Goal: Task Accomplishment & Management: Manage account settings

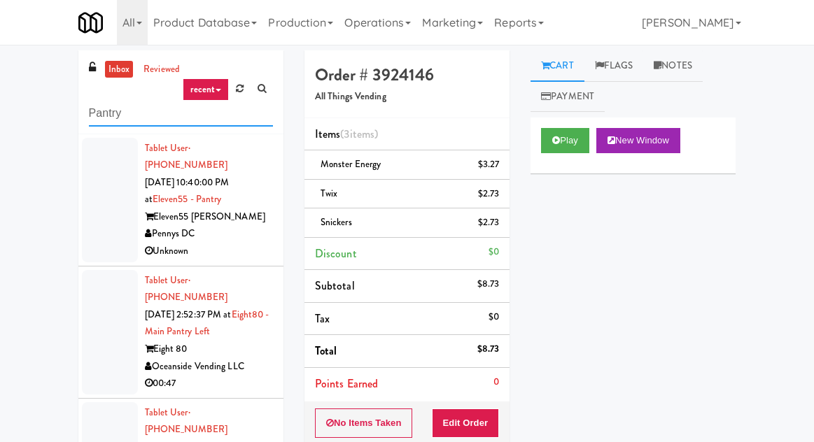
click at [108, 118] on input "Pantry" at bounding box center [181, 114] width 184 height 26
click at [98, 113] on input "Pantry" at bounding box center [181, 114] width 184 height 26
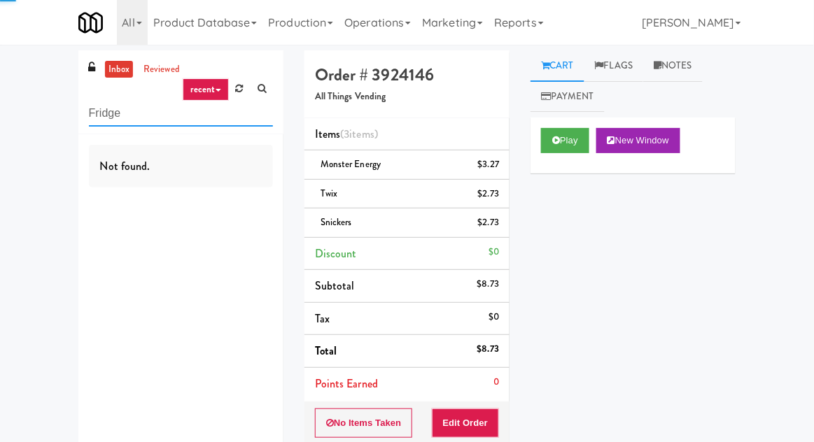
type input "Fridge"
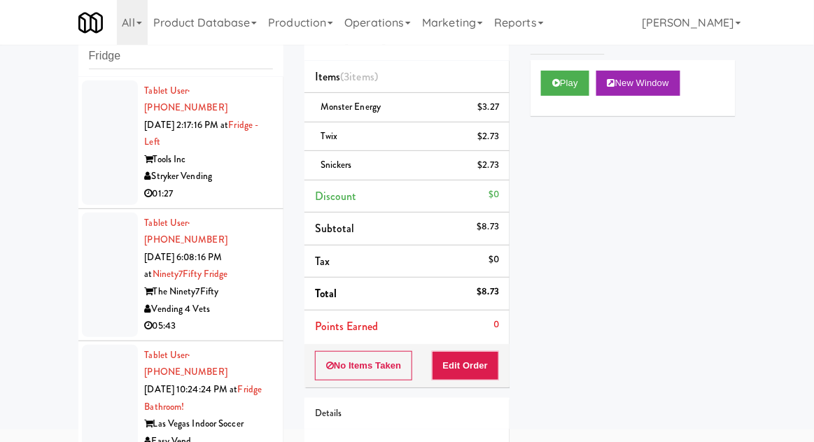
click at [92, 254] on div at bounding box center [110, 275] width 56 height 125
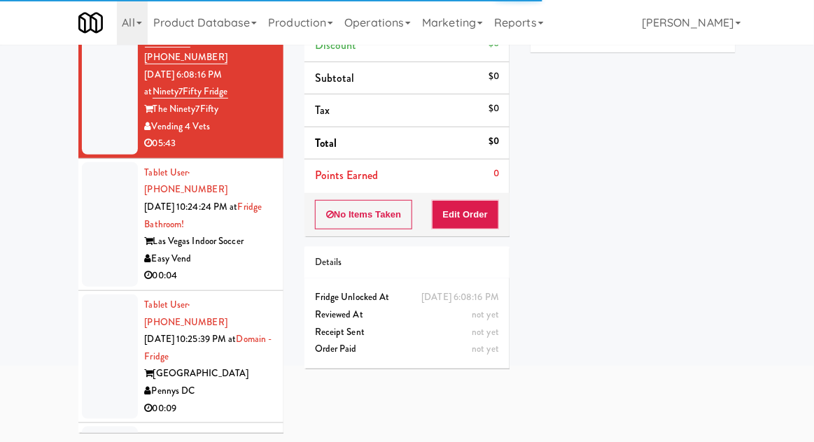
scroll to position [269, 0]
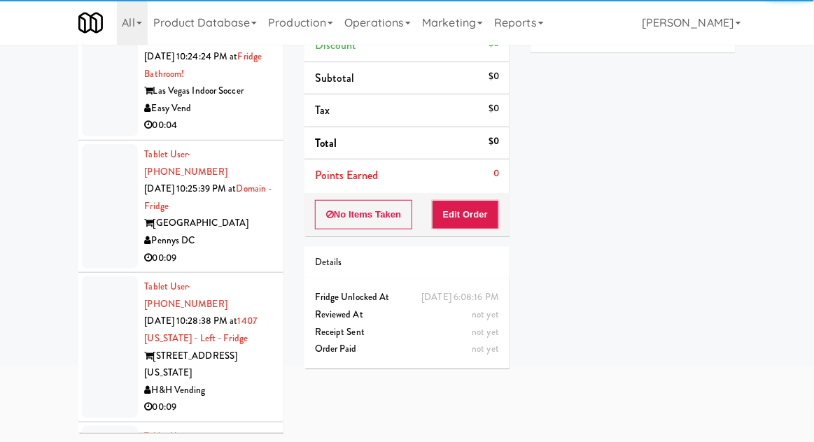
click at [97, 180] on div at bounding box center [110, 206] width 56 height 125
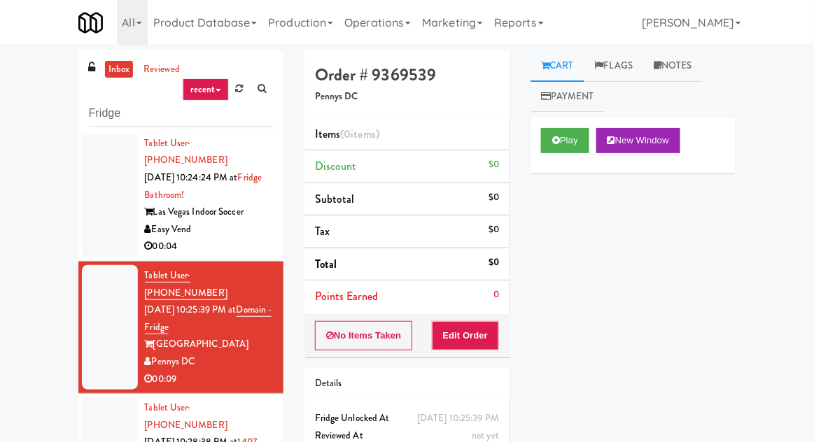
click at [118, 179] on div at bounding box center [110, 195] width 56 height 125
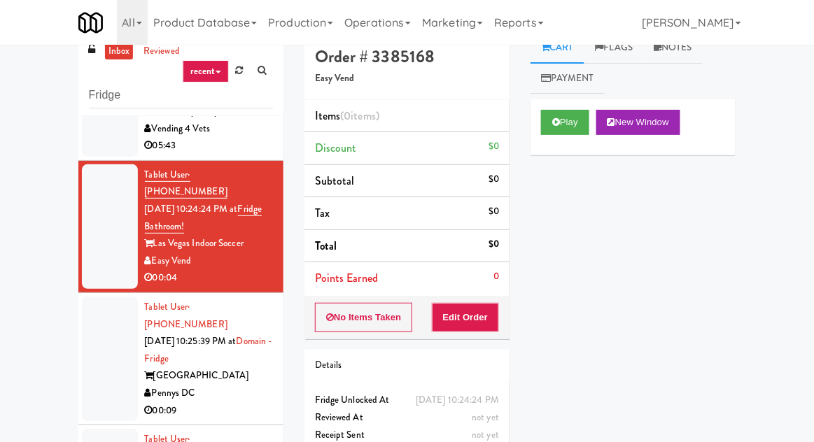
scroll to position [54, 0]
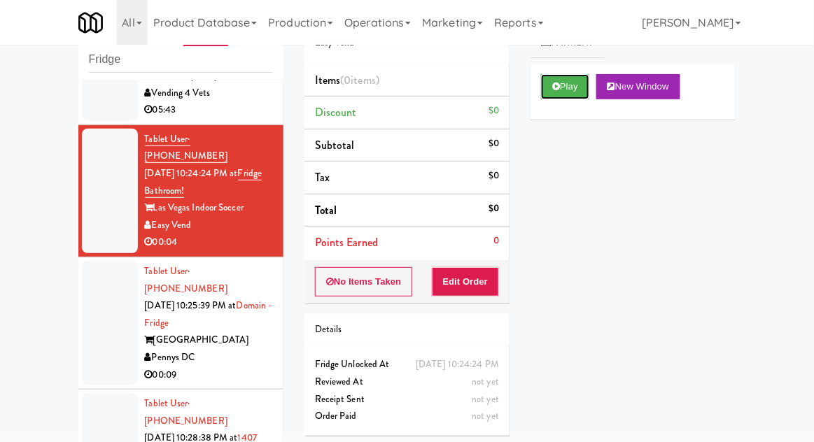
click at [551, 94] on button "Play" at bounding box center [565, 86] width 48 height 25
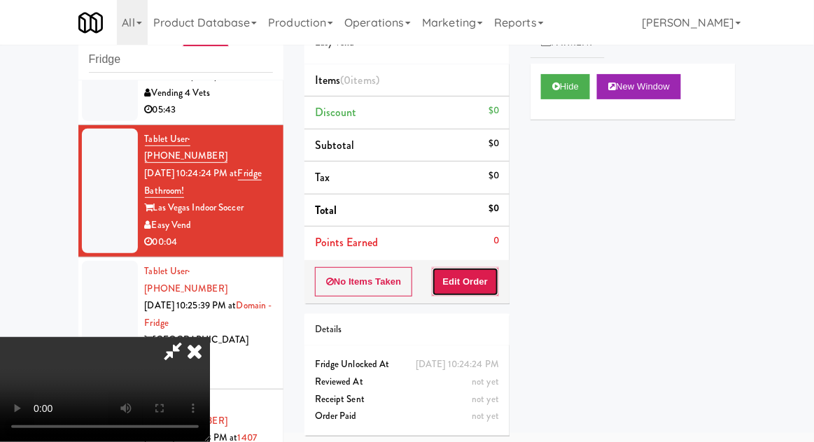
click at [491, 281] on button "Edit Order" at bounding box center [466, 281] width 68 height 29
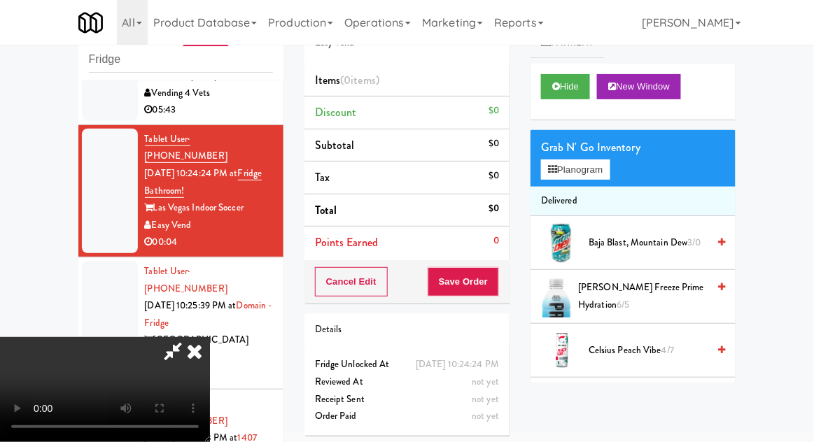
scroll to position [0, 0]
click at [567, 173] on button "Planogram" at bounding box center [575, 169] width 69 height 21
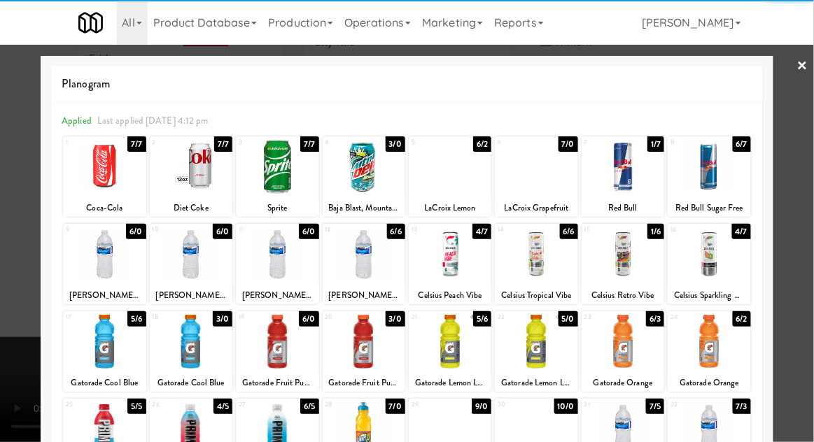
click at [353, 173] on div at bounding box center [363, 167] width 83 height 54
click at [52, 331] on div "Applied Last applied [DATE] 4:12 pm 1 7/7 Coca-Cola 2 7/7 Diet Coke 3 7/7 Sprit…" at bounding box center [406, 389] width 711 height 575
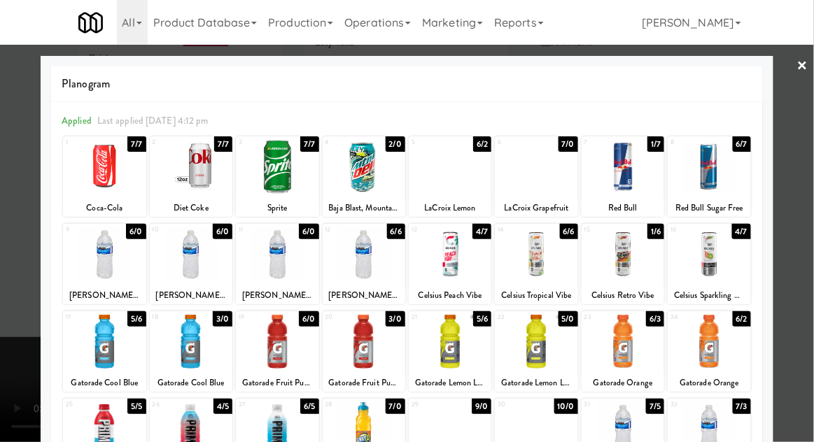
click at [18, 320] on div at bounding box center [407, 221] width 814 height 442
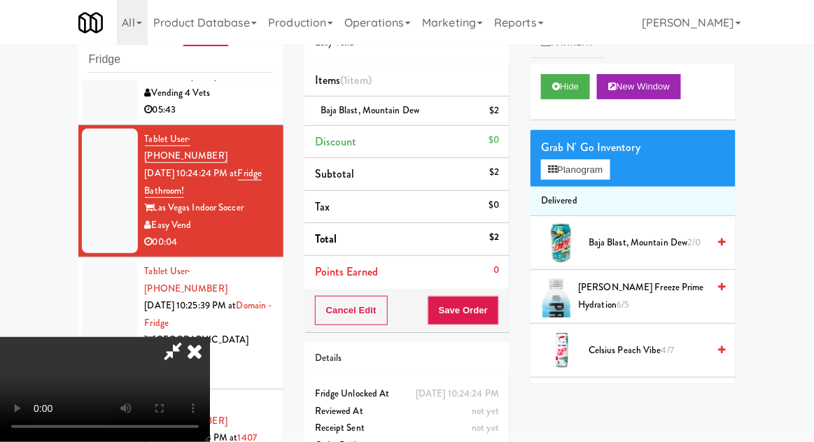
scroll to position [51, 0]
click at [496, 316] on button "Save Order" at bounding box center [462, 310] width 71 height 29
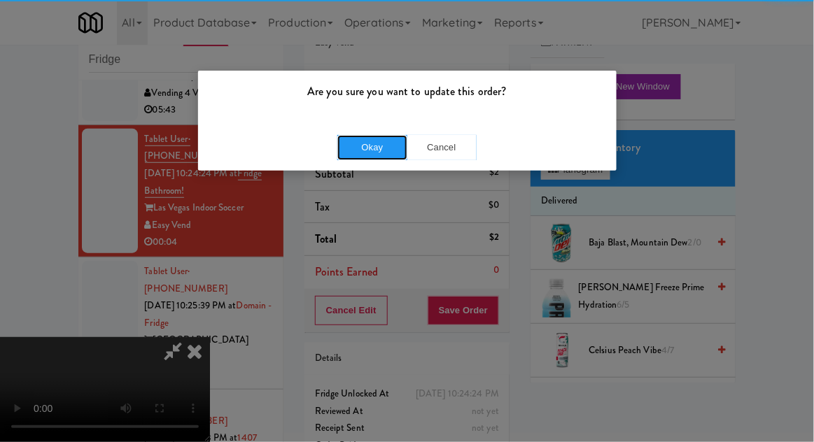
click at [379, 147] on button "Okay" at bounding box center [372, 147] width 70 height 25
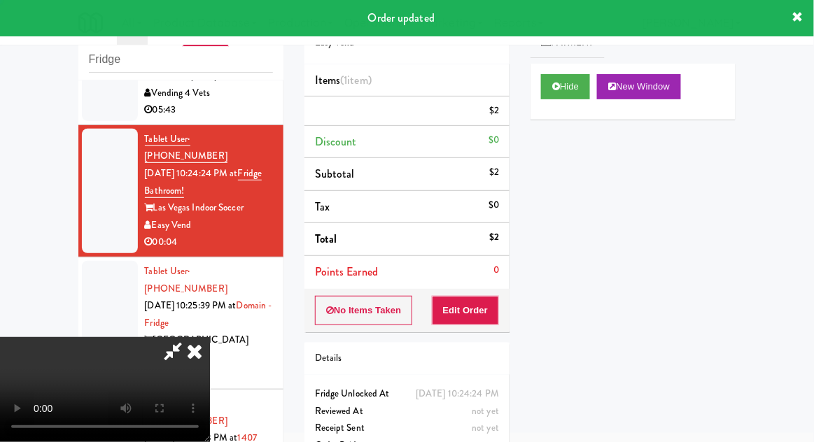
scroll to position [0, 0]
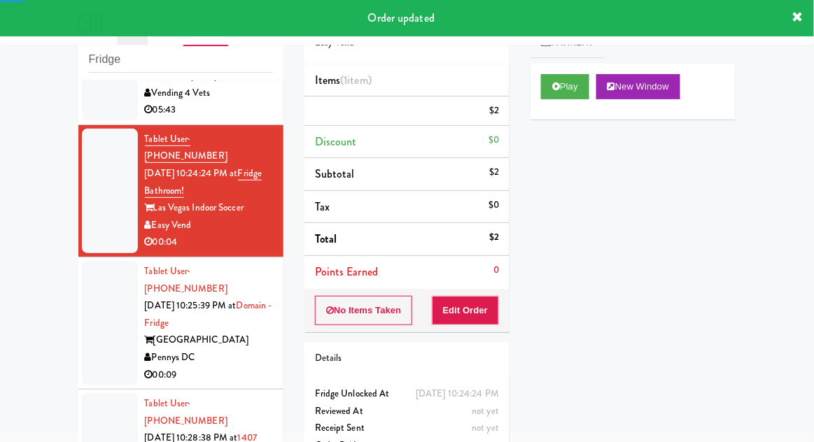
click at [99, 303] on div at bounding box center [110, 323] width 56 height 125
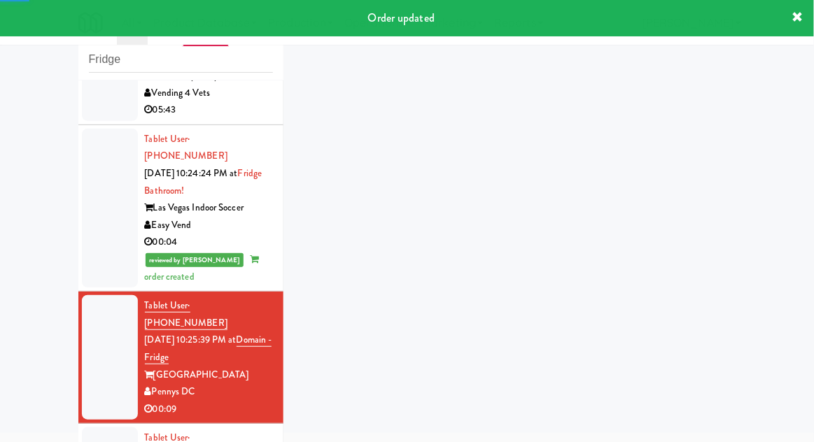
scroll to position [304, 0]
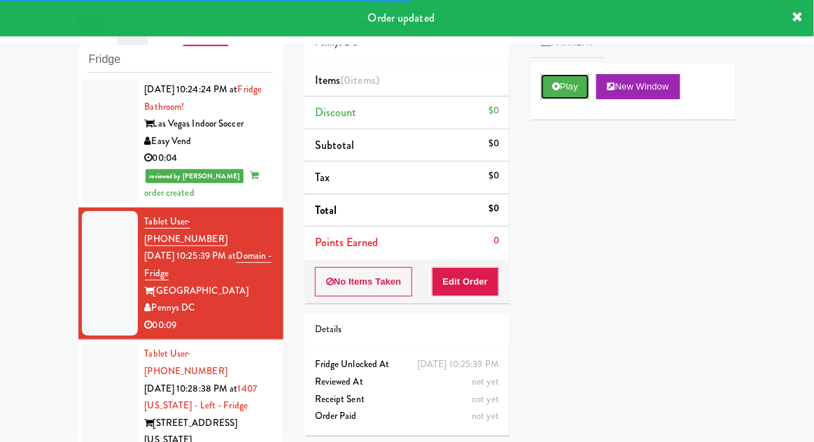
click at [549, 97] on button "Play" at bounding box center [565, 86] width 48 height 25
click at [471, 281] on button "Edit Order" at bounding box center [466, 281] width 68 height 29
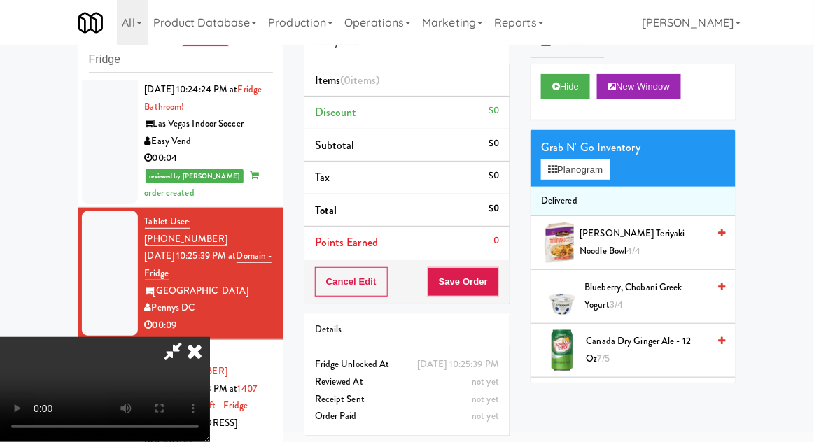
scroll to position [51, 0]
click at [602, 159] on button "Planogram" at bounding box center [575, 169] width 69 height 21
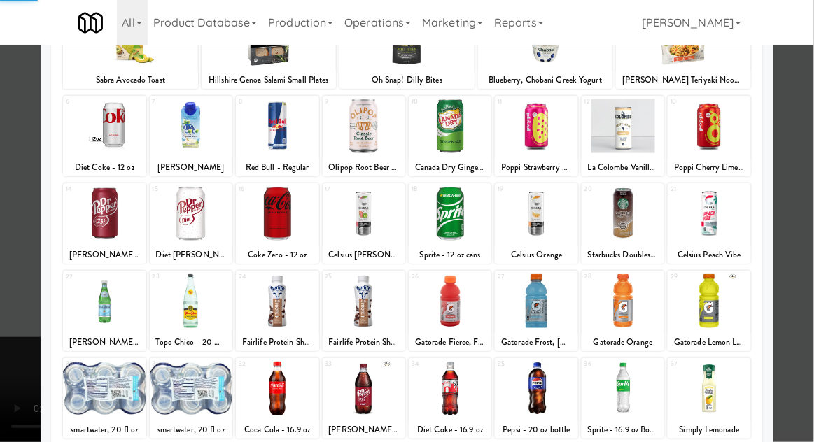
scroll to position [177, 0]
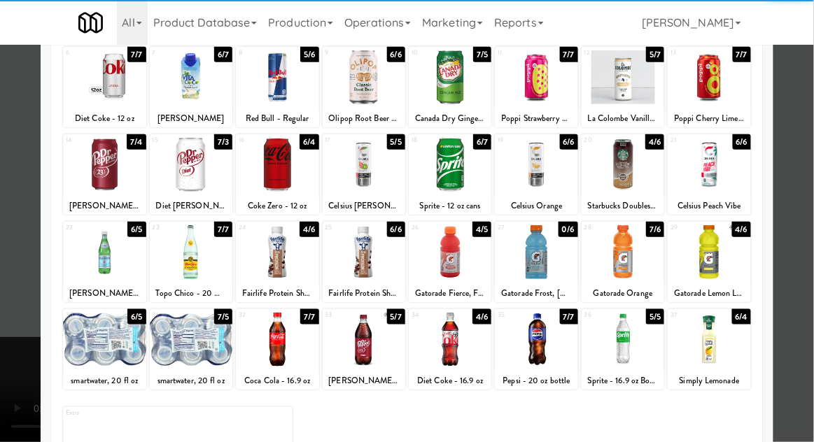
click at [633, 345] on div at bounding box center [622, 340] width 83 height 54
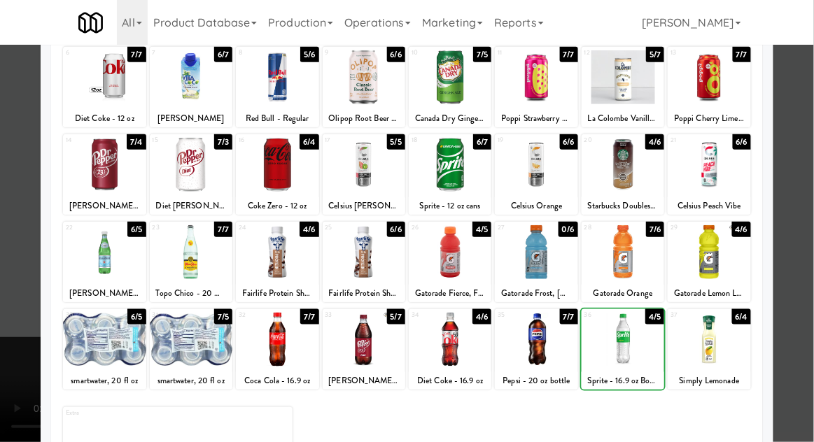
click at [812, 118] on div at bounding box center [407, 221] width 814 height 442
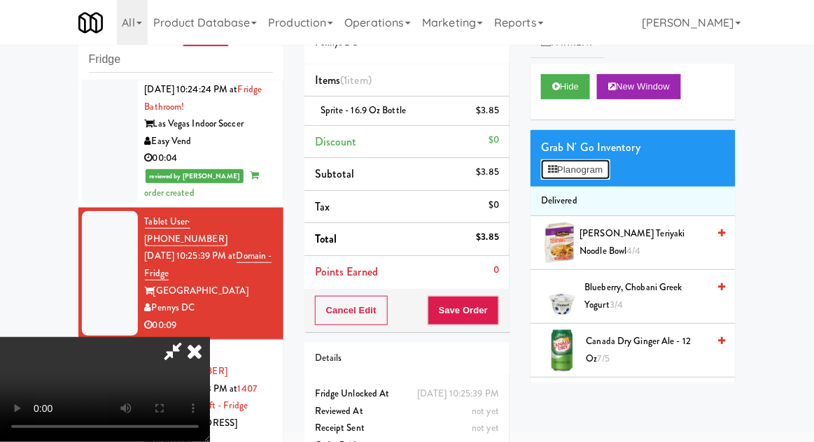
click at [609, 171] on button "Planogram" at bounding box center [575, 169] width 69 height 21
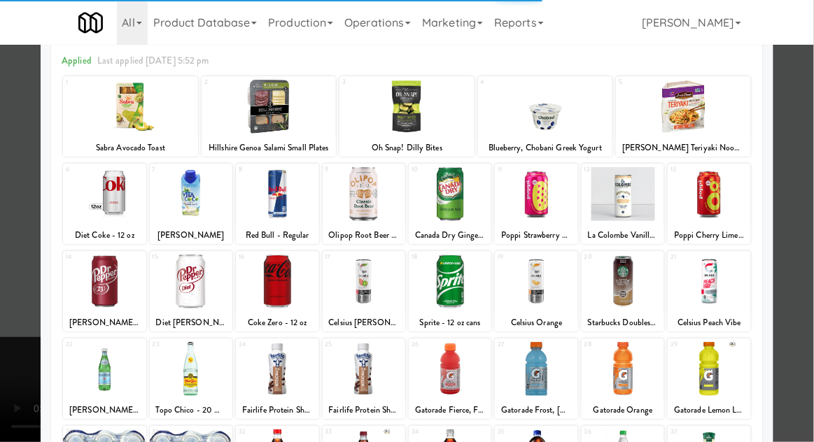
scroll to position [137, 0]
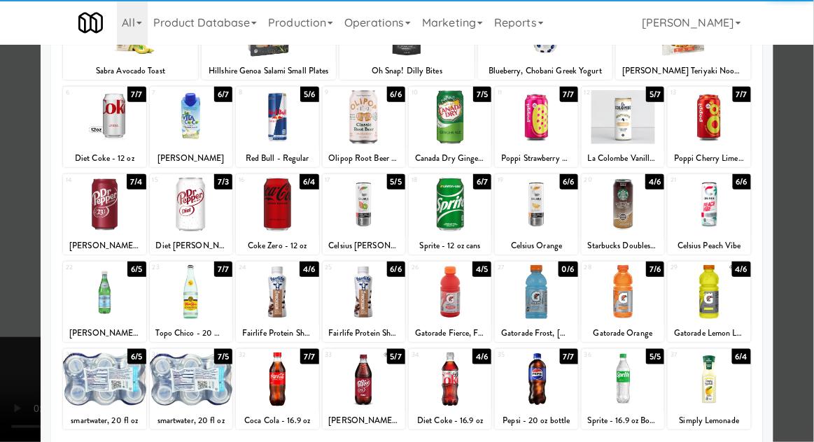
click at [181, 389] on div at bounding box center [191, 380] width 83 height 54
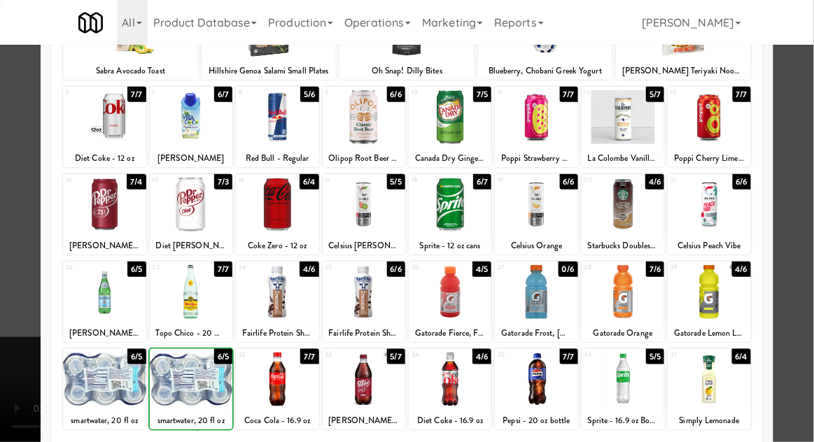
click at [806, 125] on div at bounding box center [407, 221] width 814 height 442
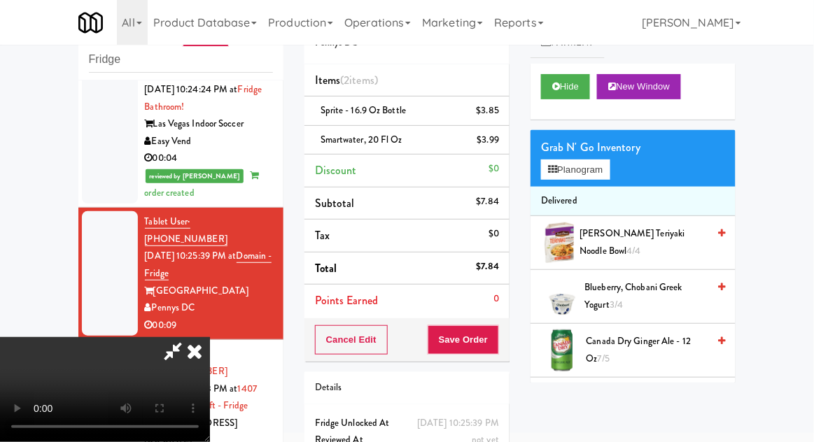
scroll to position [64, 0]
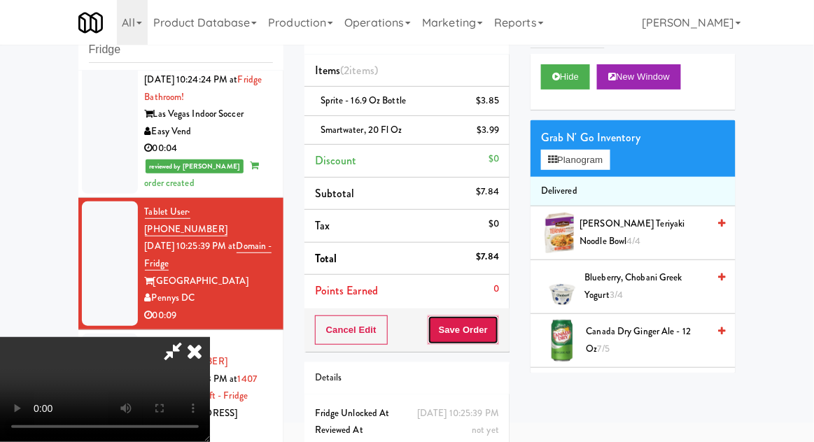
click at [498, 325] on button "Save Order" at bounding box center [462, 329] width 71 height 29
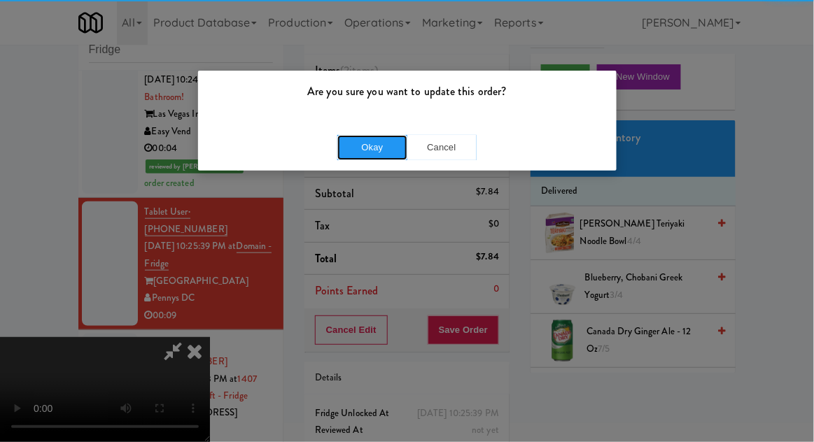
click at [374, 154] on button "Okay" at bounding box center [372, 147] width 70 height 25
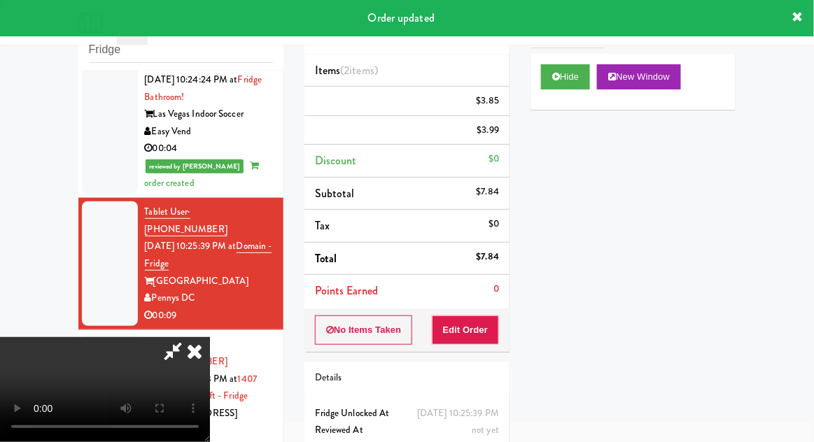
scroll to position [0, 0]
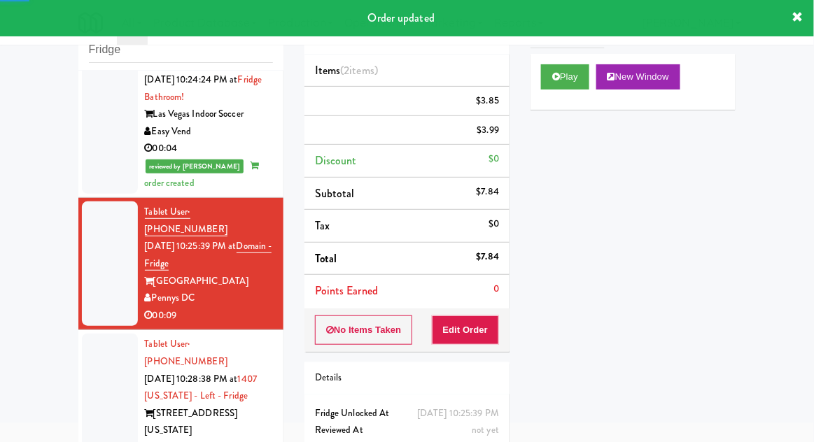
click at [78, 330] on li "Tablet User · (847) 504-9966 [DATE] 10:28:38 PM at 1407 [US_STATE] - Left - Fri…" at bounding box center [180, 405] width 205 height 150
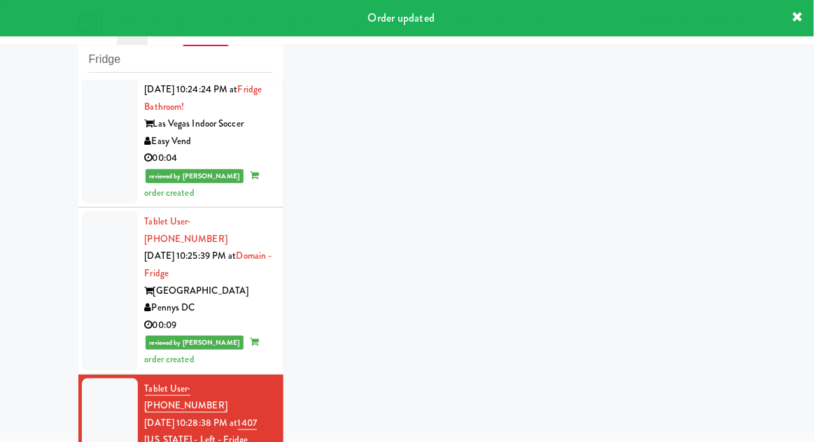
scroll to position [339, 0]
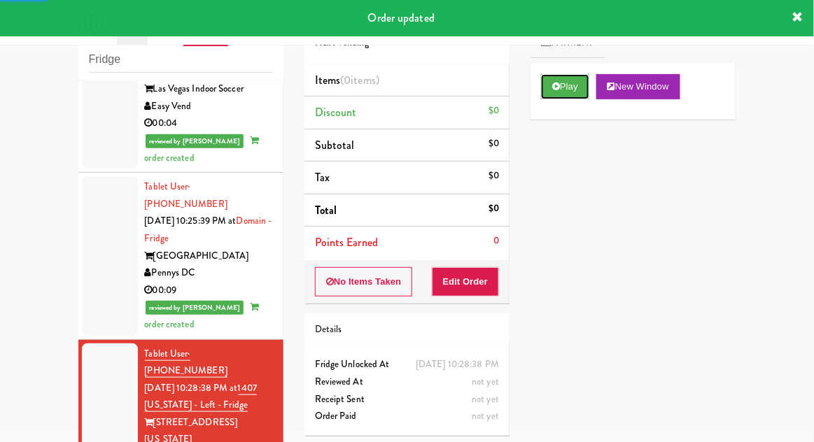
click at [550, 96] on button "Play" at bounding box center [565, 86] width 48 height 25
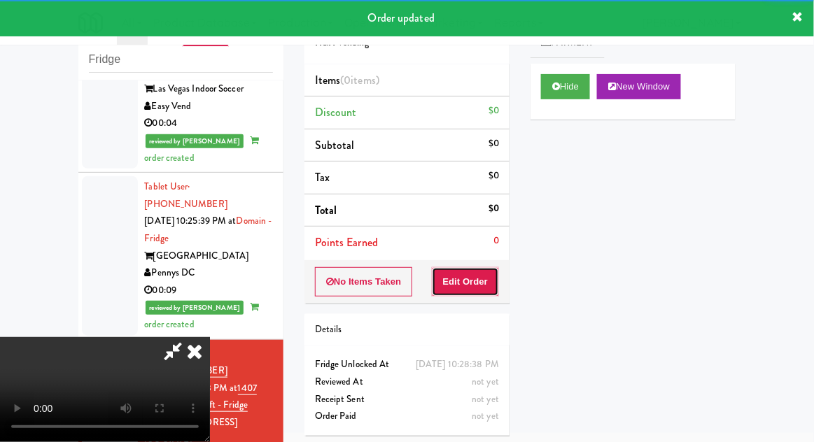
click at [471, 291] on button "Edit Order" at bounding box center [466, 281] width 68 height 29
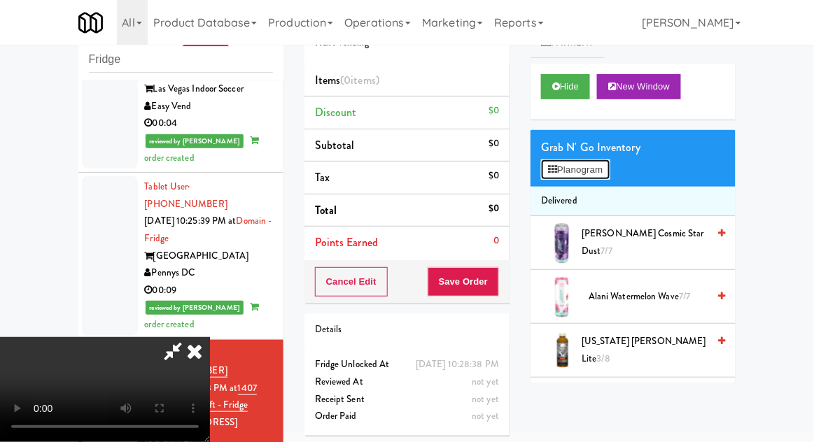
click at [609, 169] on button "Planogram" at bounding box center [575, 169] width 69 height 21
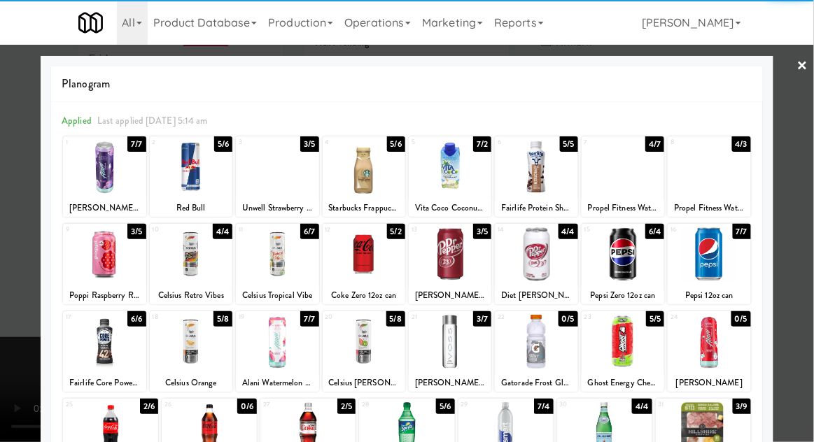
click at [630, 177] on div at bounding box center [622, 167] width 83 height 54
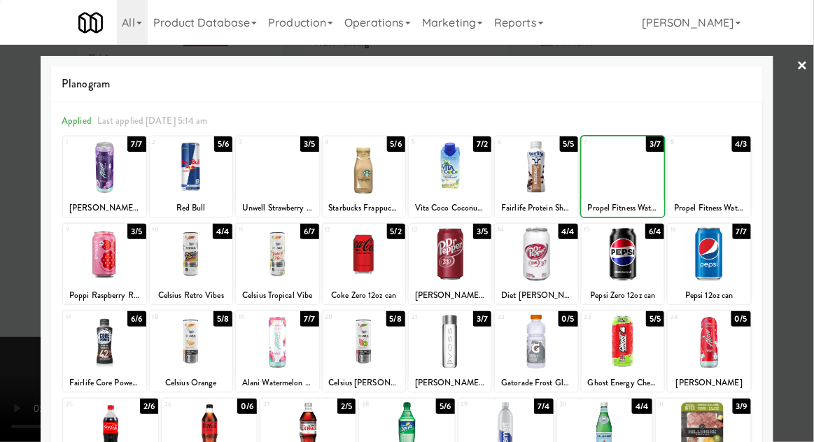
click at [811, 122] on div at bounding box center [407, 221] width 814 height 442
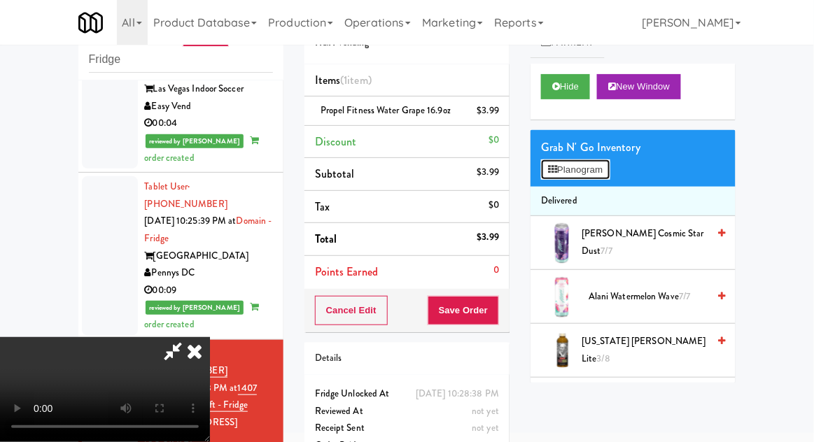
click at [609, 178] on button "Planogram" at bounding box center [575, 169] width 69 height 21
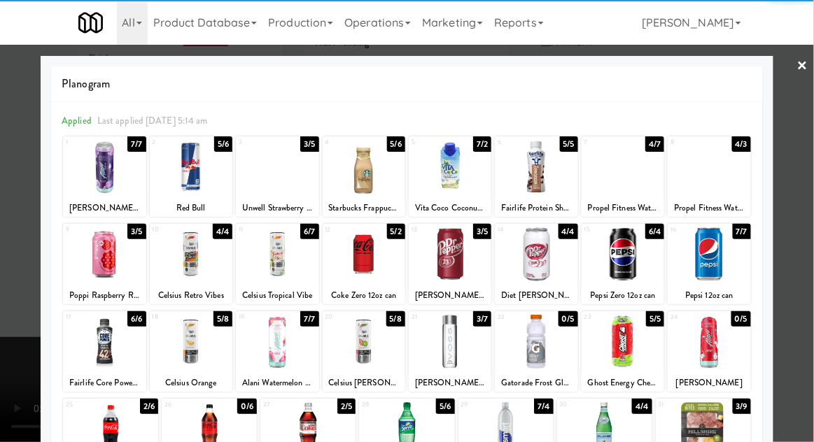
click at [634, 187] on div at bounding box center [622, 167] width 83 height 54
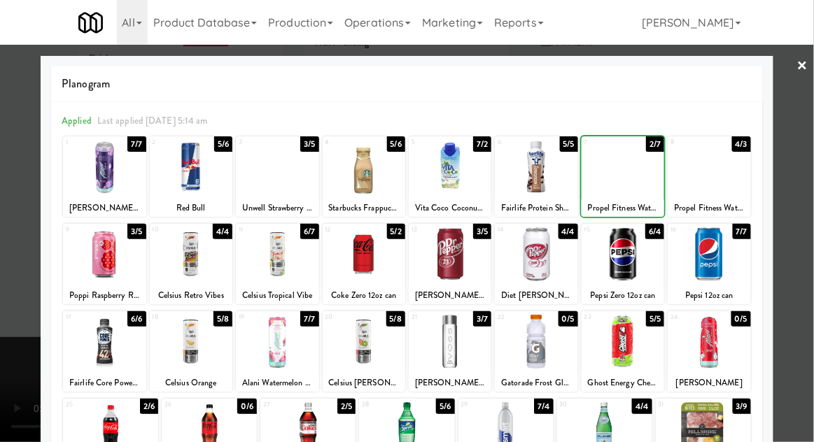
click at [809, 133] on div at bounding box center [407, 221] width 814 height 442
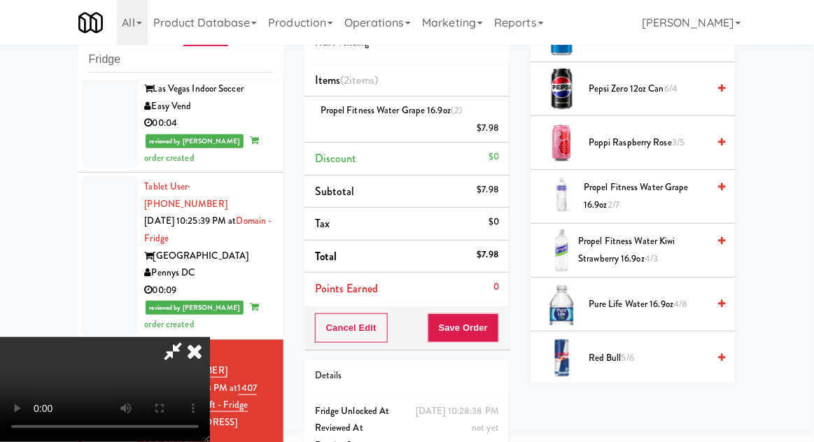
scroll to position [1285, 0]
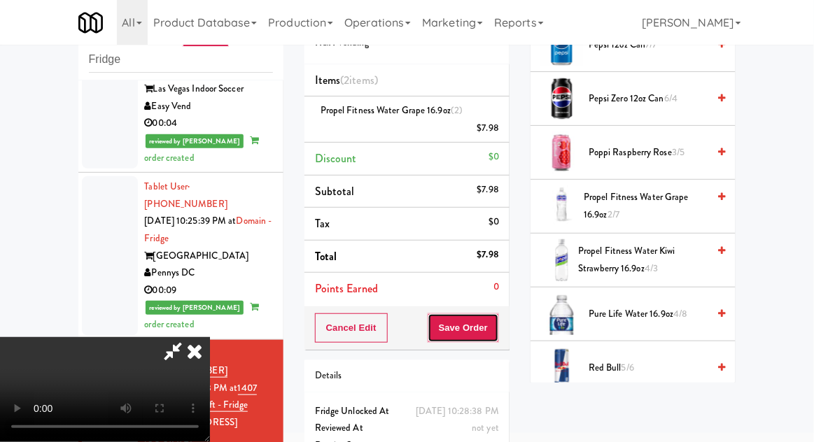
click at [497, 334] on button "Save Order" at bounding box center [462, 327] width 71 height 29
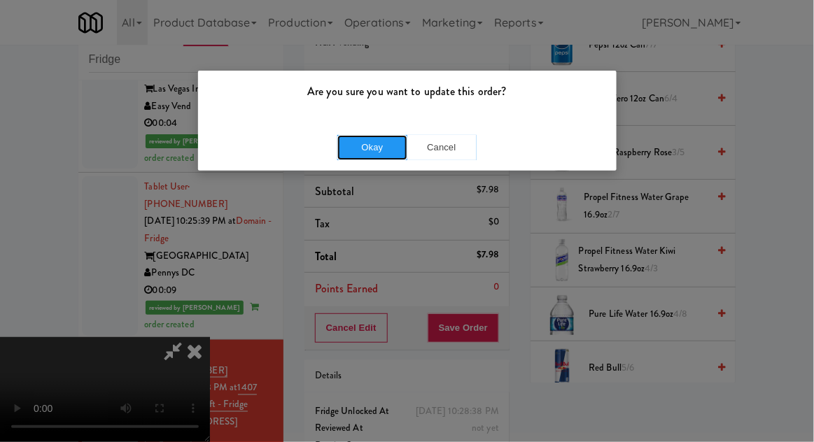
click at [371, 149] on button "Okay" at bounding box center [372, 147] width 70 height 25
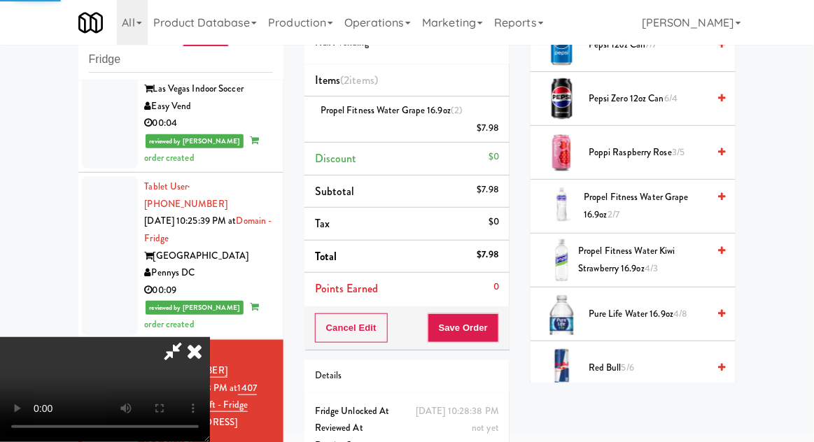
scroll to position [138, 0]
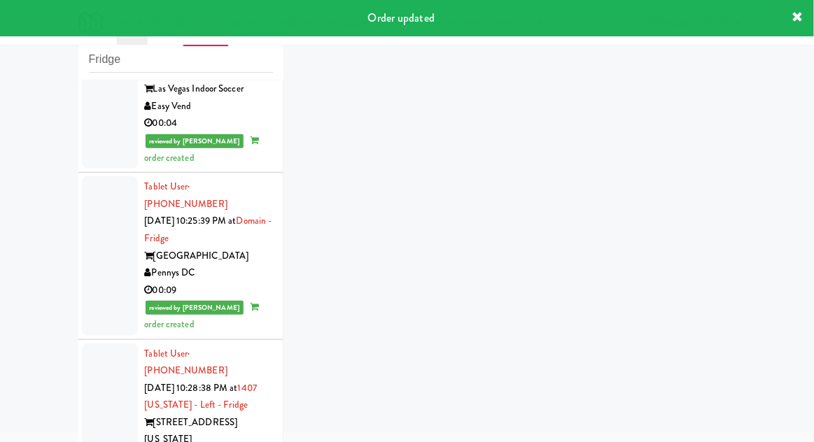
scroll to position [373, 0]
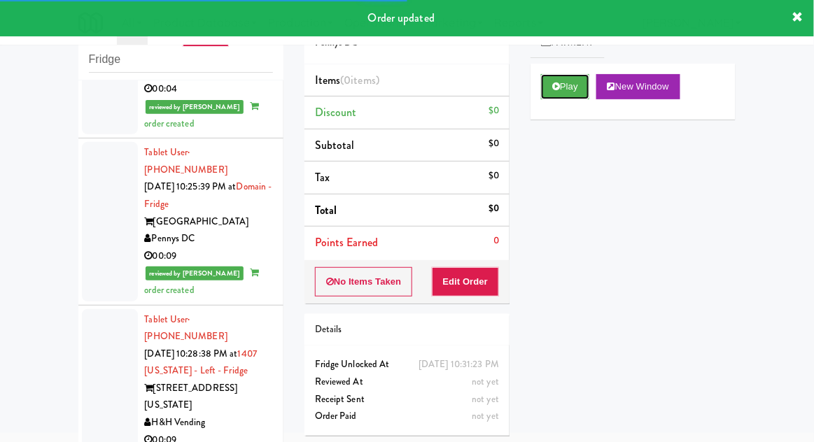
click at [548, 96] on button "Play" at bounding box center [565, 86] width 48 height 25
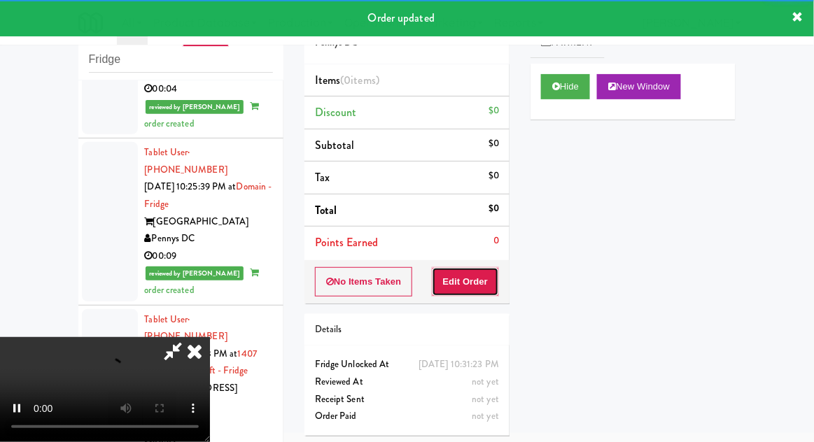
click at [474, 291] on button "Edit Order" at bounding box center [466, 281] width 68 height 29
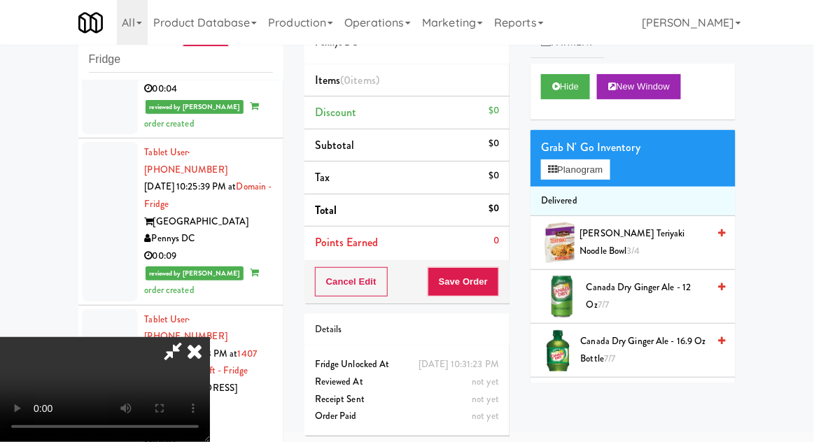
scroll to position [0, 0]
click at [596, 169] on button "Planogram" at bounding box center [575, 169] width 69 height 21
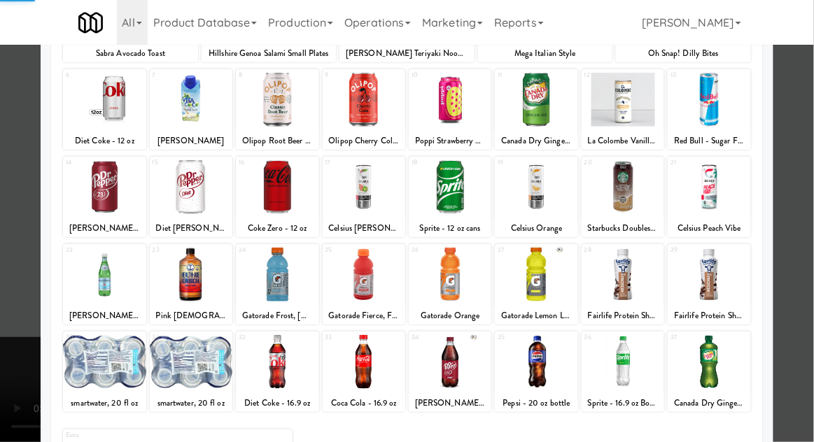
scroll to position [177, 0]
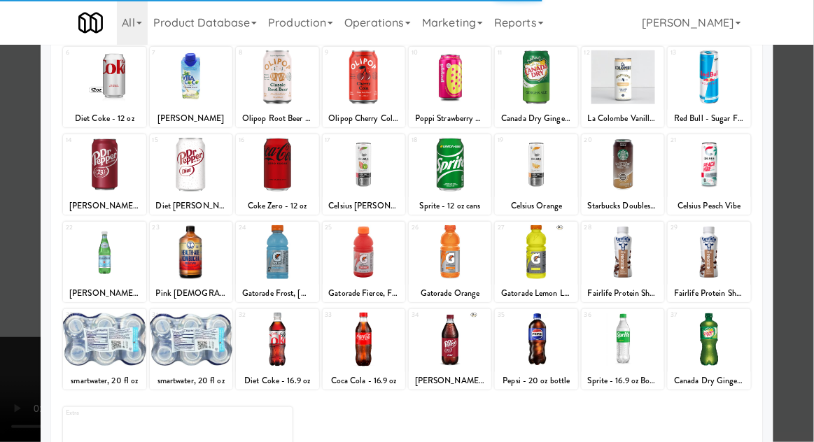
click at [708, 345] on div at bounding box center [708, 340] width 83 height 54
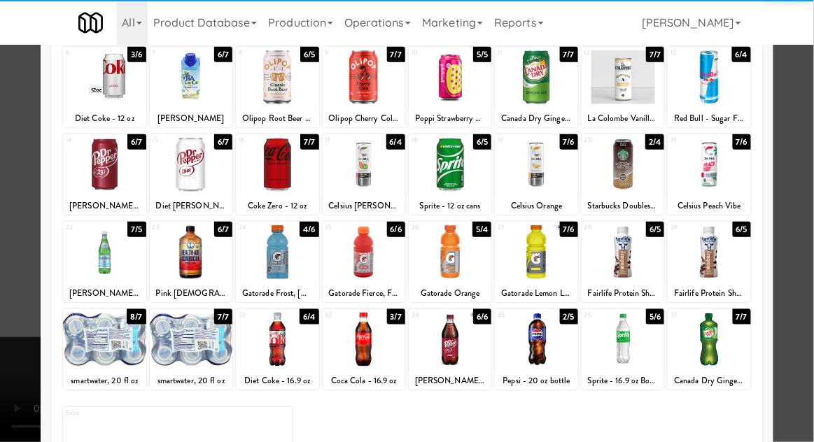
click at [725, 353] on div at bounding box center [708, 340] width 83 height 54
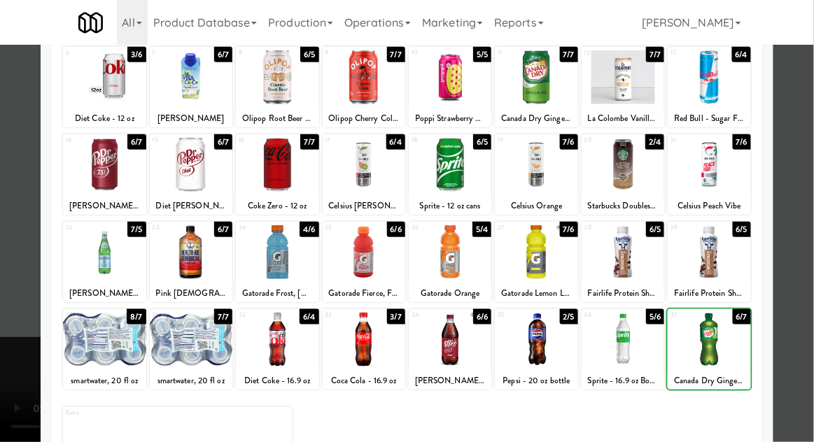
click at [807, 135] on div at bounding box center [407, 221] width 814 height 442
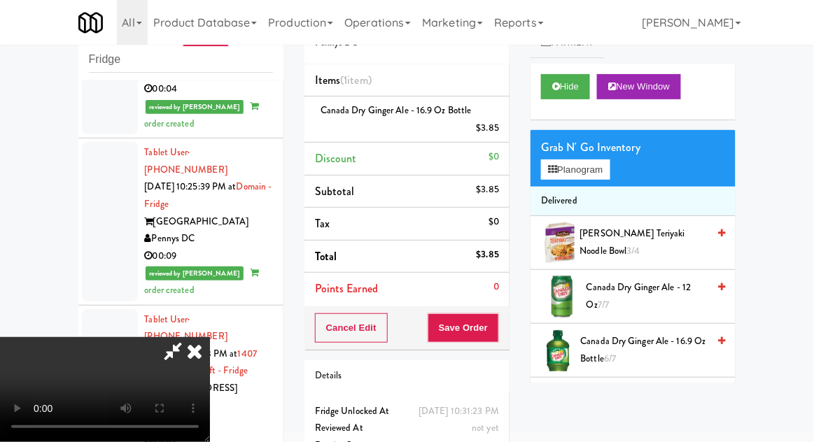
scroll to position [51, 0]
click at [498, 336] on button "Save Order" at bounding box center [462, 327] width 71 height 29
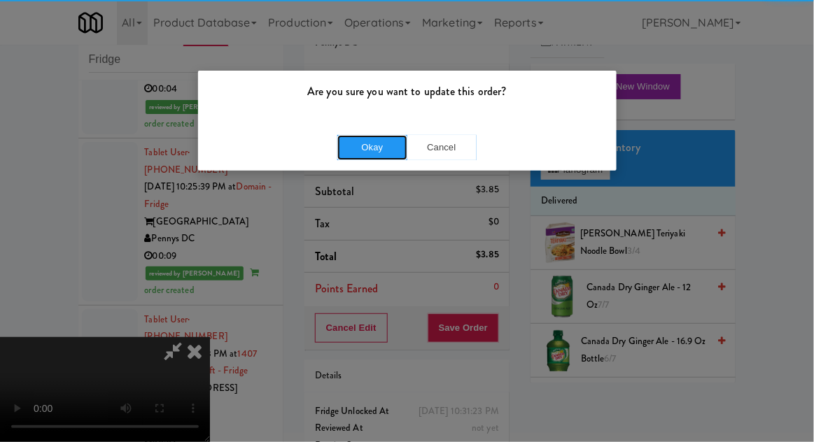
click at [372, 150] on button "Okay" at bounding box center [372, 147] width 70 height 25
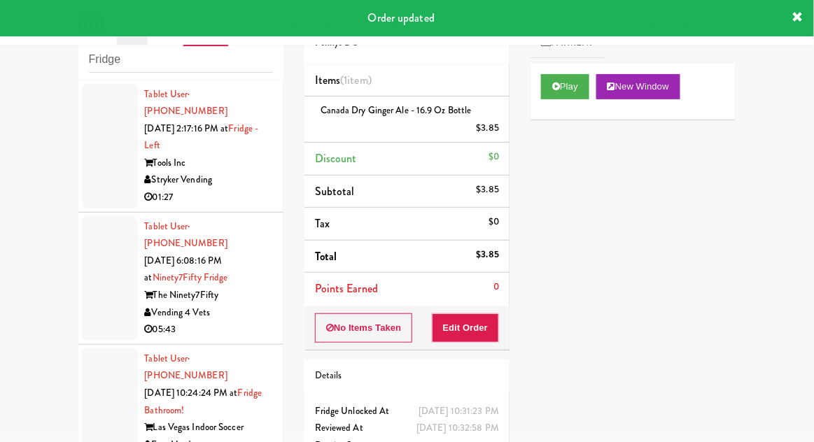
scroll to position [0, 0]
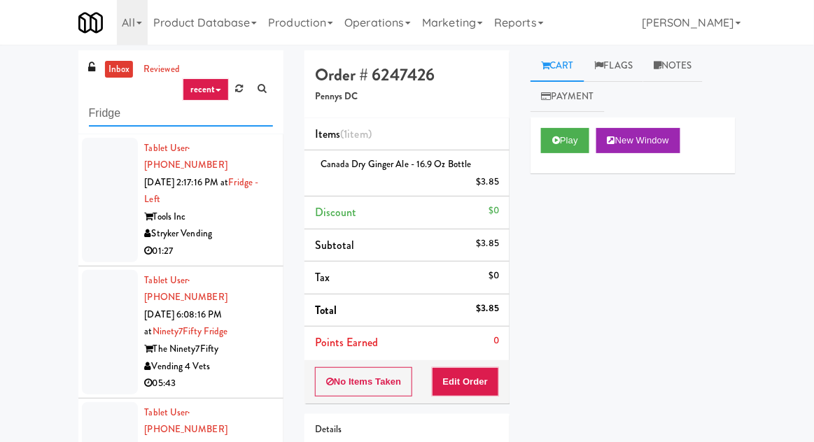
click at [94, 115] on input "Fridge" at bounding box center [181, 114] width 184 height 26
click at [90, 114] on input "Fridge" at bounding box center [181, 114] width 184 height 26
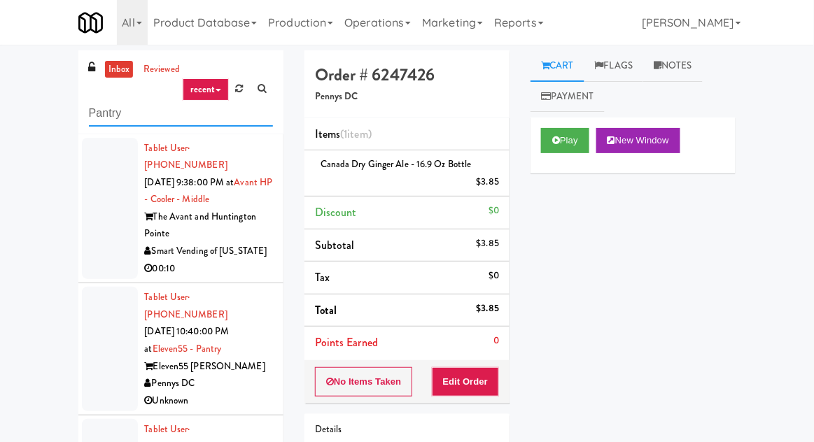
type input "Pantry"
click at [17, 130] on div "inbox reviewed recent all unclear take inventory issue suspicious failed recent…" at bounding box center [407, 307] width 814 height 514
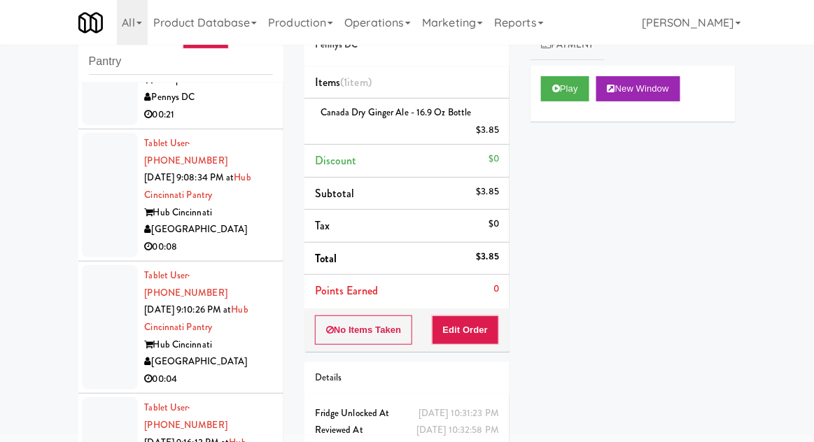
scroll to position [747, 0]
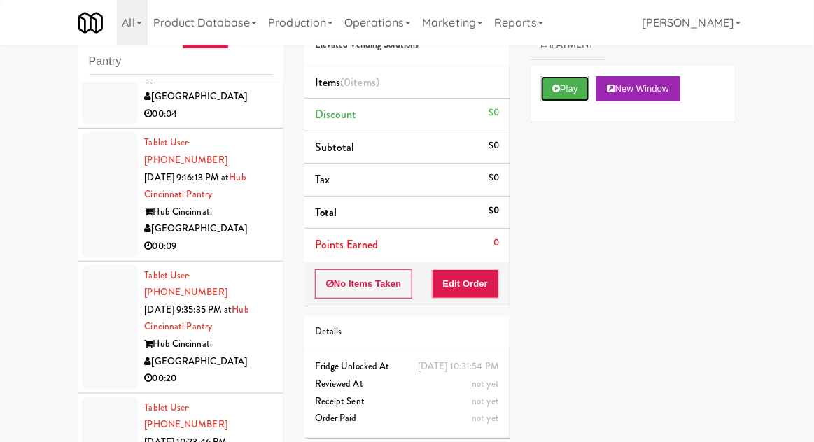
click at [558, 90] on icon at bounding box center [556, 88] width 8 height 9
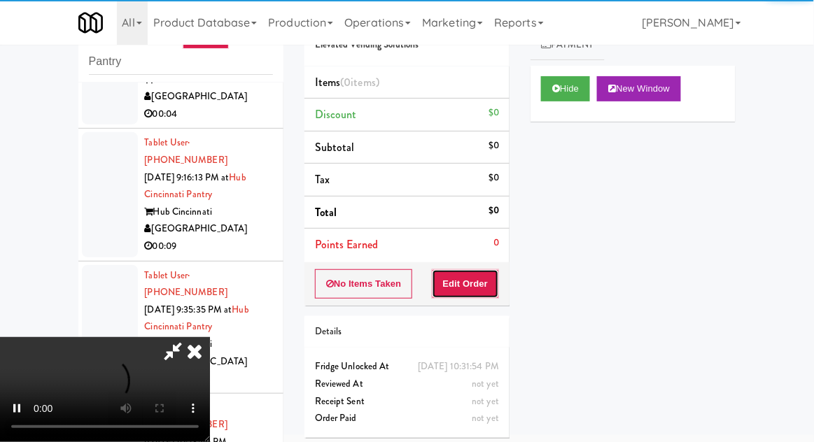
click at [474, 281] on button "Edit Order" at bounding box center [466, 283] width 68 height 29
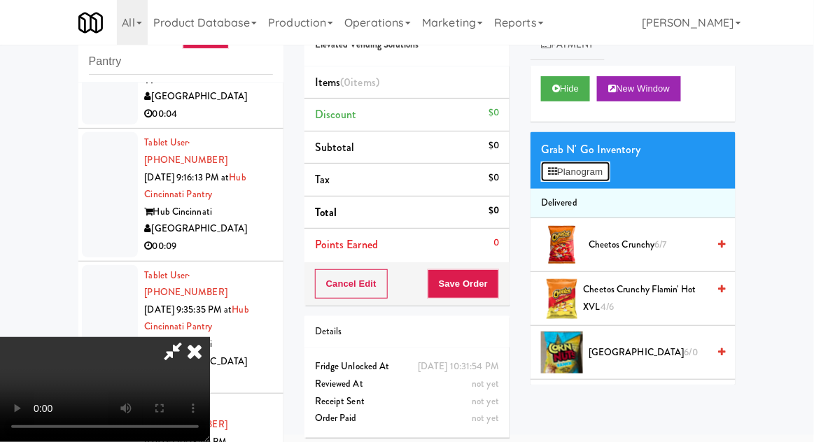
click at [604, 178] on button "Planogram" at bounding box center [575, 172] width 69 height 21
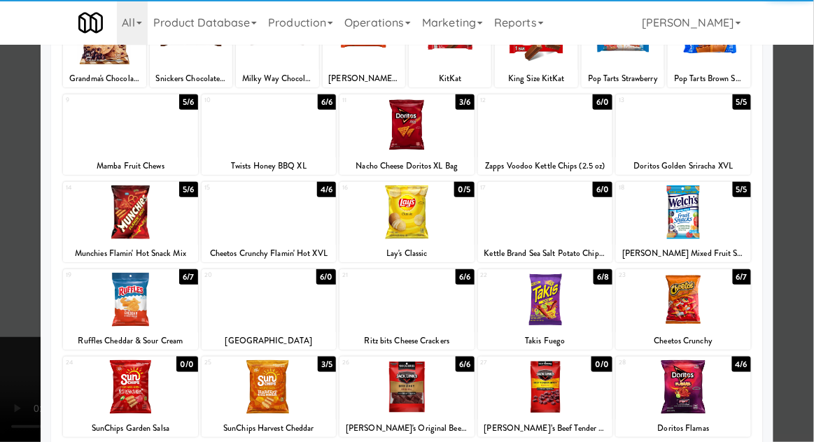
scroll to position [129, 0]
click at [551, 301] on div at bounding box center [545, 300] width 135 height 54
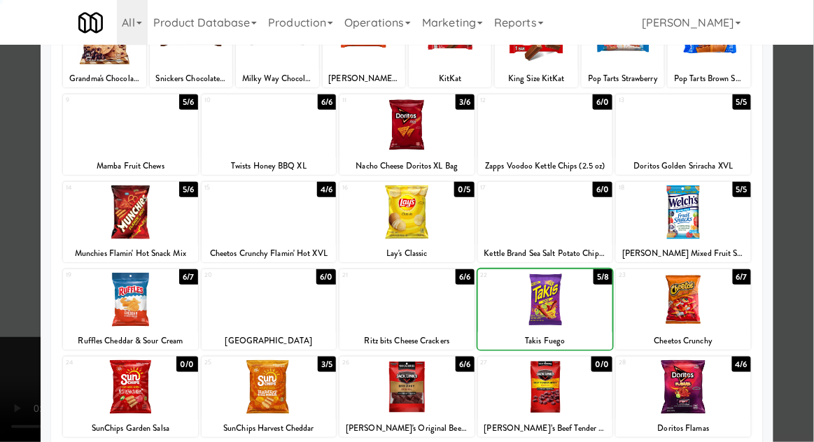
click at [810, 130] on div at bounding box center [407, 221] width 814 height 442
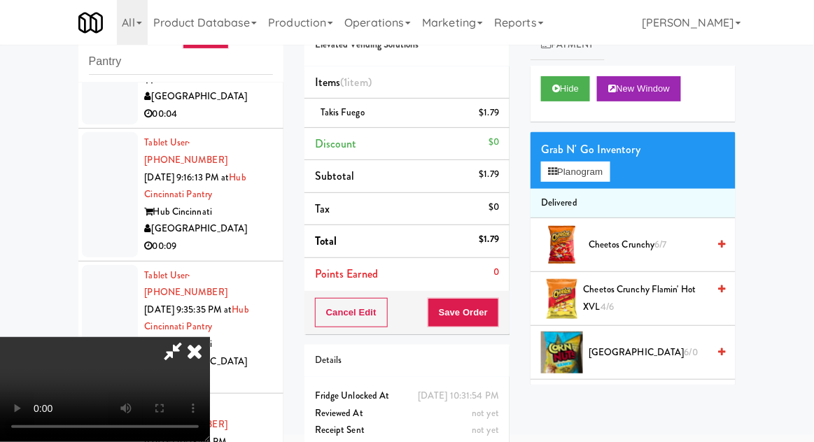
scroll to position [51, 0]
click at [495, 324] on button "Save Order" at bounding box center [462, 312] width 71 height 29
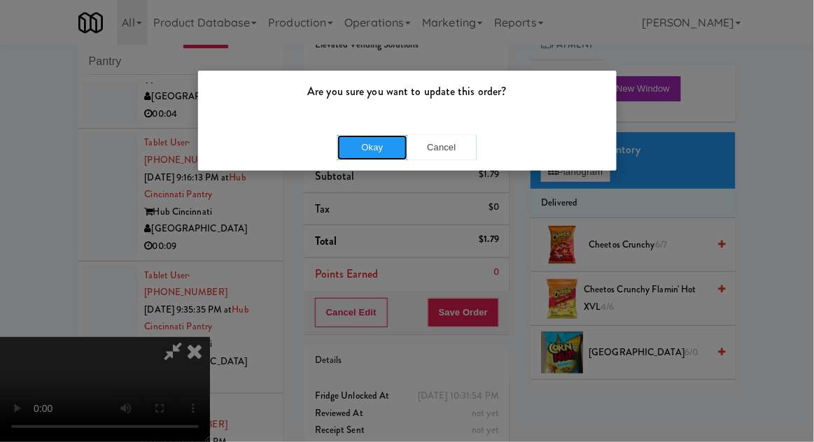
click at [392, 152] on button "Okay" at bounding box center [372, 147] width 70 height 25
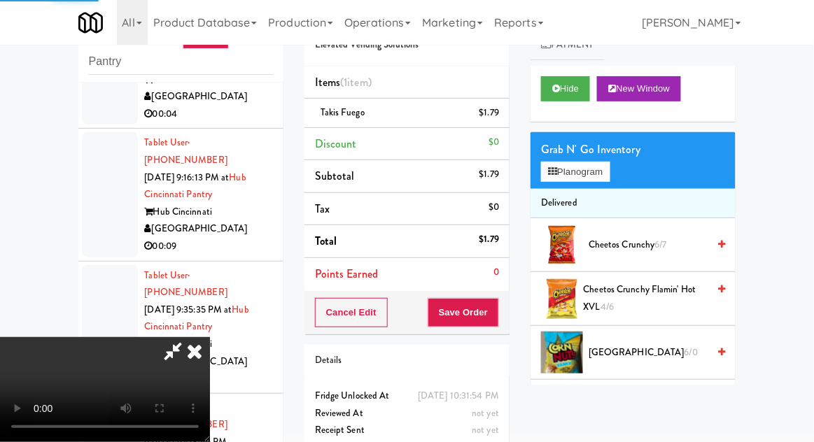
scroll to position [0, 0]
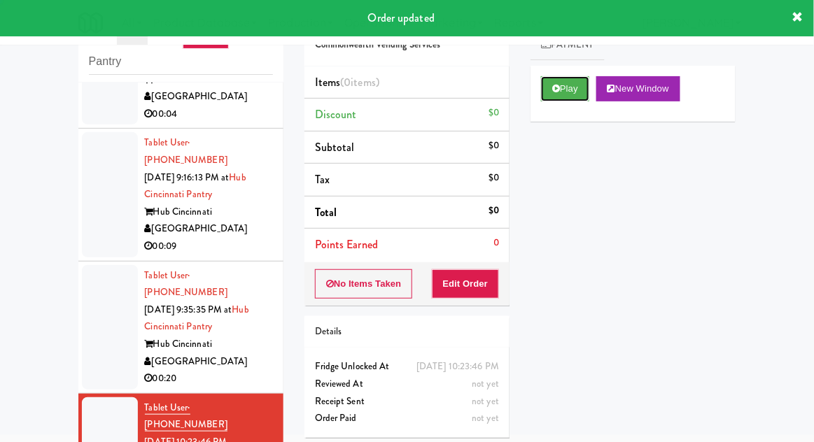
click at [548, 99] on button "Play" at bounding box center [565, 88] width 48 height 25
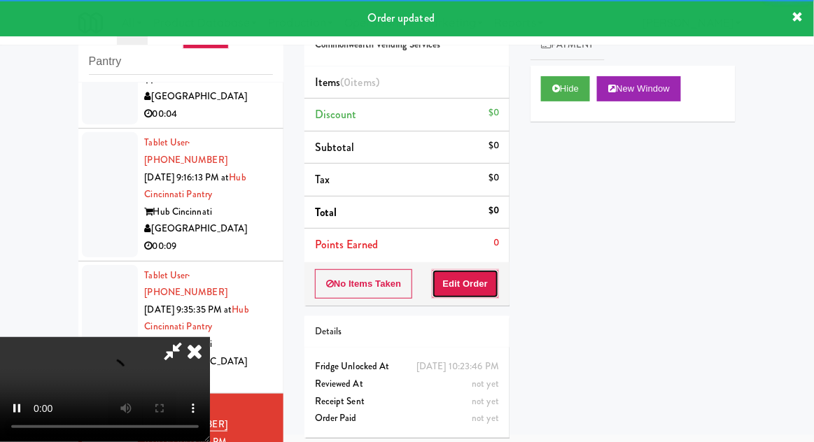
click at [474, 288] on button "Edit Order" at bounding box center [466, 283] width 68 height 29
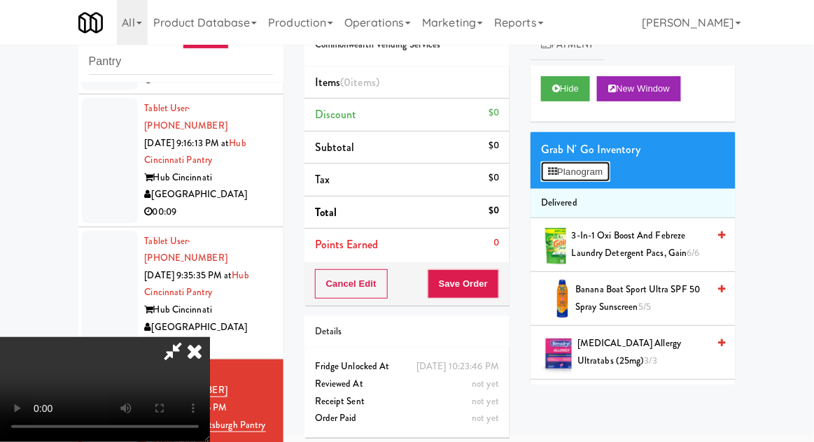
click at [609, 168] on button "Planogram" at bounding box center [575, 172] width 69 height 21
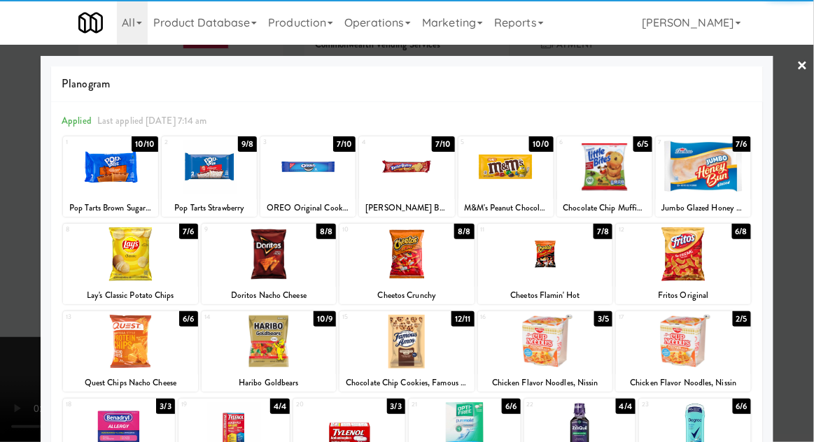
click at [401, 343] on div at bounding box center [406, 342] width 135 height 54
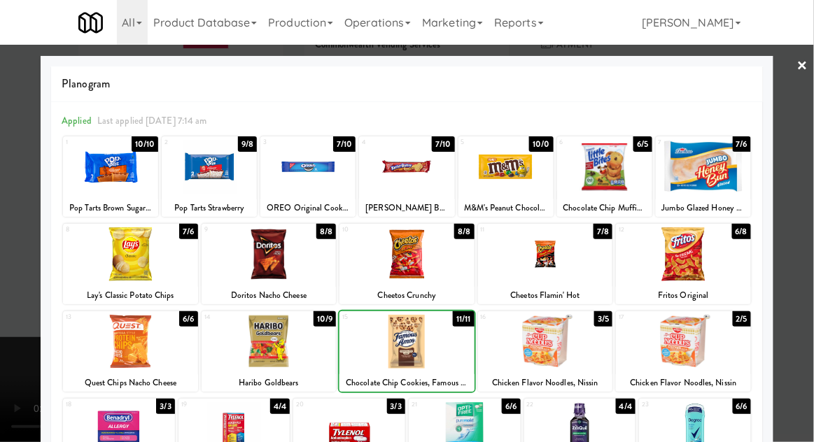
click at [409, 350] on div at bounding box center [406, 342] width 135 height 54
click at [804, 139] on div at bounding box center [407, 221] width 814 height 442
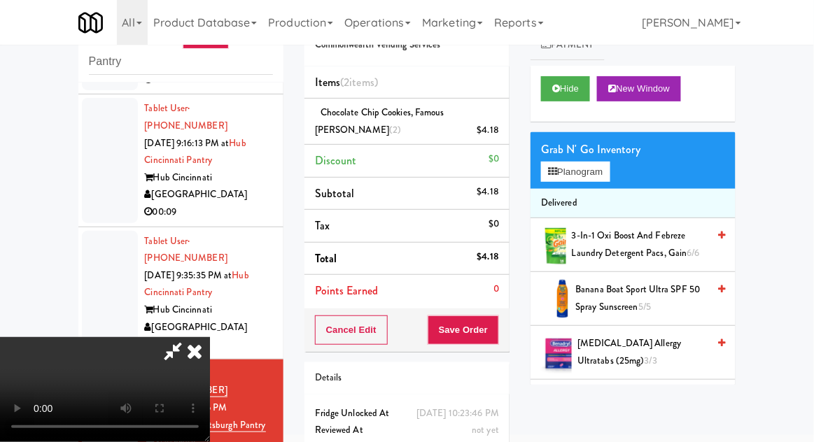
scroll to position [51, 0]
click at [490, 329] on button "Save Order" at bounding box center [462, 329] width 71 height 29
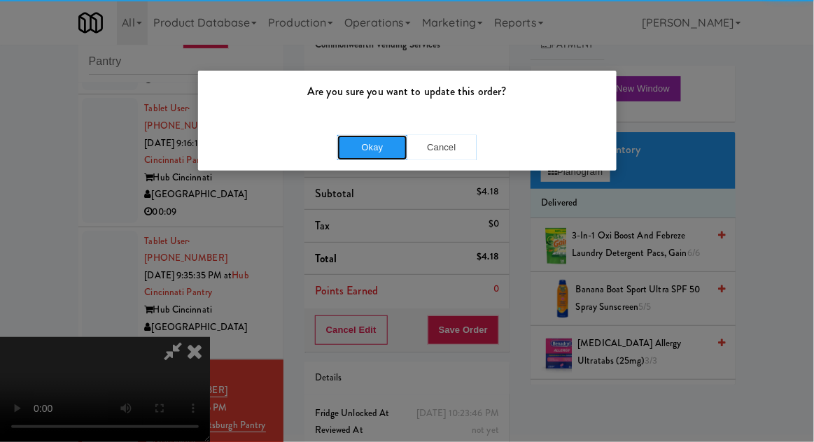
click at [357, 146] on button "Okay" at bounding box center [372, 147] width 70 height 25
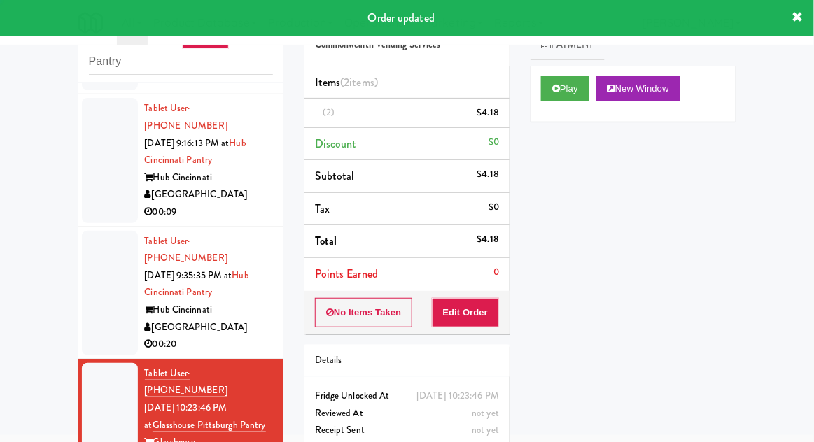
scroll to position [0, 0]
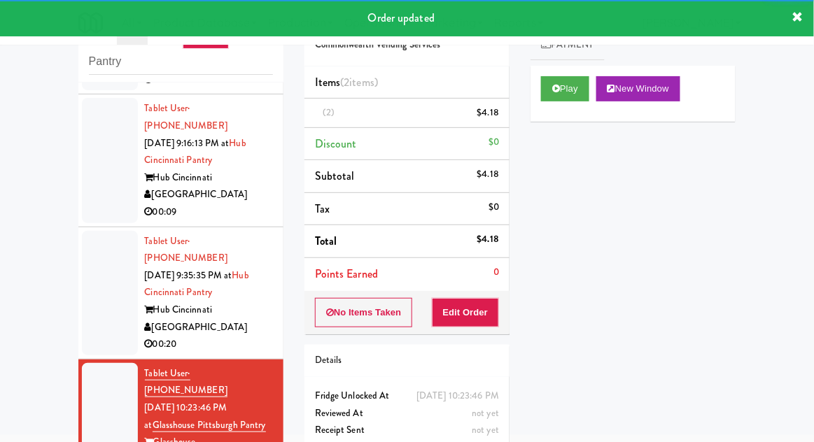
click at [83, 231] on div at bounding box center [110, 293] width 56 height 125
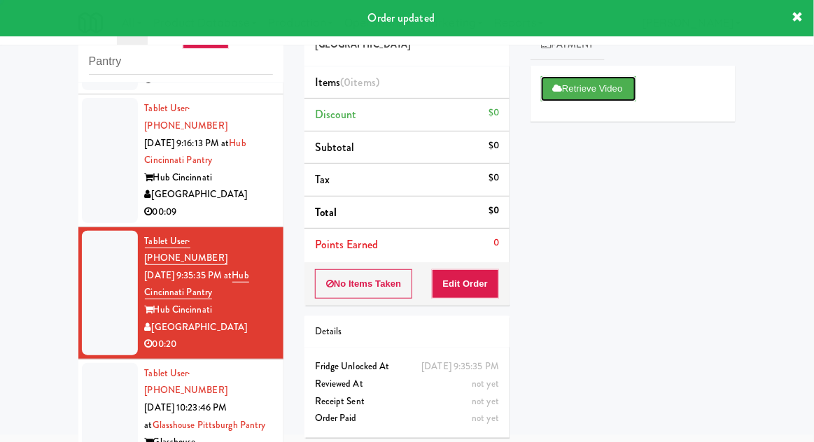
click at [561, 98] on button "Retrieve Video" at bounding box center [588, 88] width 95 height 25
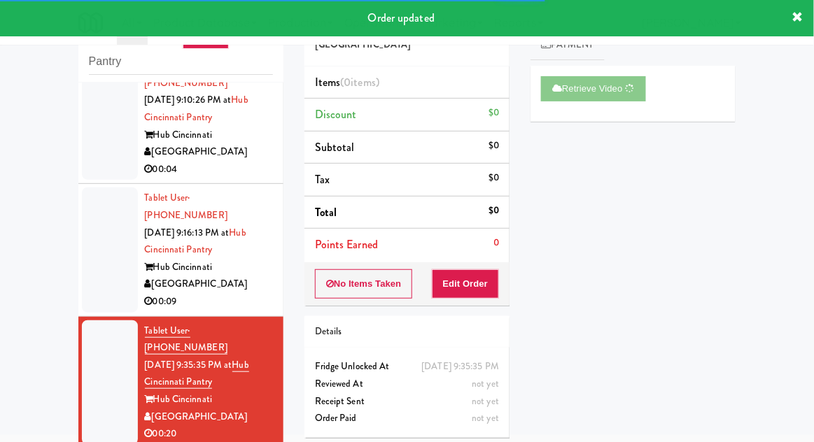
scroll to position [700, 0]
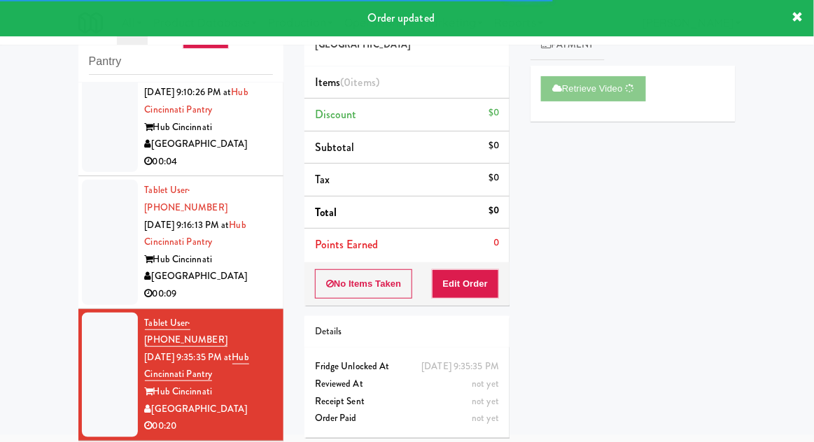
click at [104, 180] on div at bounding box center [110, 242] width 56 height 125
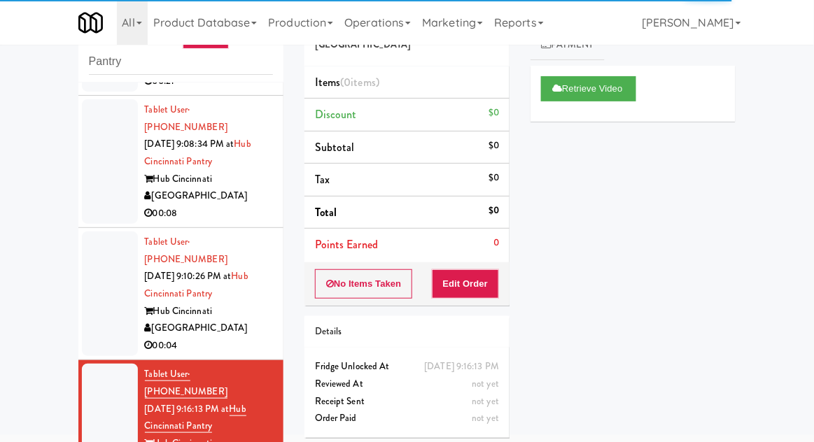
scroll to position [516, 0]
click at [107, 241] on div at bounding box center [110, 293] width 56 height 125
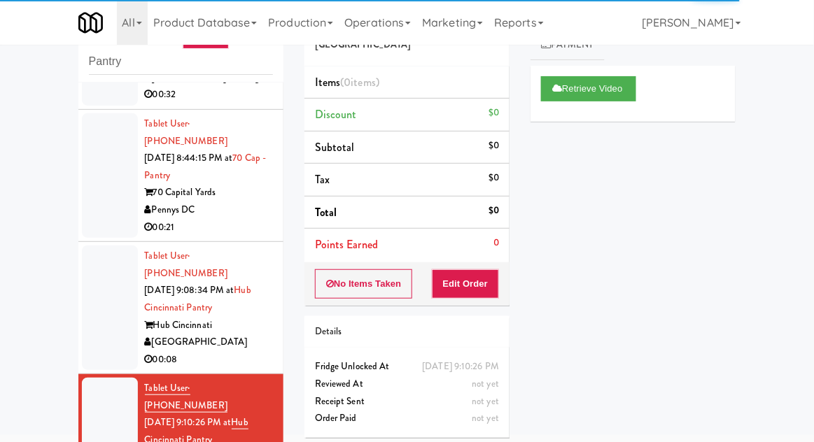
scroll to position [339, 0]
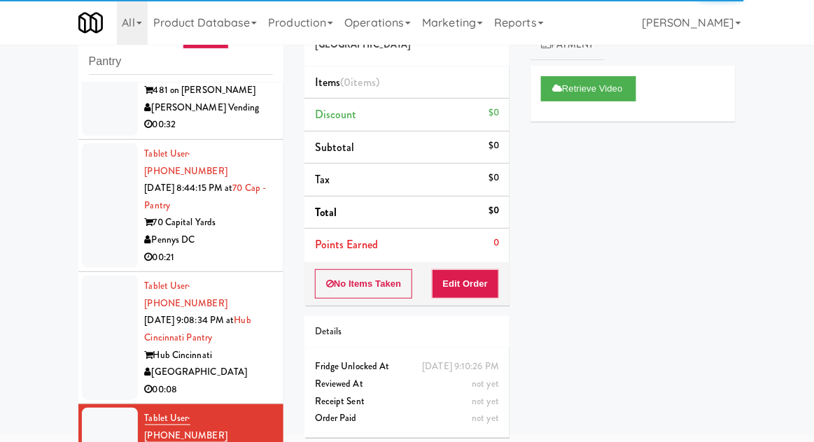
click at [99, 280] on div at bounding box center [110, 338] width 56 height 125
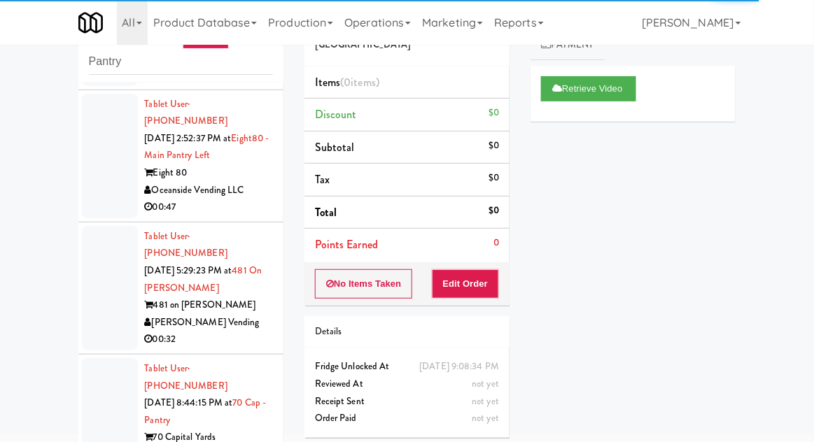
scroll to position [118, 0]
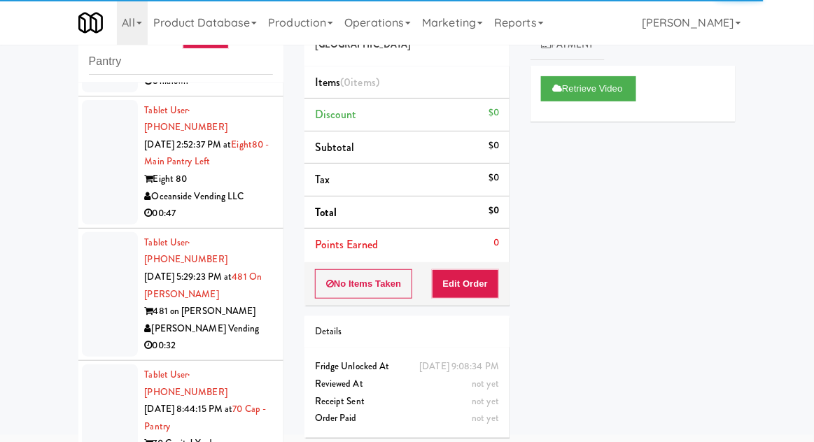
click at [92, 364] on div at bounding box center [110, 426] width 56 height 125
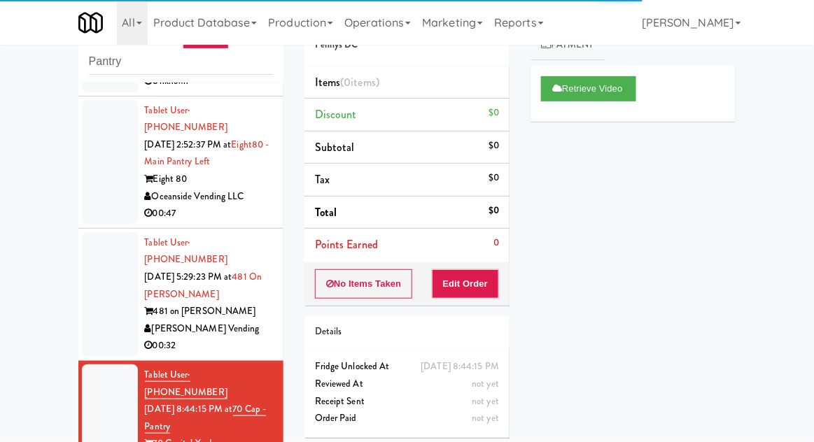
click at [101, 255] on div at bounding box center [110, 294] width 56 height 125
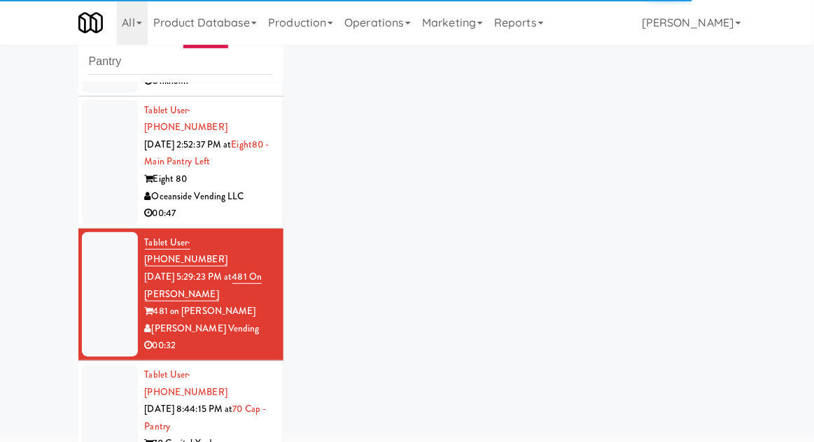
click at [103, 147] on div at bounding box center [110, 162] width 56 height 125
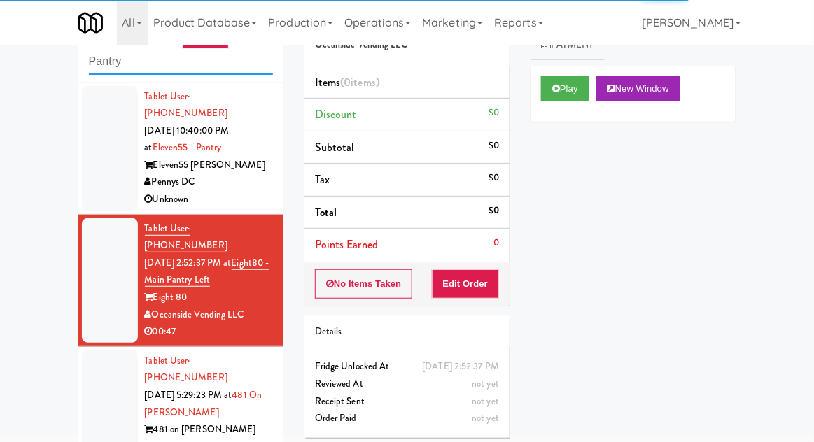
click at [108, 62] on input "Pantry" at bounding box center [181, 62] width 184 height 26
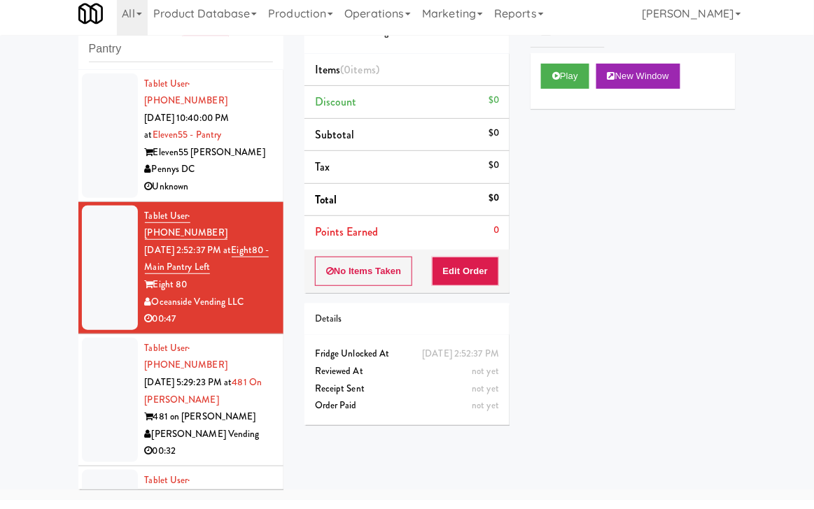
click at [104, 83] on div at bounding box center [110, 145] width 56 height 125
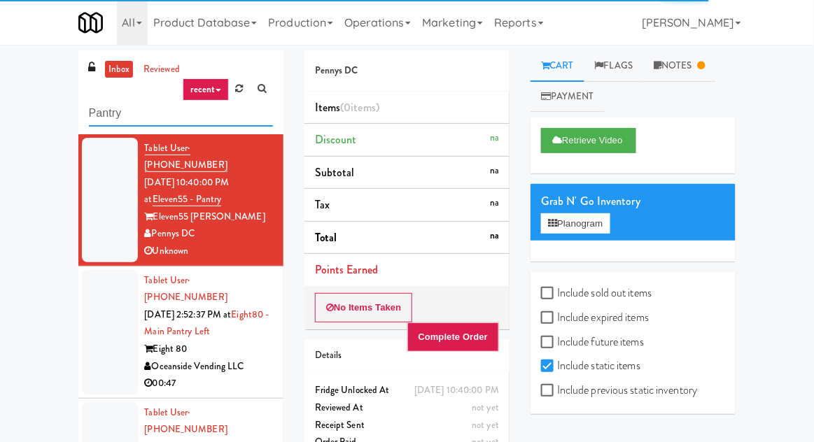
click at [99, 116] on input "Pantry" at bounding box center [181, 114] width 184 height 26
click at [96, 113] on input "Pantry" at bounding box center [181, 114] width 184 height 26
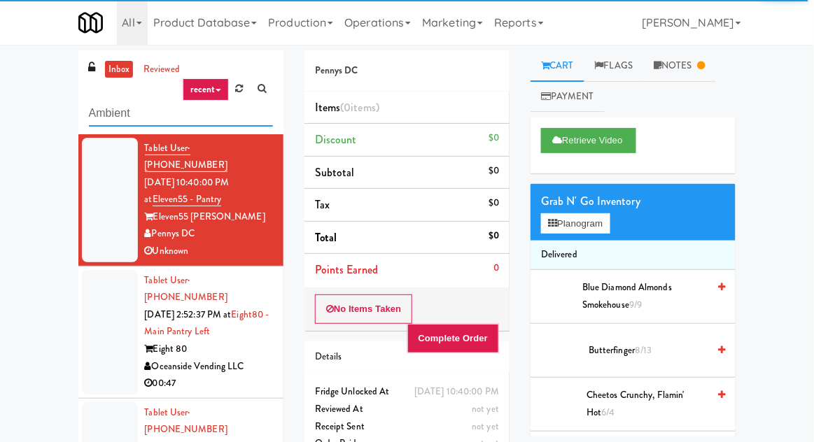
type input "Ambient"
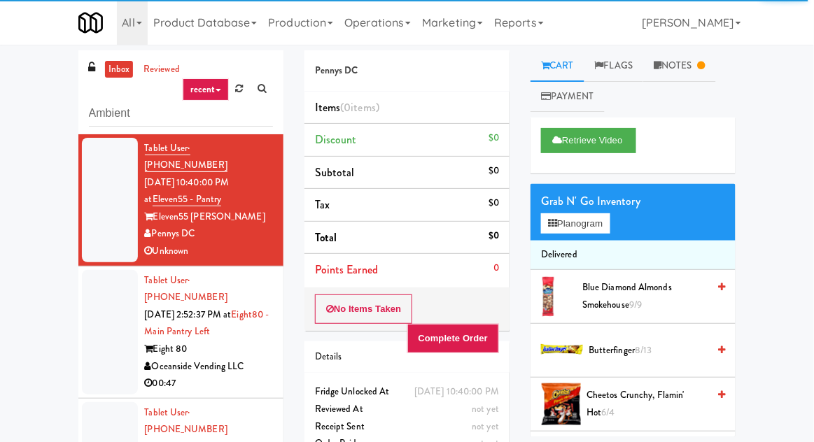
click at [12, 62] on div "inbox reviewed recent all unclear take inventory issue suspicious failed recent…" at bounding box center [407, 307] width 814 height 514
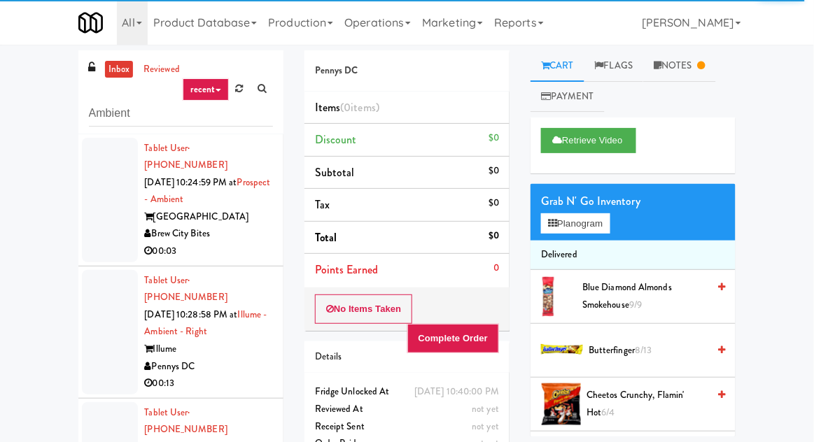
click at [106, 241] on div at bounding box center [110, 200] width 56 height 125
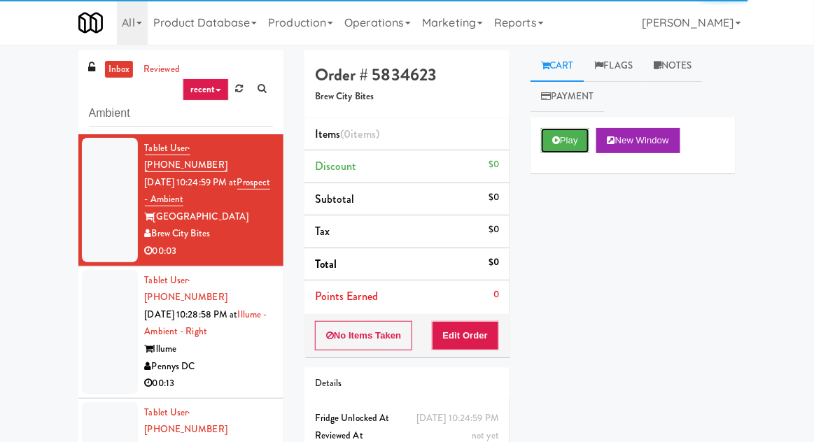
click at [548, 141] on button "Play" at bounding box center [565, 140] width 48 height 25
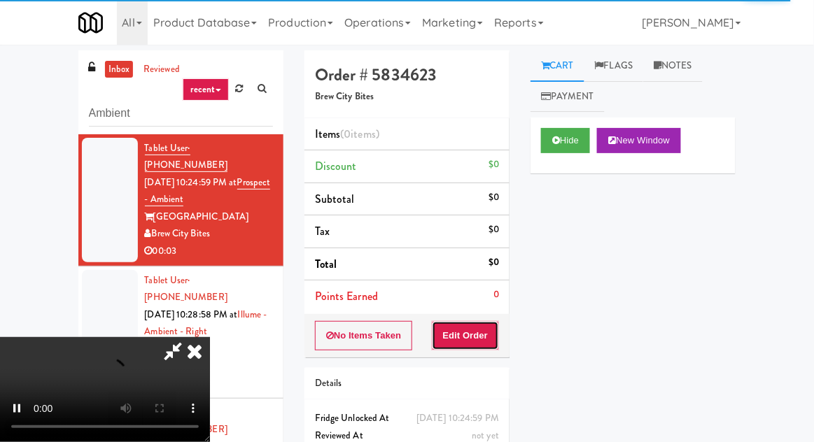
click at [482, 327] on button "Edit Order" at bounding box center [466, 335] width 68 height 29
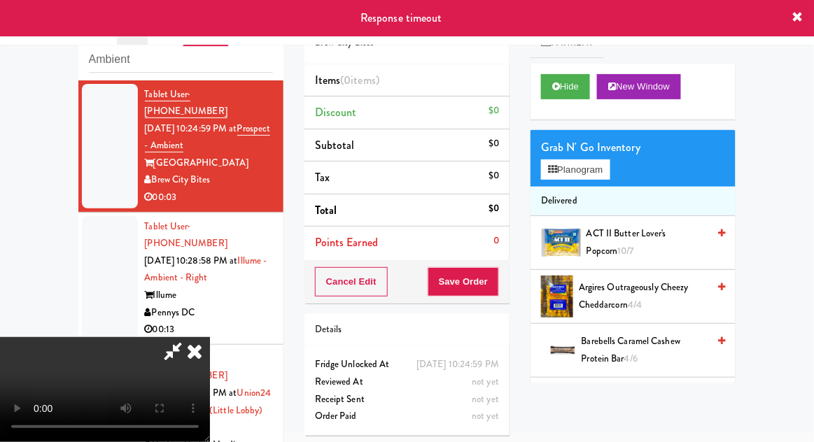
click at [622, 171] on div "Grab N' Go Inventory Planogram" at bounding box center [632, 158] width 205 height 57
click at [609, 166] on button "Planogram" at bounding box center [575, 169] width 69 height 21
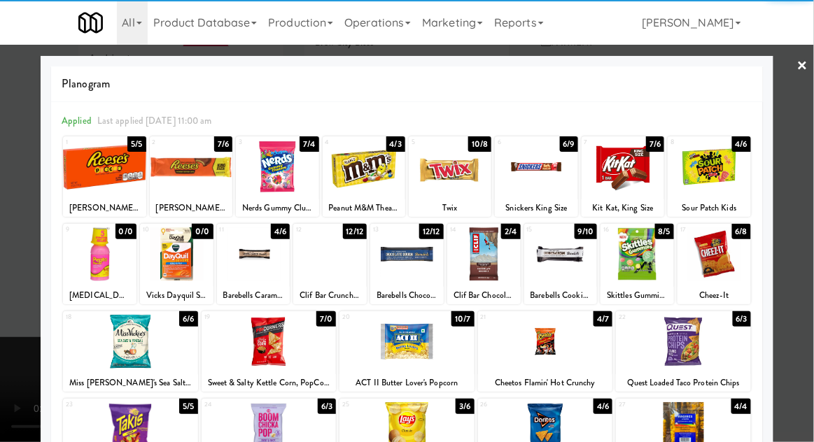
click at [246, 348] on div at bounding box center [268, 342] width 135 height 54
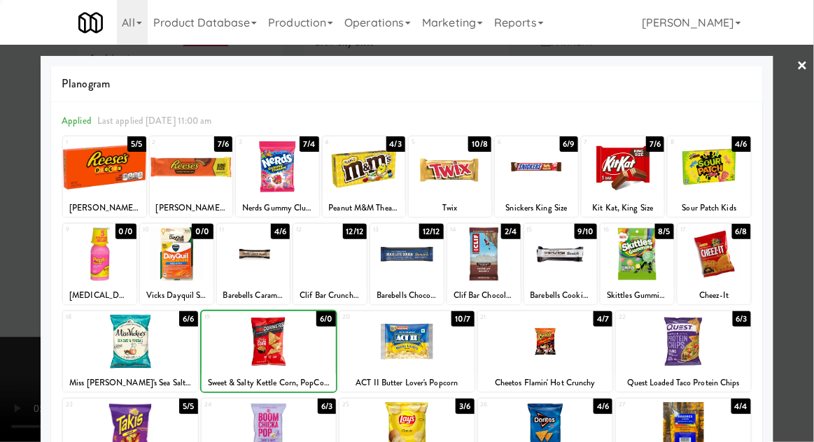
click at [802, 134] on div at bounding box center [407, 221] width 814 height 442
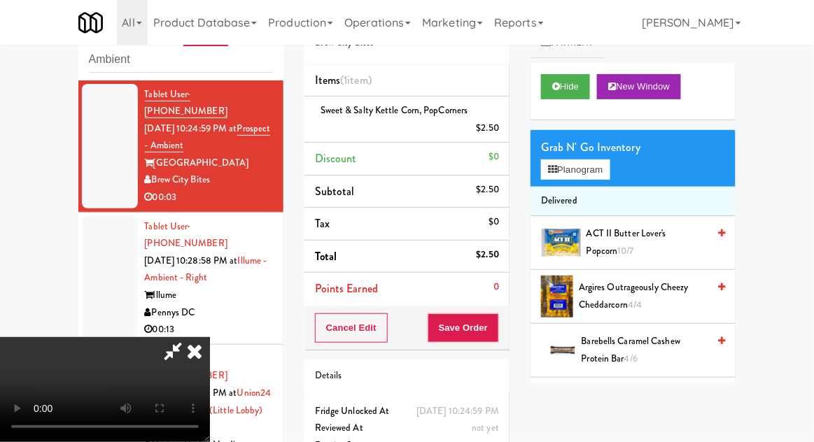
scroll to position [51, 0]
click at [495, 332] on button "Save Order" at bounding box center [462, 327] width 71 height 29
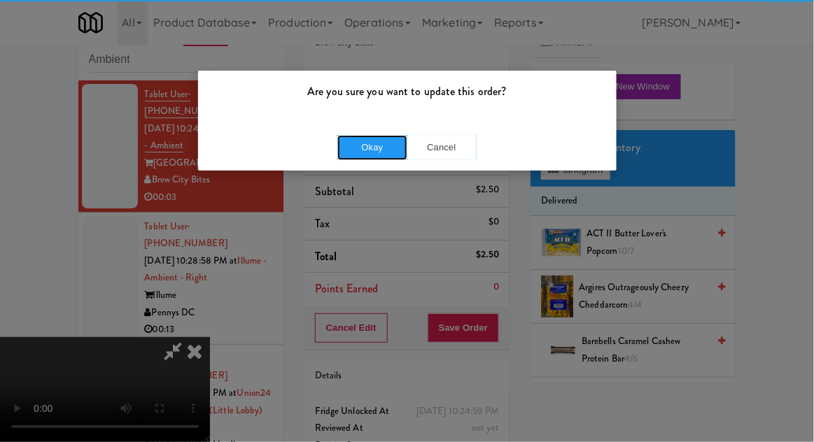
click at [340, 151] on button "Okay" at bounding box center [372, 147] width 70 height 25
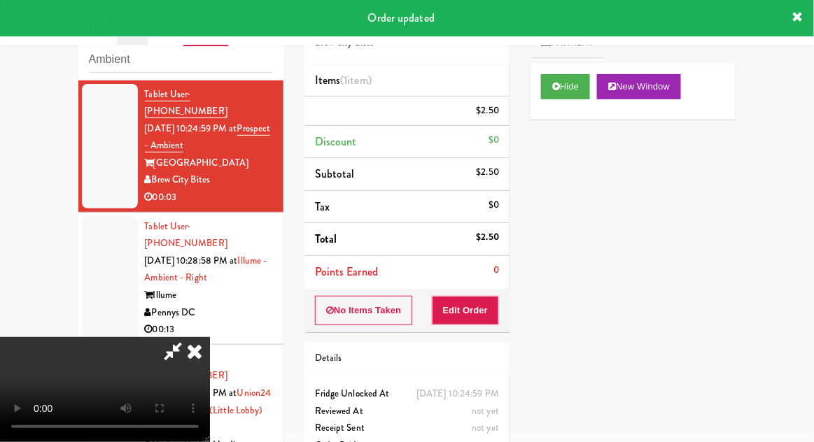
scroll to position [0, 0]
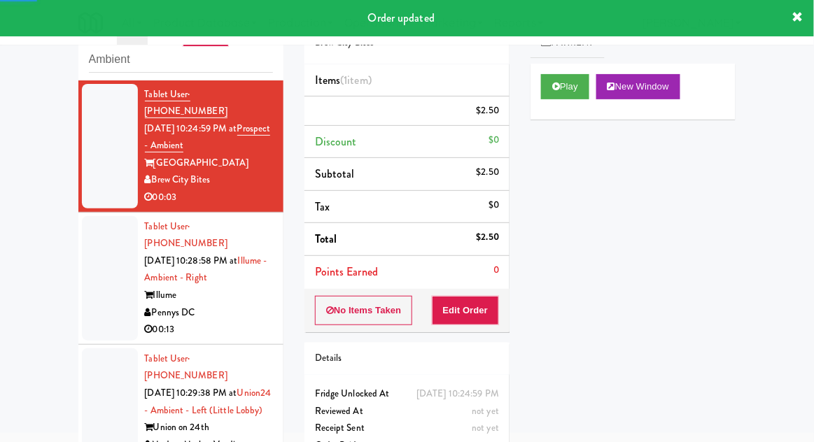
click at [85, 289] on div at bounding box center [110, 278] width 56 height 125
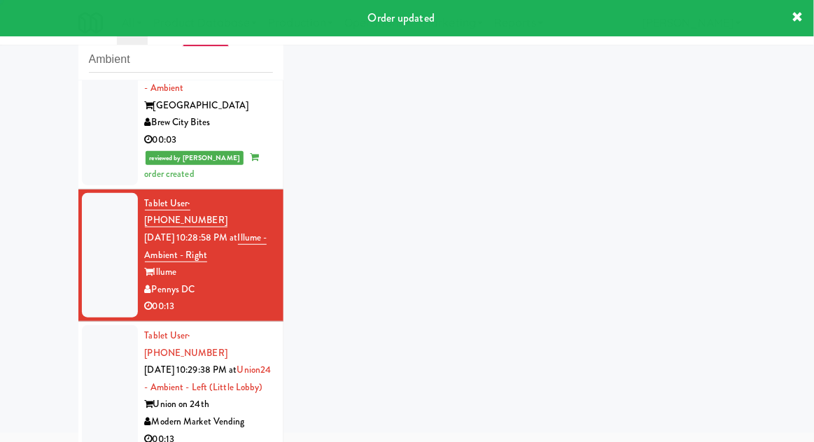
scroll to position [91, 0]
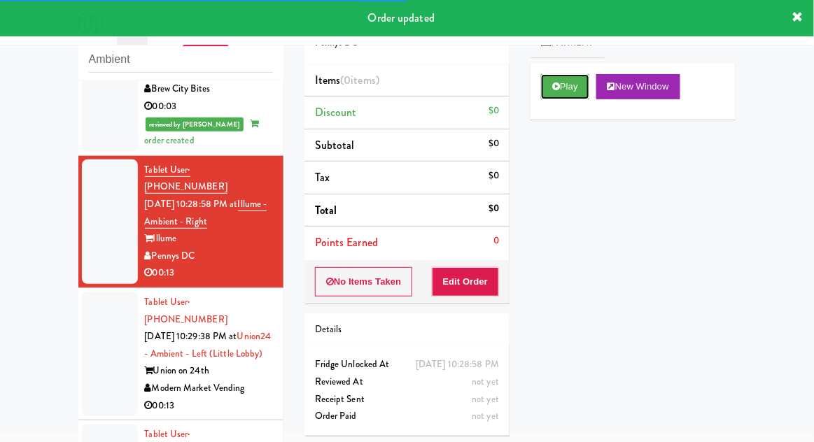
click at [544, 88] on button "Play" at bounding box center [565, 86] width 48 height 25
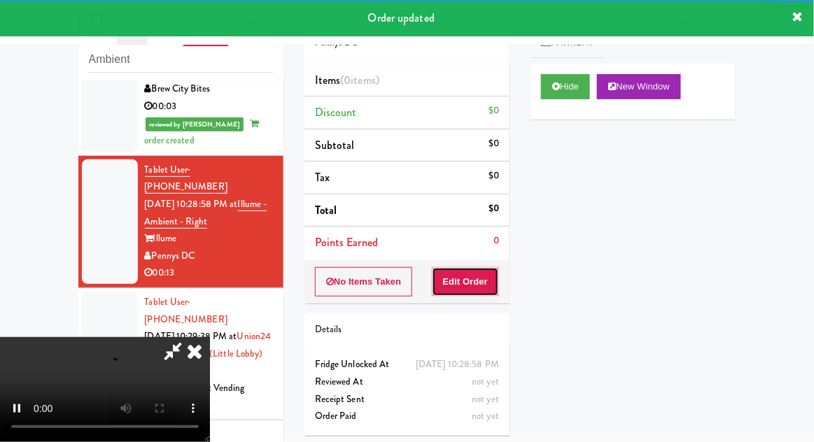
click at [463, 294] on button "Edit Order" at bounding box center [466, 281] width 68 height 29
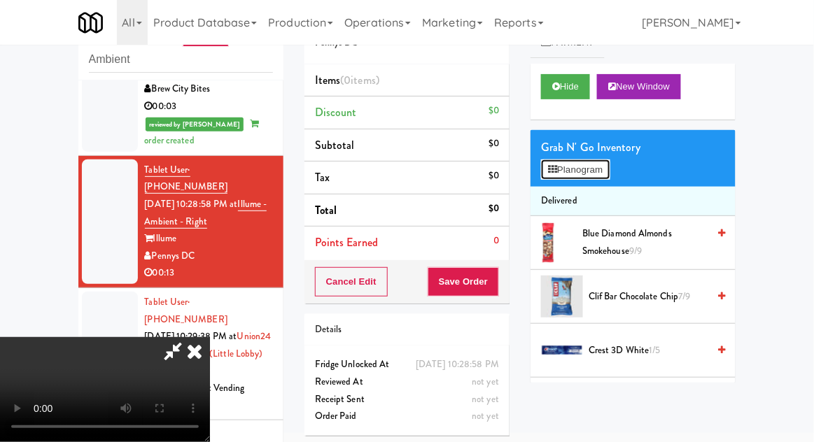
click at [600, 170] on button "Planogram" at bounding box center [575, 169] width 69 height 21
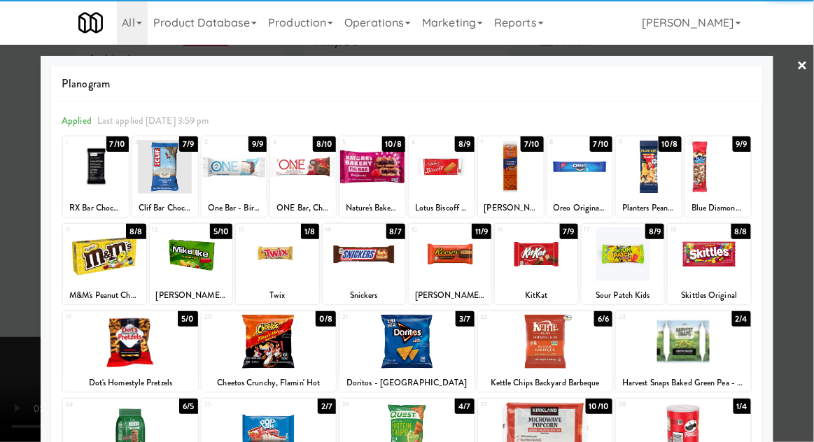
click at [621, 255] on div at bounding box center [622, 254] width 83 height 54
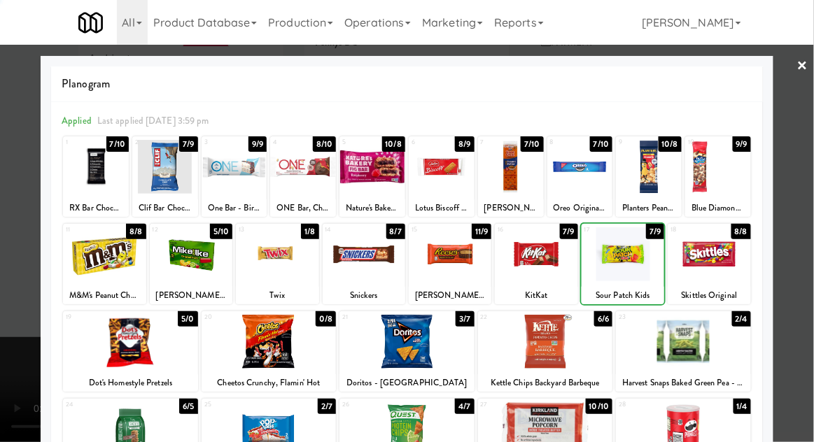
click at [811, 188] on div at bounding box center [407, 221] width 814 height 442
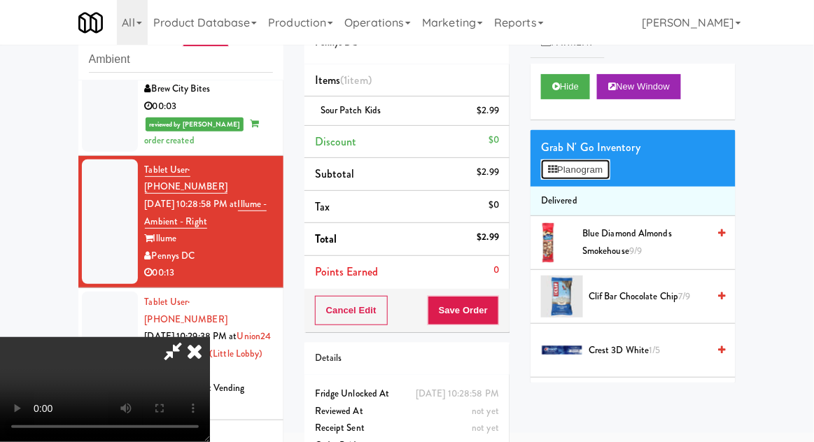
click at [609, 172] on button "Planogram" at bounding box center [575, 169] width 69 height 21
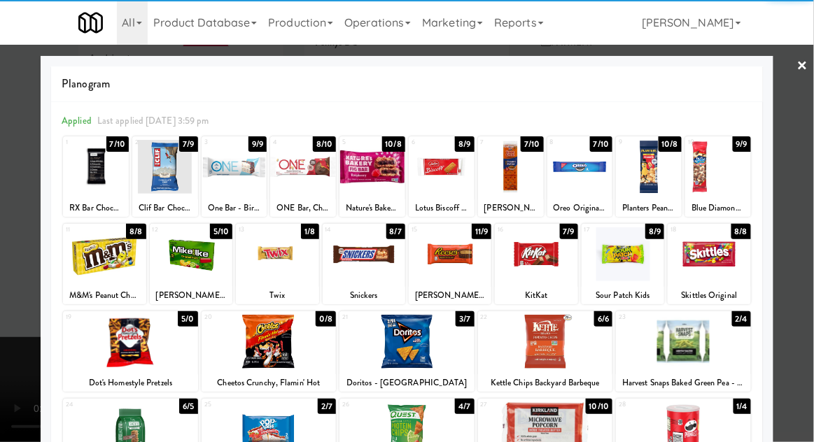
click at [194, 264] on div at bounding box center [191, 254] width 83 height 54
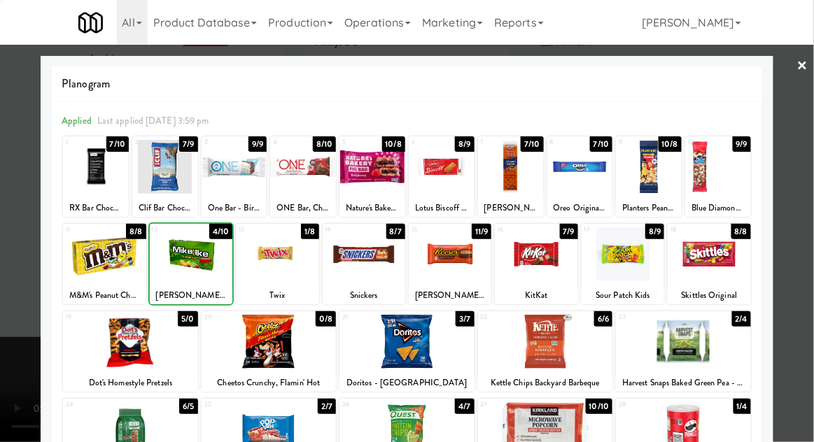
click at [803, 191] on div at bounding box center [407, 221] width 814 height 442
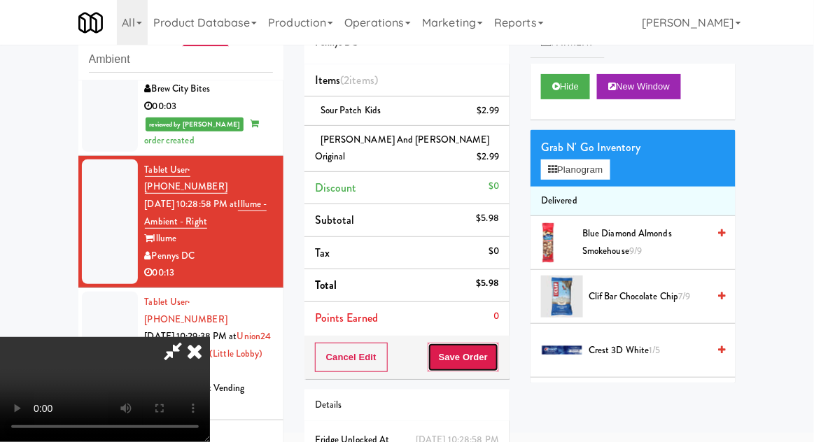
click at [491, 343] on button "Save Order" at bounding box center [462, 357] width 71 height 29
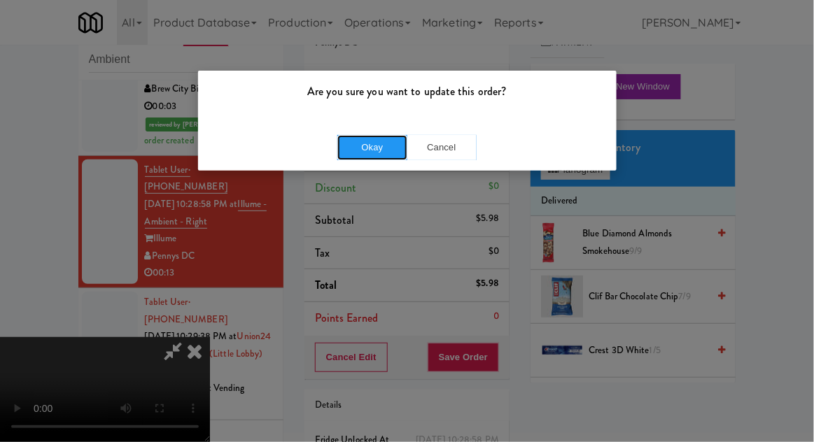
click at [374, 152] on button "Okay" at bounding box center [372, 147] width 70 height 25
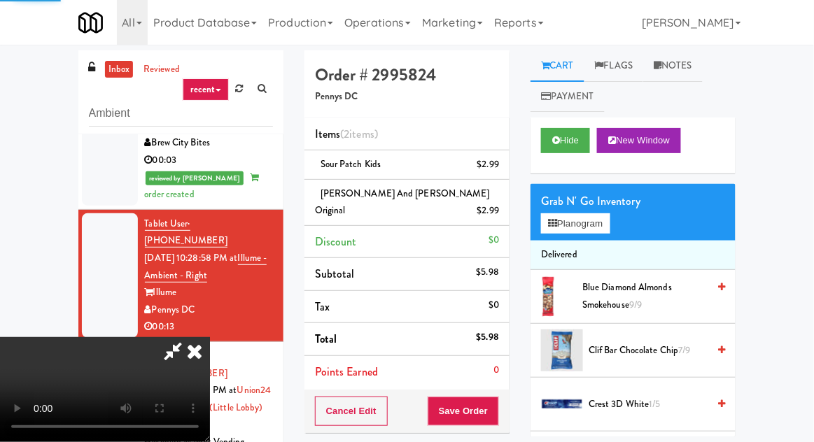
click at [672, 73] on link "Notes" at bounding box center [672, 65] width 59 height 31
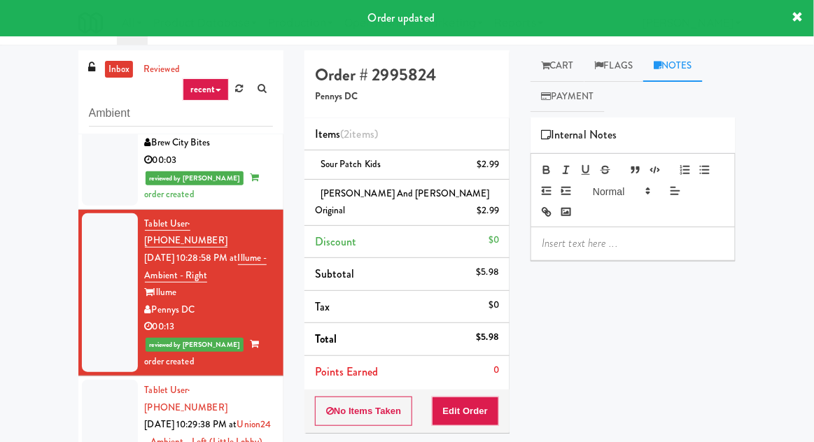
click at [548, 69] on icon at bounding box center [545, 65] width 8 height 9
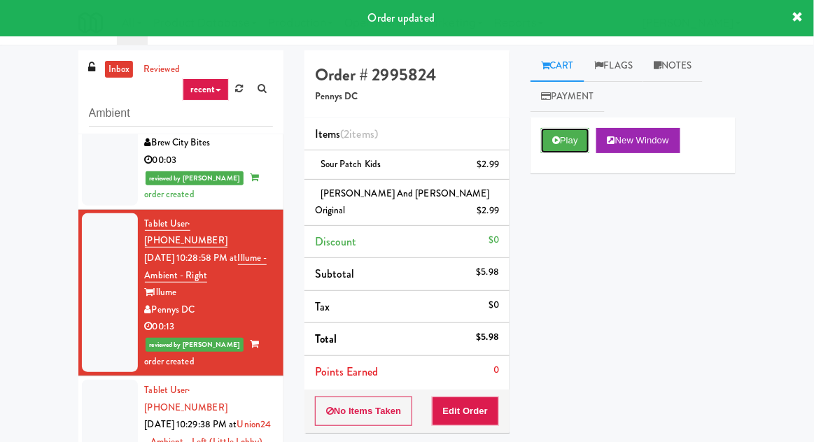
click at [551, 141] on button "Play" at bounding box center [565, 140] width 48 height 25
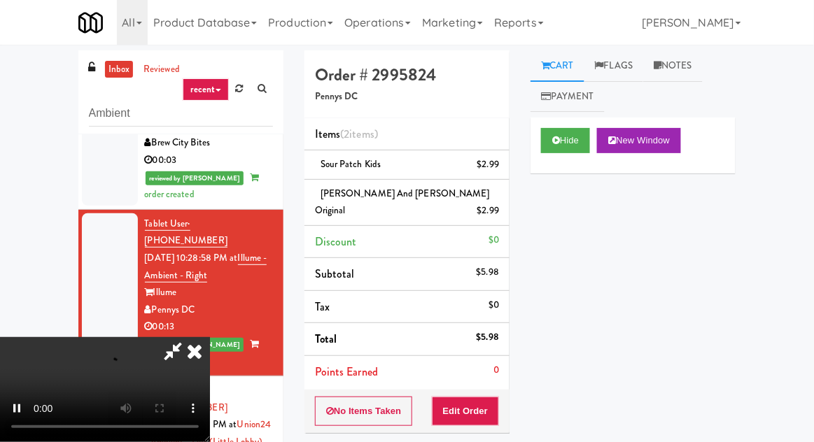
click at [210, 337] on icon at bounding box center [194, 351] width 31 height 28
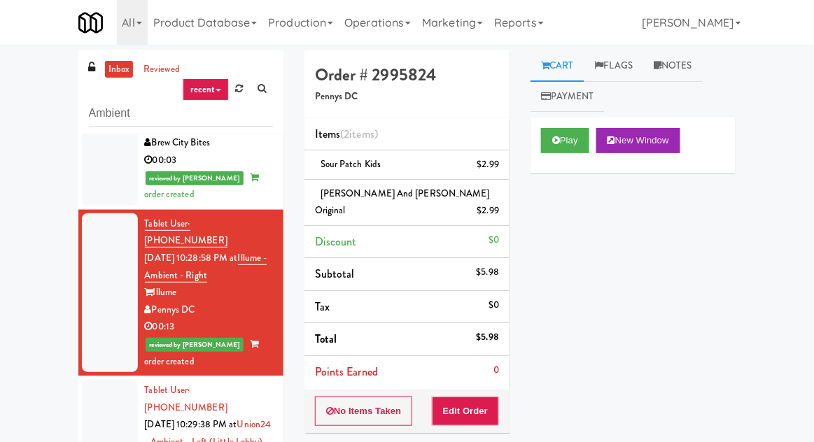
click at [674, 64] on link "Notes" at bounding box center [672, 65] width 59 height 31
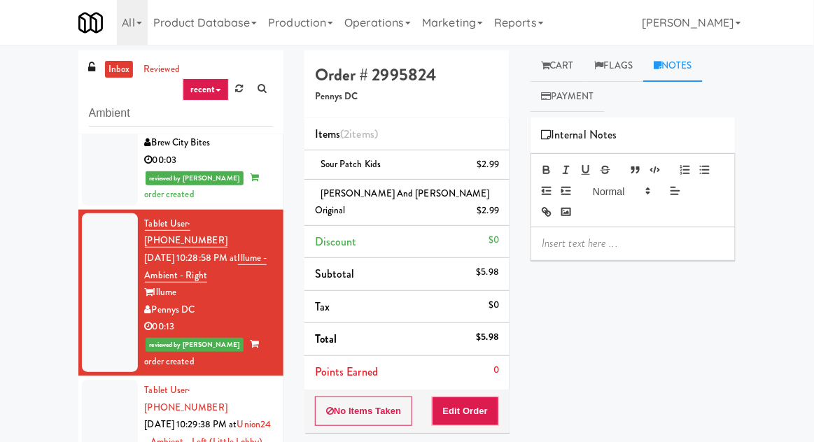
click at [561, 246] on p at bounding box center [632, 243] width 183 height 15
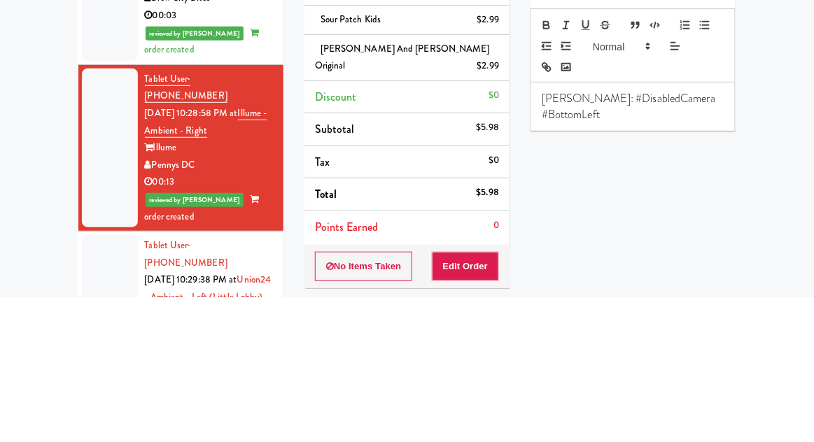
click at [26, 291] on div "inbox reviewed recent all unclear take inventory issue suspicious failed recent…" at bounding box center [407, 312] width 814 height 525
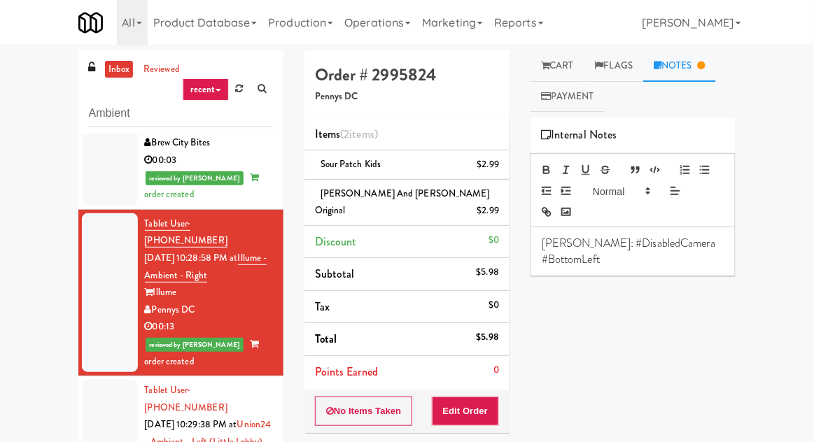
scroll to position [126, 0]
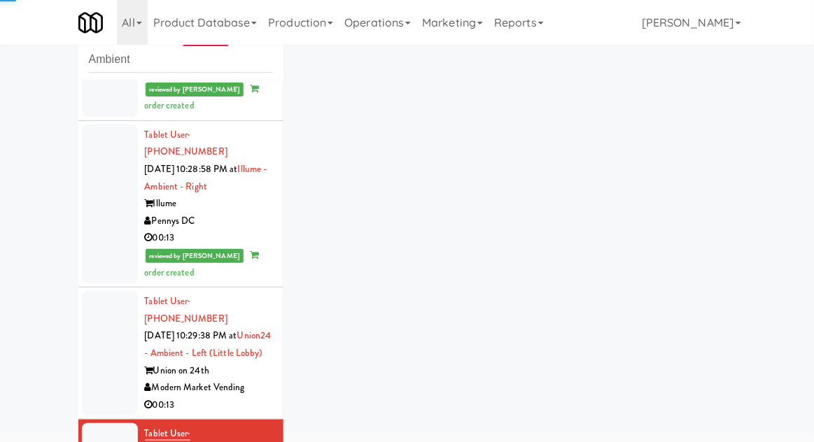
click at [79, 332] on li "Tablet User · (281) 546-5717 [DATE] 10:29:38 PM at [GEOGRAPHIC_DATA] - Ambient …" at bounding box center [180, 354] width 205 height 132
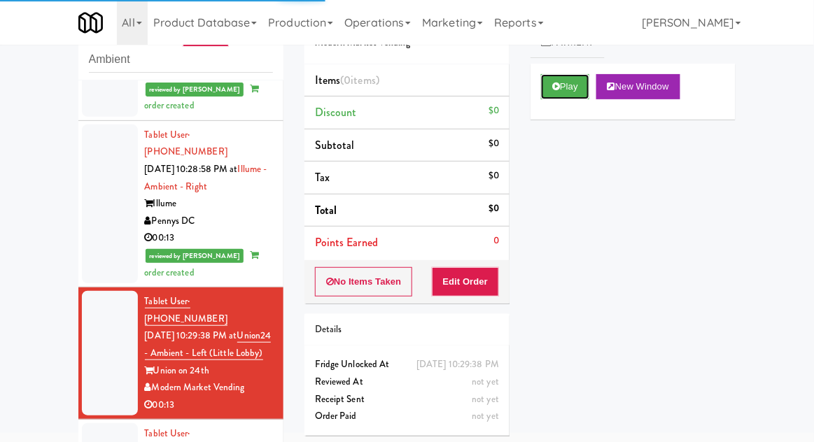
click at [553, 90] on icon at bounding box center [556, 86] width 8 height 9
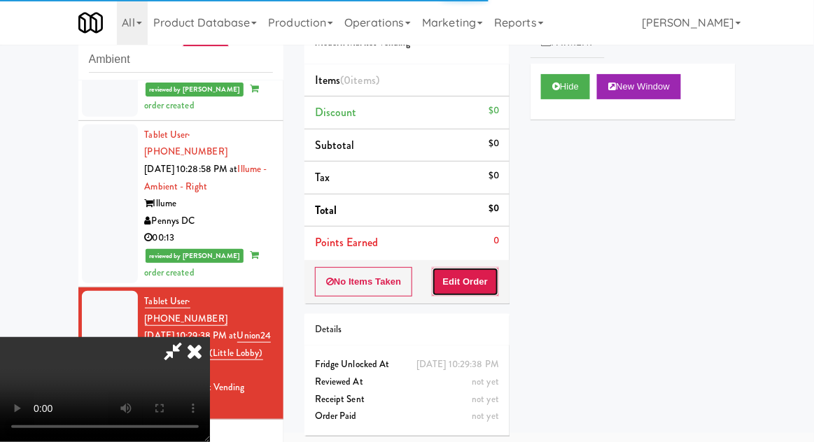
click at [494, 267] on button "Edit Order" at bounding box center [466, 281] width 68 height 29
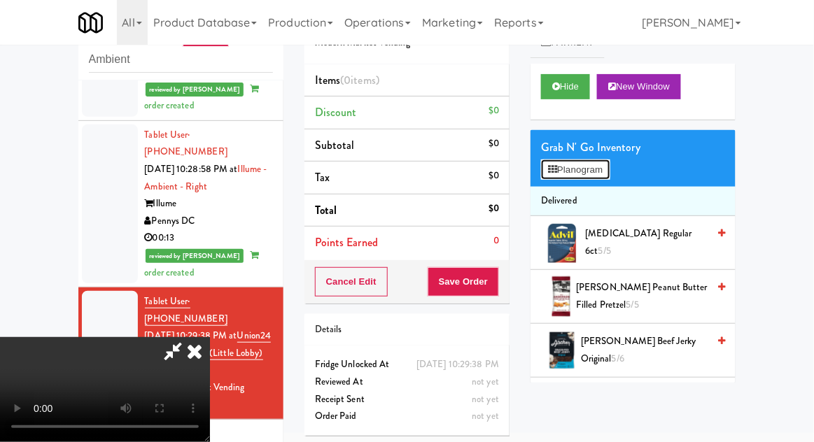
click at [608, 171] on button "Planogram" at bounding box center [575, 169] width 69 height 21
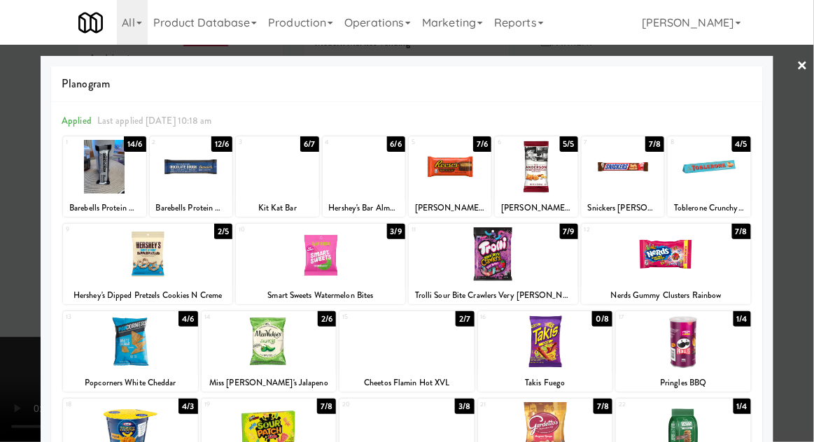
click at [179, 174] on div at bounding box center [191, 167] width 83 height 54
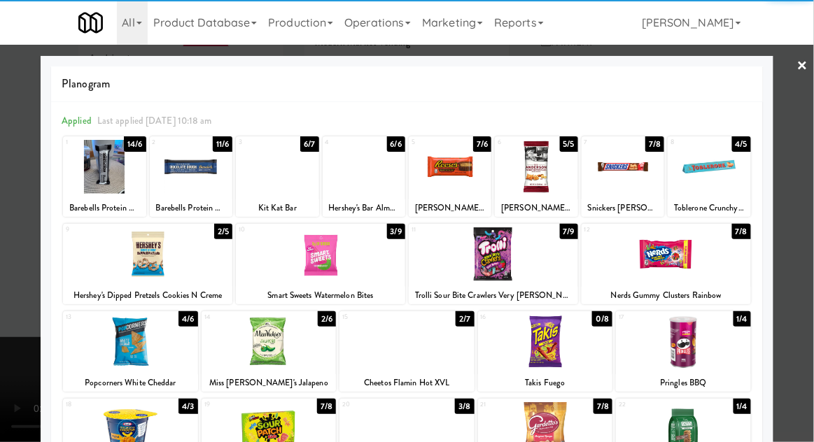
click at [807, 190] on div at bounding box center [407, 221] width 814 height 442
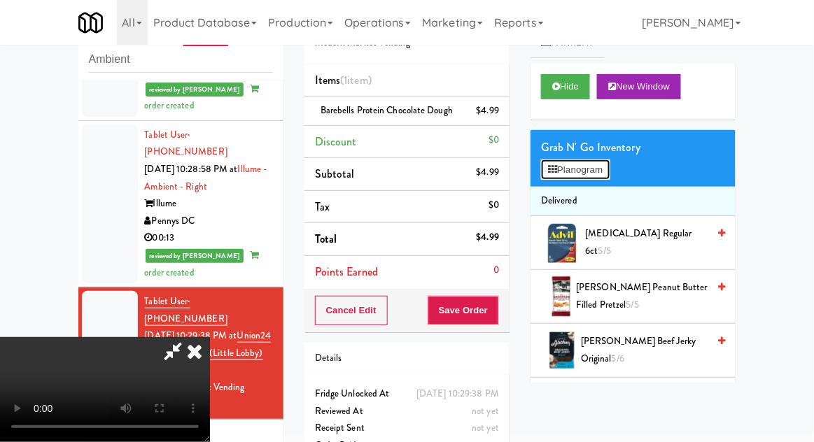
click at [603, 164] on button "Planogram" at bounding box center [575, 169] width 69 height 21
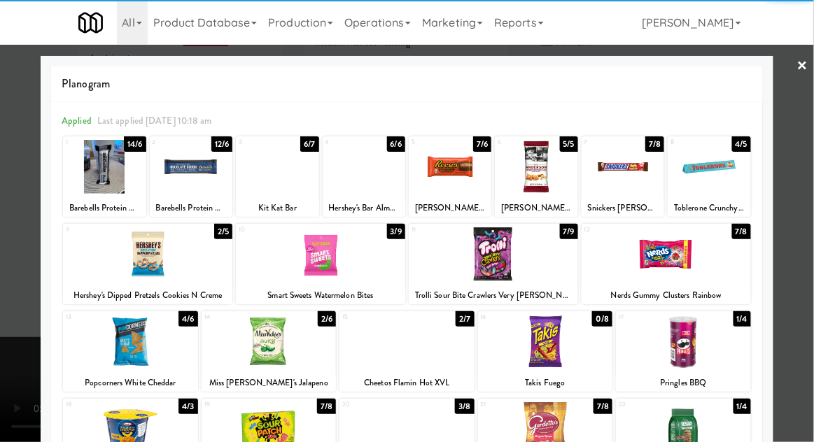
click at [143, 262] on div at bounding box center [147, 254] width 169 height 54
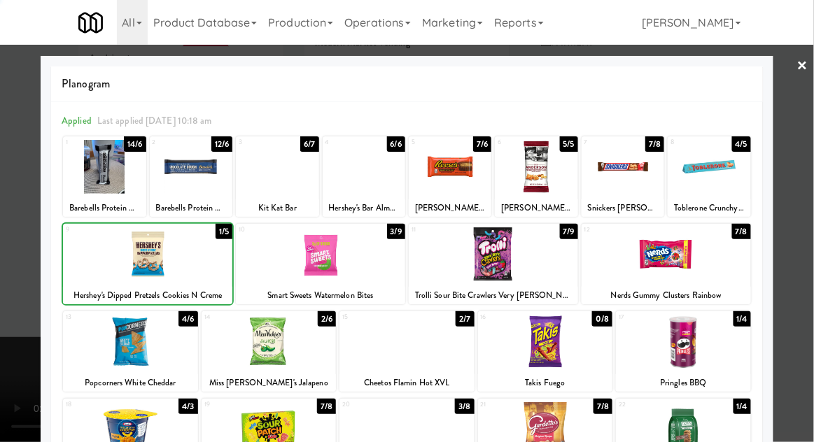
click at [809, 194] on div at bounding box center [407, 221] width 814 height 442
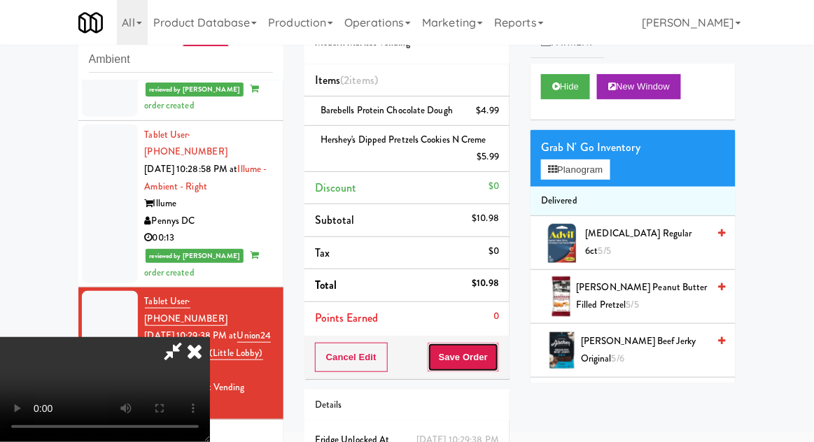
click at [497, 355] on button "Save Order" at bounding box center [462, 357] width 71 height 29
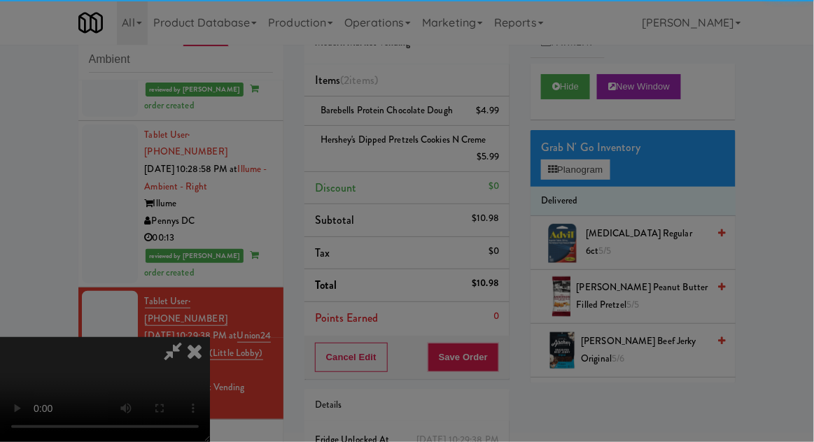
click at [0, 0] on div "Okay Cancel" at bounding box center [0, 0] width 0 height 0
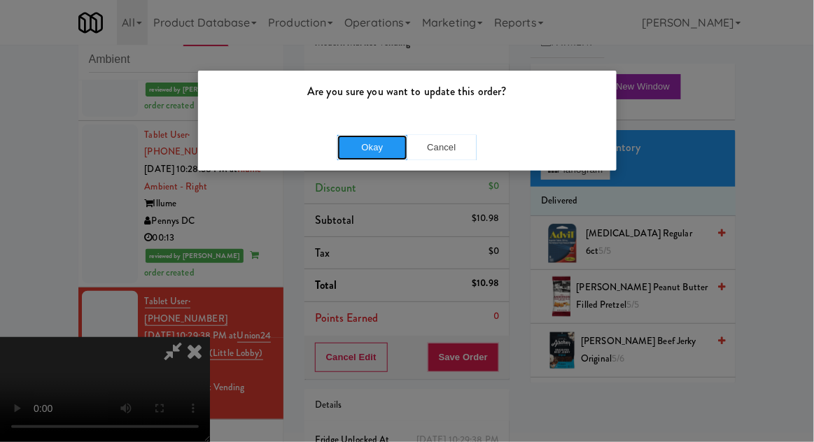
click at [373, 146] on button "Okay" at bounding box center [372, 147] width 70 height 25
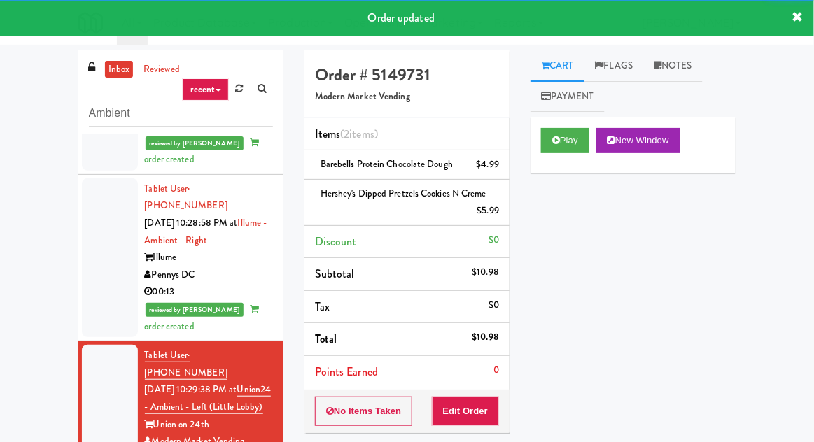
click at [96, 354] on div at bounding box center [110, 424] width 56 height 159
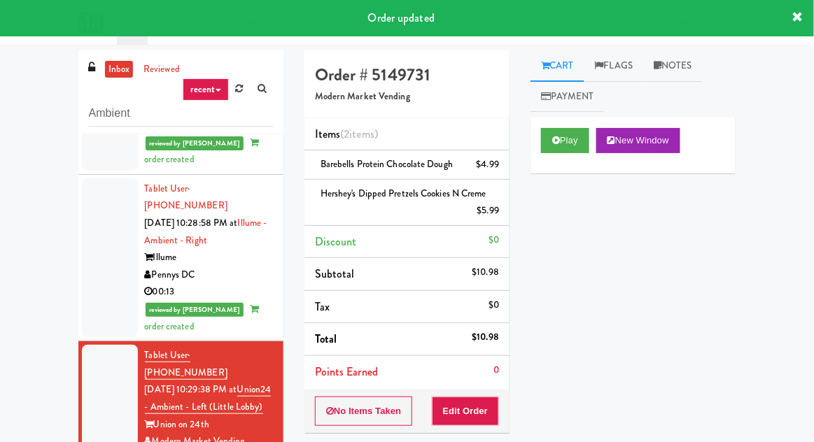
scroll to position [160, 0]
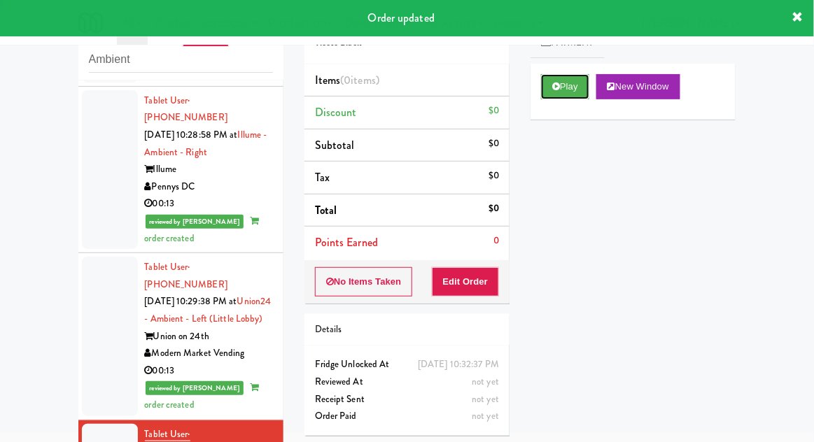
click at [553, 96] on button "Play" at bounding box center [565, 86] width 48 height 25
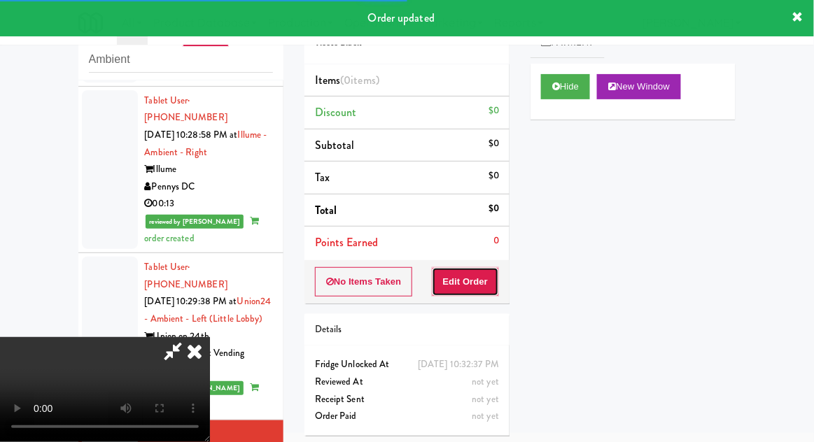
click at [484, 288] on button "Edit Order" at bounding box center [466, 281] width 68 height 29
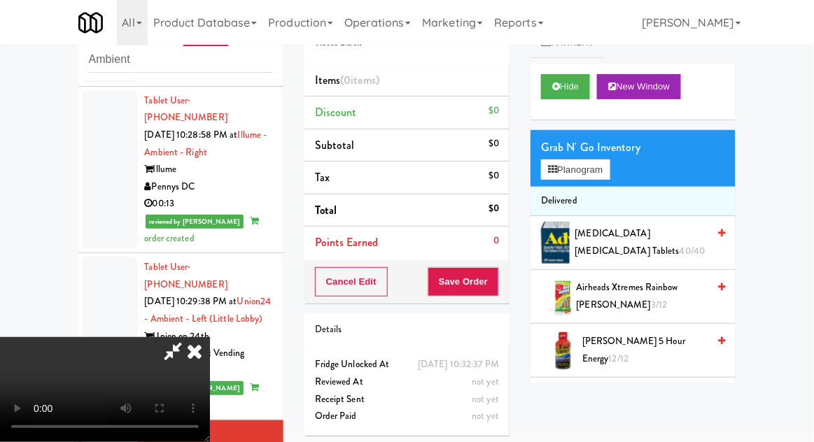
scroll to position [0, 0]
click at [609, 176] on button "Planogram" at bounding box center [575, 169] width 69 height 21
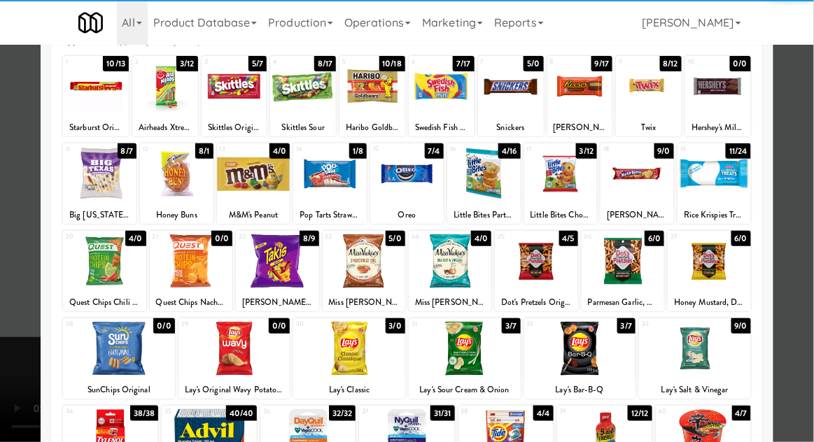
scroll to position [80, 0]
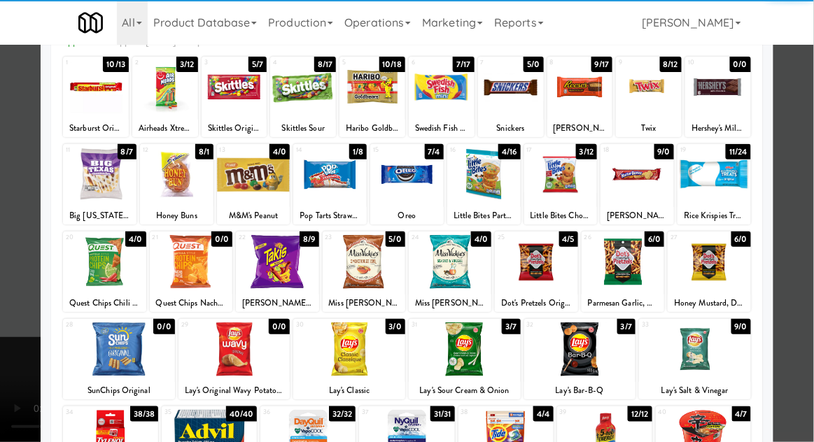
click at [95, 261] on div at bounding box center [104, 262] width 83 height 54
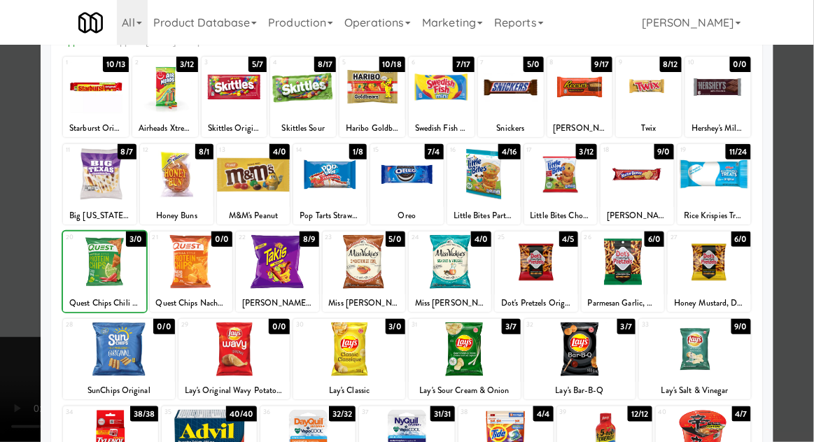
click at [804, 184] on div at bounding box center [407, 221] width 814 height 442
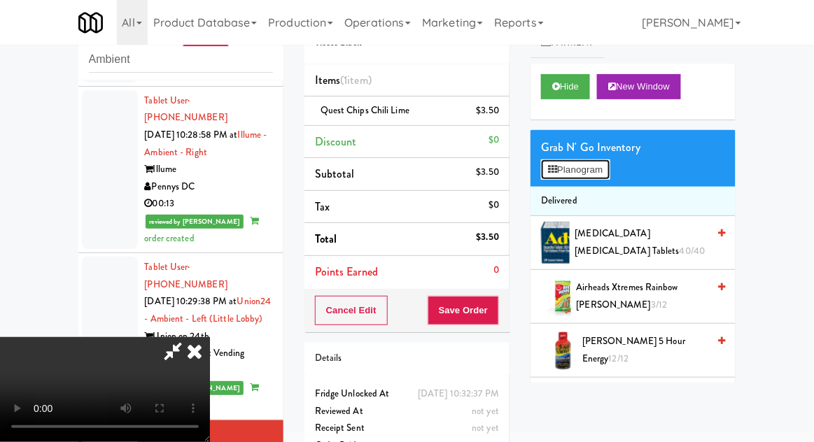
click at [606, 172] on button "Planogram" at bounding box center [575, 169] width 69 height 21
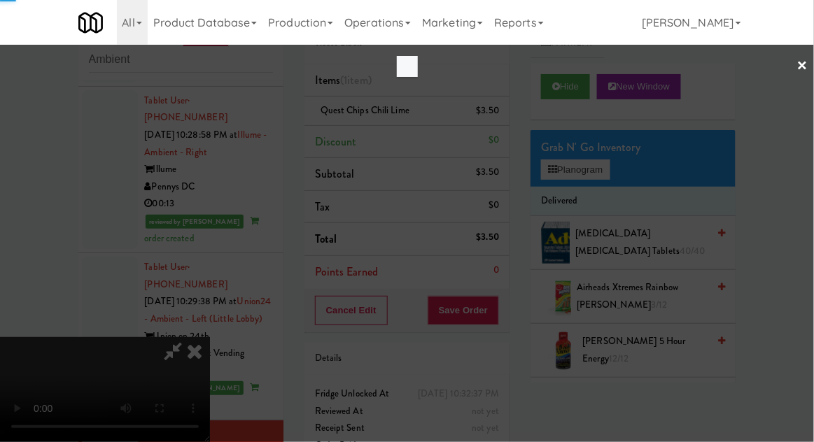
click at [619, 168] on div at bounding box center [407, 221] width 814 height 442
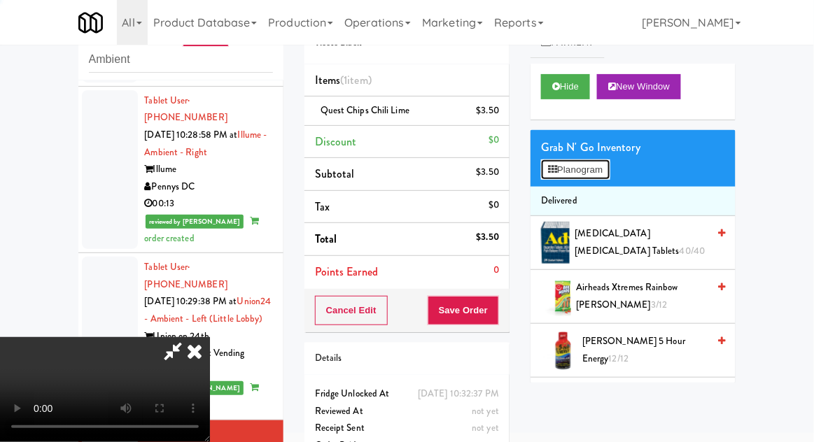
click at [603, 171] on button "Planogram" at bounding box center [575, 169] width 69 height 21
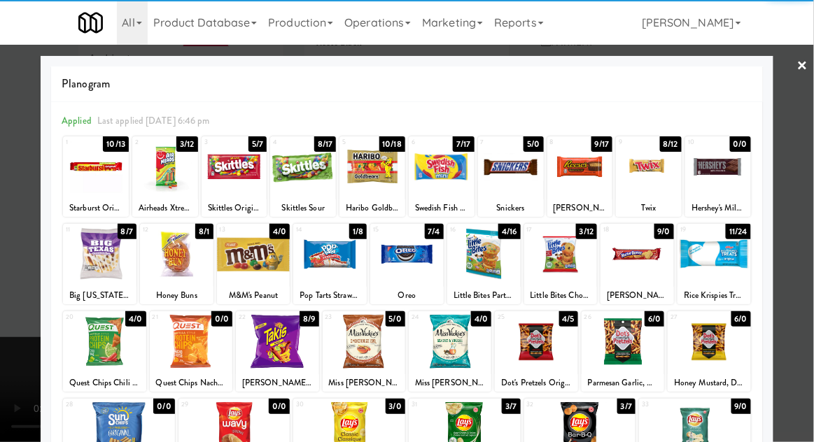
click at [301, 171] on div at bounding box center [303, 167] width 66 height 54
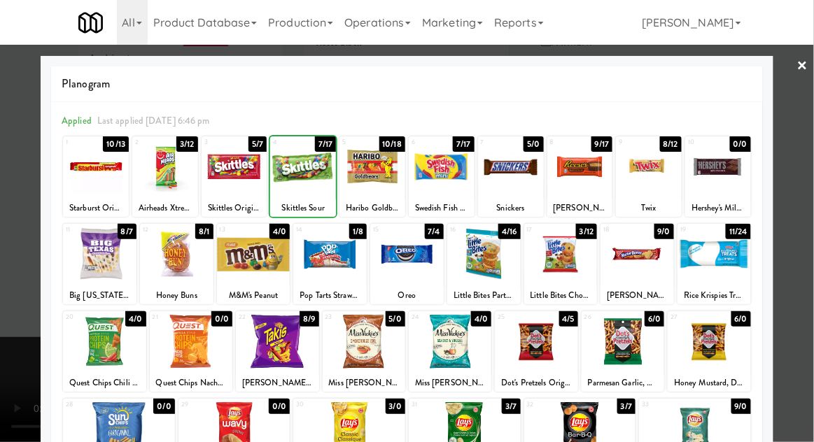
click at [807, 194] on div at bounding box center [407, 221] width 814 height 442
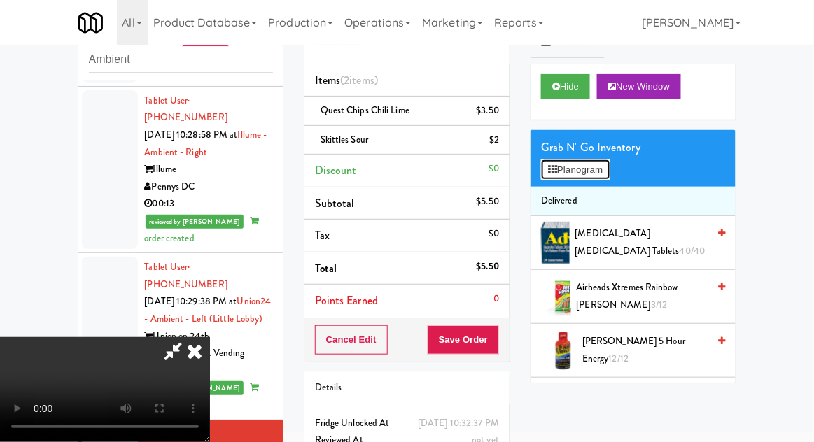
click at [609, 169] on button "Planogram" at bounding box center [575, 169] width 69 height 21
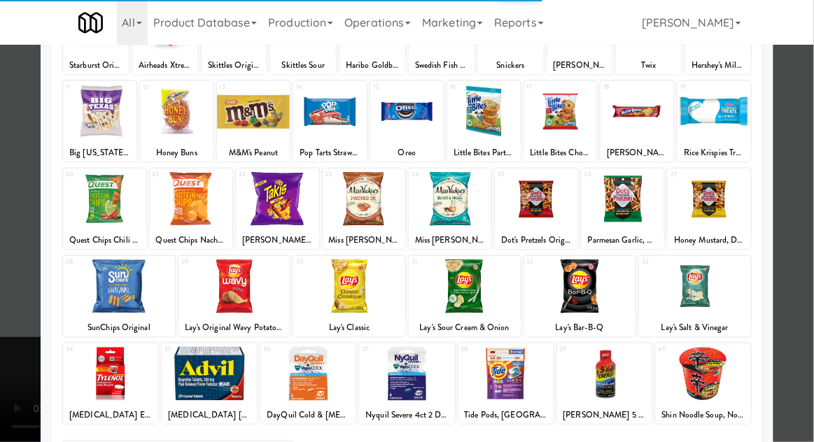
scroll to position [145, 0]
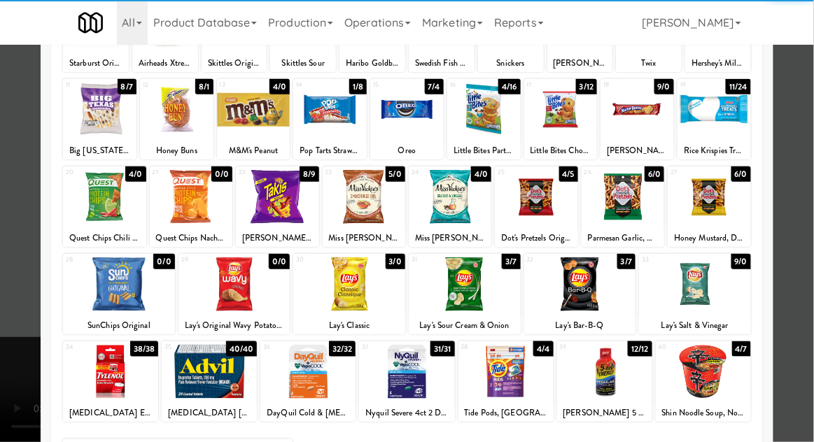
click at [467, 281] on div at bounding box center [465, 284] width 112 height 54
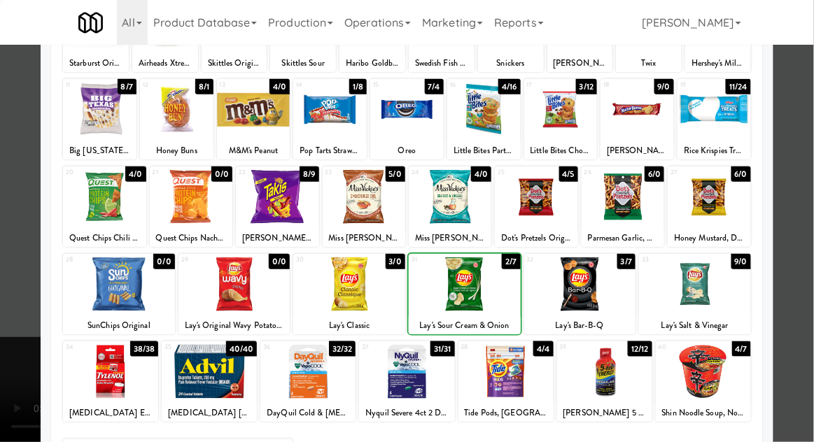
click at [807, 206] on div at bounding box center [407, 221] width 814 height 442
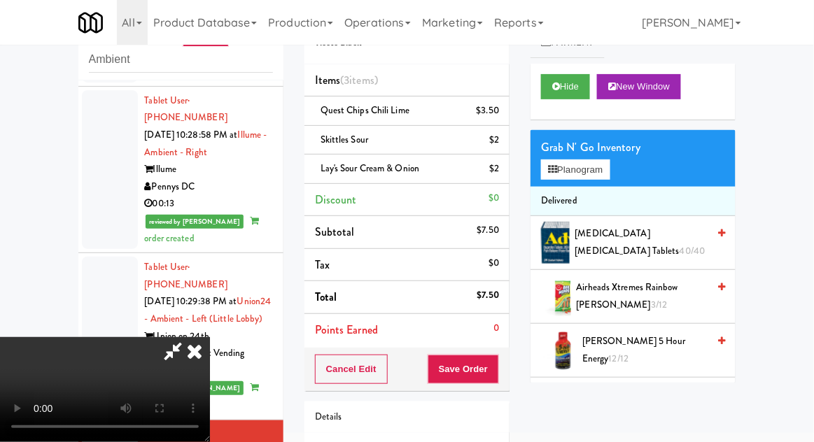
scroll to position [51, 0]
click at [494, 368] on button "Save Order" at bounding box center [462, 369] width 71 height 29
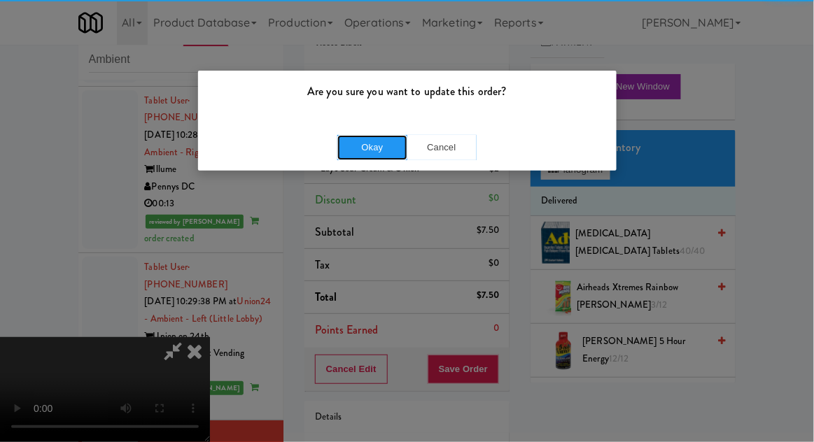
click at [357, 143] on button "Okay" at bounding box center [372, 147] width 70 height 25
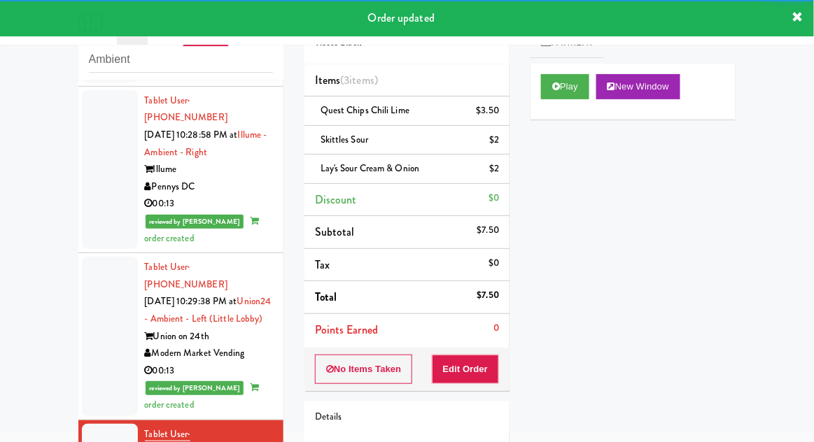
scroll to position [0, 0]
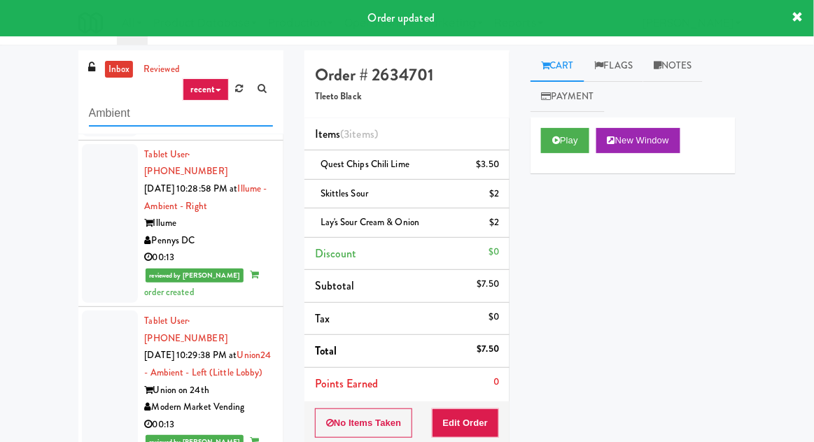
click at [104, 118] on input "Ambient" at bounding box center [181, 114] width 184 height 26
click at [99, 118] on input "Ambient" at bounding box center [181, 114] width 184 height 26
type input "Combo"
click at [20, 65] on div "inbox reviewed recent all unclear take inventory issue suspicious failed recent…" at bounding box center [407, 318] width 814 height 537
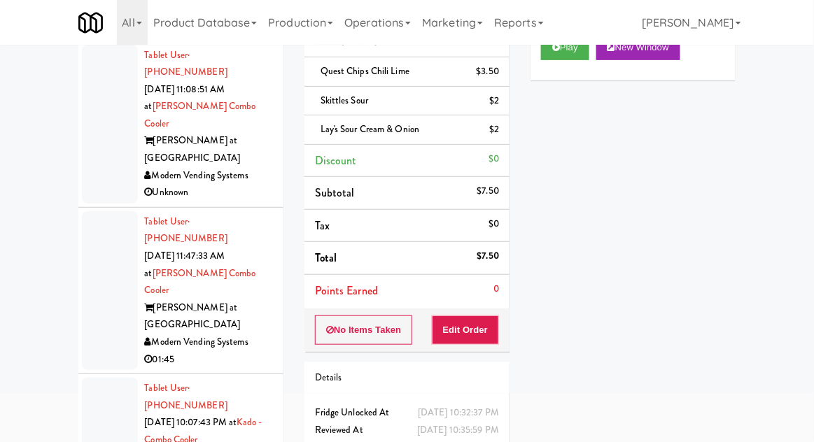
click at [102, 129] on div at bounding box center [110, 124] width 56 height 159
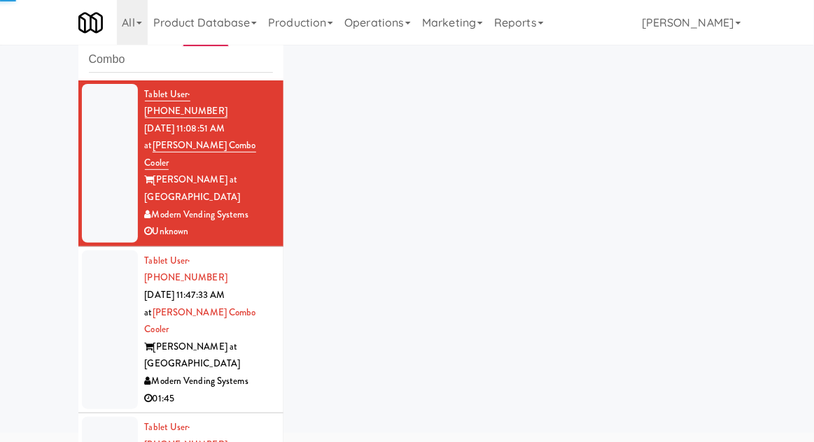
click at [98, 268] on div at bounding box center [110, 329] width 56 height 159
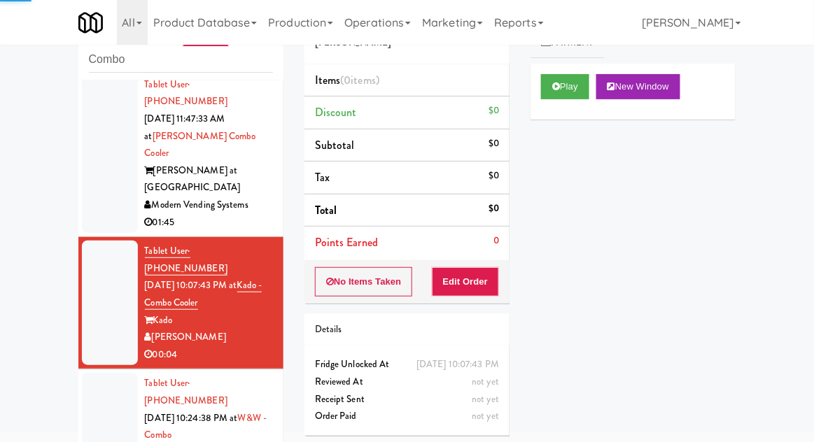
scroll to position [188, 0]
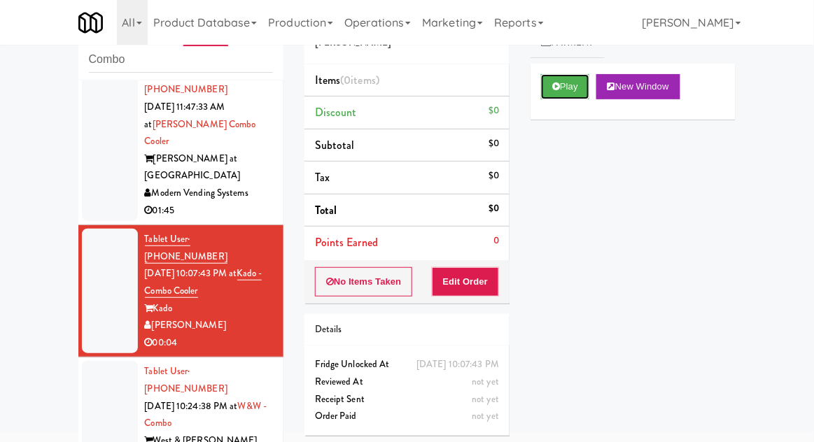
click at [558, 87] on icon at bounding box center [556, 86] width 8 height 9
click at [478, 276] on button "Edit Order" at bounding box center [466, 281] width 68 height 29
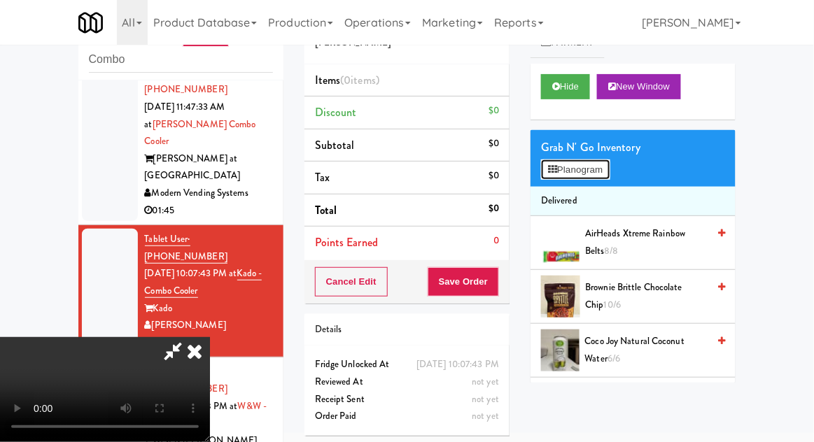
click at [609, 174] on button "Planogram" at bounding box center [575, 169] width 69 height 21
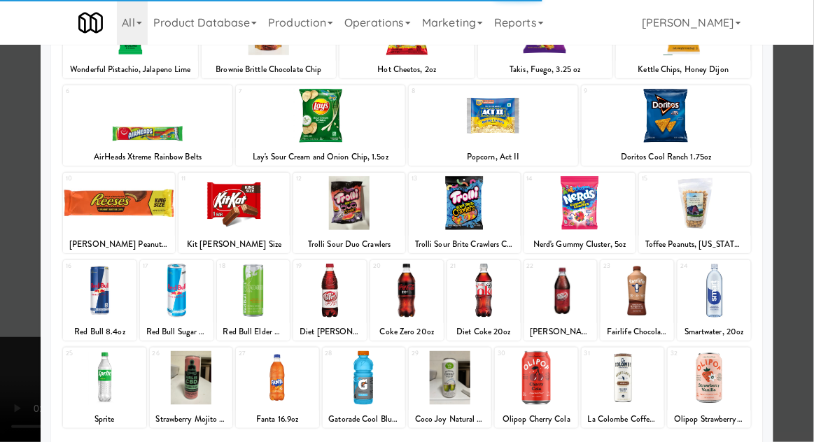
scroll to position [138, 0]
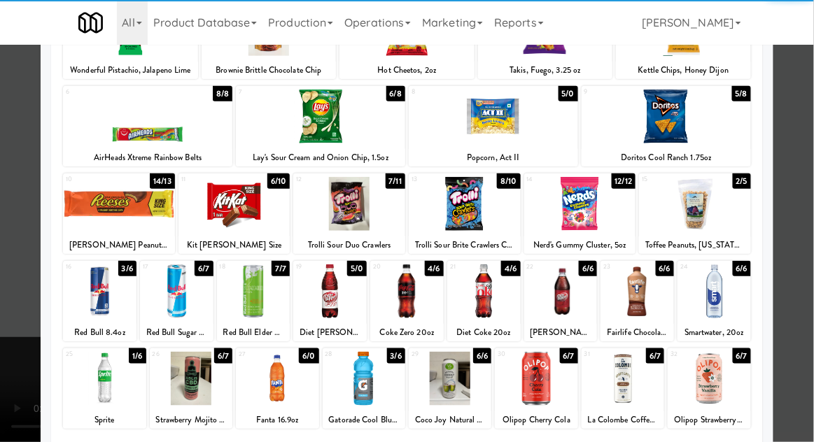
click at [374, 397] on div at bounding box center [363, 379] width 83 height 54
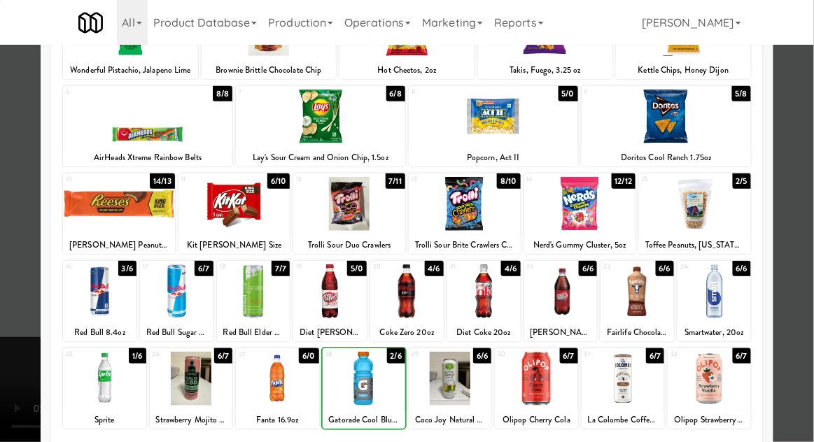
click at [801, 174] on div at bounding box center [407, 221] width 814 height 442
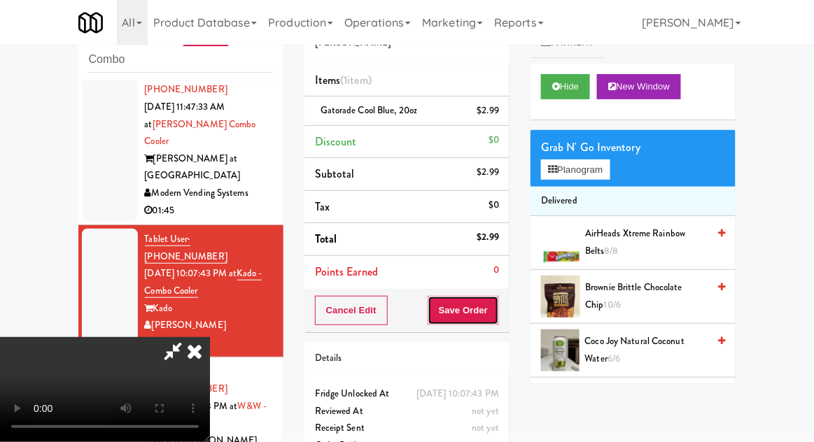
click at [493, 321] on button "Save Order" at bounding box center [462, 310] width 71 height 29
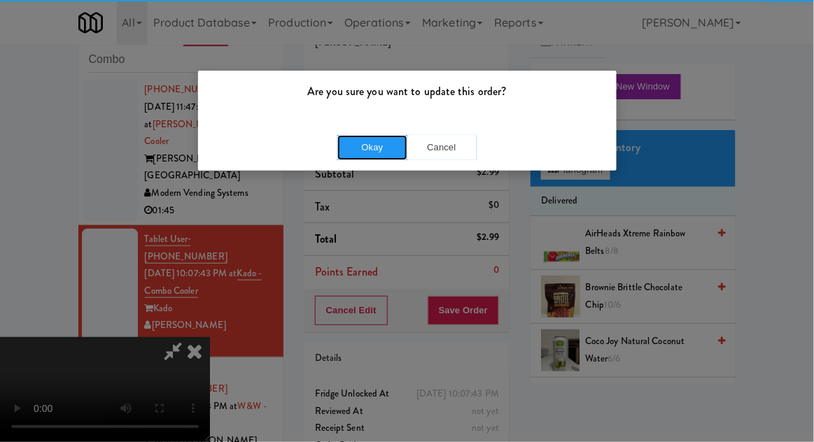
click at [355, 143] on button "Okay" at bounding box center [372, 147] width 70 height 25
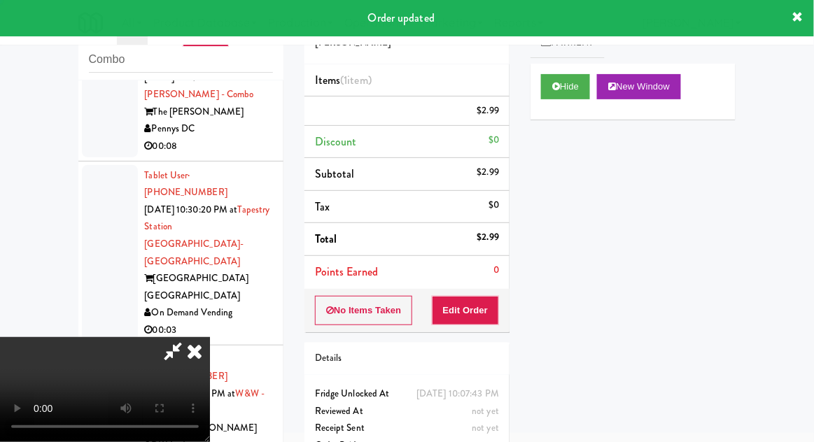
click at [29, 139] on div "inbox reviewed recent all unclear take inventory issue suspicious failed recent…" at bounding box center [407, 254] width 814 height 514
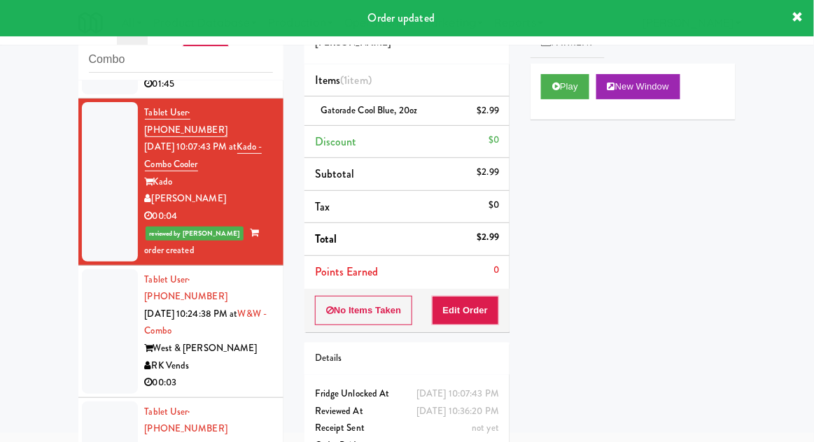
scroll to position [305, 0]
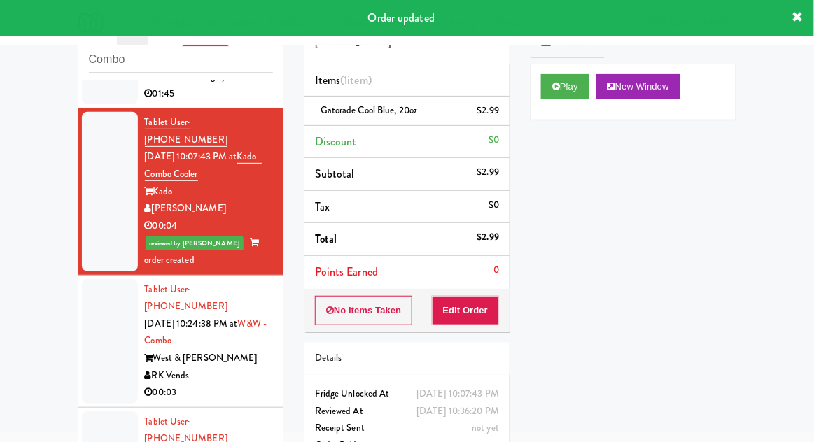
click at [87, 279] on div at bounding box center [110, 341] width 56 height 125
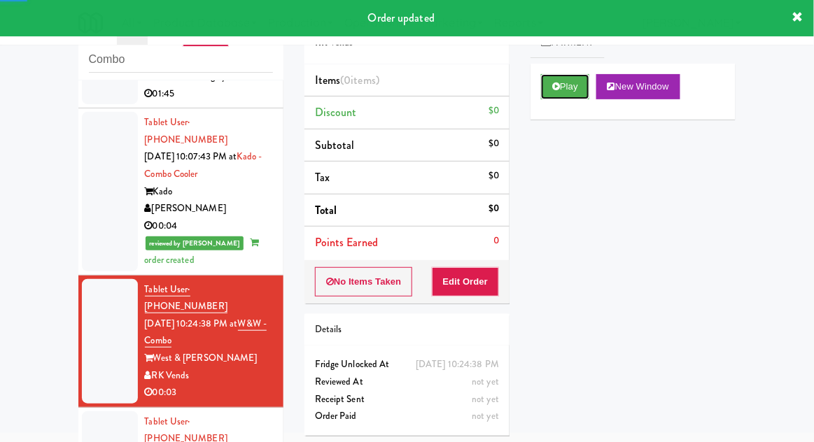
click at [555, 94] on button "Play" at bounding box center [565, 86] width 48 height 25
click at [478, 277] on button "Edit Order" at bounding box center [466, 281] width 68 height 29
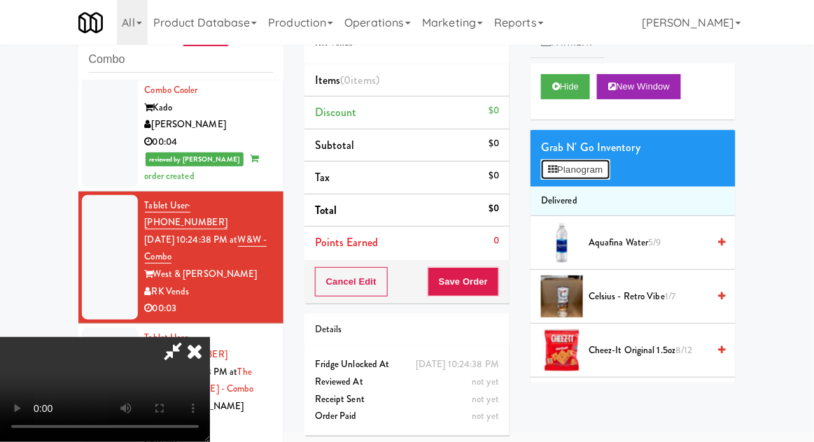
click at [609, 173] on button "Planogram" at bounding box center [575, 169] width 69 height 21
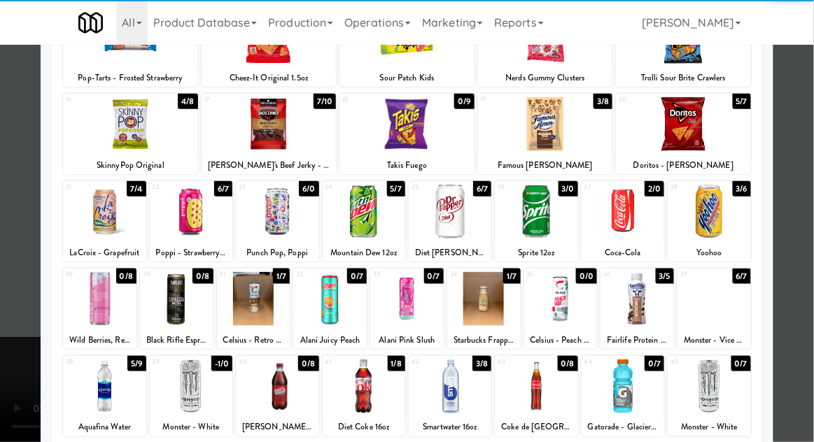
scroll to position [218, 0]
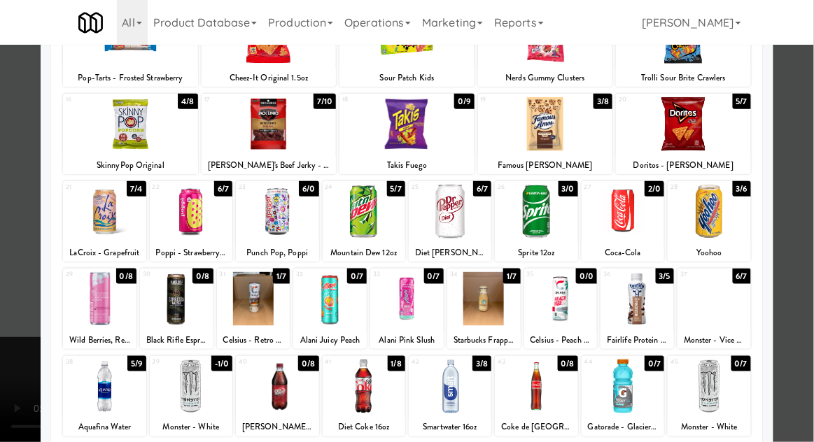
click at [269, 393] on div at bounding box center [277, 387] width 83 height 54
click at [803, 159] on div at bounding box center [407, 221] width 814 height 442
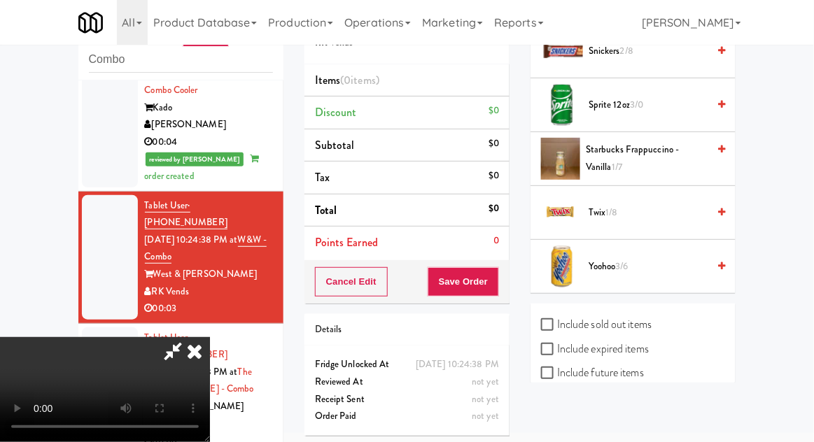
click at [574, 318] on label "Include sold out items" at bounding box center [596, 324] width 111 height 21
click at [557, 320] on input "Include sold out items" at bounding box center [549, 325] width 16 height 11
checkbox input "true"
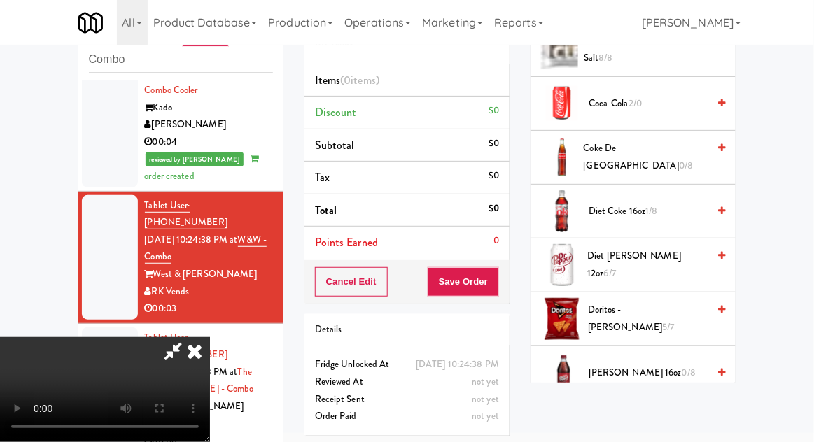
scroll to position [624, 0]
click at [614, 376] on span "[PERSON_NAME] 16oz 0/8" at bounding box center [647, 372] width 119 height 17
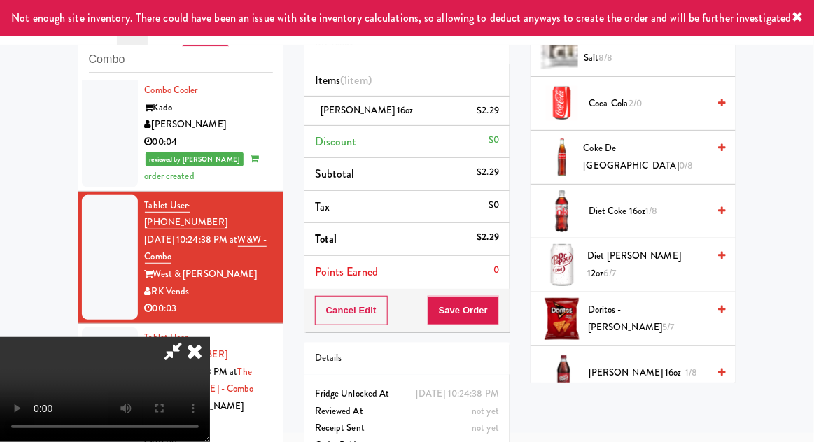
scroll to position [51, 0]
click at [497, 311] on button "Save Order" at bounding box center [462, 310] width 71 height 29
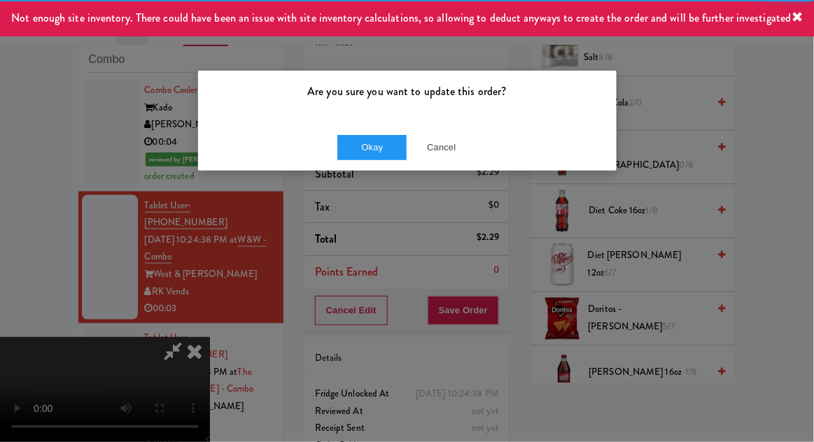
click at [362, 118] on div "Are you sure you want to update this order?" at bounding box center [407, 97] width 418 height 53
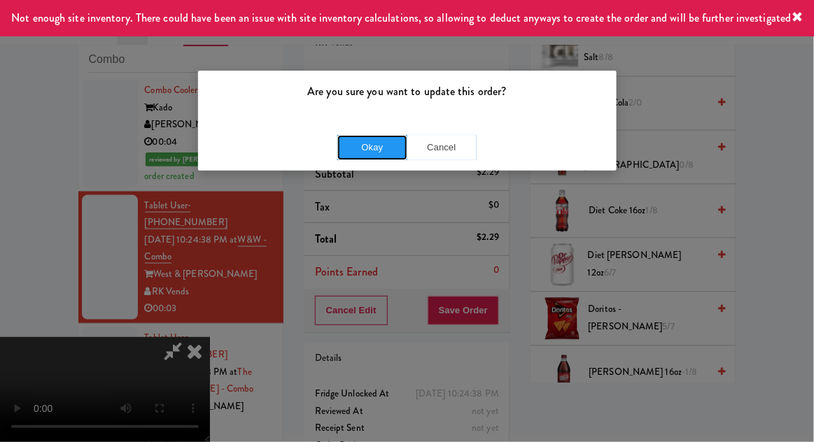
click at [356, 154] on button "Okay" at bounding box center [372, 147] width 70 height 25
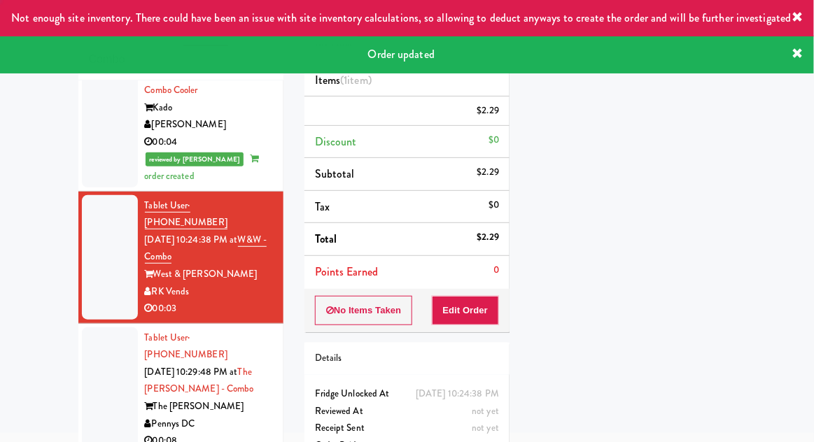
scroll to position [0, 0]
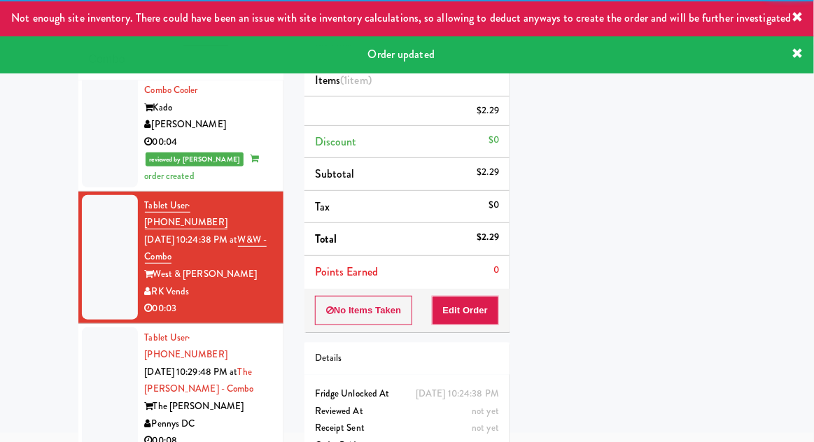
click at [89, 327] on div at bounding box center [110, 389] width 56 height 125
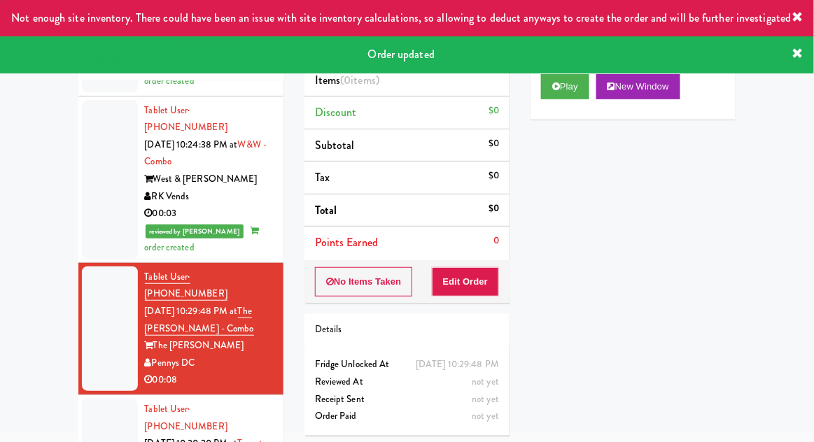
scroll to position [523, 0]
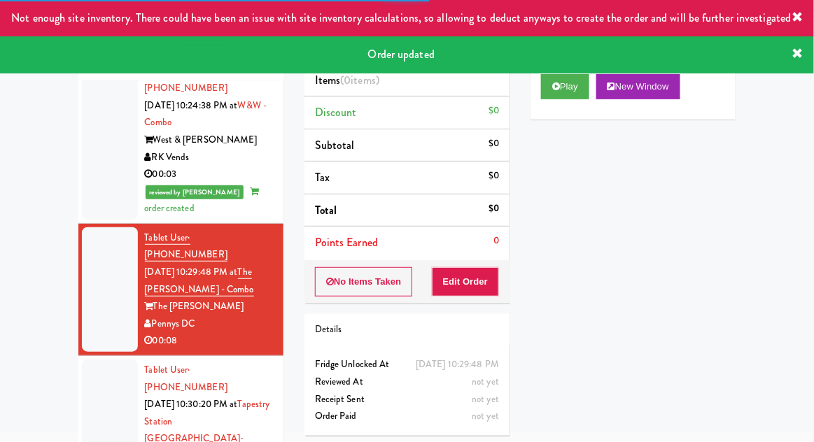
click at [560, 106] on div "Play New Window" at bounding box center [632, 92] width 205 height 56
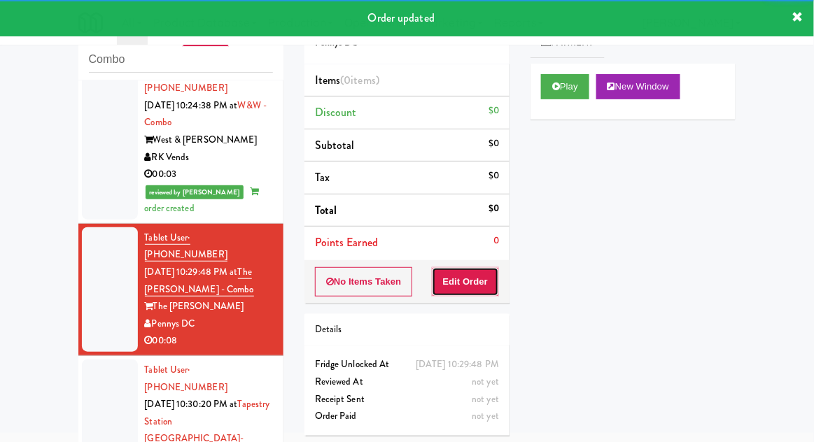
click at [482, 289] on button "Edit Order" at bounding box center [466, 281] width 68 height 29
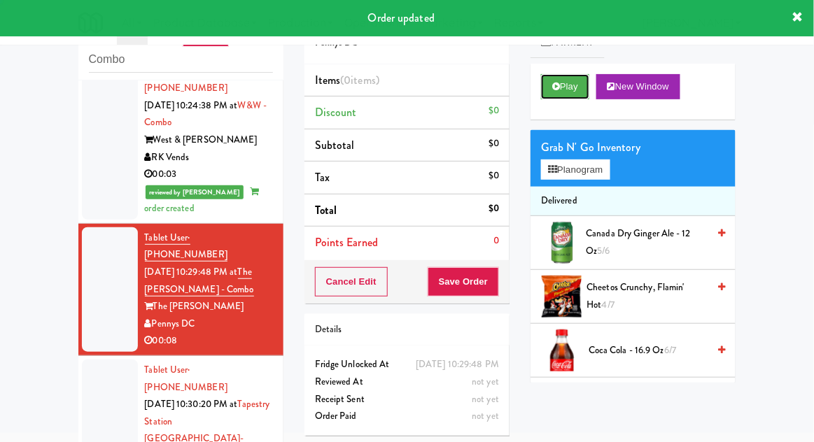
click at [561, 94] on button "Play" at bounding box center [565, 86] width 48 height 25
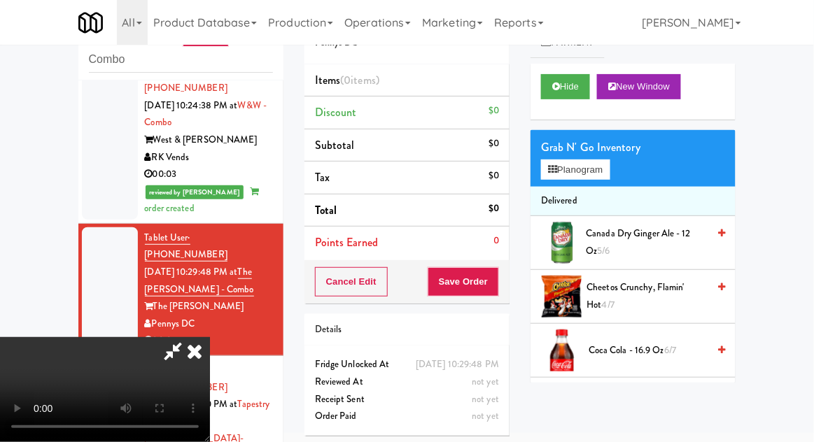
scroll to position [0, 0]
click at [609, 163] on button "Planogram" at bounding box center [575, 169] width 69 height 21
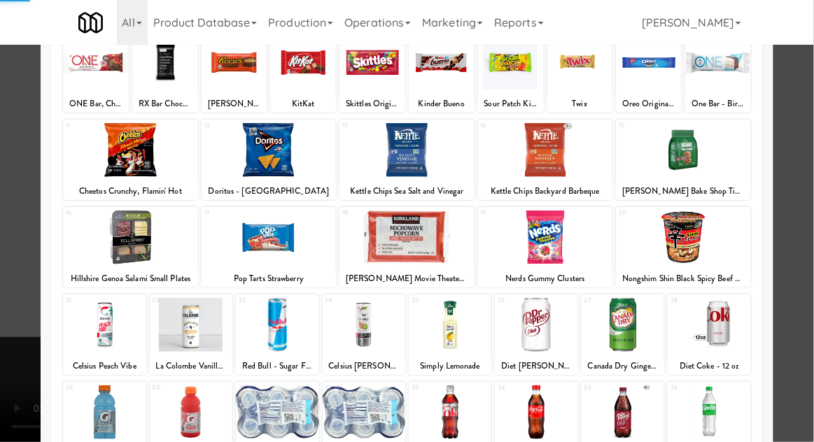
scroll to position [177, 0]
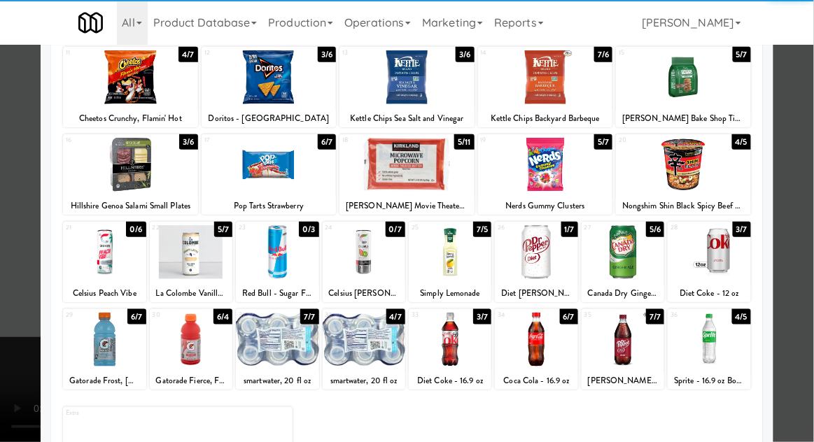
click at [270, 351] on div at bounding box center [277, 340] width 83 height 54
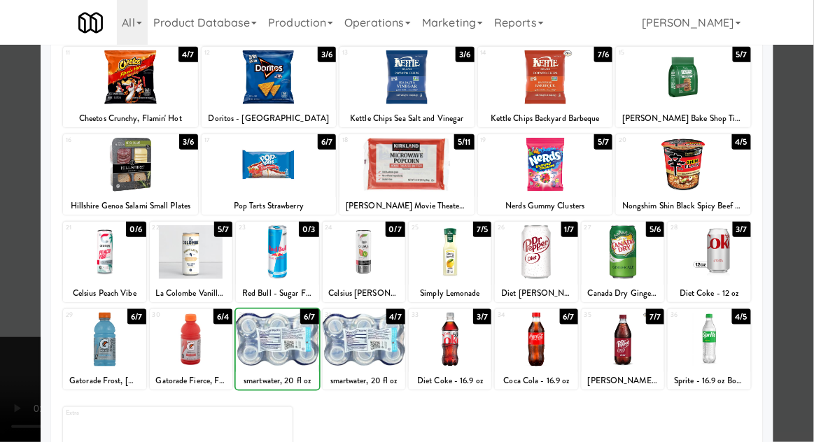
click at [802, 164] on div at bounding box center [407, 221] width 814 height 442
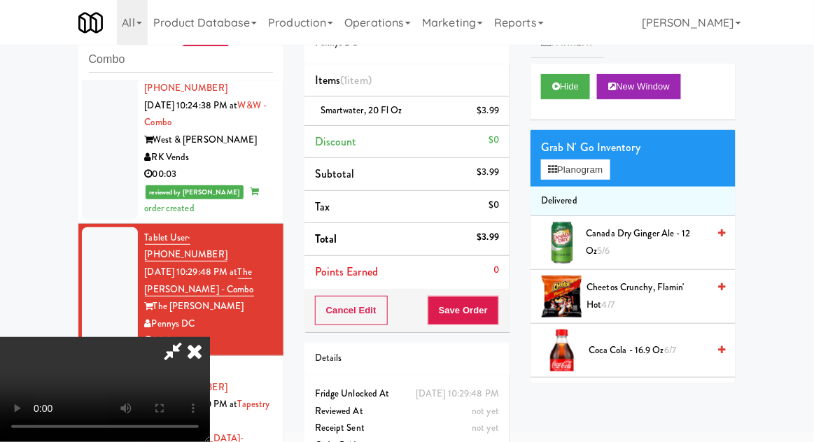
scroll to position [51, 0]
click at [609, 178] on button "Planogram" at bounding box center [575, 169] width 69 height 21
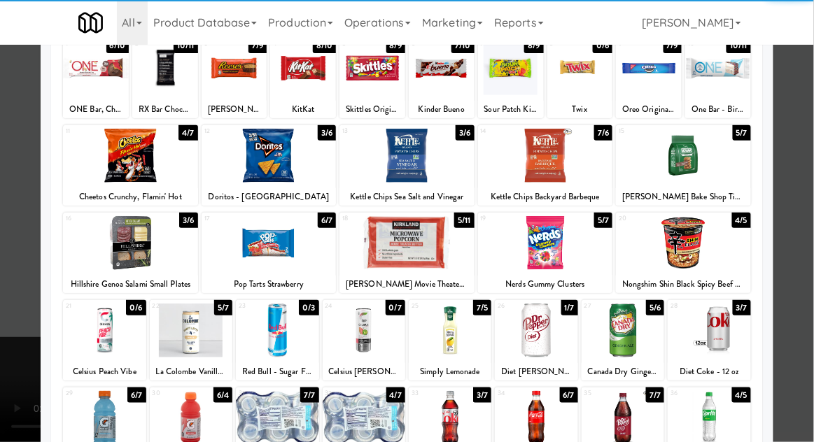
scroll to position [103, 0]
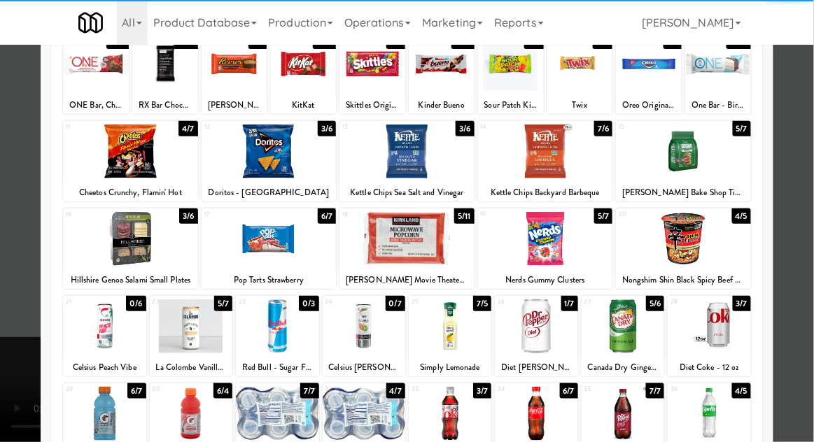
click at [265, 403] on div at bounding box center [277, 414] width 83 height 54
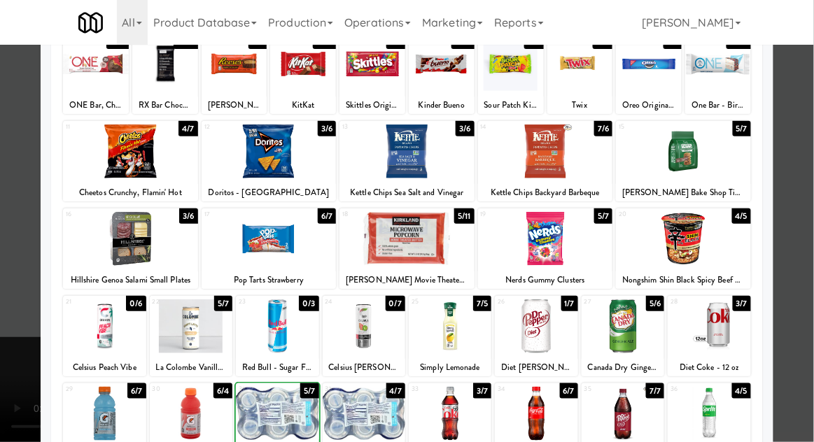
click at [803, 161] on div at bounding box center [407, 221] width 814 height 442
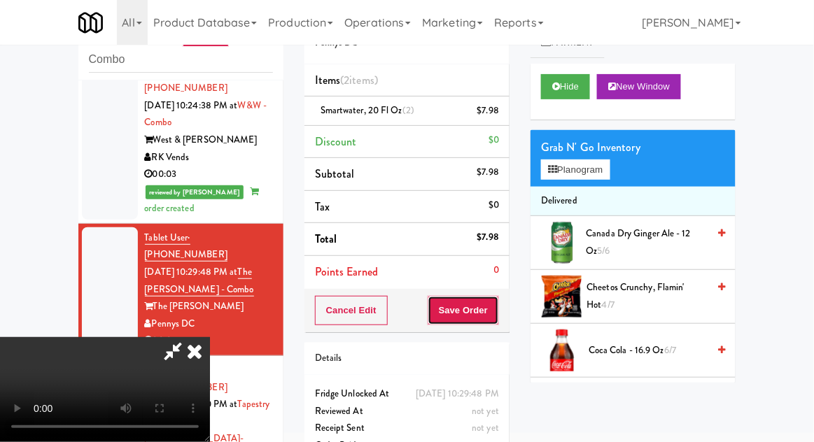
click at [495, 311] on button "Save Order" at bounding box center [462, 310] width 71 height 29
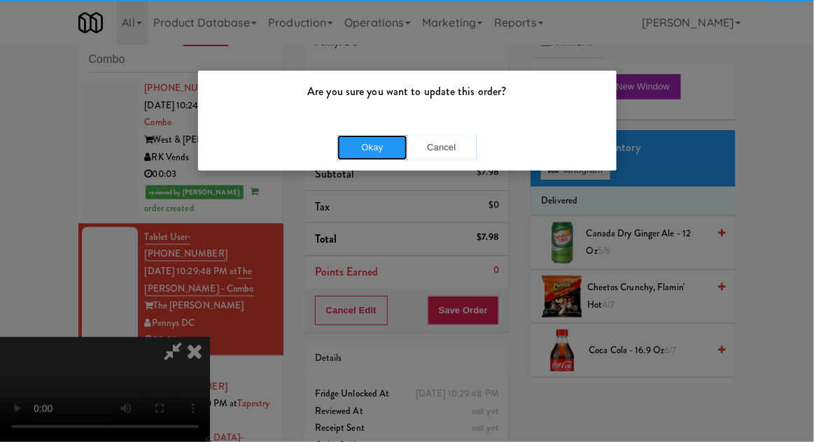
click at [369, 146] on button "Okay" at bounding box center [372, 147] width 70 height 25
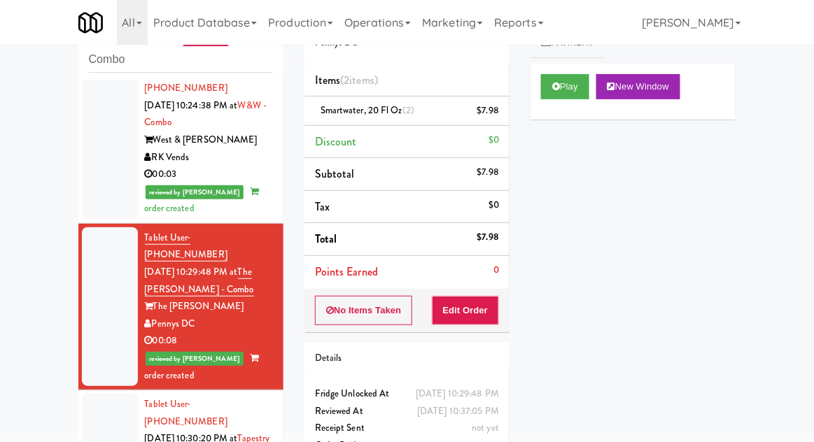
scroll to position [107, 0]
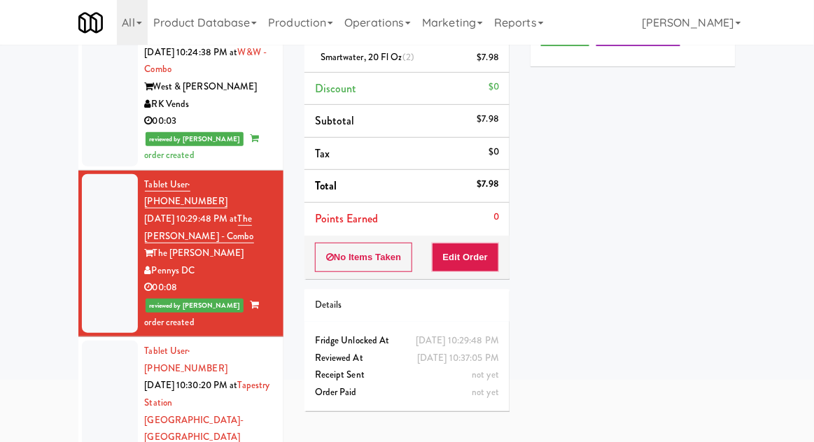
click at [94, 341] on div at bounding box center [110, 429] width 56 height 176
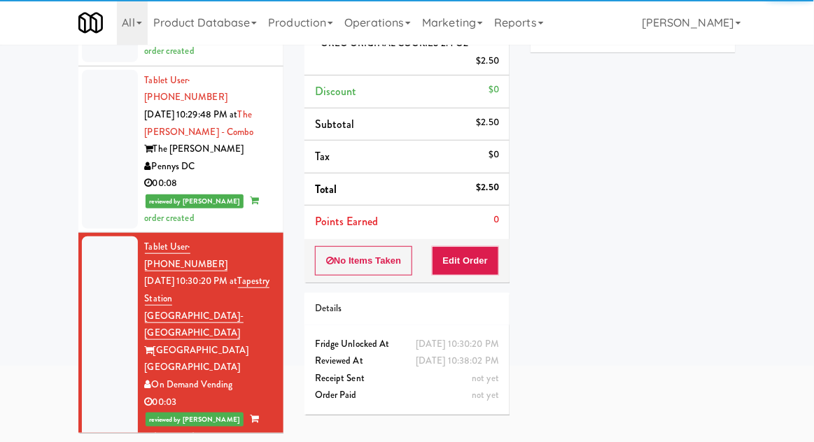
scroll to position [787, 0]
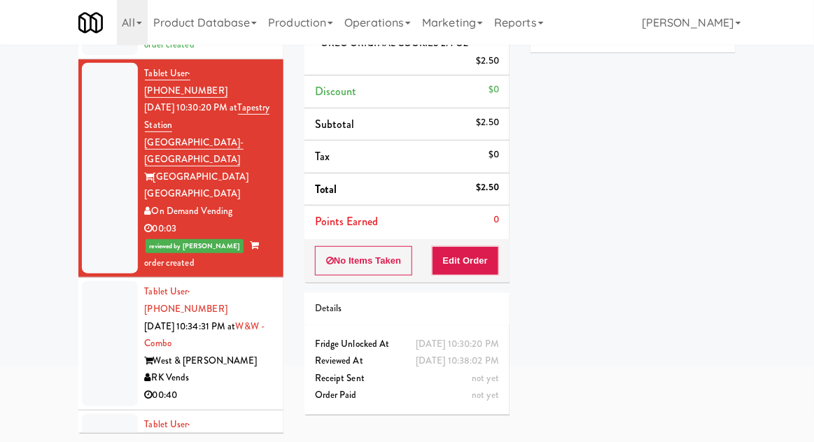
click at [91, 278] on li "Tablet User · (708) 247-7393 [DATE] 10:34:31 PM at [GEOGRAPHIC_DATA] West & [PE…" at bounding box center [180, 344] width 205 height 132
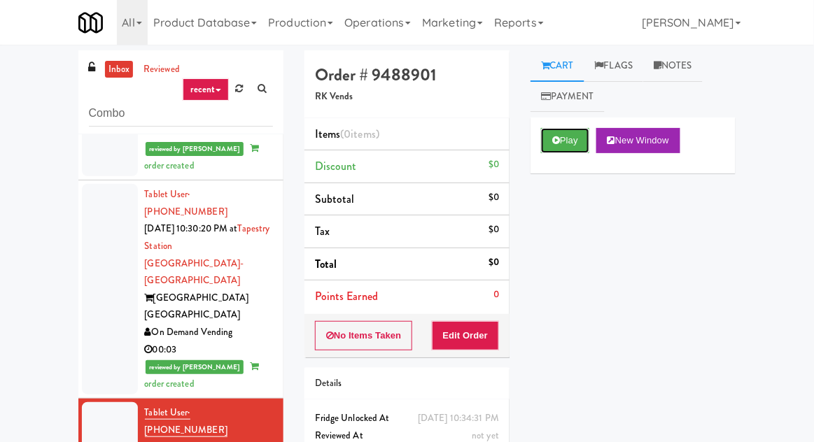
click at [556, 143] on icon at bounding box center [556, 140] width 8 height 9
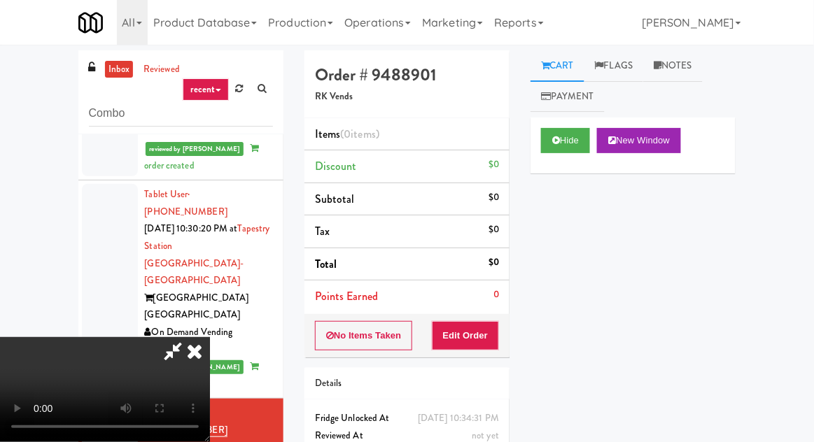
click at [495, 309] on li "Points Earned 0" at bounding box center [406, 297] width 205 height 32
click at [494, 347] on button "Edit Order" at bounding box center [466, 335] width 68 height 29
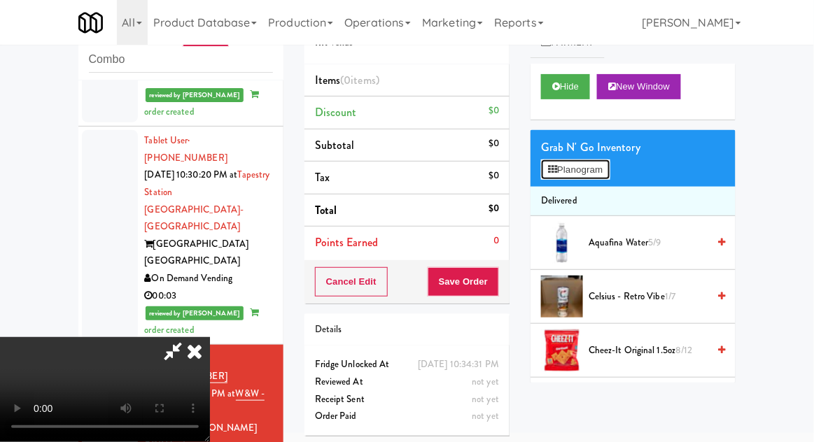
click at [599, 171] on button "Planogram" at bounding box center [575, 169] width 69 height 21
click at [0, 0] on div at bounding box center [0, 0] width 0 height 0
click at [590, 176] on button "Planogram" at bounding box center [575, 169] width 69 height 21
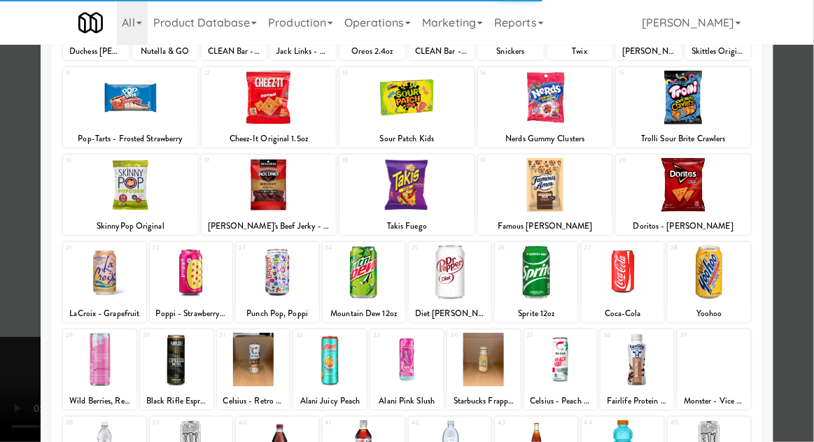
scroll to position [264, 0]
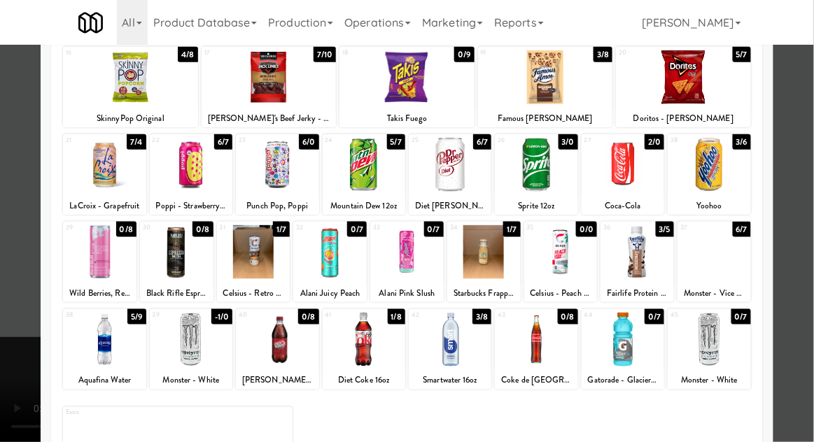
click at [632, 266] on div at bounding box center [636, 252] width 73 height 54
click at [812, 204] on div at bounding box center [407, 221] width 814 height 442
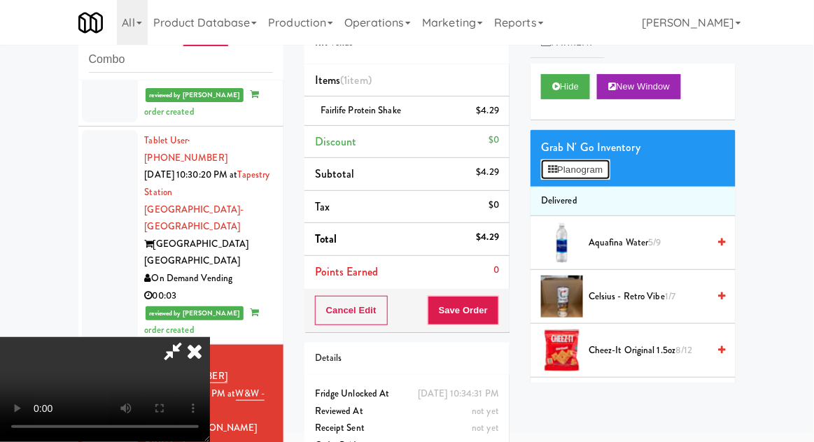
click at [601, 170] on button "Planogram" at bounding box center [575, 169] width 69 height 21
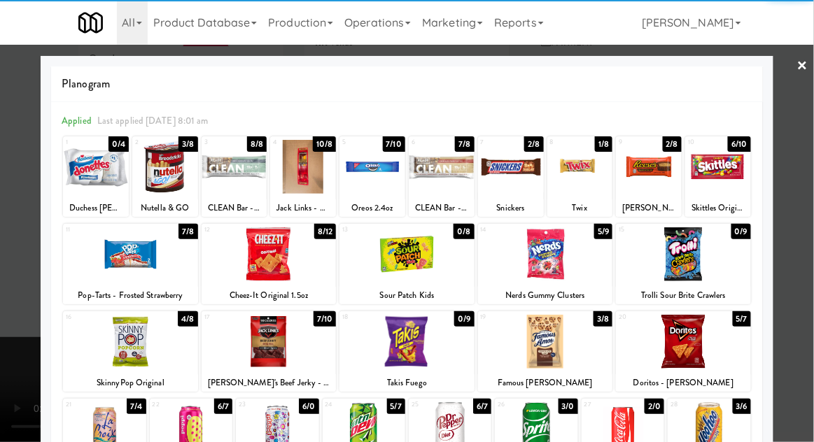
click at [541, 428] on div at bounding box center [536, 429] width 83 height 54
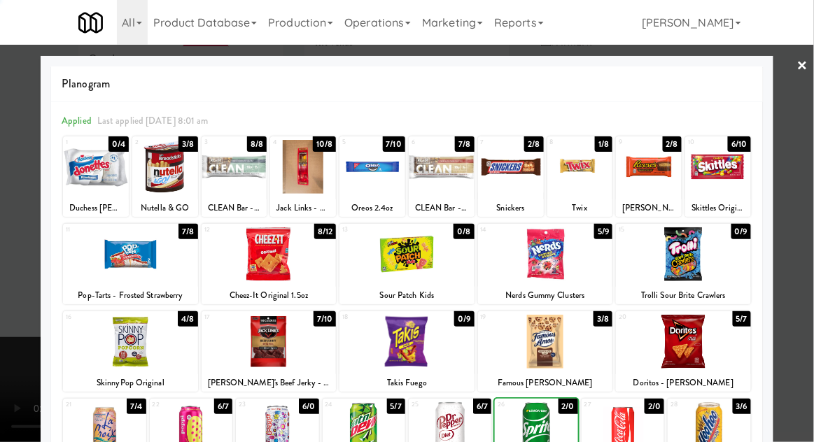
click at [808, 199] on div at bounding box center [407, 221] width 814 height 442
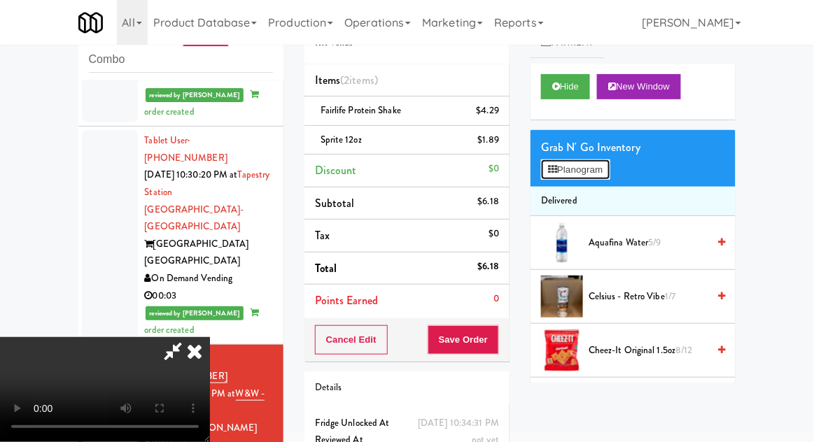
click at [603, 165] on button "Planogram" at bounding box center [575, 169] width 69 height 21
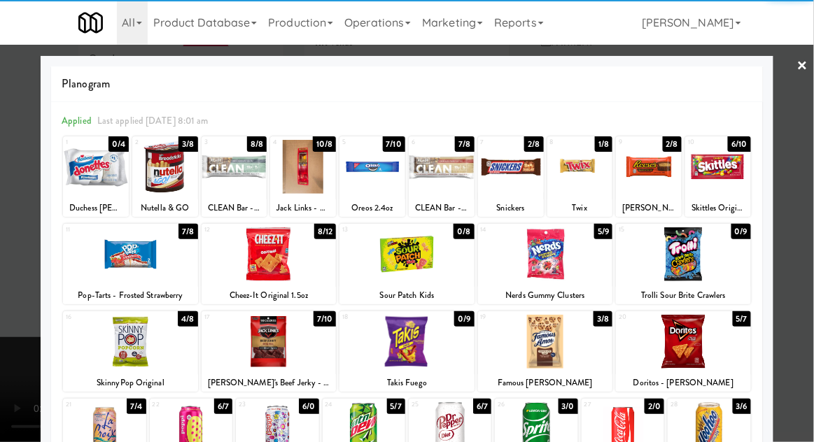
click at [658, 165] on div at bounding box center [649, 167] width 66 height 54
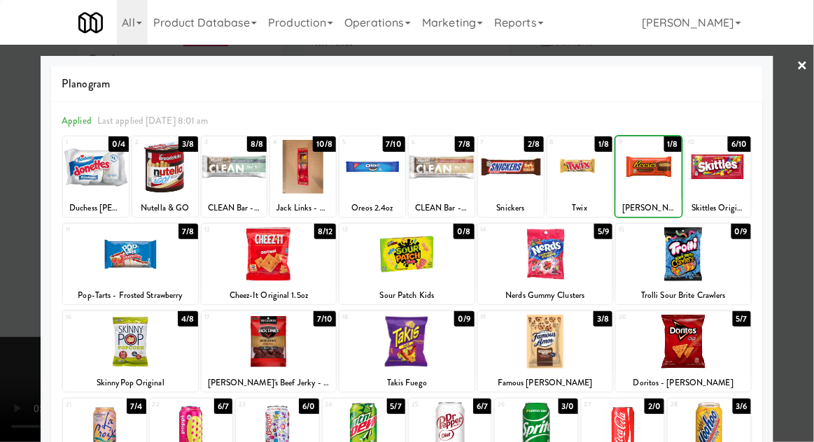
click at [810, 193] on div at bounding box center [407, 221] width 814 height 442
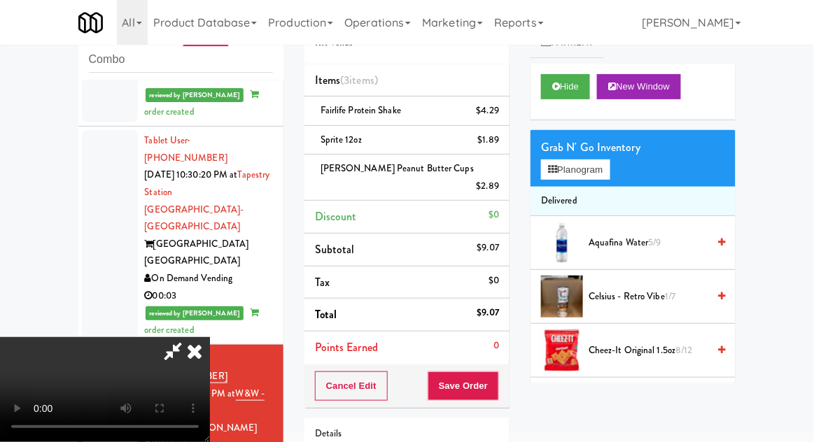
scroll to position [51, 0]
click at [605, 165] on button "Planogram" at bounding box center [575, 169] width 69 height 21
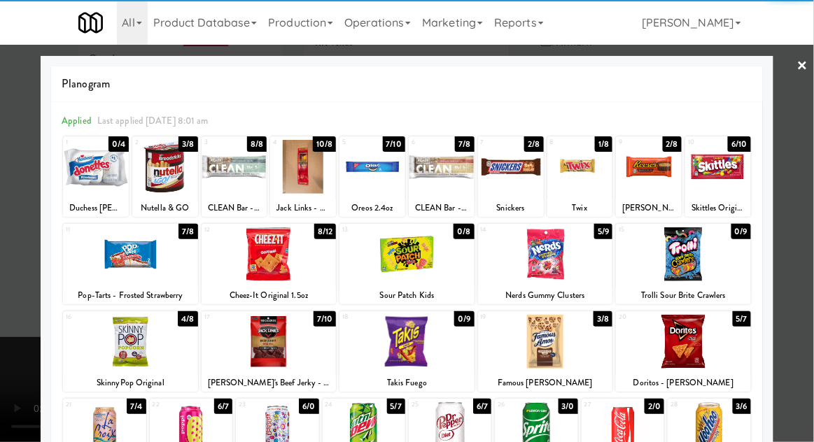
click at [714, 178] on div at bounding box center [718, 167] width 66 height 54
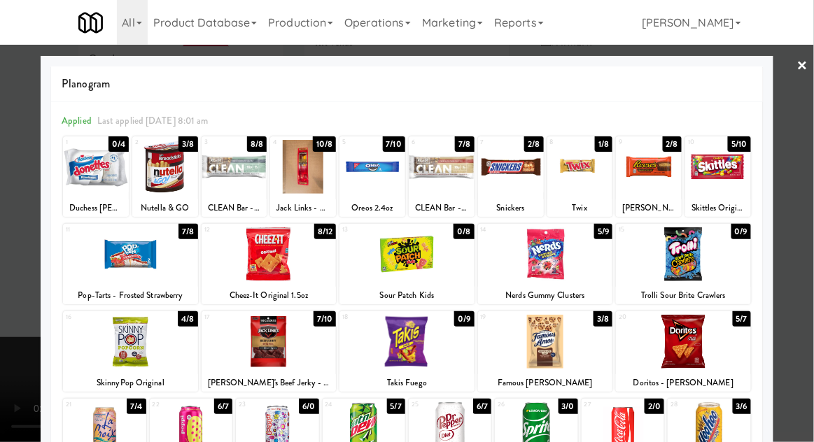
click at [812, 192] on div at bounding box center [407, 221] width 814 height 442
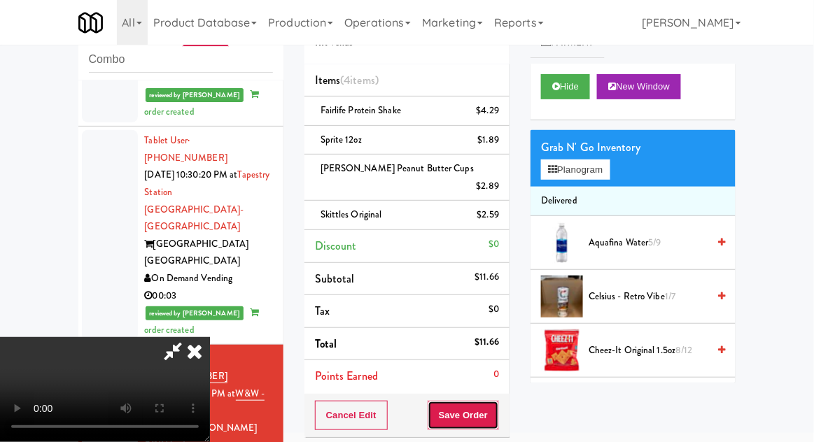
click at [498, 401] on button "Save Order" at bounding box center [462, 415] width 71 height 29
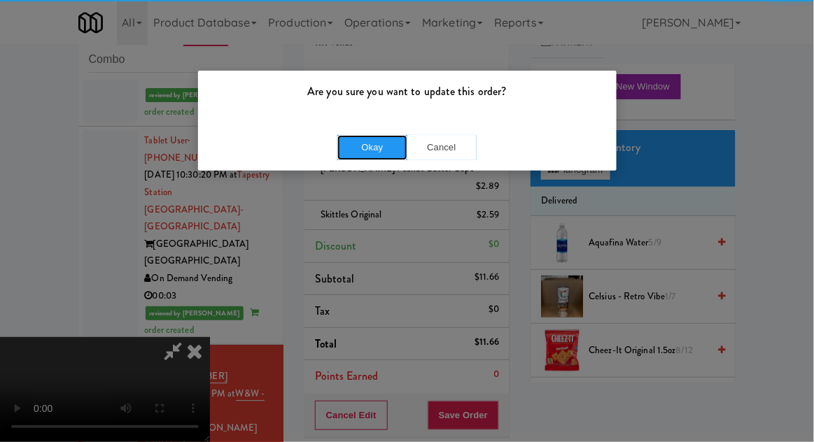
click at [385, 151] on button "Okay" at bounding box center [372, 147] width 70 height 25
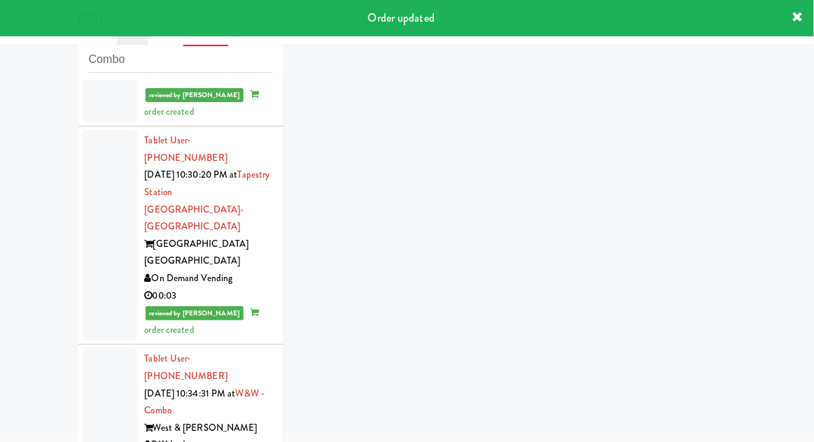
scroll to position [821, 0]
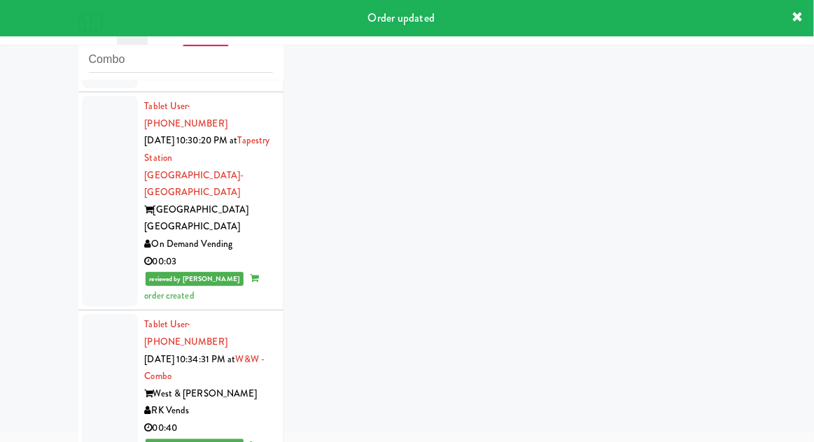
scroll to position [856, 0]
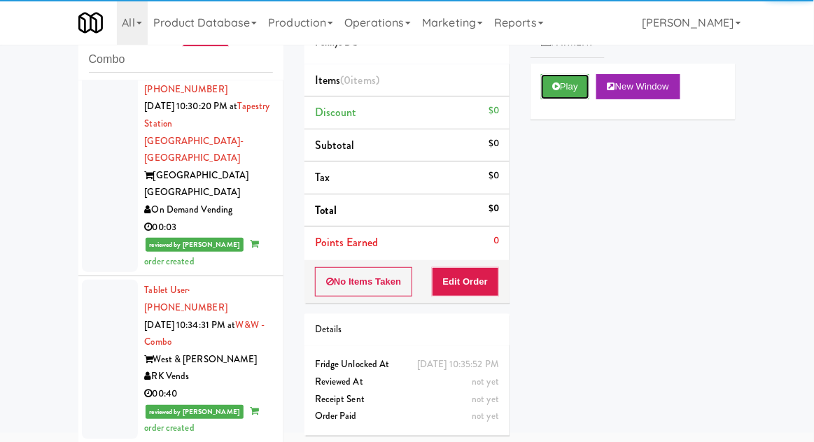
click at [557, 91] on button "Play" at bounding box center [565, 86] width 48 height 25
click at [478, 287] on button "Edit Order" at bounding box center [466, 281] width 68 height 29
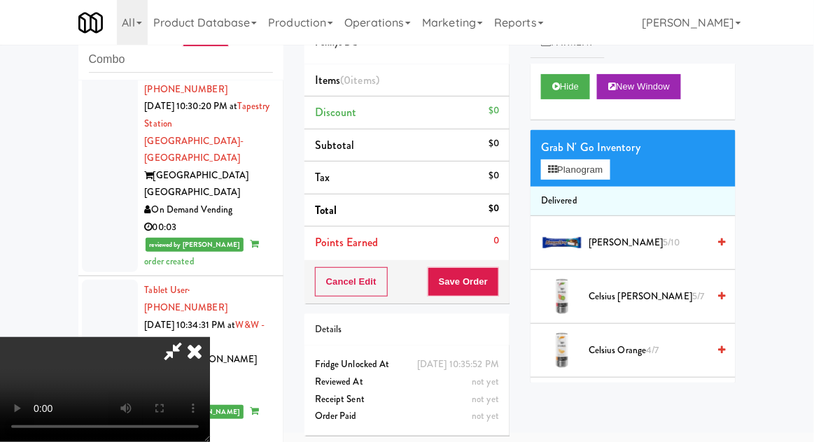
scroll to position [51, 0]
click at [606, 150] on div "Grab N' Go Inventory" at bounding box center [633, 147] width 184 height 21
click at [609, 169] on button "Planogram" at bounding box center [575, 169] width 69 height 21
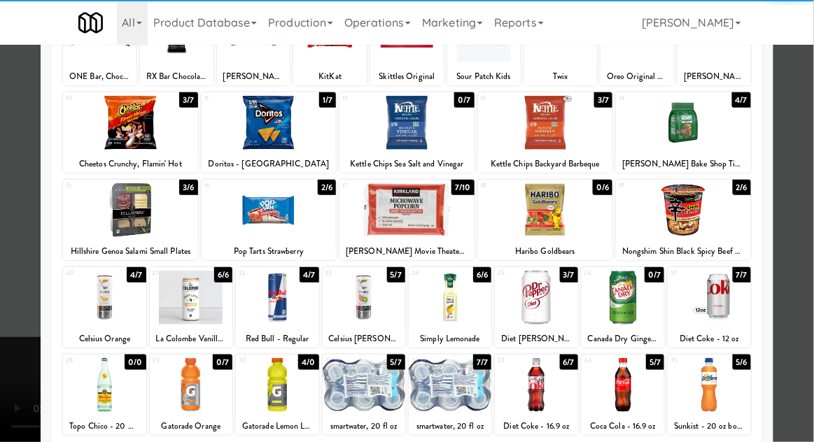
scroll to position [133, 0]
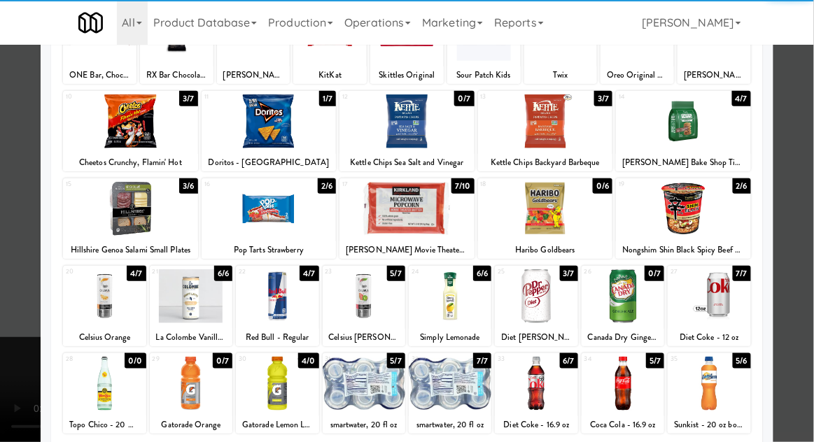
click at [546, 300] on div at bounding box center [536, 296] width 83 height 54
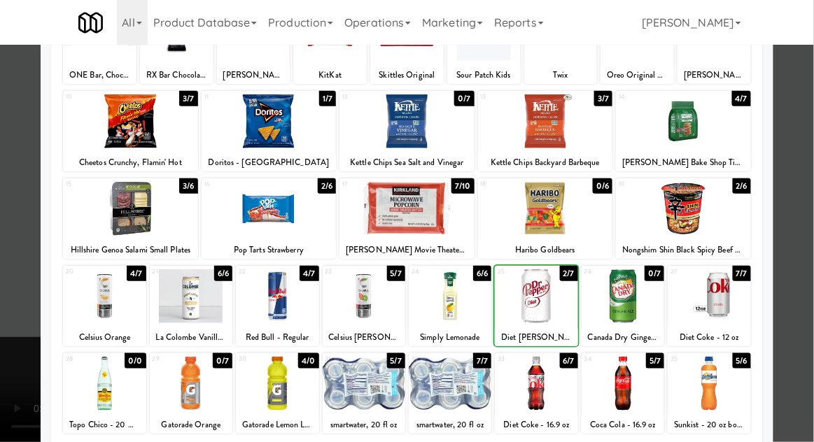
click at [809, 211] on div at bounding box center [407, 221] width 814 height 442
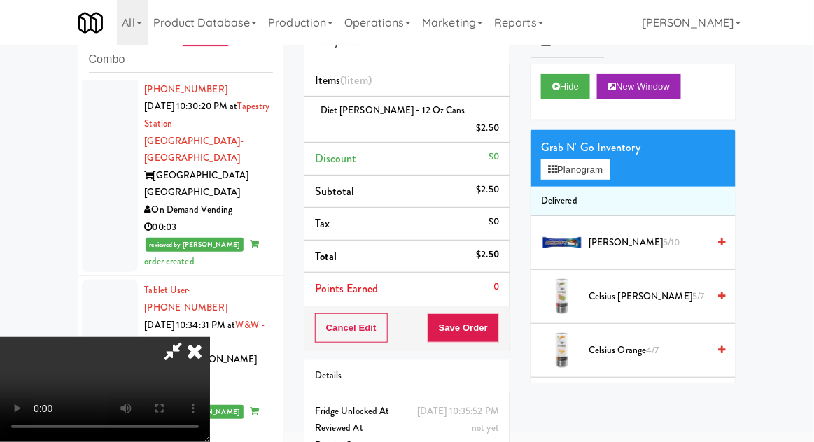
scroll to position [51, 0]
click at [602, 168] on button "Planogram" at bounding box center [575, 169] width 69 height 21
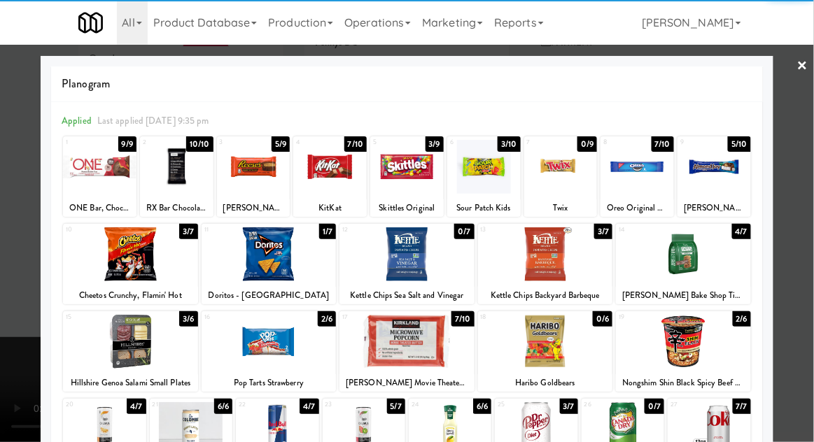
click at [252, 160] on div at bounding box center [253, 167] width 73 height 54
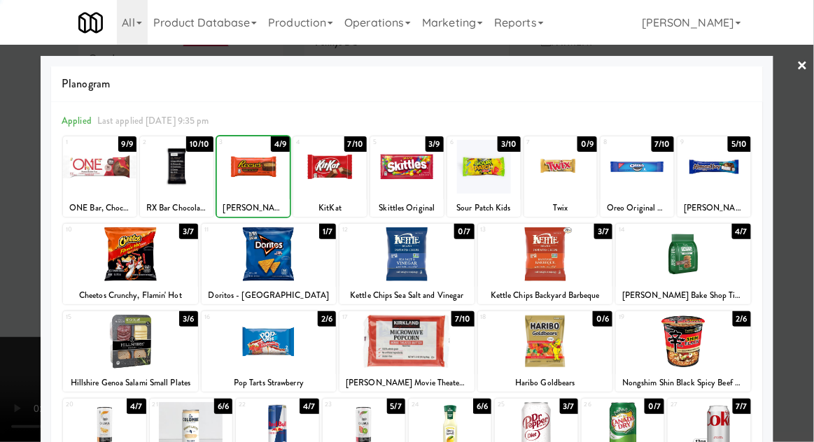
click at [810, 206] on div at bounding box center [407, 221] width 814 height 442
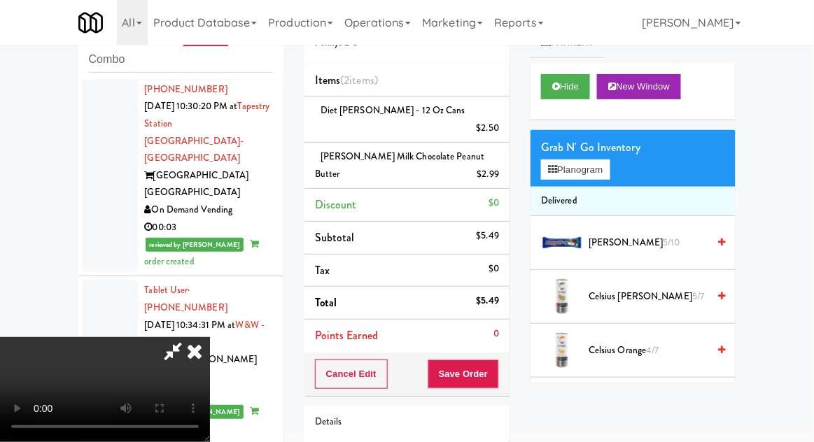
scroll to position [81, 0]
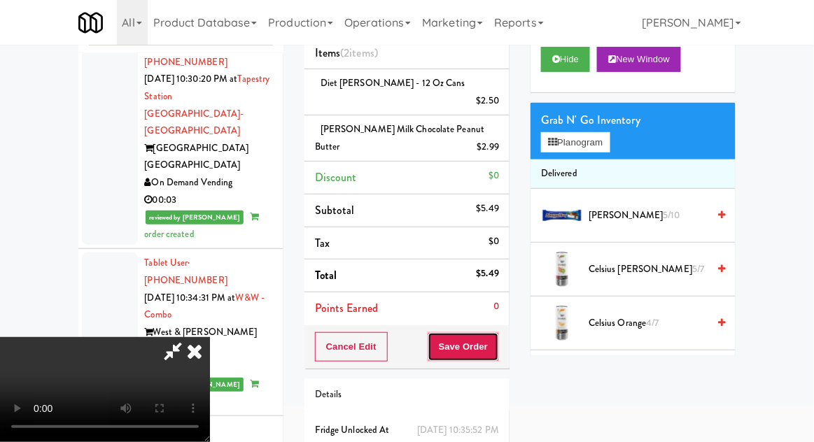
click at [498, 334] on button "Save Order" at bounding box center [462, 346] width 71 height 29
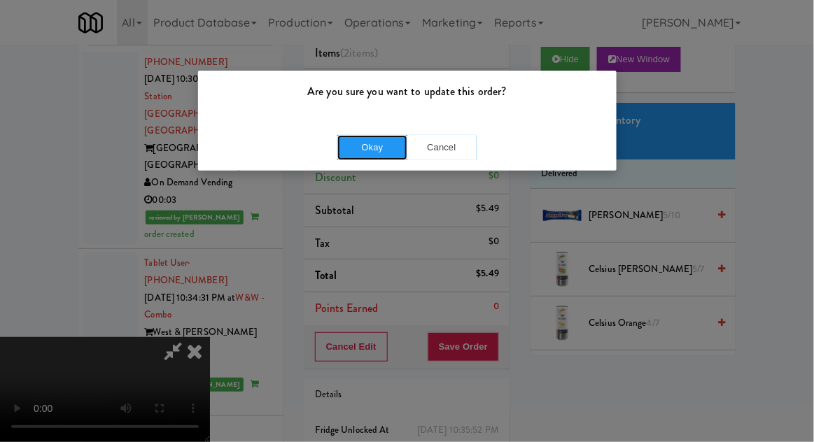
click at [360, 147] on button "Okay" at bounding box center [372, 147] width 70 height 25
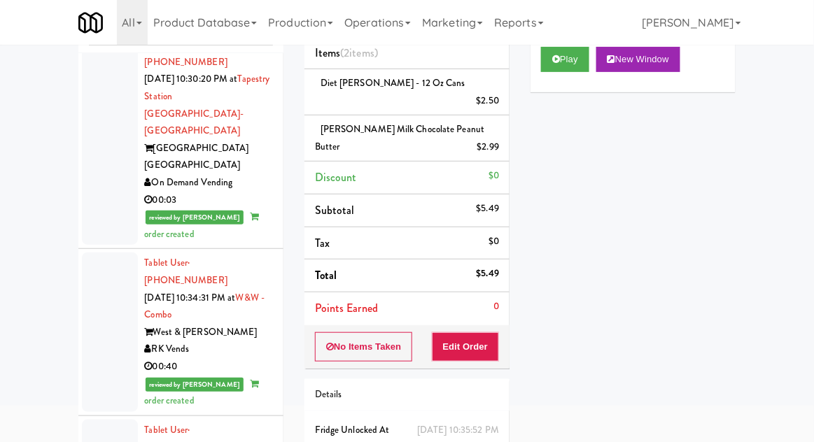
scroll to position [134, 0]
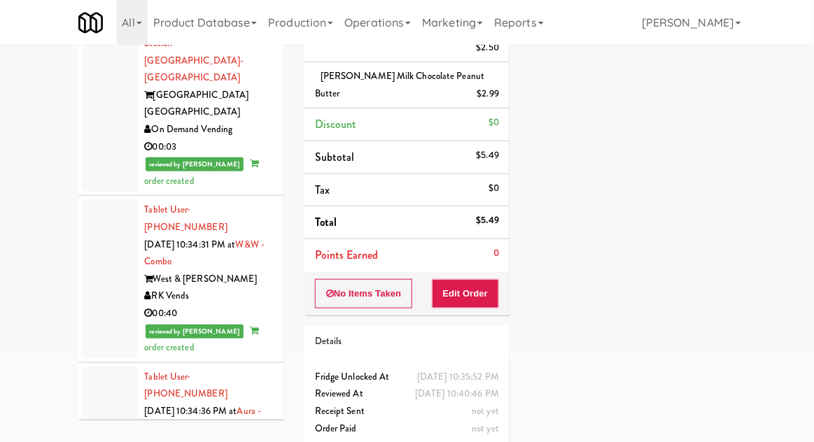
click at [31, 111] on div "inbox reviewed recent all unclear take inventory issue suspicious failed recent…" at bounding box center [407, 187] width 814 height 542
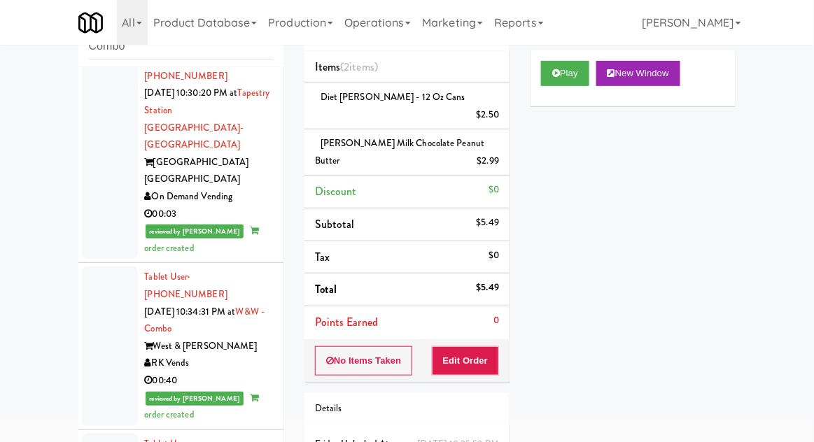
scroll to position [0, 0]
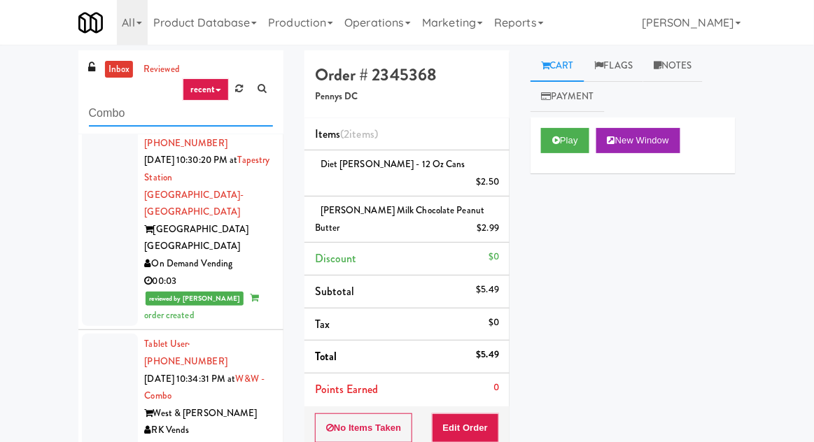
click at [113, 109] on input "Combo" at bounding box center [181, 114] width 184 height 26
click at [104, 108] on input "Combo" at bounding box center [181, 114] width 184 height 26
type input "Fridge"
click at [47, 112] on div "inbox reviewed recent all unclear take inventory issue suspicious failed recent…" at bounding box center [407, 321] width 814 height 542
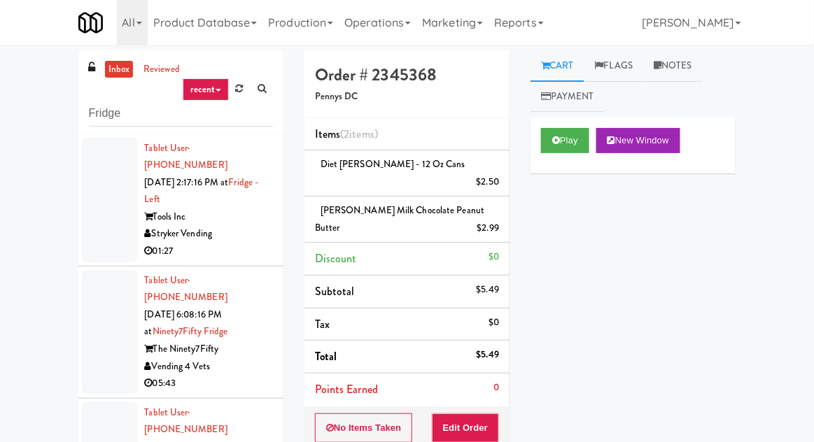
click at [104, 229] on div at bounding box center [110, 200] width 56 height 125
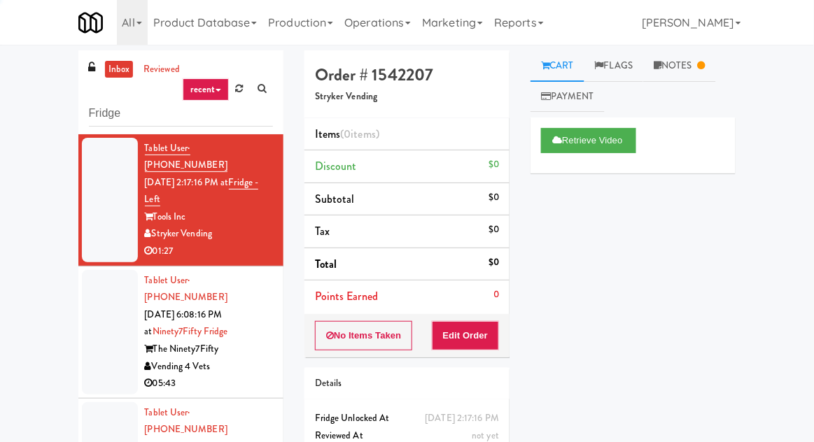
click at [99, 313] on div at bounding box center [110, 332] width 56 height 125
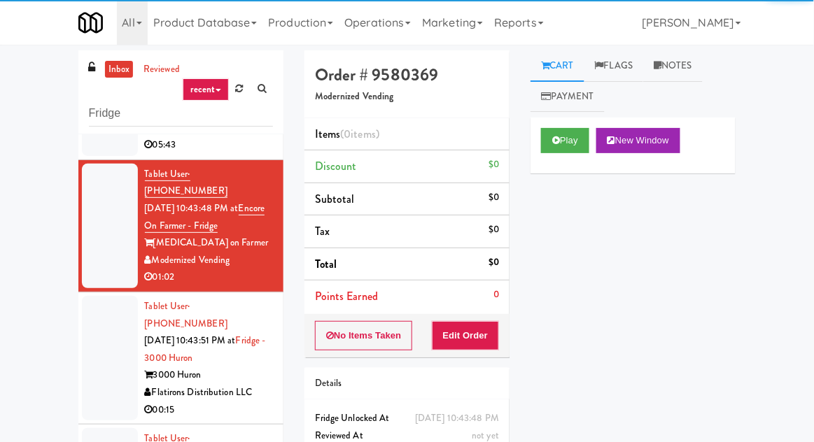
scroll to position [239, 0]
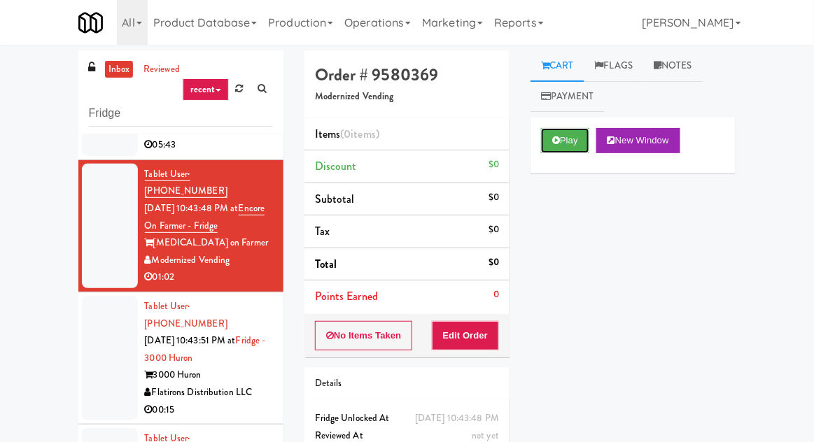
click at [578, 143] on button "Play" at bounding box center [565, 140] width 48 height 25
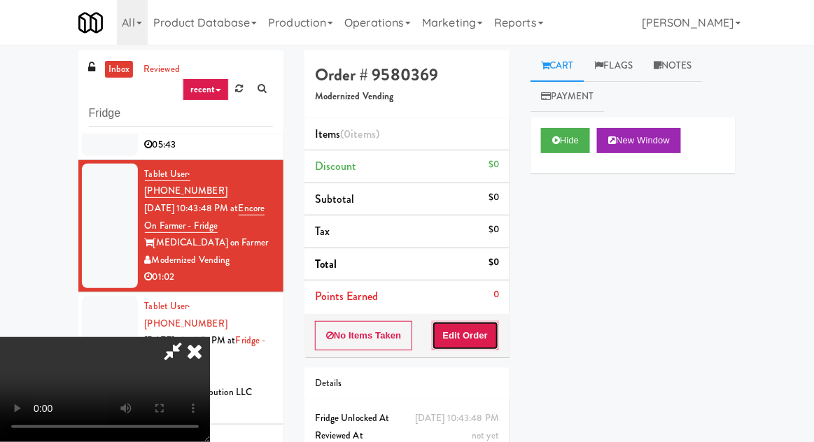
click at [485, 334] on button "Edit Order" at bounding box center [466, 335] width 68 height 29
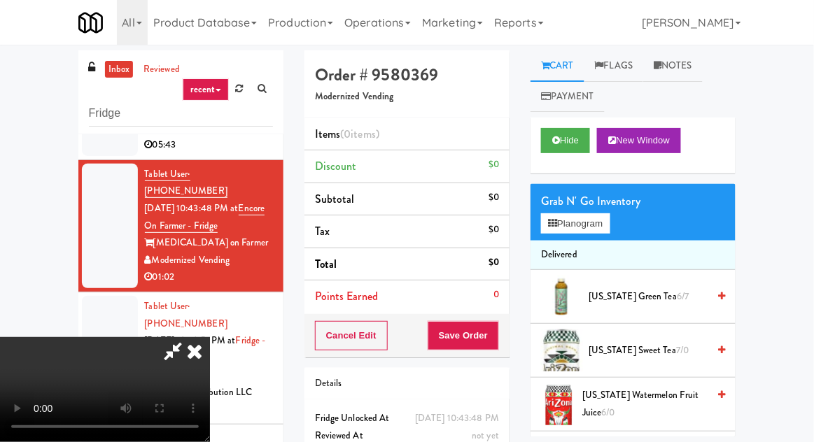
scroll to position [0, 0]
click at [576, 225] on button "Planogram" at bounding box center [575, 223] width 69 height 21
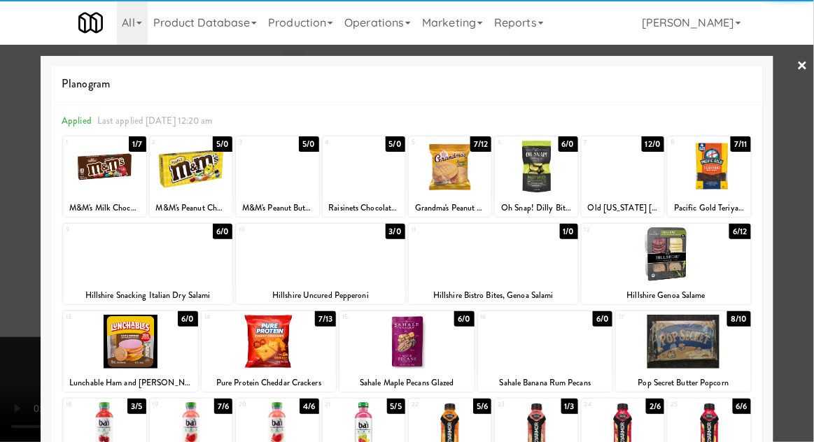
click at [133, 262] on div at bounding box center [147, 254] width 169 height 54
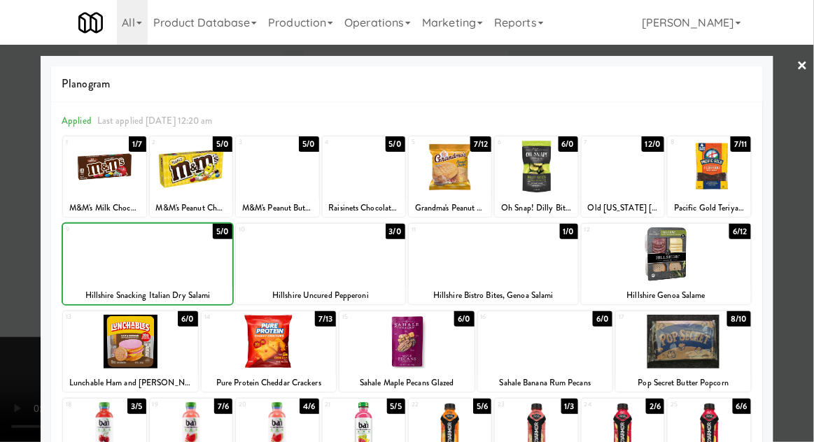
click at [804, 239] on div at bounding box center [407, 221] width 814 height 442
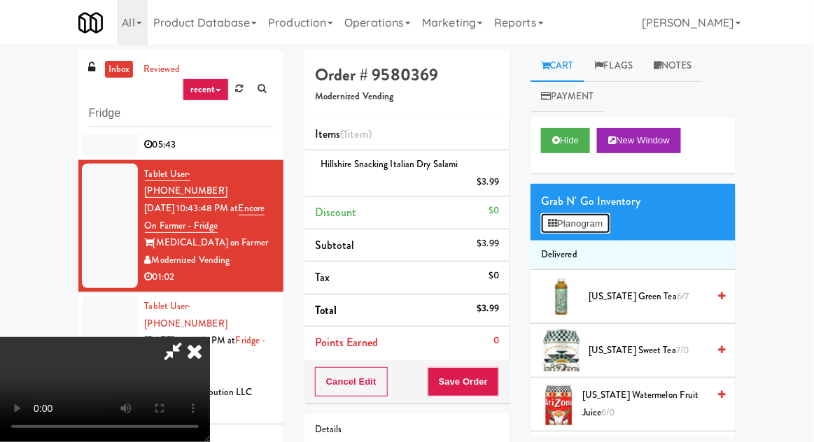
click at [596, 232] on button "Planogram" at bounding box center [575, 223] width 69 height 21
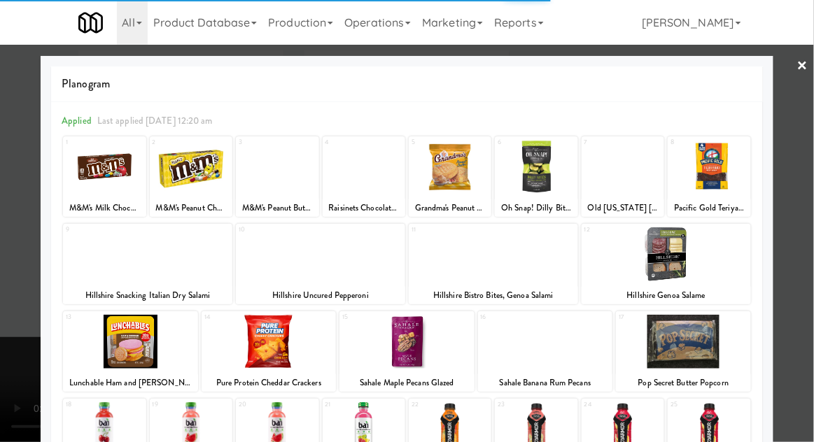
click at [192, 173] on div at bounding box center [191, 167] width 83 height 54
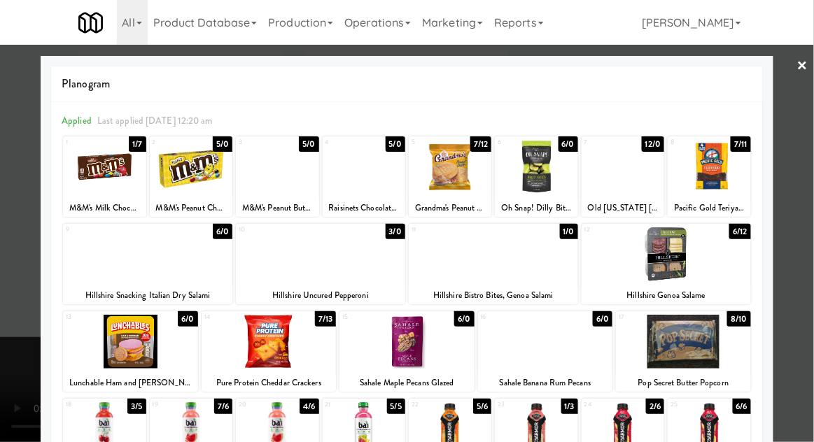
click at [183, 179] on div at bounding box center [191, 167] width 83 height 54
click at [803, 249] on div at bounding box center [407, 221] width 814 height 442
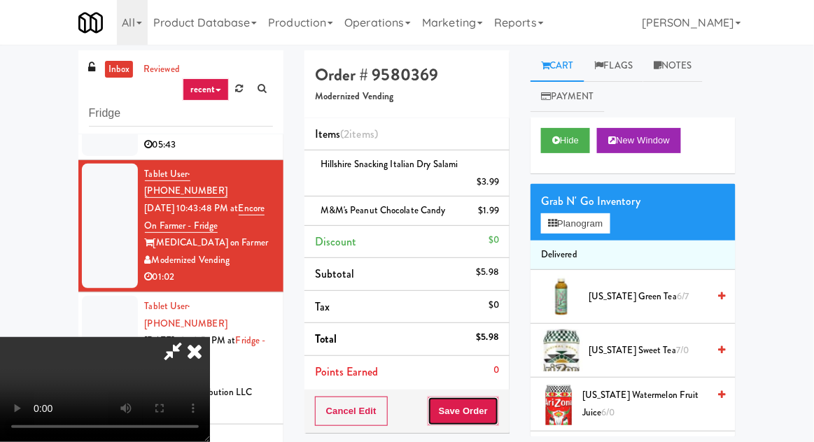
click at [498, 414] on button "Save Order" at bounding box center [462, 411] width 71 height 29
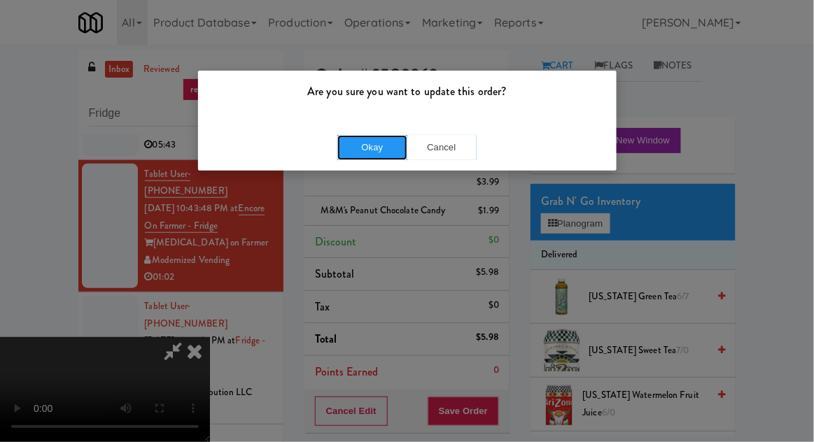
click at [357, 148] on button "Okay" at bounding box center [372, 147] width 70 height 25
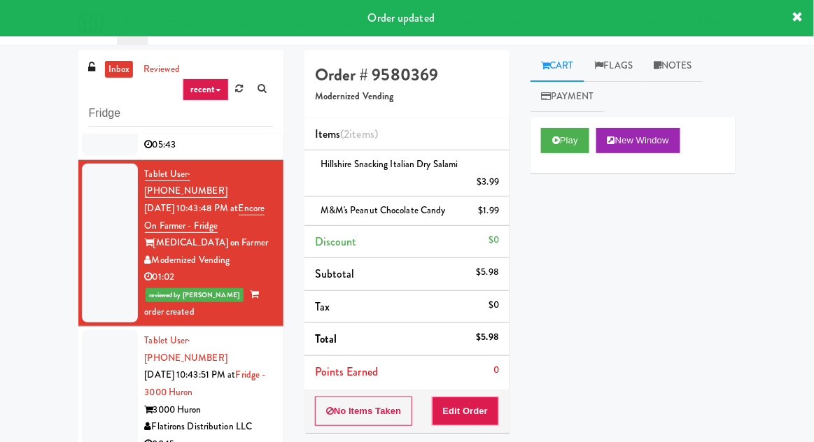
click at [87, 334] on div at bounding box center [110, 392] width 56 height 125
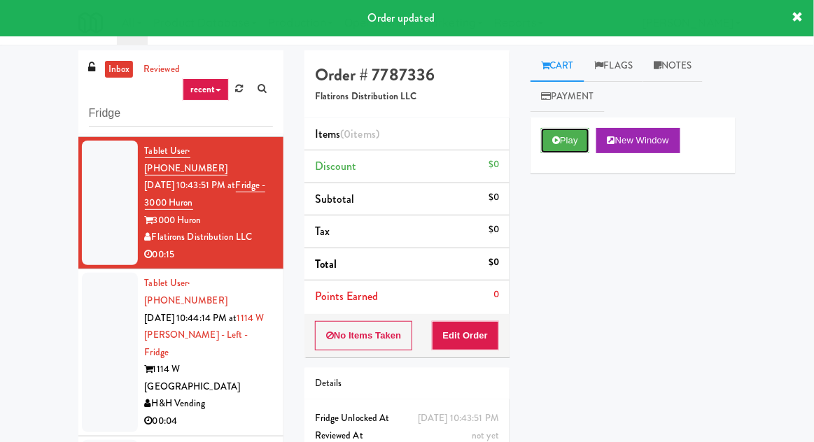
click at [556, 148] on button "Play" at bounding box center [565, 140] width 48 height 25
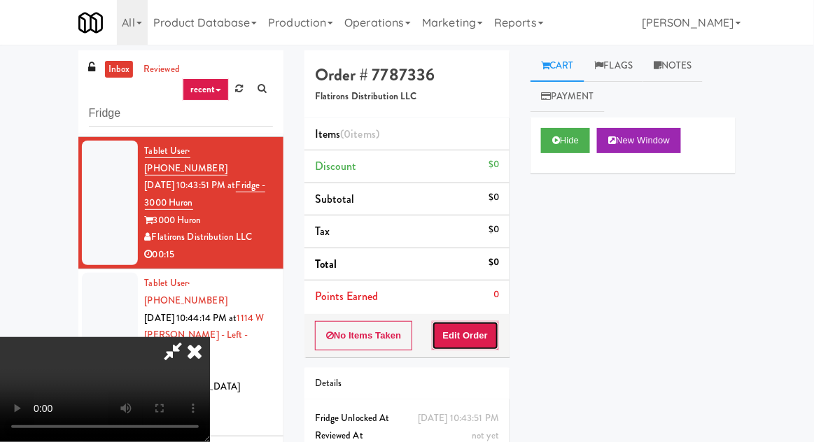
click at [450, 330] on button "Edit Order" at bounding box center [466, 335] width 68 height 29
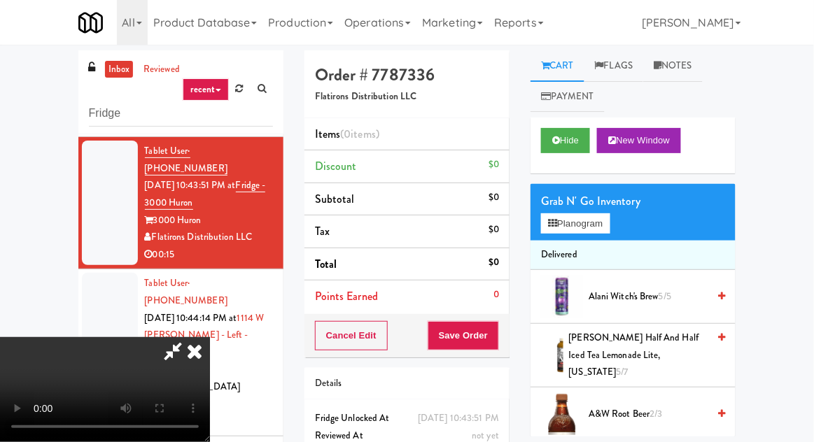
click at [609, 187] on div "Grab N' Go Inventory Planogram" at bounding box center [632, 212] width 205 height 57
click at [601, 220] on button "Planogram" at bounding box center [575, 223] width 69 height 21
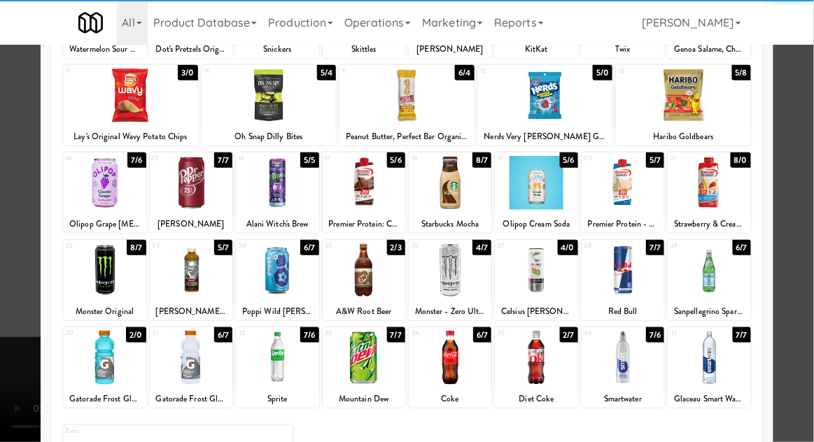
scroll to position [159, 0]
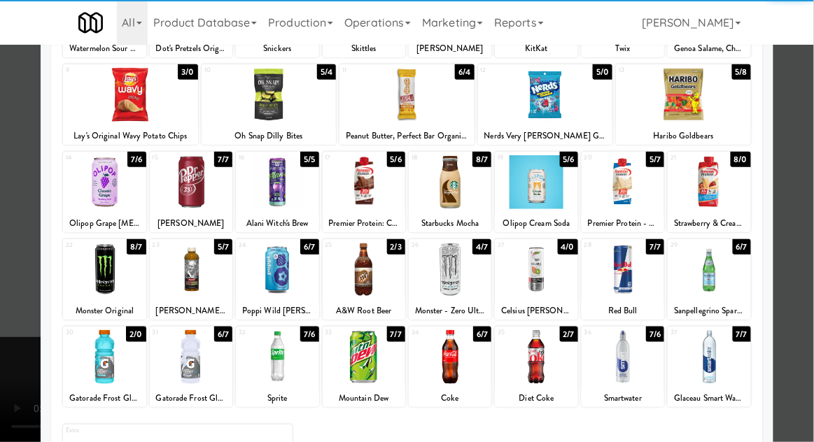
click at [547, 360] on div at bounding box center [536, 357] width 83 height 54
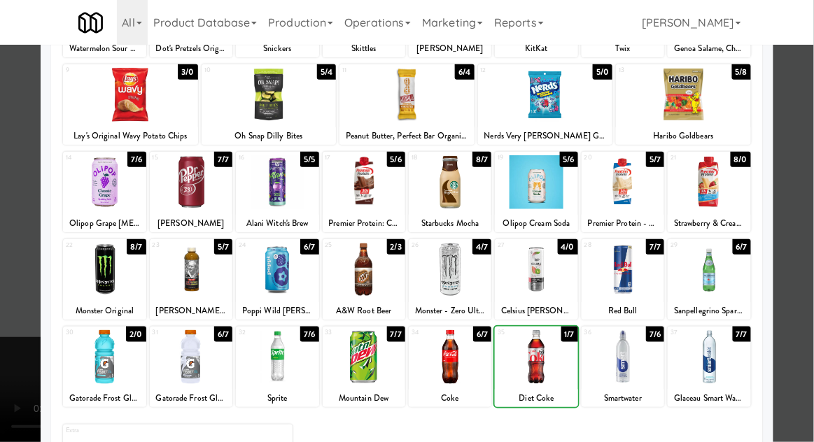
click at [798, 250] on div at bounding box center [407, 221] width 814 height 442
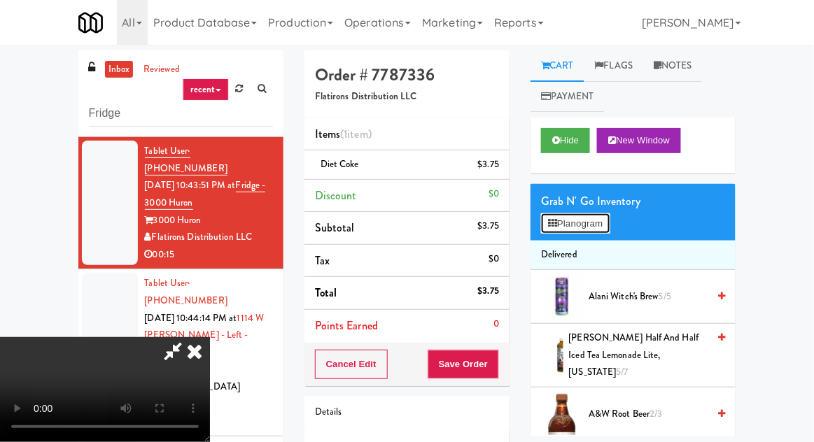
click at [602, 225] on button "Planogram" at bounding box center [575, 223] width 69 height 21
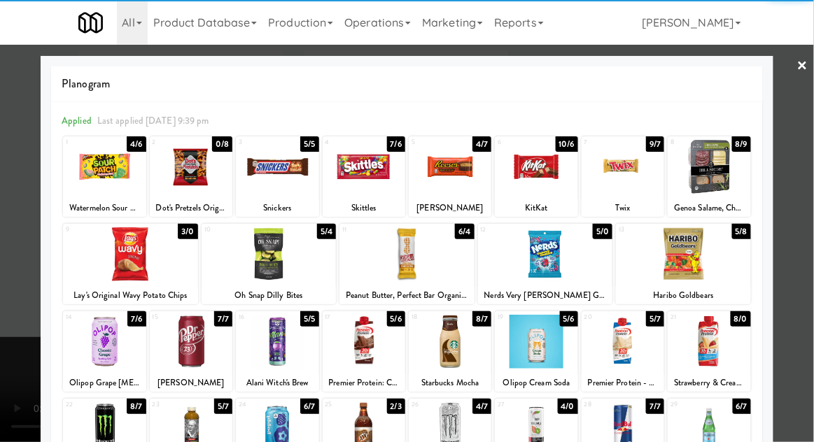
click at [193, 336] on div at bounding box center [191, 342] width 83 height 54
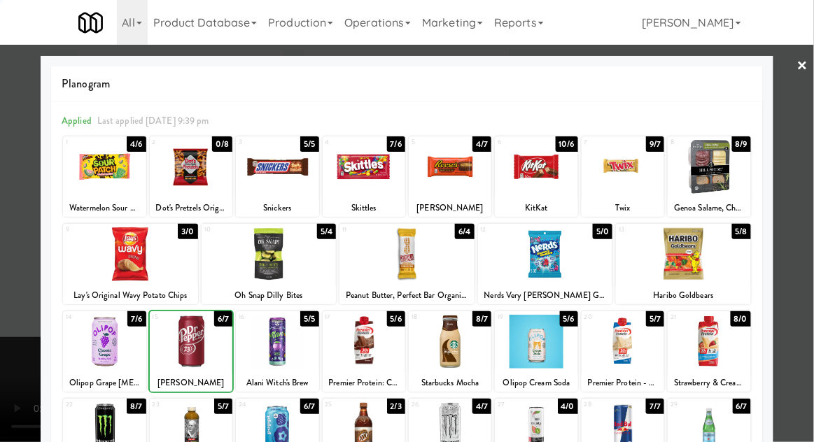
click at [804, 248] on div at bounding box center [407, 221] width 814 height 442
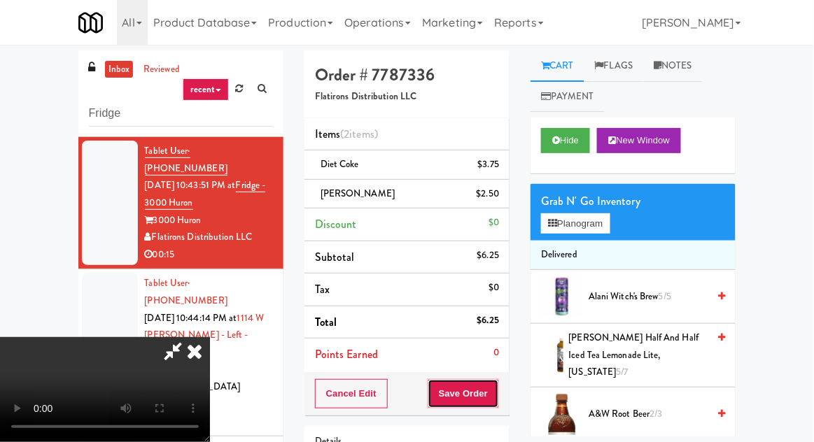
click at [498, 392] on button "Save Order" at bounding box center [462, 393] width 71 height 29
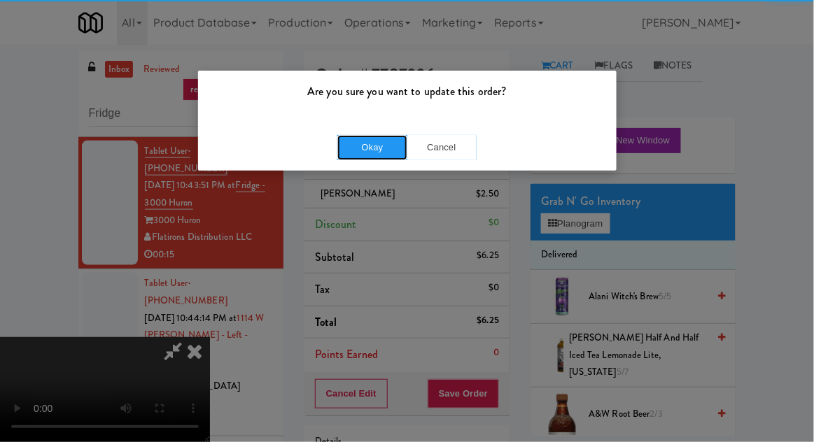
click at [373, 147] on button "Okay" at bounding box center [372, 147] width 70 height 25
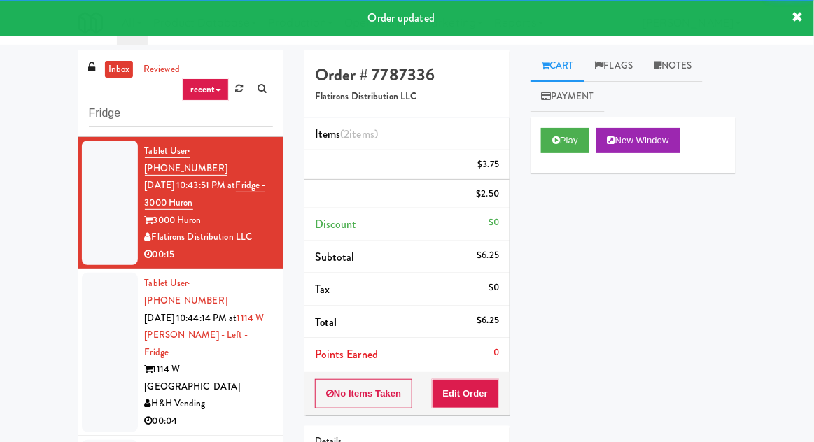
click at [83, 276] on div at bounding box center [110, 352] width 56 height 159
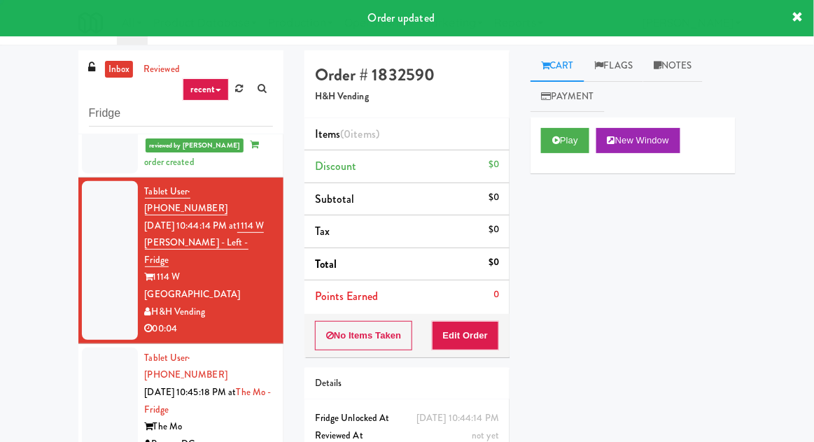
scroll to position [558, 0]
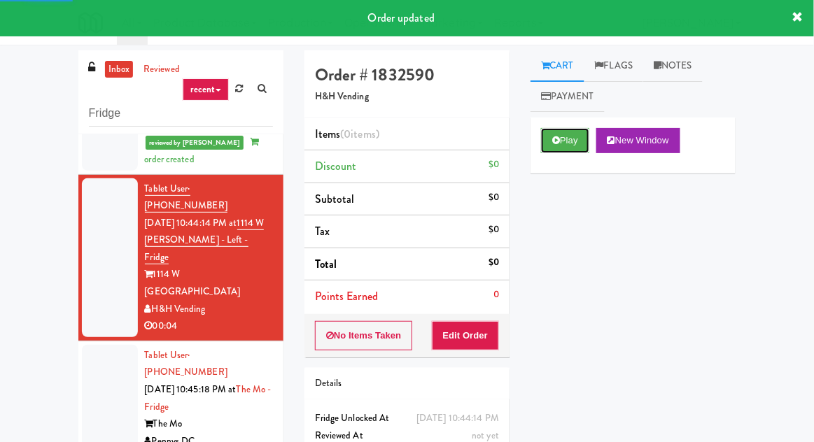
click at [572, 132] on button "Play" at bounding box center [565, 140] width 48 height 25
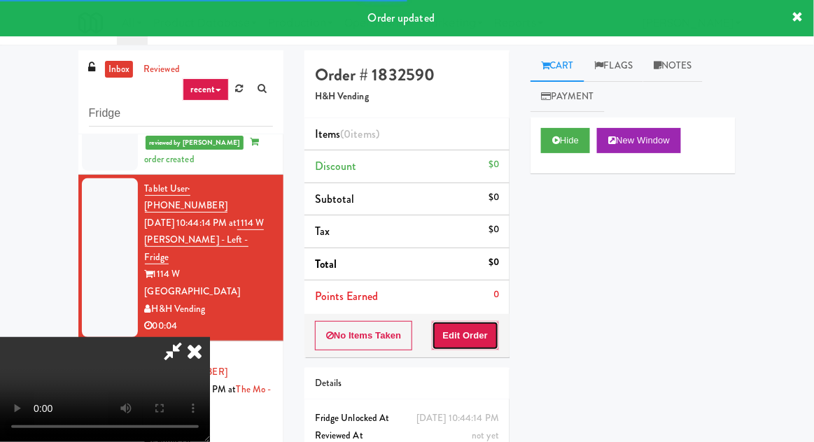
click at [490, 325] on button "Edit Order" at bounding box center [466, 335] width 68 height 29
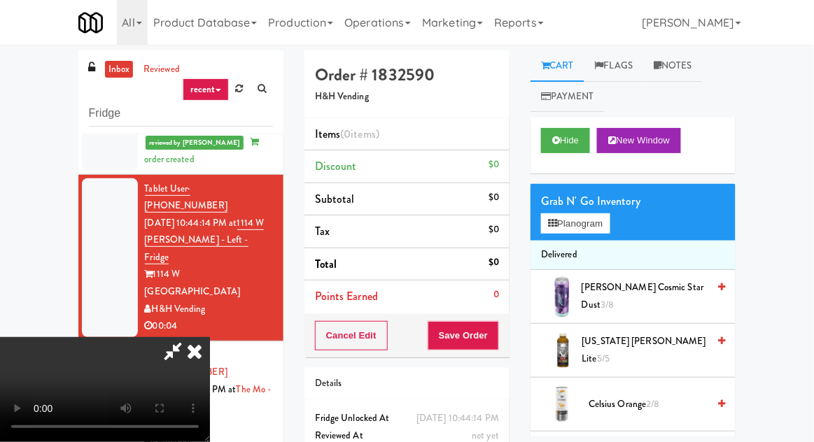
scroll to position [0, 0]
click at [609, 213] on button "Planogram" at bounding box center [575, 223] width 69 height 21
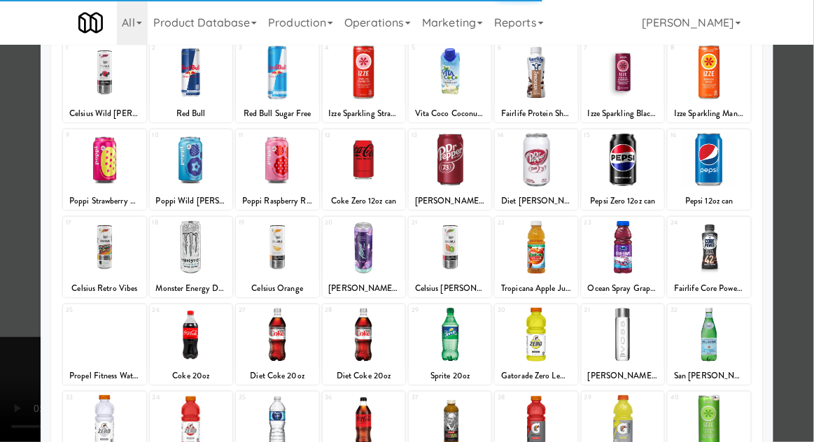
scroll to position [99, 0]
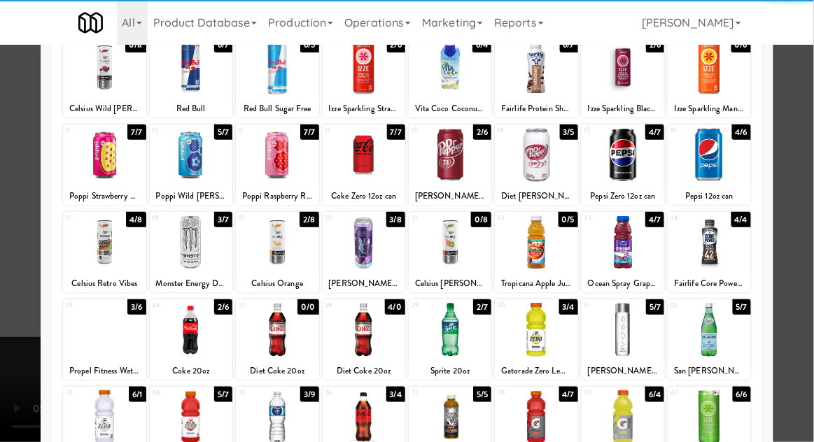
click at [196, 334] on div at bounding box center [191, 330] width 83 height 54
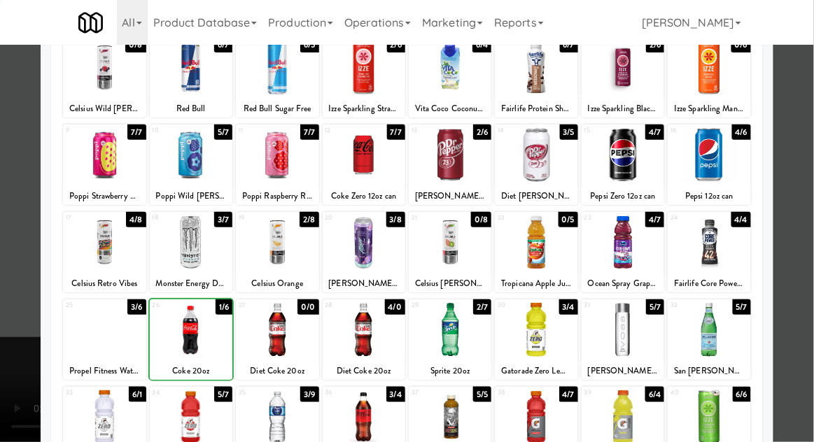
click at [804, 175] on div at bounding box center [407, 221] width 814 height 442
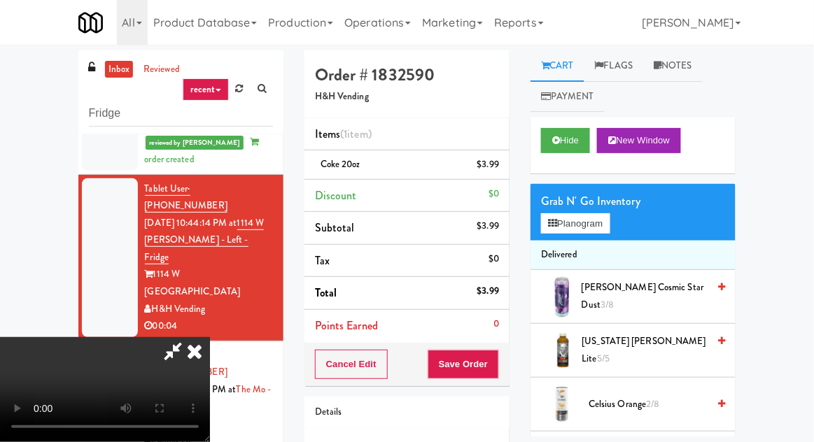
scroll to position [51, 0]
click at [508, 365] on div "Cancel Edit Save Order" at bounding box center [406, 364] width 205 height 43
click at [498, 360] on button "Save Order" at bounding box center [462, 364] width 71 height 29
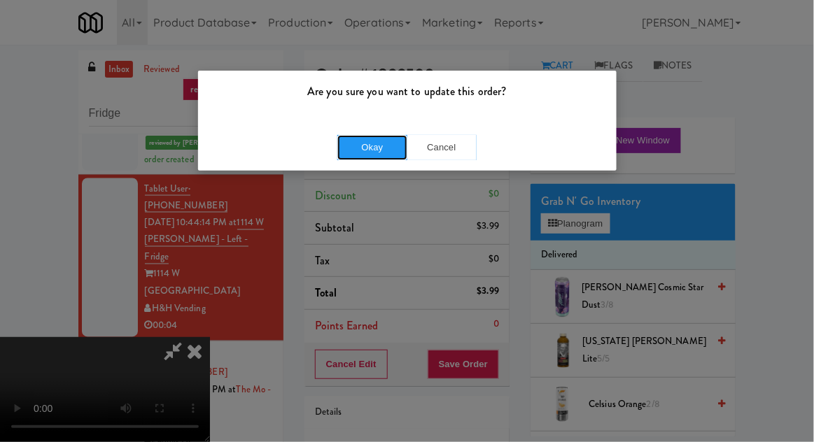
click at [363, 151] on button "Okay" at bounding box center [372, 147] width 70 height 25
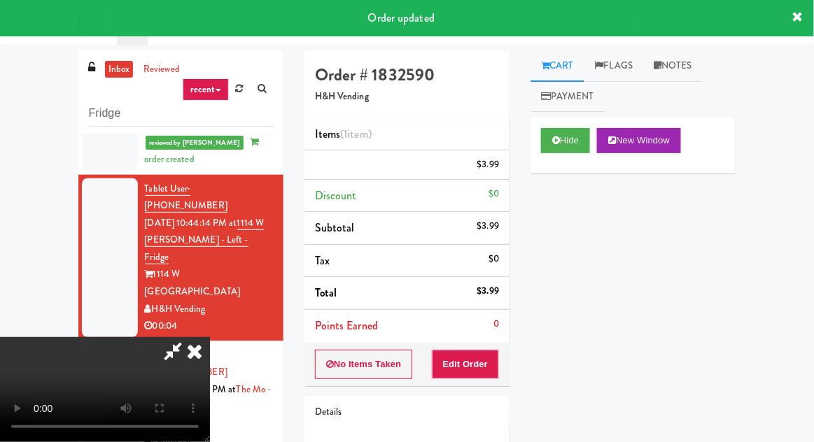
scroll to position [0, 0]
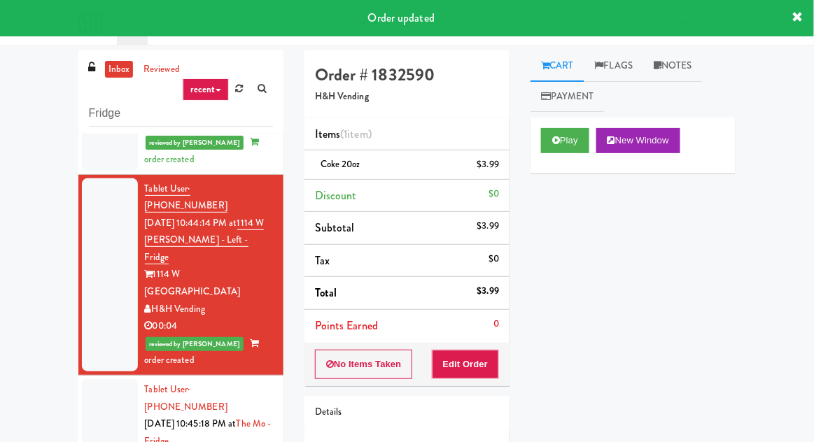
click at [83, 379] on div at bounding box center [110, 441] width 56 height 125
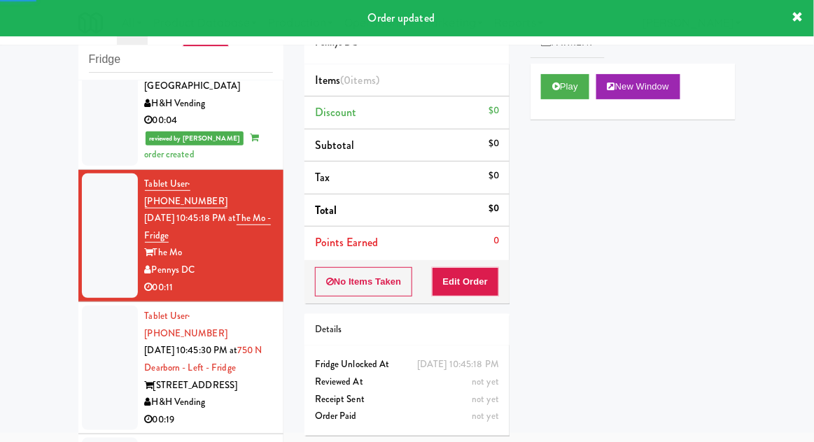
scroll to position [832, 0]
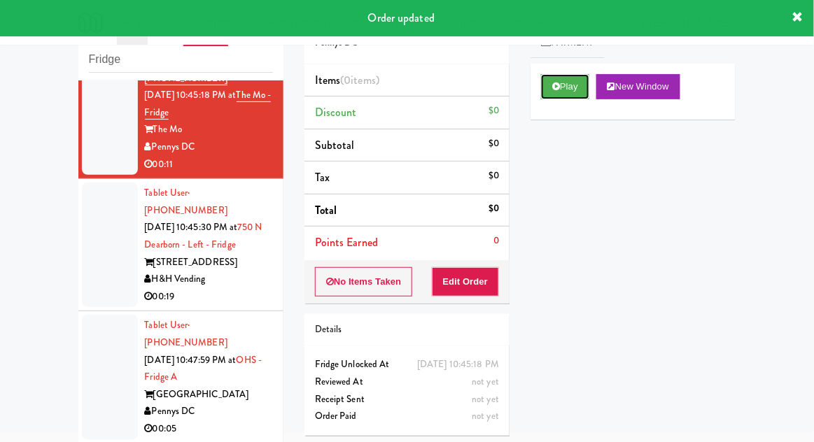
click at [543, 91] on button "Play" at bounding box center [565, 86] width 48 height 25
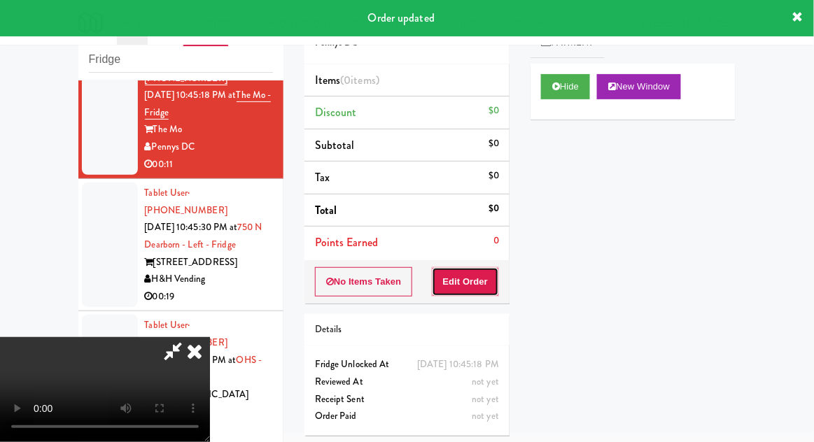
click at [483, 288] on button "Edit Order" at bounding box center [466, 281] width 68 height 29
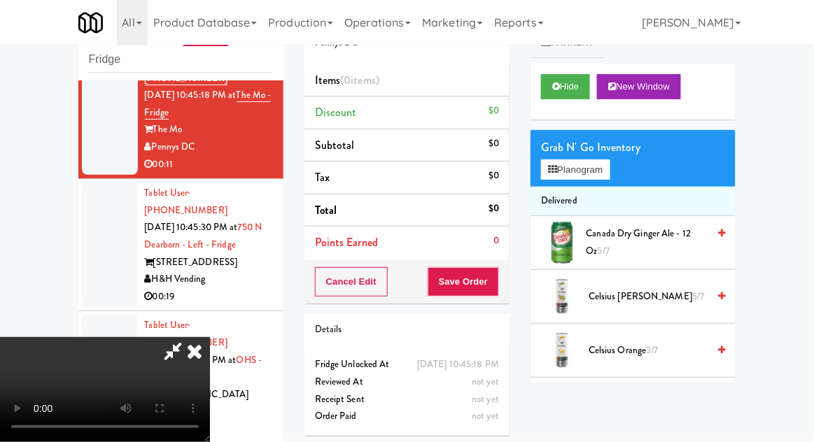
scroll to position [51, 0]
click at [609, 169] on button "Planogram" at bounding box center [575, 169] width 69 height 21
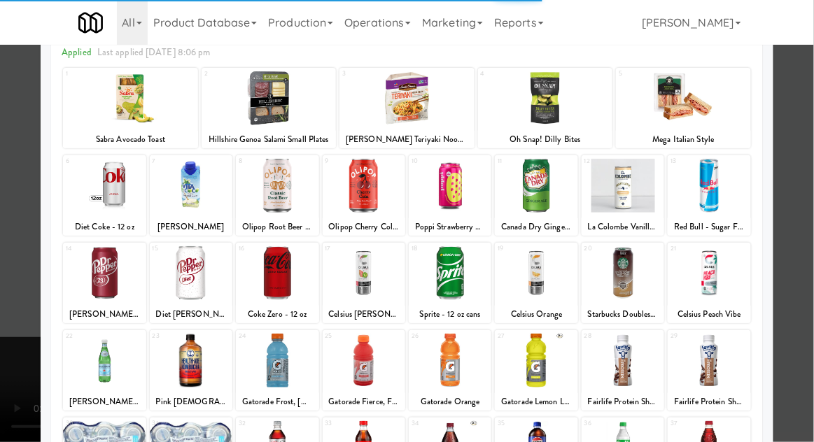
scroll to position [85, 0]
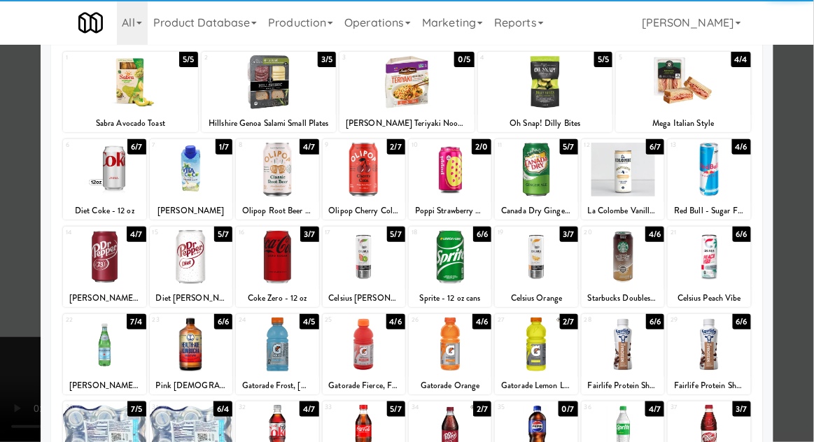
click at [432, 337] on div at bounding box center [450, 345] width 83 height 54
click at [1, 352] on div at bounding box center [407, 221] width 814 height 442
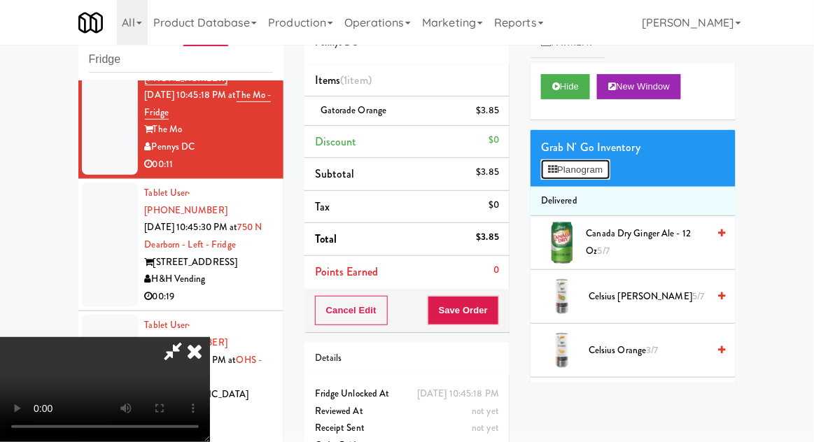
click at [602, 178] on button "Planogram" at bounding box center [575, 169] width 69 height 21
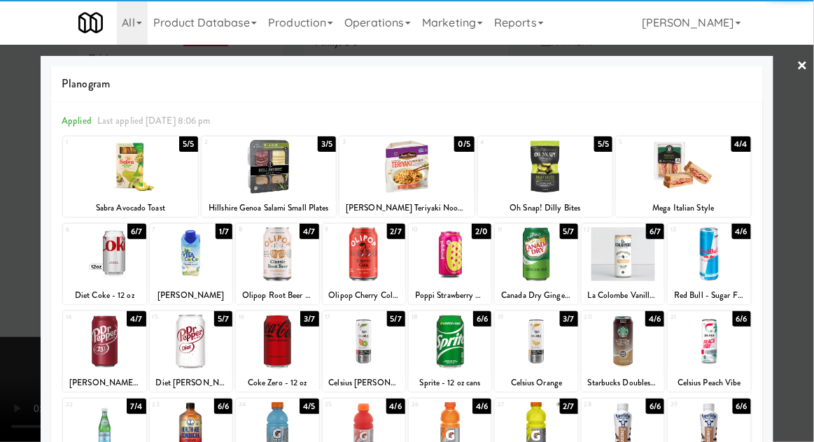
click at [547, 266] on div at bounding box center [536, 254] width 83 height 54
click at [10, 369] on div at bounding box center [407, 221] width 814 height 442
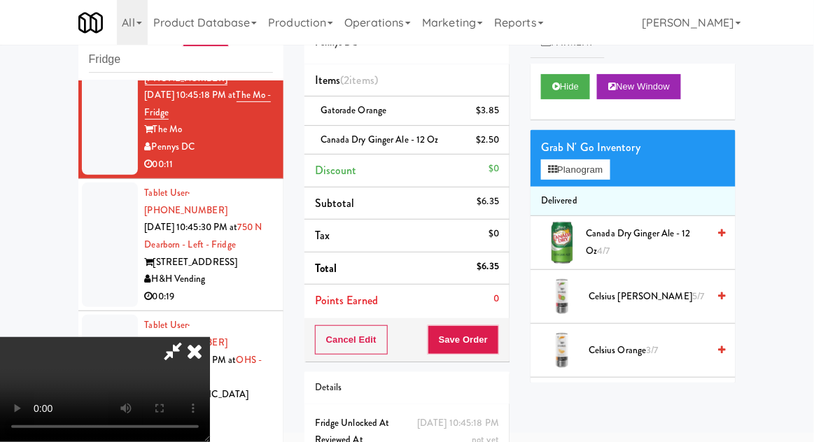
scroll to position [64, 0]
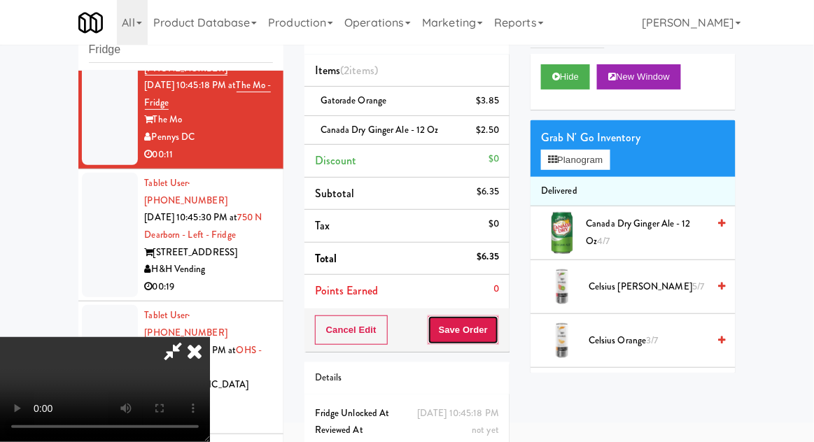
click at [495, 320] on button "Save Order" at bounding box center [462, 329] width 71 height 29
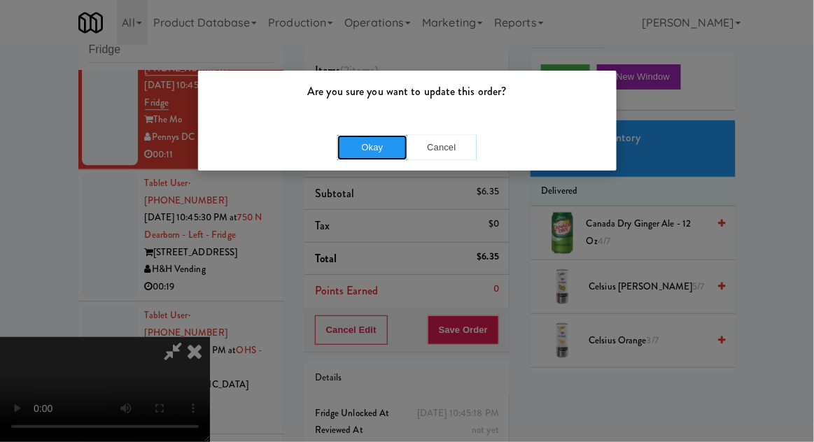
click at [360, 144] on button "Okay" at bounding box center [372, 147] width 70 height 25
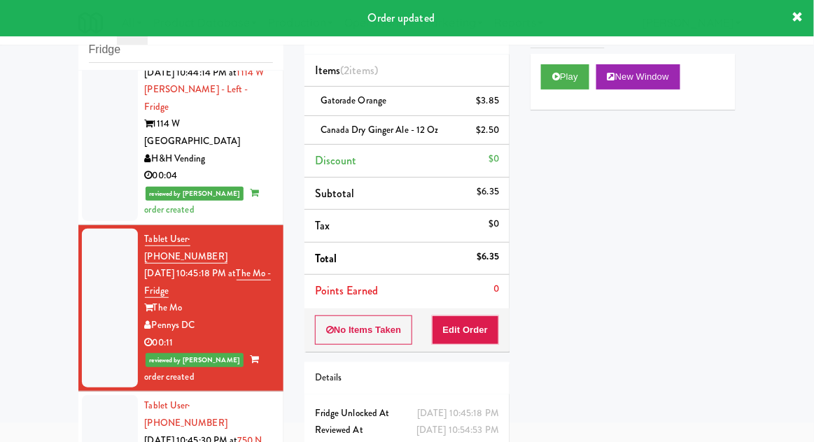
scroll to position [671, 0]
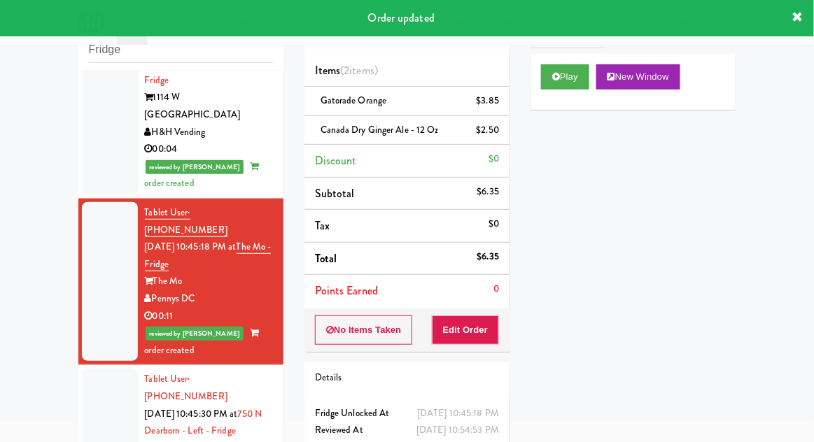
click at [104, 369] on div at bounding box center [110, 431] width 56 height 125
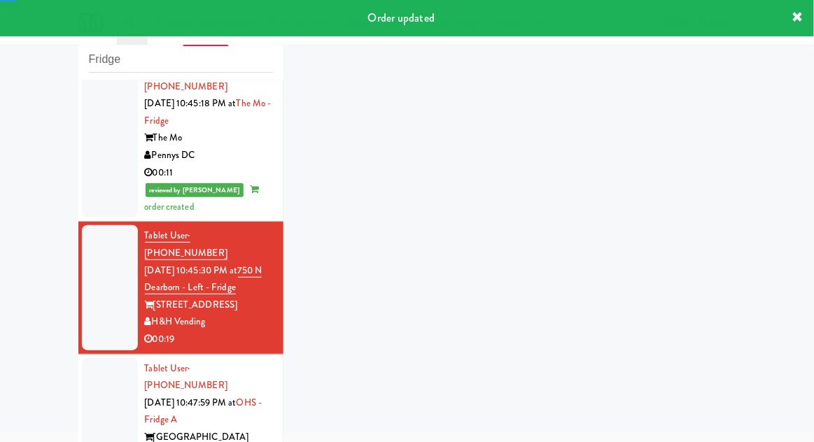
scroll to position [867, 0]
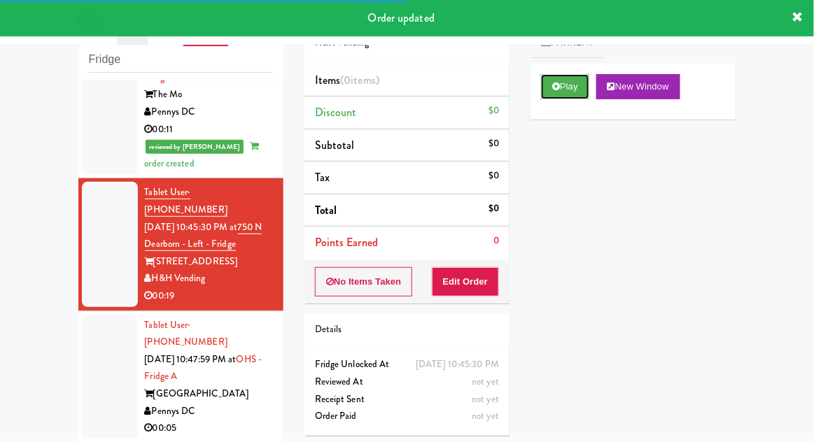
click at [543, 83] on button "Play" at bounding box center [565, 86] width 48 height 25
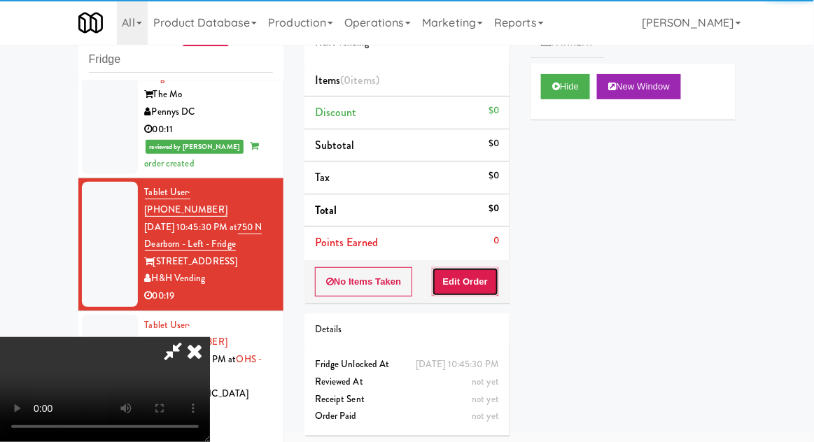
click at [485, 288] on button "Edit Order" at bounding box center [466, 281] width 68 height 29
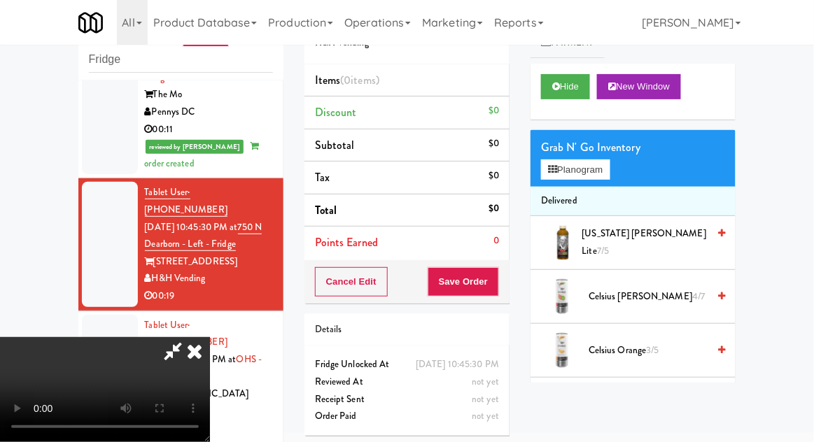
scroll to position [51, 0]
click at [609, 171] on button "Planogram" at bounding box center [575, 169] width 69 height 21
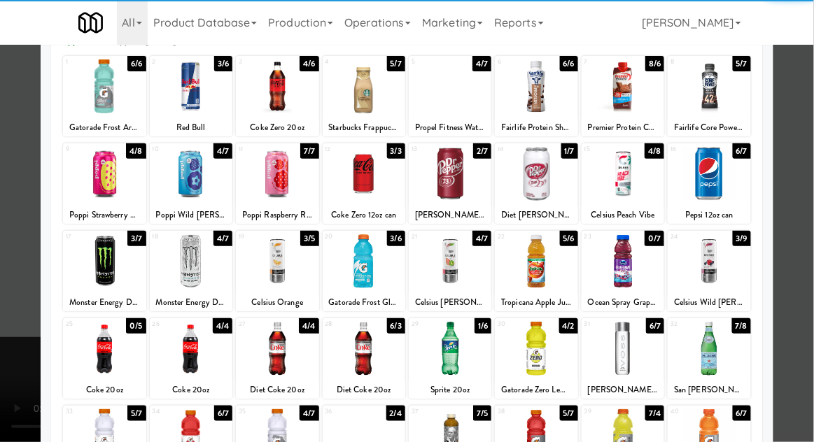
scroll to position [83, 0]
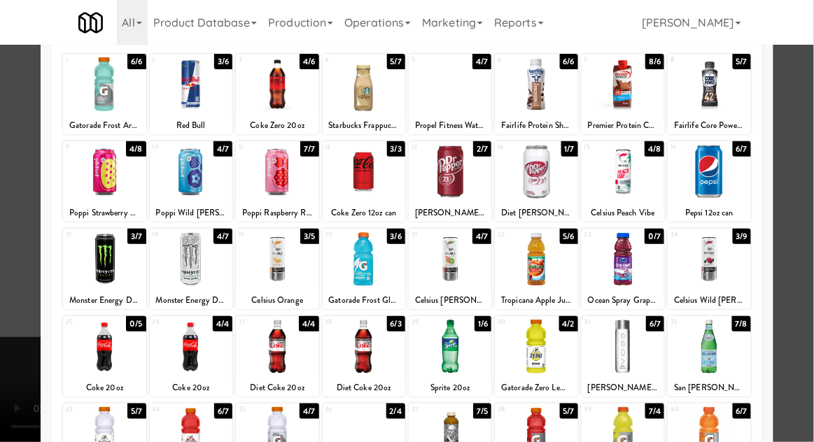
click at [96, 351] on div at bounding box center [104, 347] width 83 height 54
click at [809, 178] on div at bounding box center [407, 221] width 814 height 442
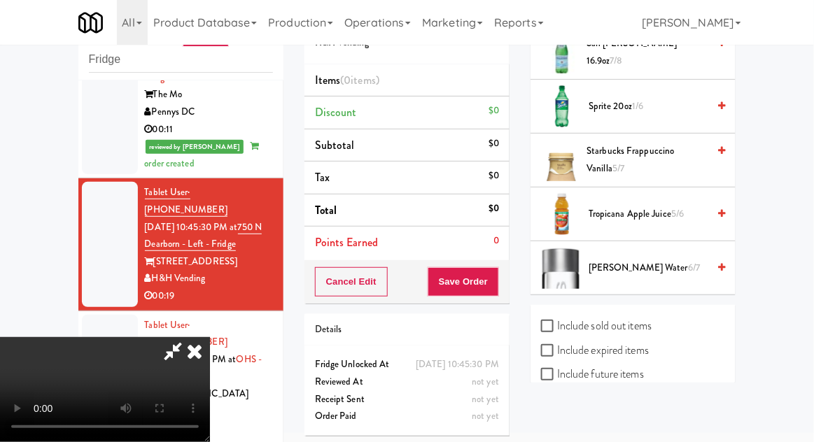
click at [642, 318] on label "Include sold out items" at bounding box center [596, 325] width 111 height 21
click at [557, 321] on input "Include sold out items" at bounding box center [549, 326] width 16 height 11
checkbox input "true"
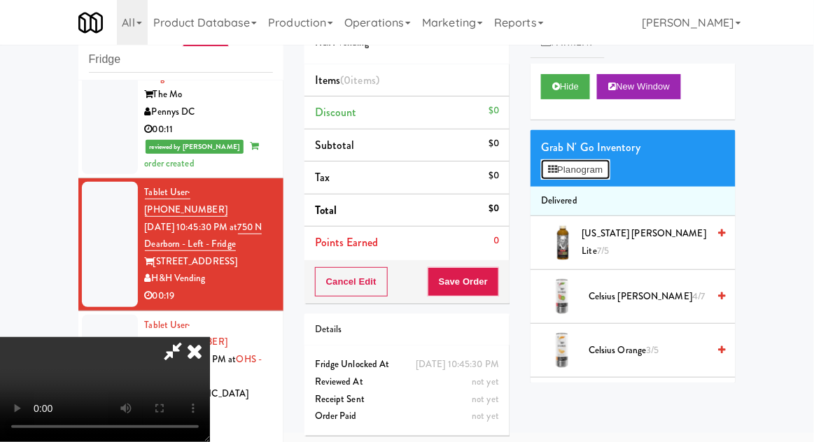
click at [606, 178] on button "Planogram" at bounding box center [575, 169] width 69 height 21
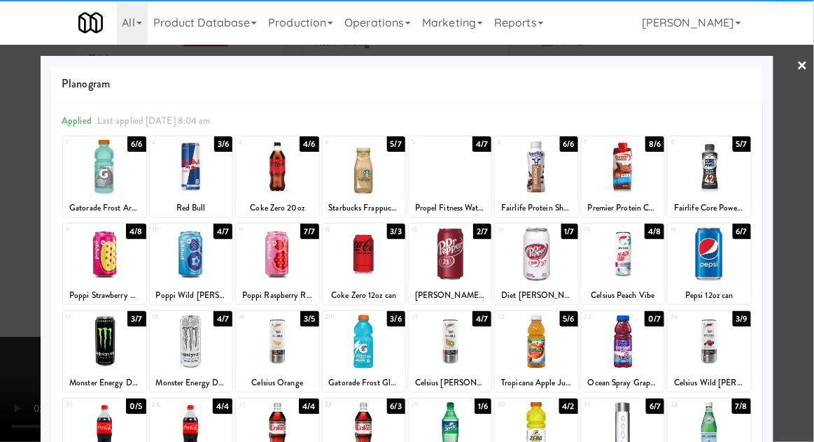
click at [101, 434] on div at bounding box center [104, 429] width 83 height 54
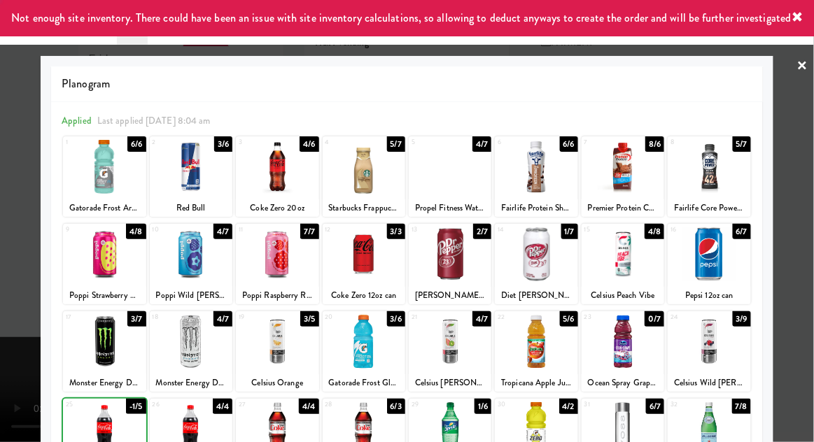
click at [809, 218] on div at bounding box center [407, 221] width 814 height 442
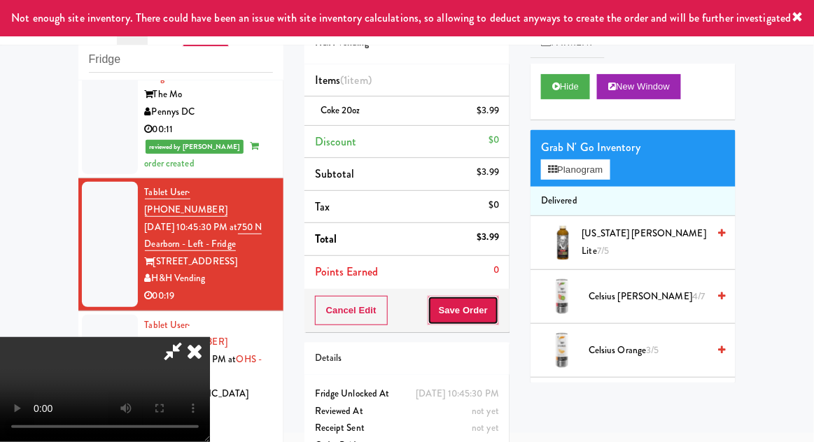
click at [492, 305] on button "Save Order" at bounding box center [462, 310] width 71 height 29
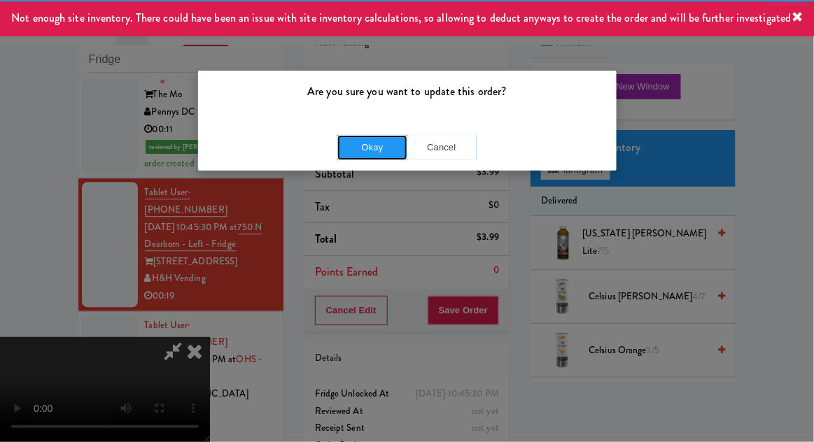
click at [361, 149] on button "Okay" at bounding box center [372, 147] width 70 height 25
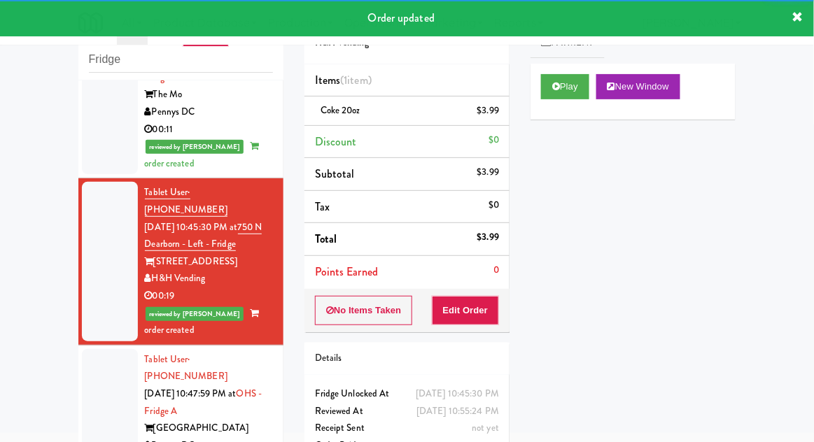
click at [97, 349] on div at bounding box center [110, 411] width 56 height 125
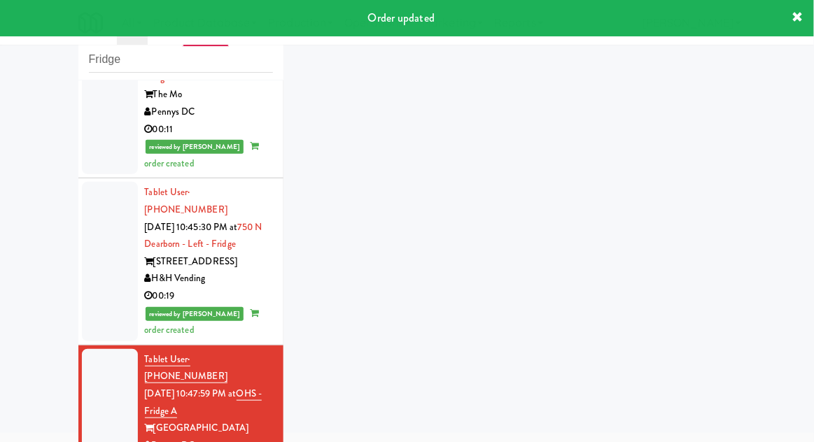
scroll to position [902, 0]
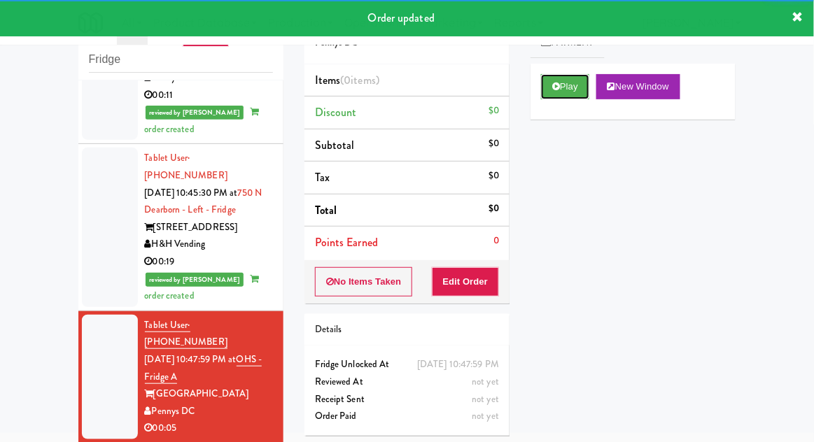
click at [544, 87] on button "Play" at bounding box center [565, 86] width 48 height 25
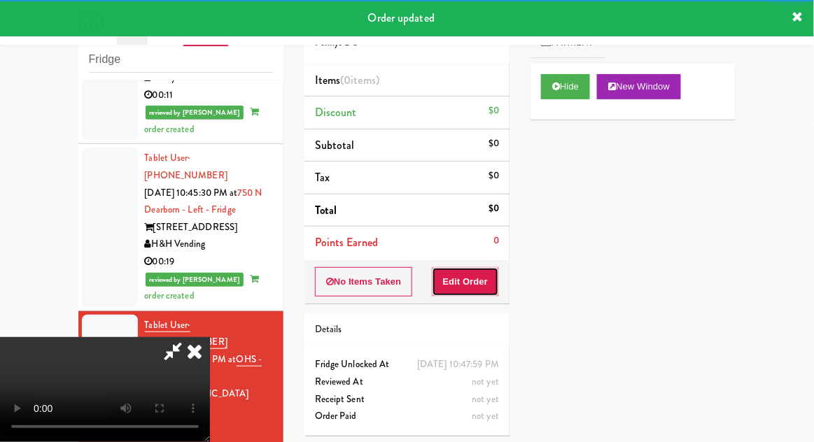
click at [462, 279] on button "Edit Order" at bounding box center [466, 281] width 68 height 29
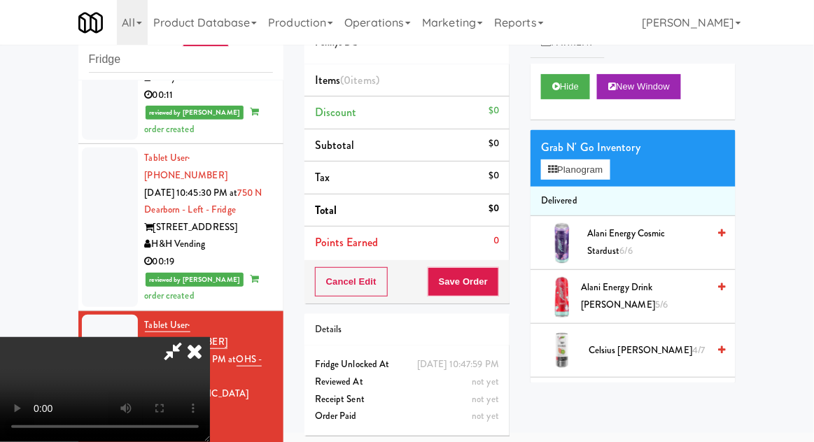
scroll to position [0, 0]
click at [605, 161] on button "Planogram" at bounding box center [575, 169] width 69 height 21
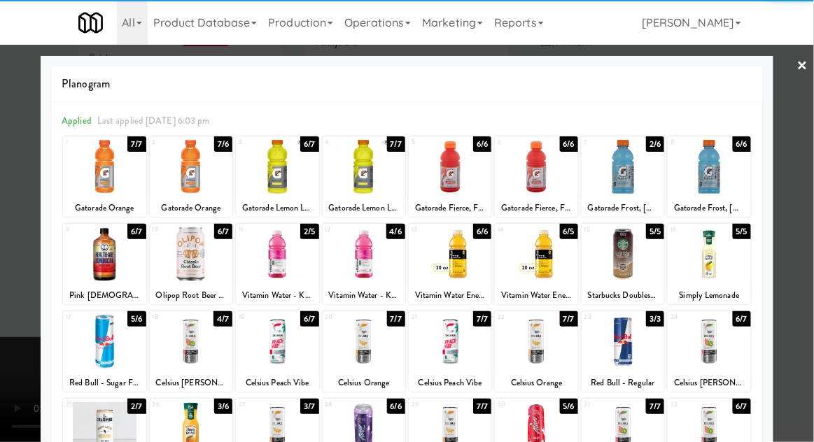
click at [621, 169] on div at bounding box center [622, 167] width 83 height 54
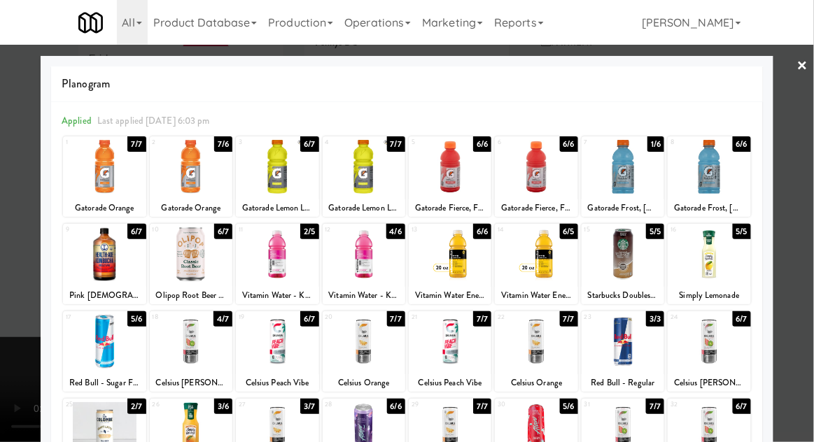
click at [17, 324] on div at bounding box center [407, 221] width 814 height 442
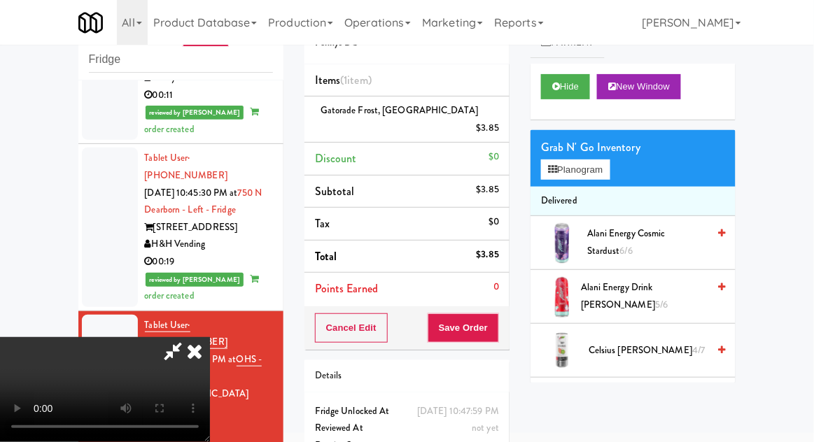
scroll to position [51, 0]
click at [493, 317] on button "Save Order" at bounding box center [462, 327] width 71 height 29
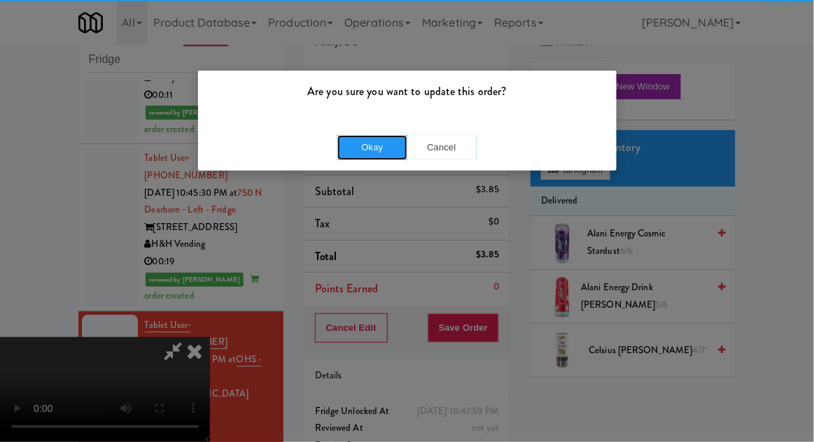
click at [362, 143] on button "Okay" at bounding box center [372, 147] width 70 height 25
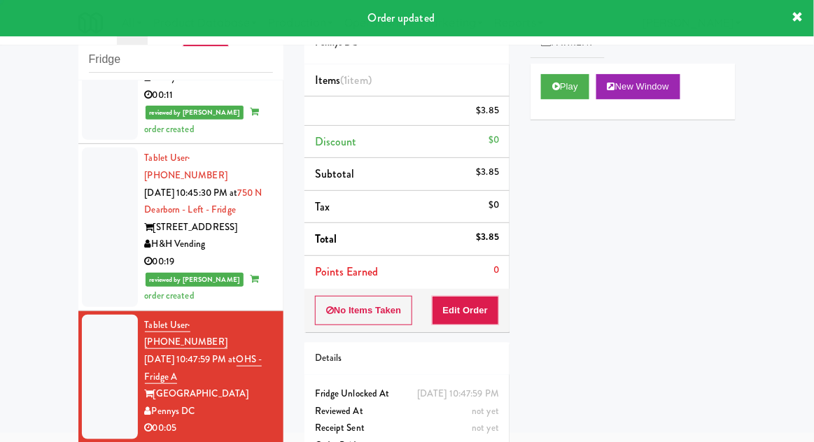
scroll to position [0, 0]
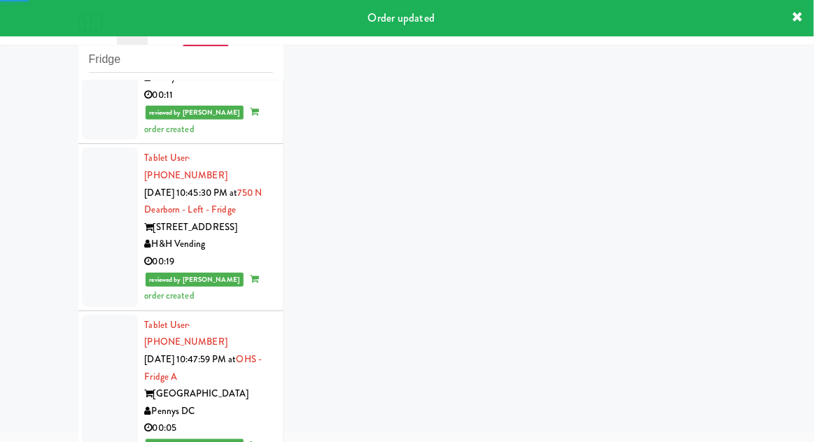
scroll to position [936, 0]
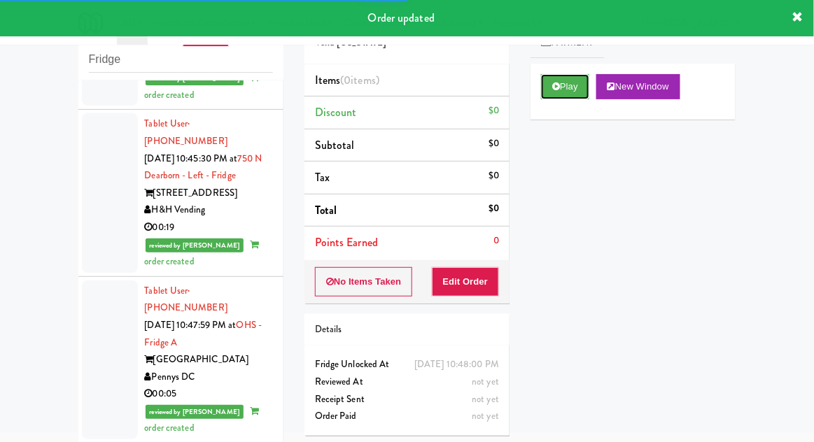
click at [559, 91] on button "Play" at bounding box center [565, 86] width 48 height 25
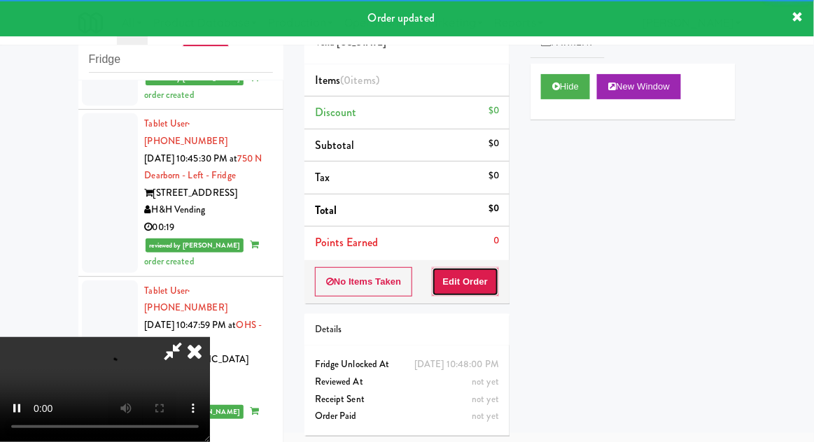
click at [479, 288] on button "Edit Order" at bounding box center [466, 281] width 68 height 29
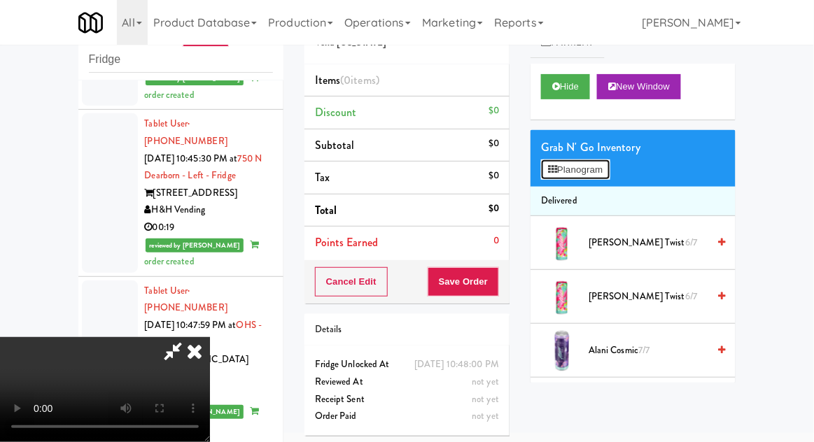
click at [609, 166] on button "Planogram" at bounding box center [575, 169] width 69 height 21
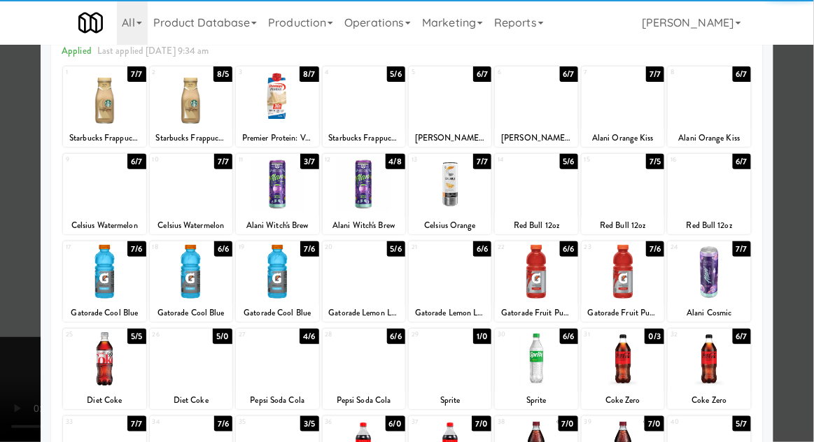
scroll to position [70, 0]
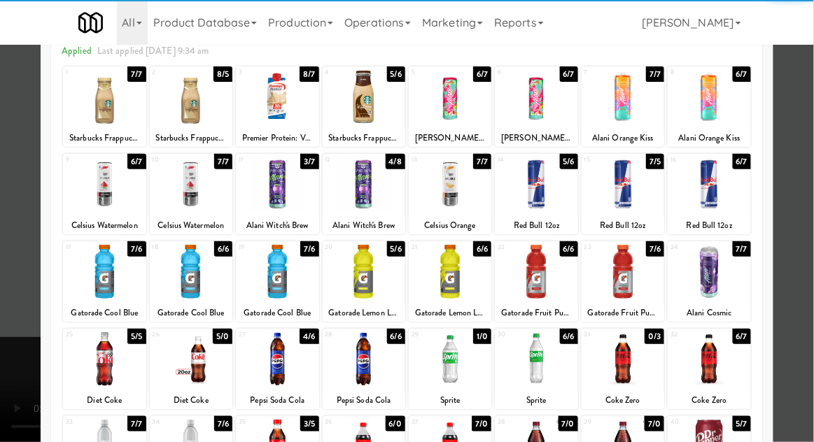
click at [441, 278] on div at bounding box center [450, 272] width 83 height 54
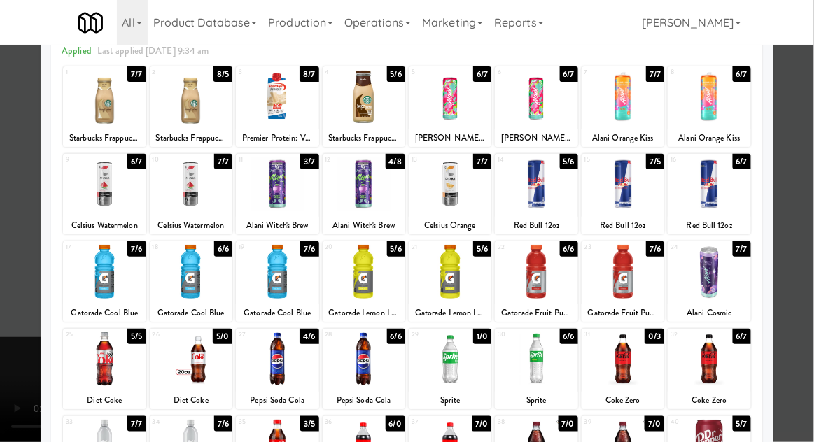
click at [3, 339] on div at bounding box center [407, 221] width 814 height 442
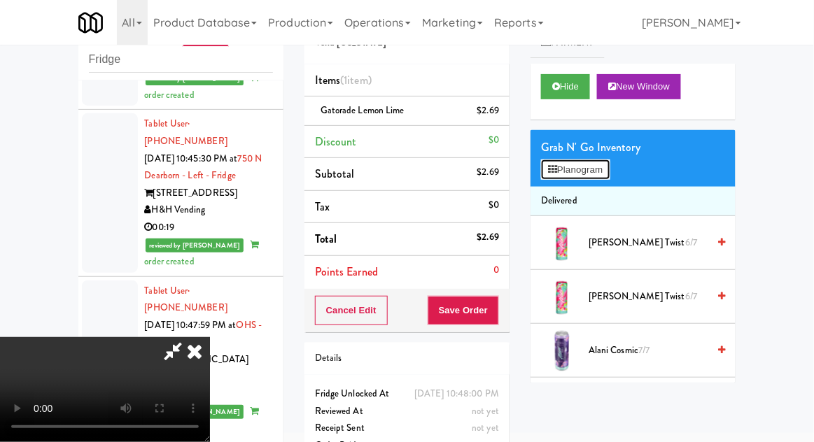
click at [561, 175] on button "Planogram" at bounding box center [575, 169] width 69 height 21
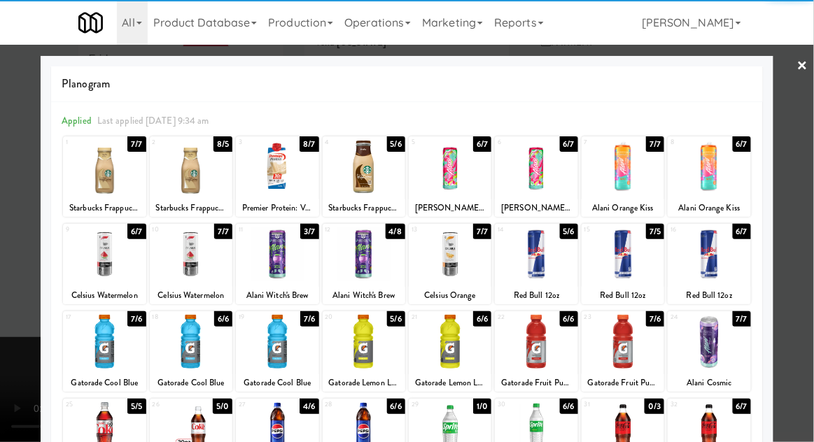
click at [360, 341] on div at bounding box center [363, 342] width 83 height 54
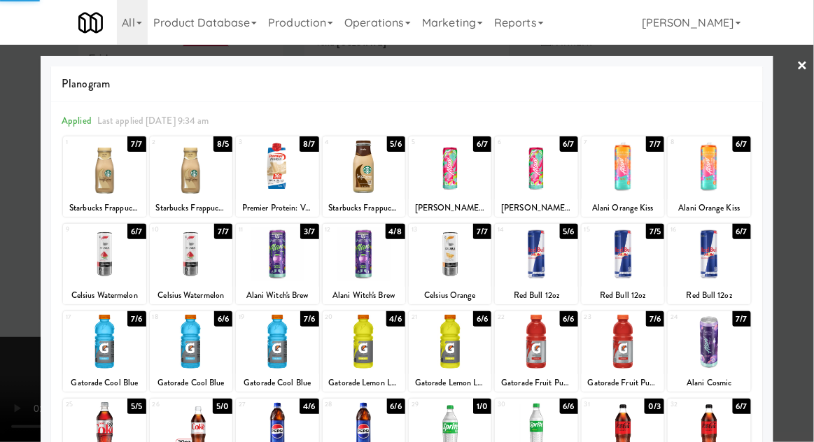
click at [23, 201] on div at bounding box center [407, 221] width 814 height 442
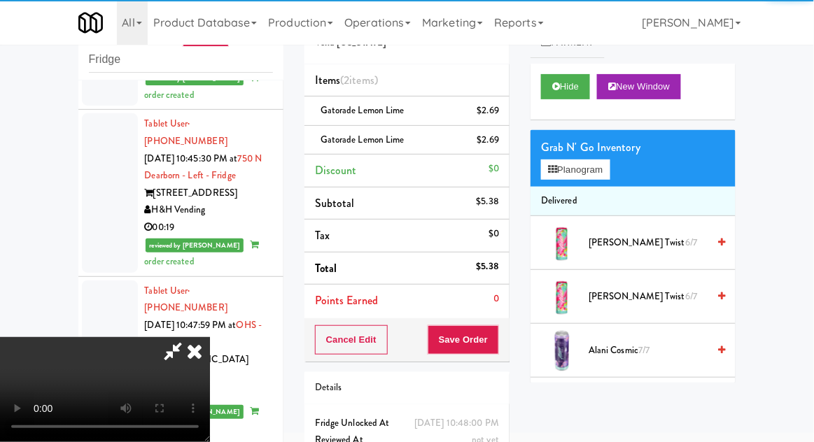
click at [426, 98] on li "Gatorade Lemon Lime $2.69" at bounding box center [406, 111] width 205 height 29
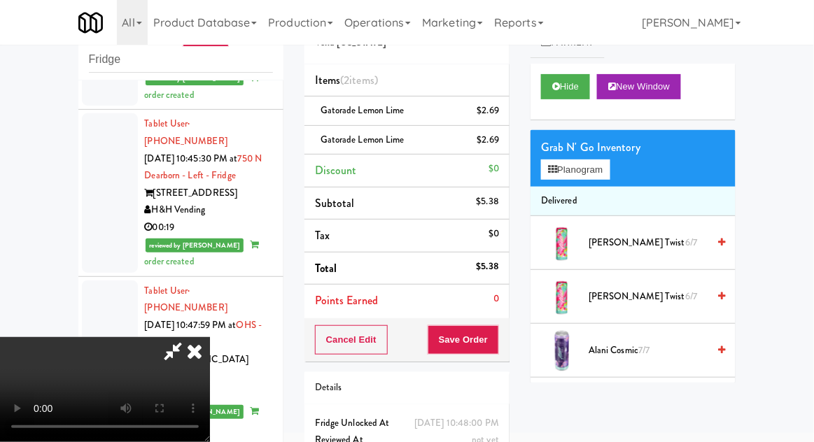
click at [498, 110] on link at bounding box center [497, 116] width 13 height 17
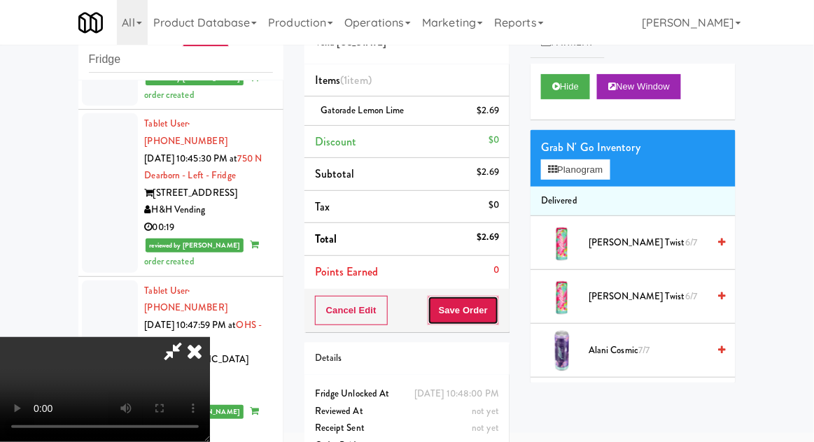
click at [493, 304] on button "Save Order" at bounding box center [462, 310] width 71 height 29
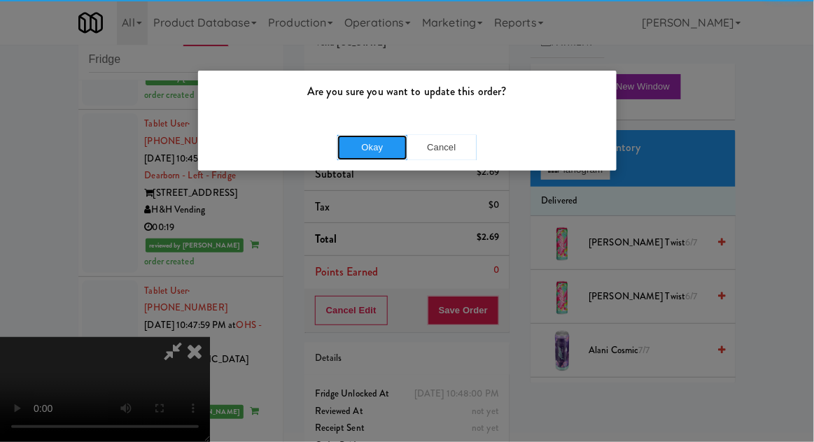
click at [362, 154] on button "Okay" at bounding box center [372, 147] width 70 height 25
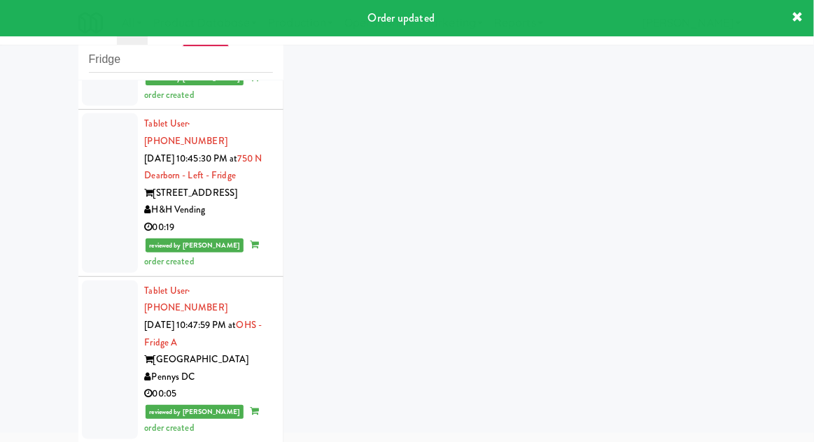
scroll to position [971, 0]
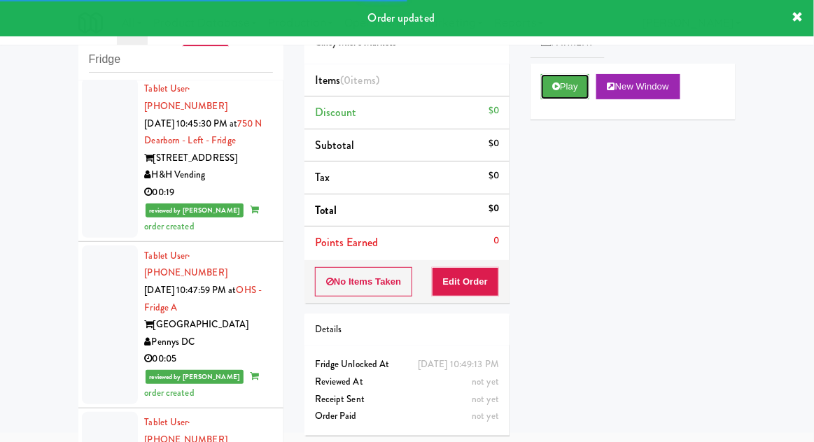
click at [565, 93] on button "Play" at bounding box center [565, 86] width 48 height 25
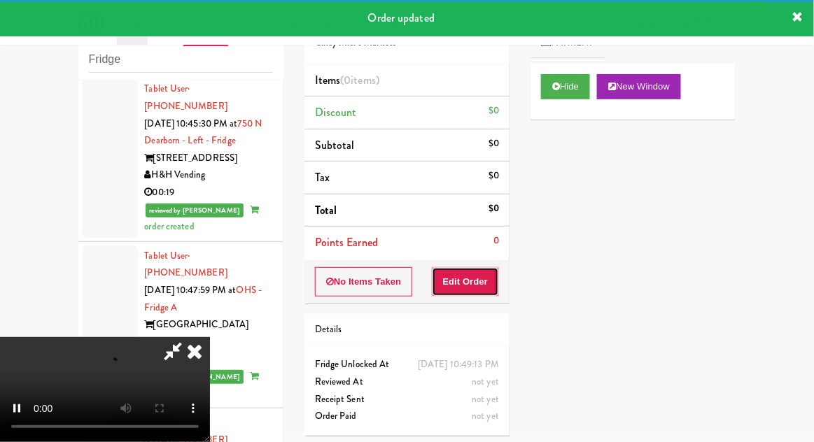
click at [478, 283] on button "Edit Order" at bounding box center [466, 281] width 68 height 29
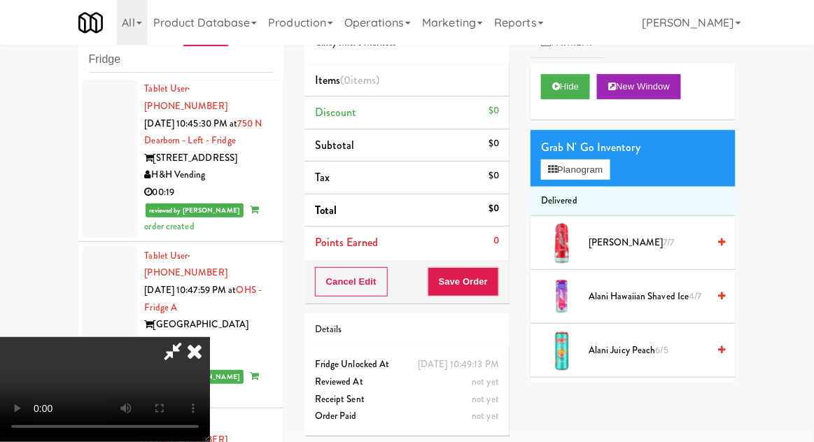
scroll to position [0, 0]
click at [609, 175] on button "Planogram" at bounding box center [575, 169] width 69 height 21
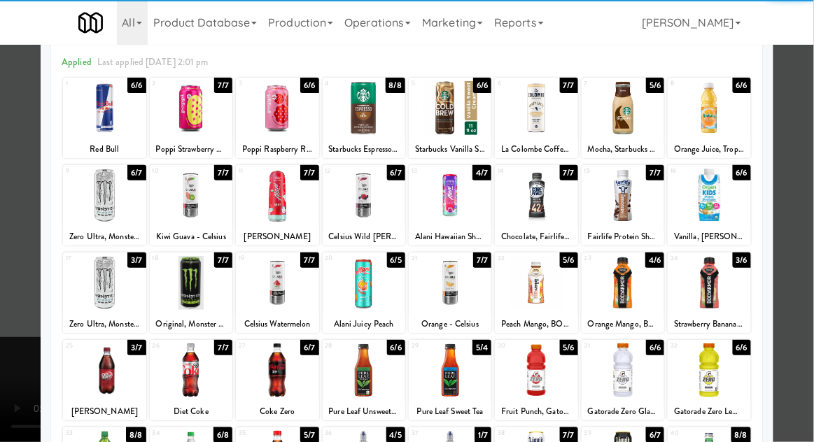
scroll to position [120, 0]
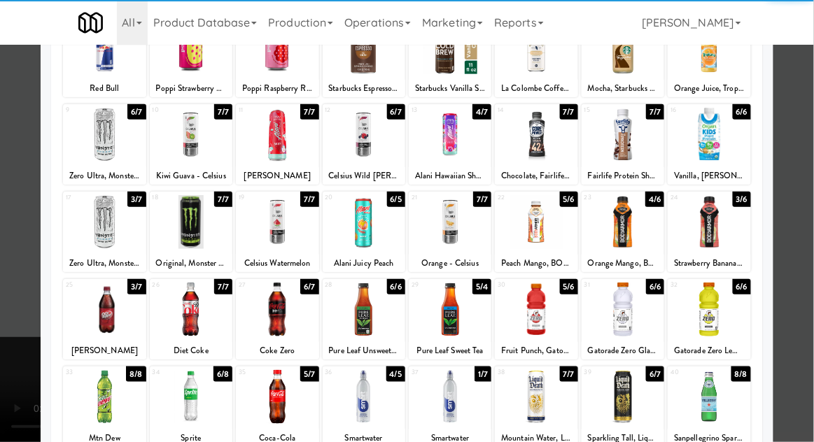
click at [453, 312] on div at bounding box center [450, 310] width 83 height 54
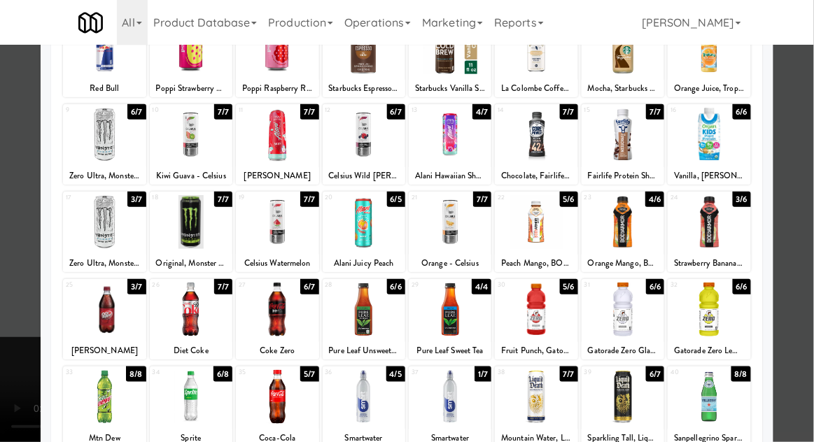
click at [8, 334] on div at bounding box center [407, 221] width 814 height 442
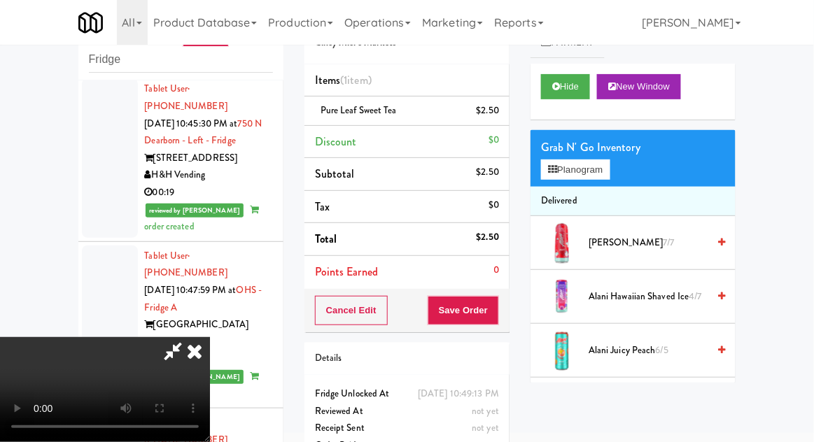
scroll to position [51, 0]
click at [490, 317] on button "Save Order" at bounding box center [462, 310] width 71 height 29
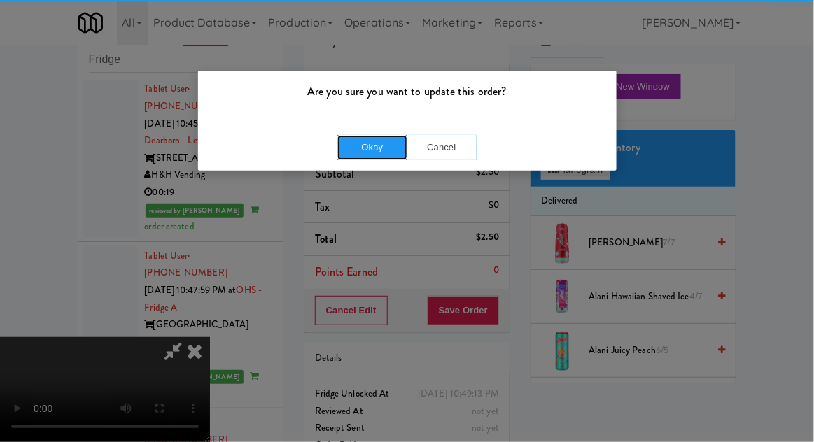
click at [374, 141] on button "Okay" at bounding box center [372, 147] width 70 height 25
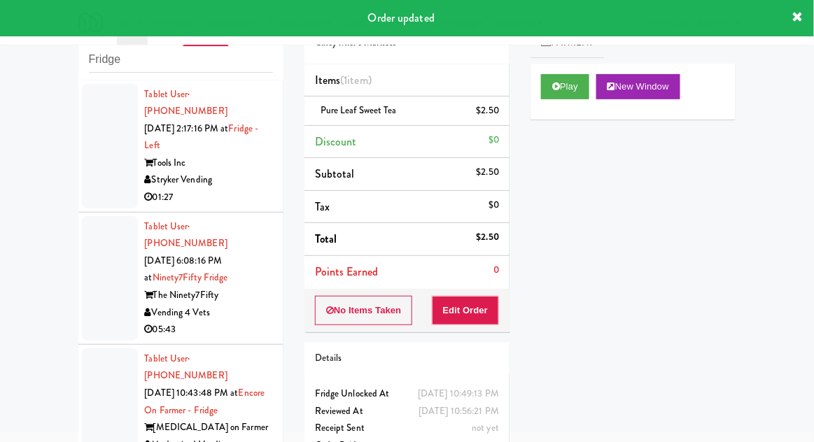
scroll to position [0, 0]
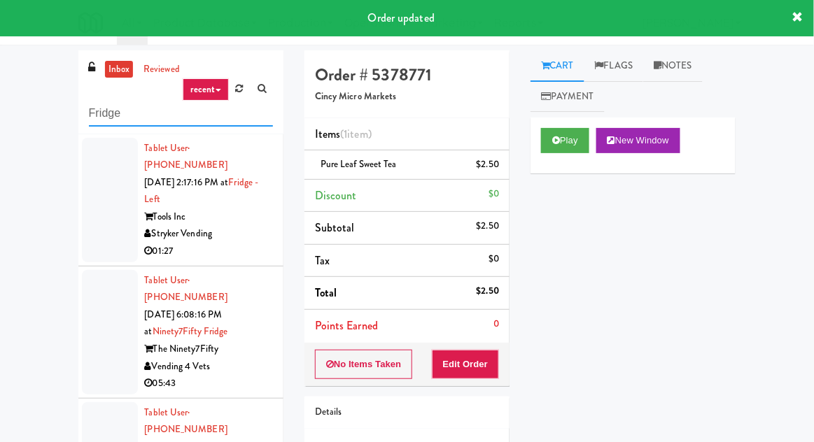
click at [98, 118] on input "Fridge" at bounding box center [181, 114] width 184 height 26
click at [97, 117] on input "Fridge" at bounding box center [181, 114] width 184 height 26
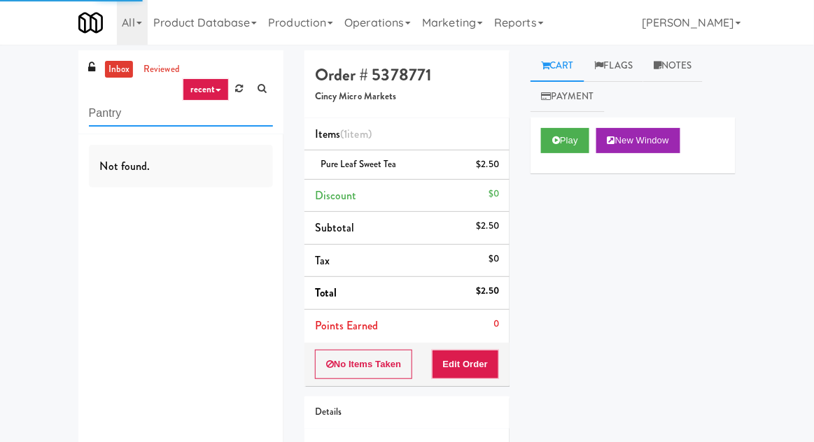
type input "Pantry"
click at [29, 94] on div "inbox reviewed recent all unclear take inventory issue suspicious failed recent…" at bounding box center [407, 289] width 814 height 478
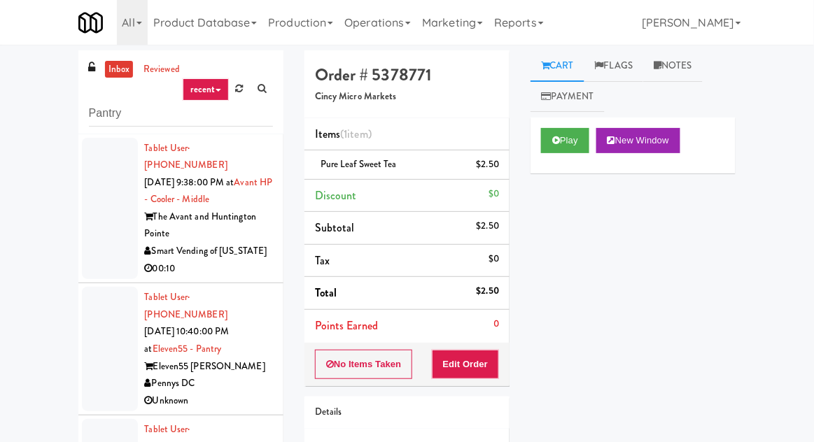
click at [116, 74] on link "inbox" at bounding box center [119, 69] width 29 height 17
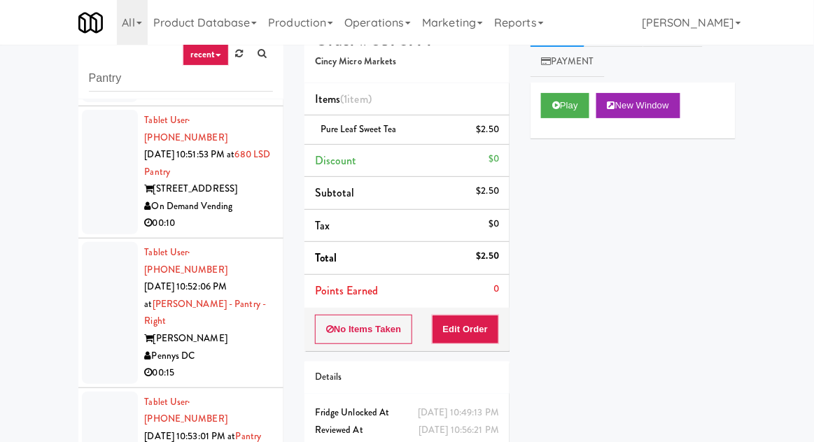
scroll to position [54, 0]
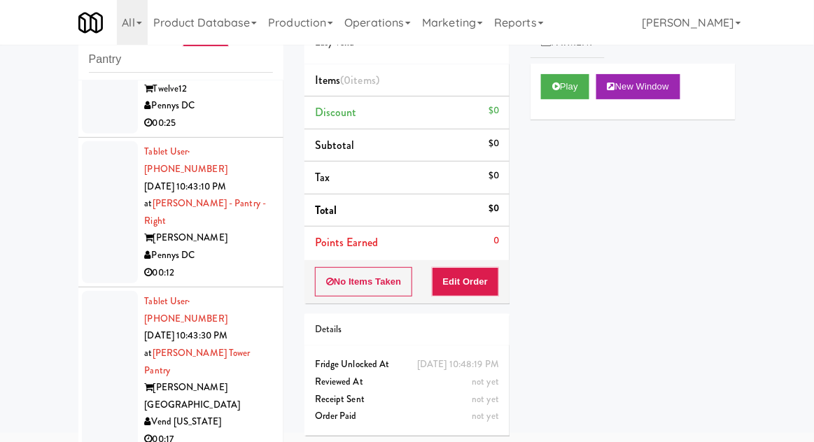
scroll to position [697, 0]
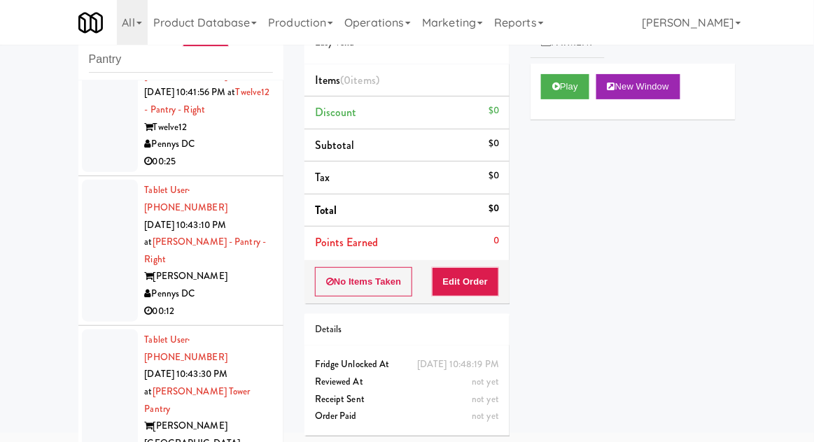
click at [98, 329] on div at bounding box center [110, 408] width 56 height 159
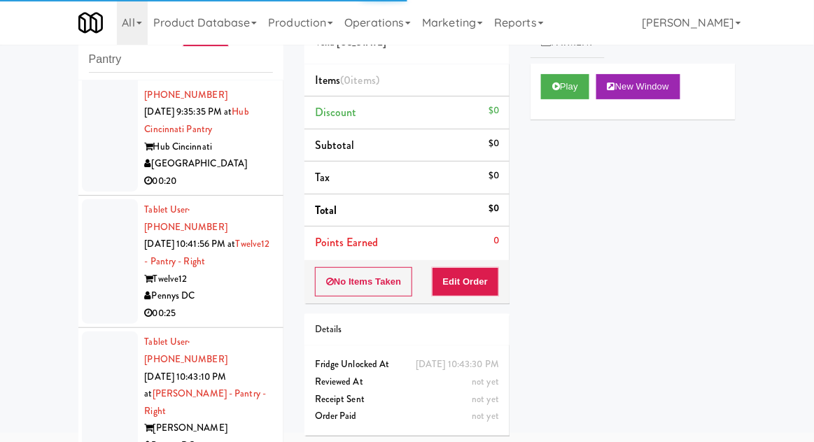
click at [104, 332] on div at bounding box center [110, 403] width 56 height 142
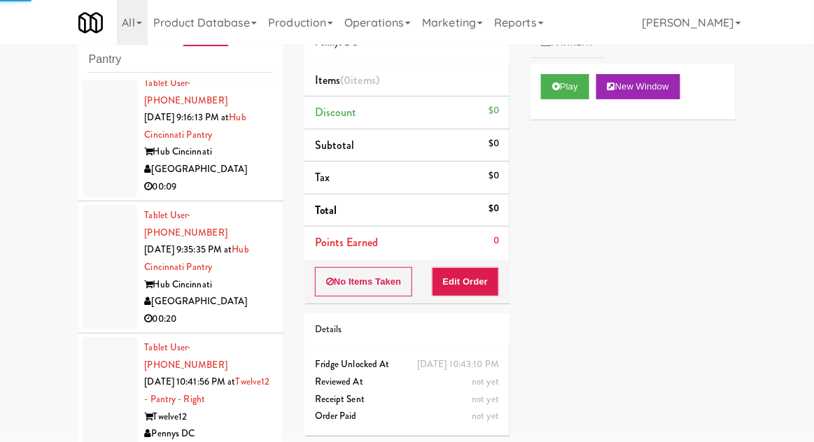
scroll to position [383, 0]
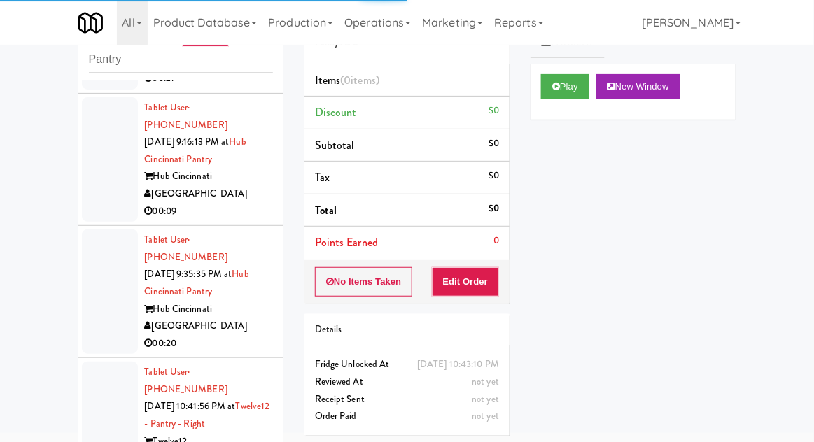
click at [101, 362] on div at bounding box center [110, 424] width 56 height 125
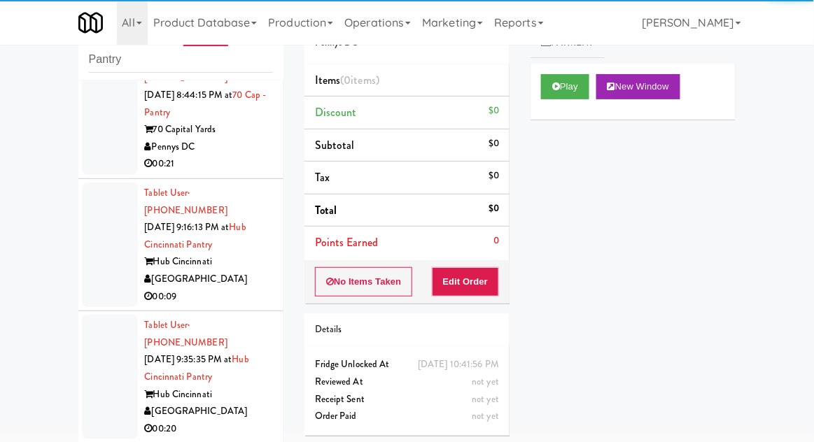
click at [101, 319] on div at bounding box center [110, 377] width 56 height 125
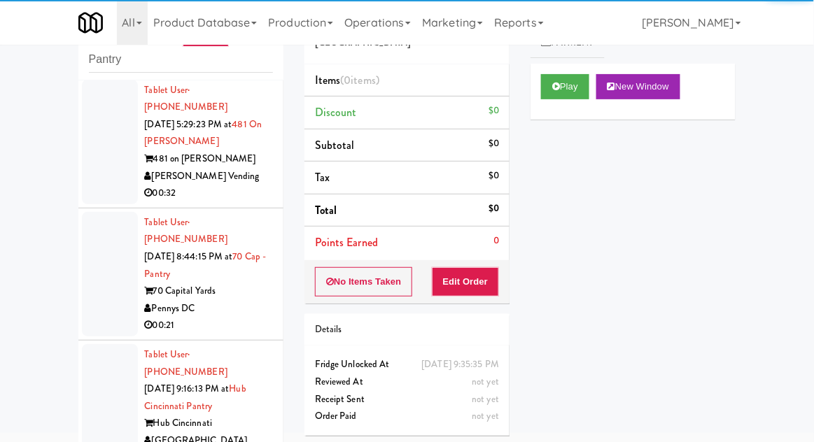
scroll to position [134, 0]
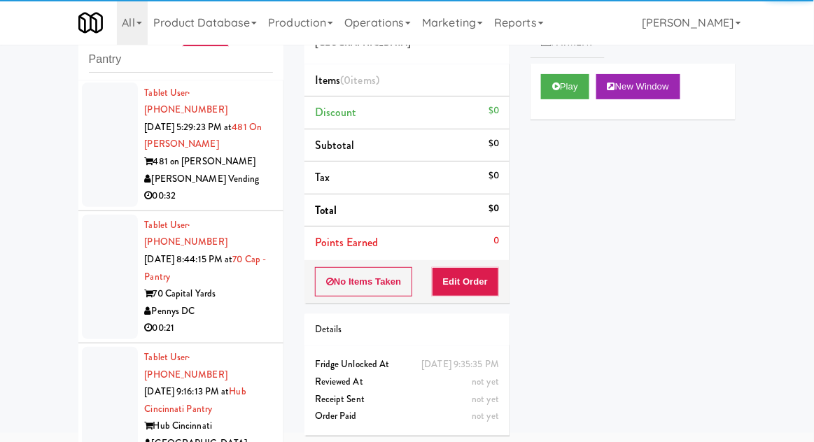
click at [99, 358] on div at bounding box center [110, 409] width 56 height 125
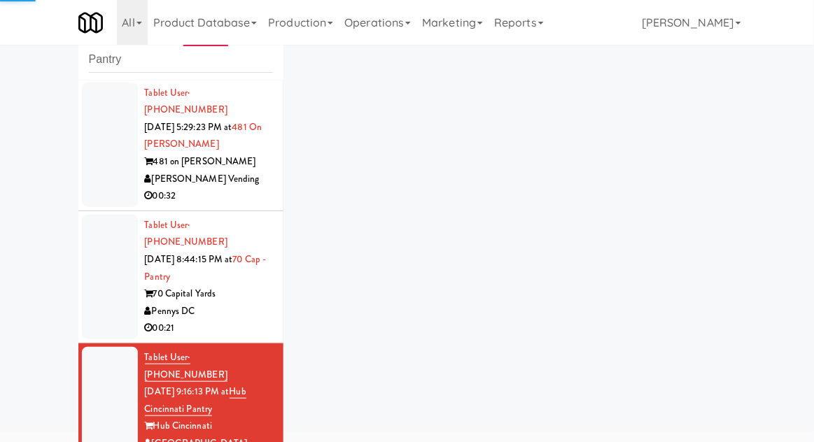
click at [99, 258] on div at bounding box center [110, 277] width 56 height 125
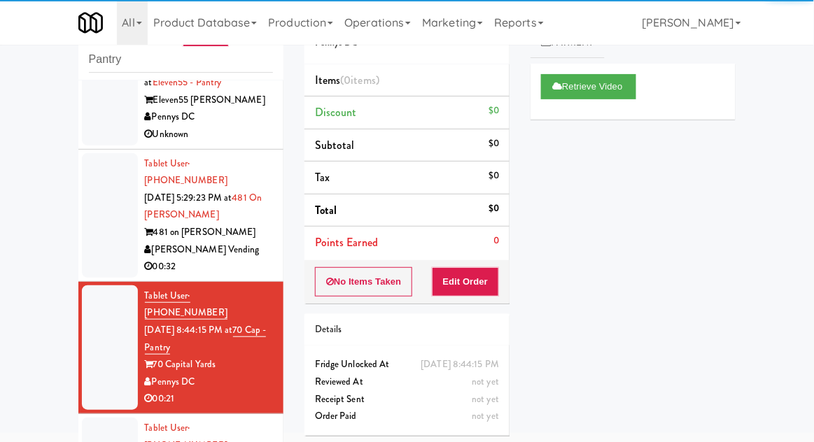
scroll to position [59, 0]
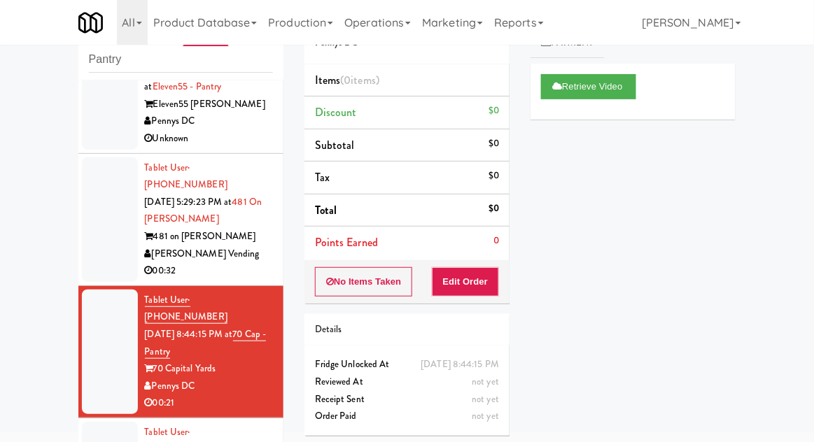
click at [98, 229] on div at bounding box center [110, 219] width 56 height 125
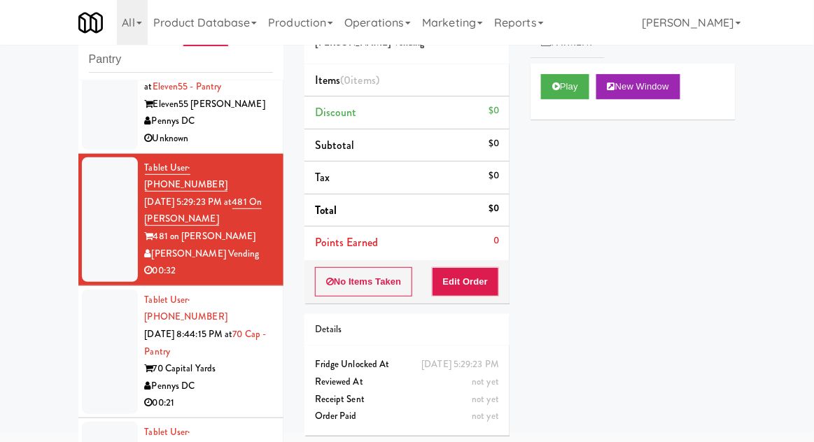
click at [105, 318] on div at bounding box center [110, 352] width 56 height 125
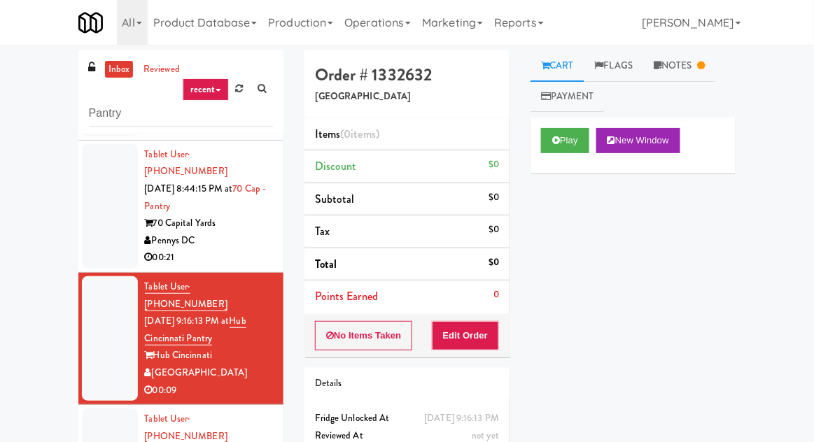
scroll to position [54, 0]
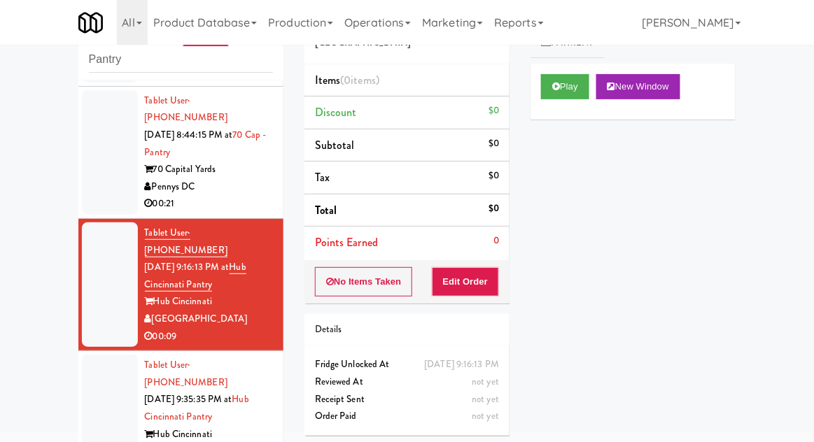
click at [99, 355] on div at bounding box center [110, 417] width 56 height 125
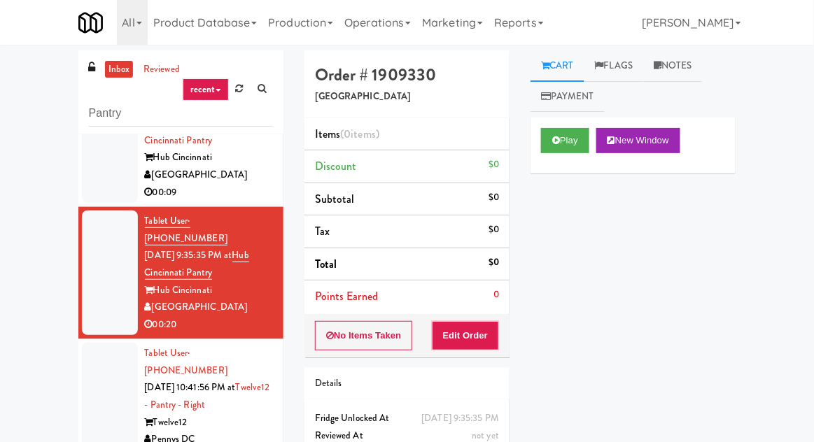
scroll to position [467, 0]
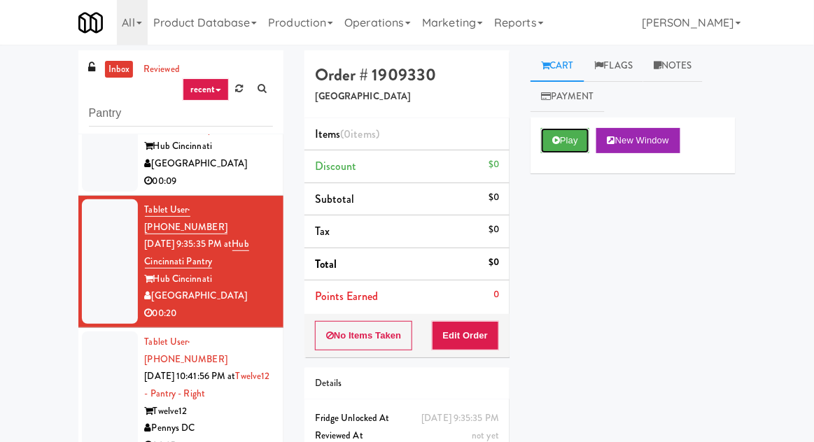
click at [562, 150] on button "Play" at bounding box center [565, 140] width 48 height 25
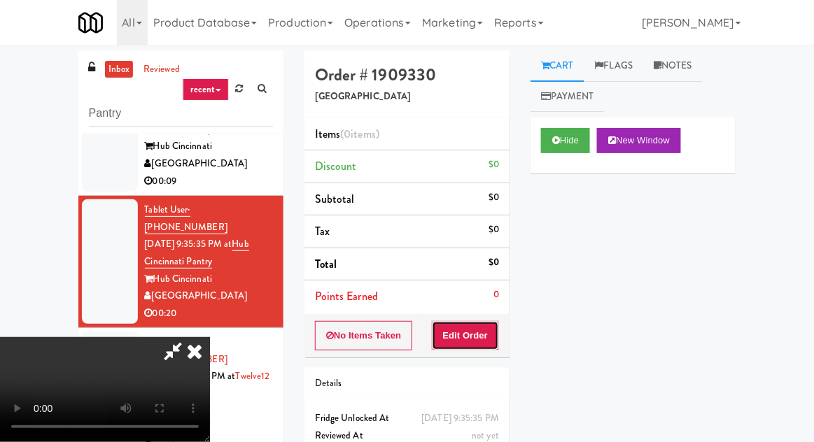
click at [485, 343] on button "Edit Order" at bounding box center [466, 335] width 68 height 29
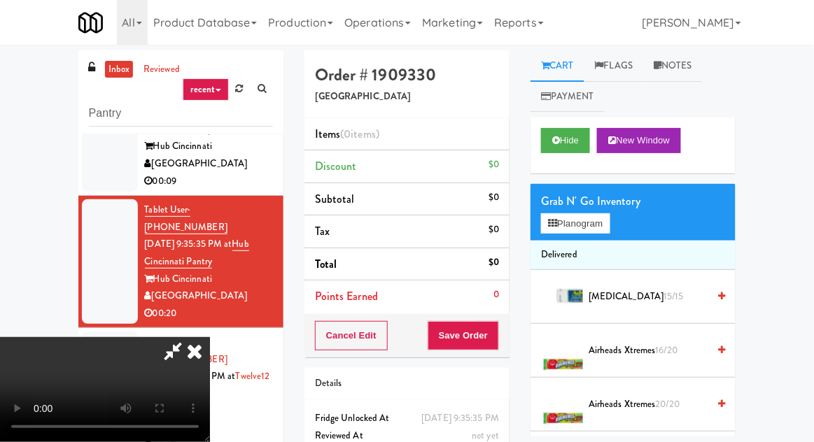
scroll to position [54, 0]
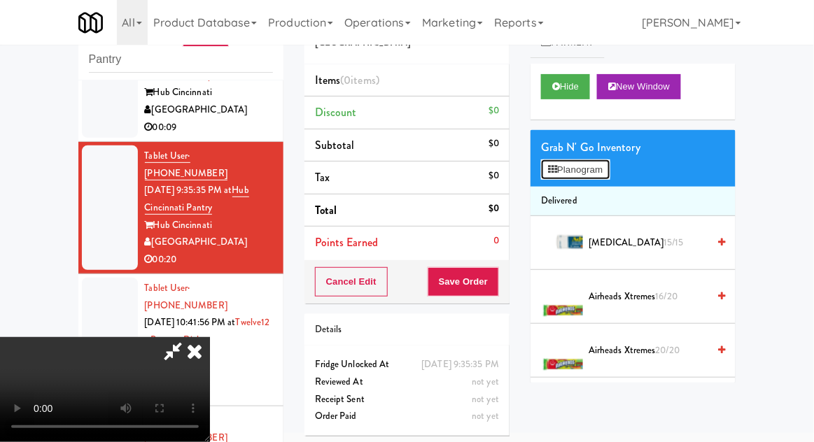
click at [609, 177] on button "Planogram" at bounding box center [575, 169] width 69 height 21
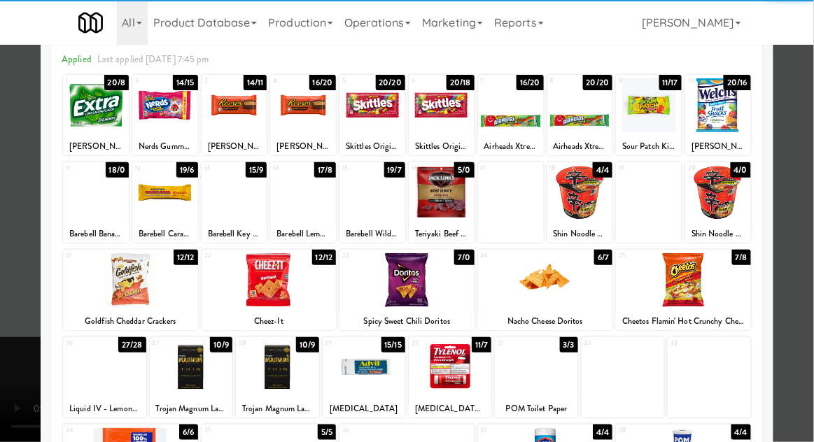
scroll to position [65, 0]
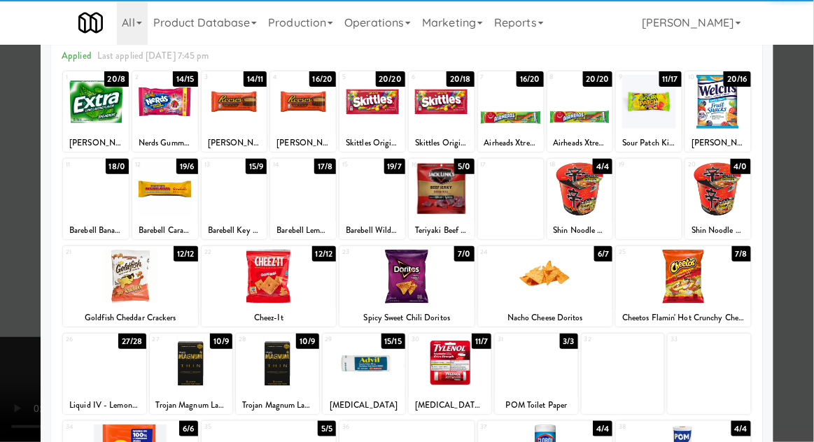
click at [721, 282] on div at bounding box center [683, 277] width 135 height 54
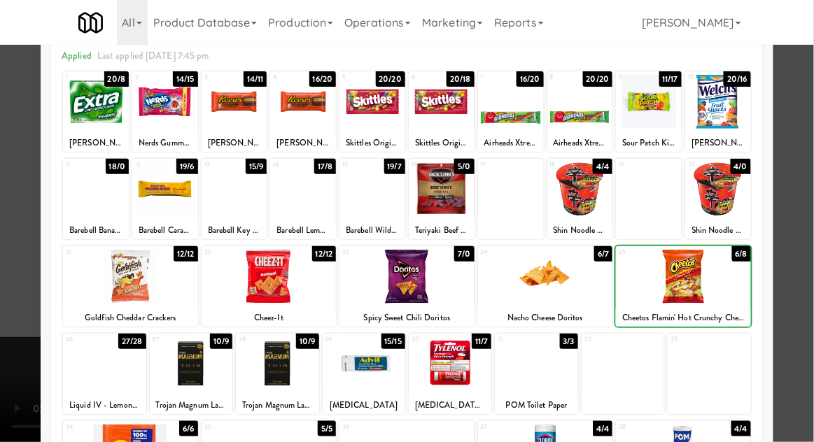
click at [807, 241] on div at bounding box center [407, 221] width 814 height 442
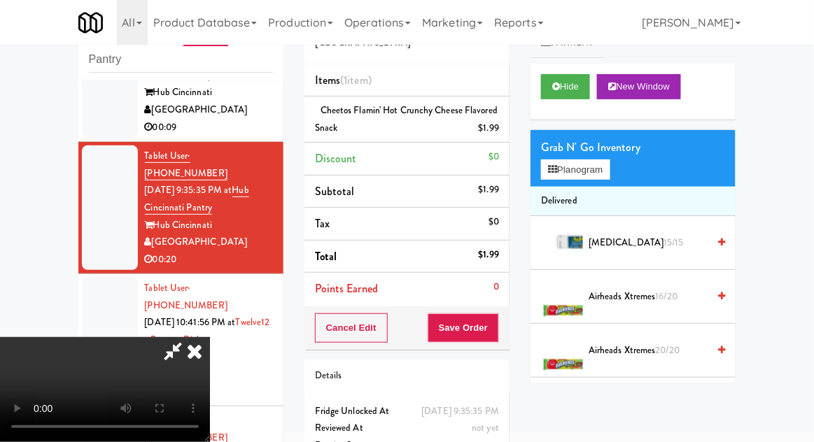
scroll to position [51, 0]
click at [495, 326] on button "Save Order" at bounding box center [462, 327] width 71 height 29
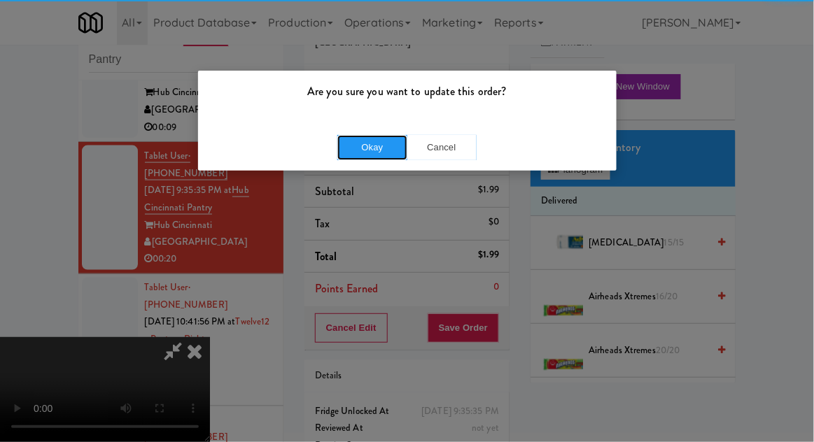
click at [374, 157] on button "Okay" at bounding box center [372, 147] width 70 height 25
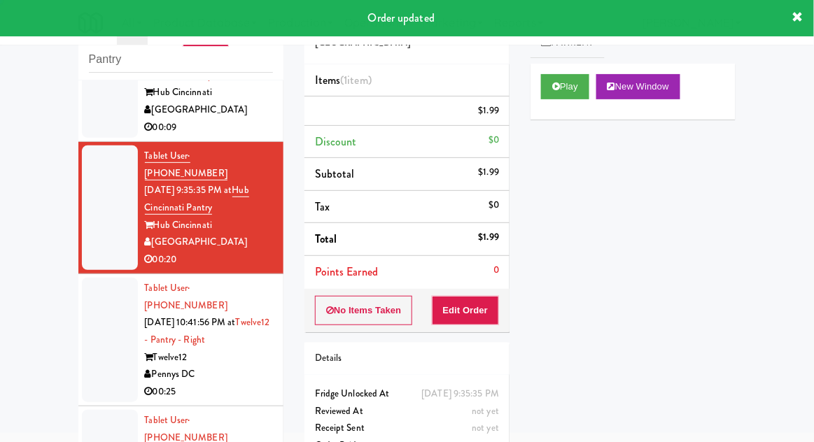
scroll to position [0, 0]
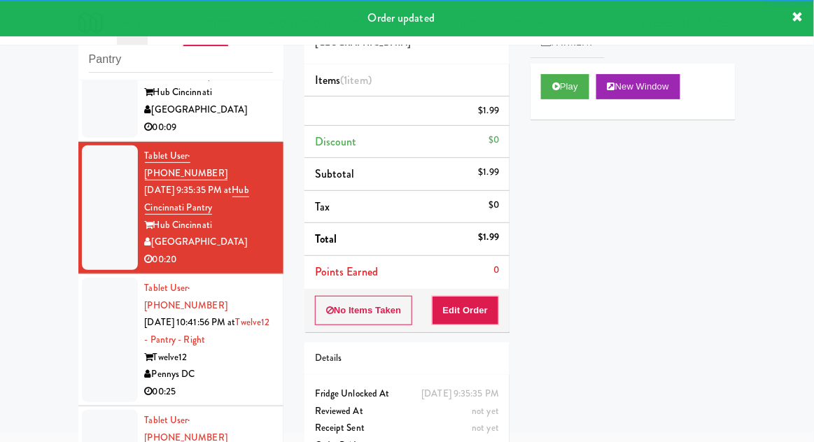
click at [105, 278] on div at bounding box center [110, 340] width 56 height 125
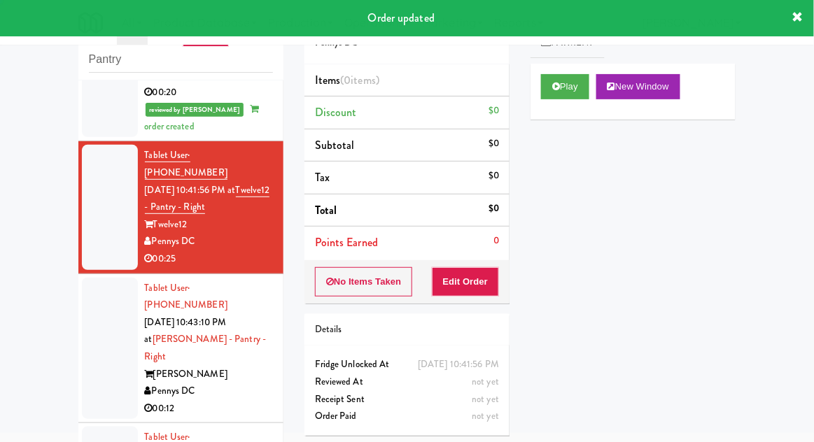
scroll to position [636, 0]
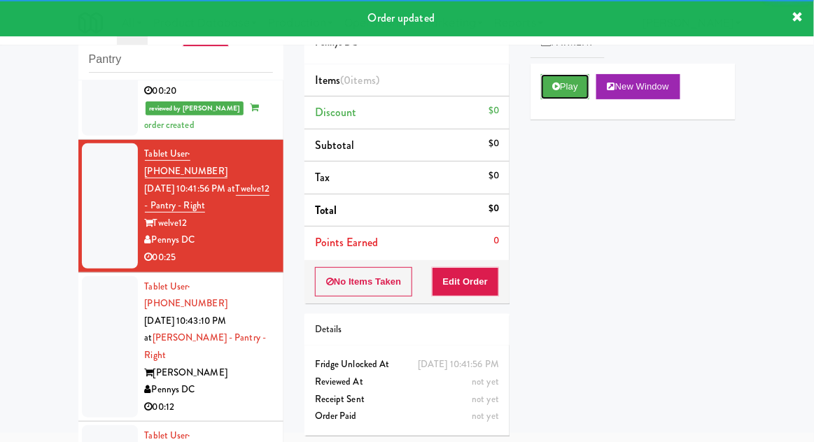
click at [548, 80] on button "Play" at bounding box center [565, 86] width 48 height 25
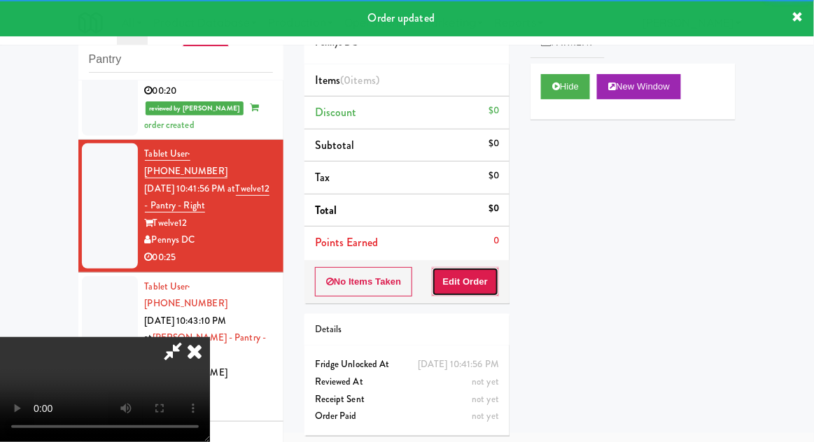
click at [480, 280] on button "Edit Order" at bounding box center [466, 281] width 68 height 29
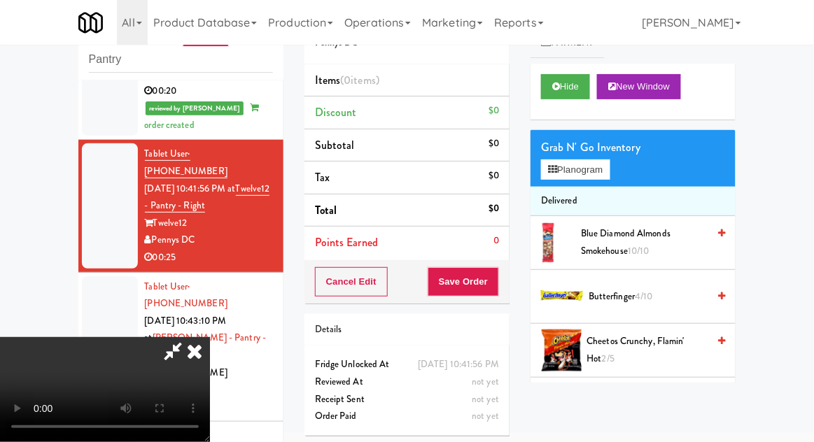
scroll to position [0, 0]
click at [560, 161] on button "Planogram" at bounding box center [575, 169] width 69 height 21
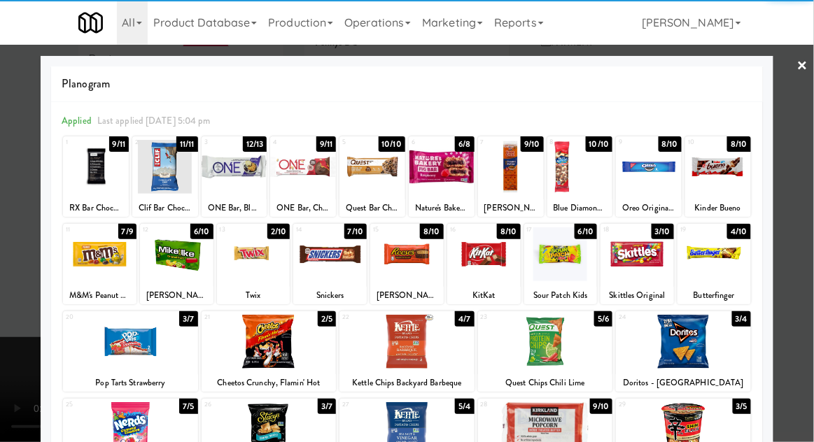
click at [686, 430] on div at bounding box center [683, 429] width 135 height 54
click at [8, 311] on div at bounding box center [407, 221] width 814 height 442
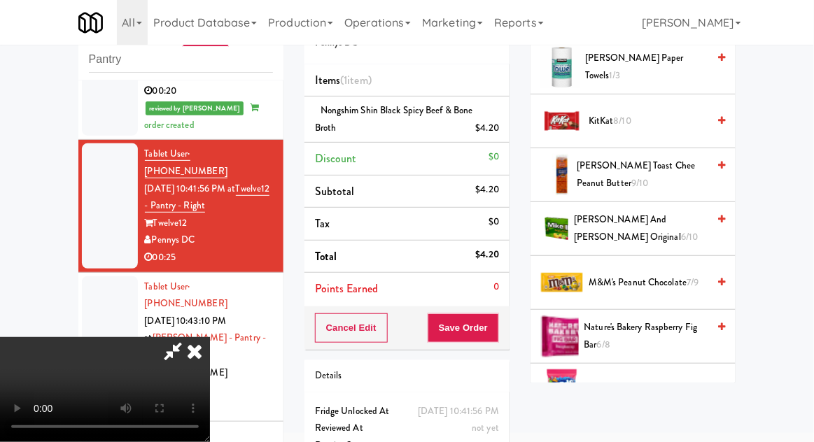
scroll to position [708, 0]
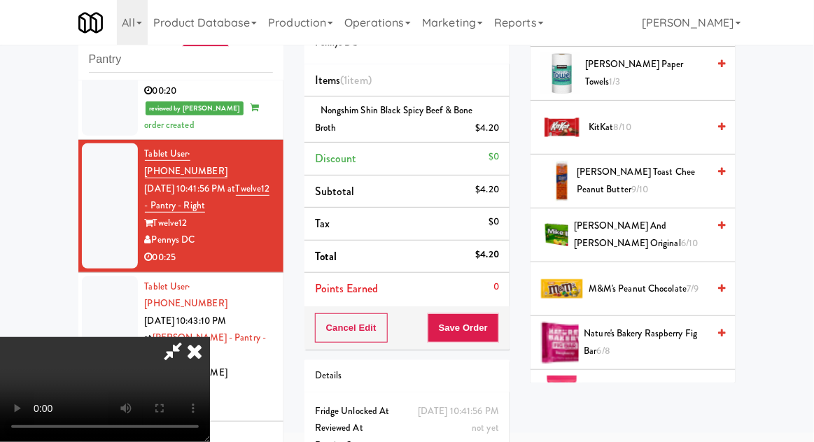
click at [623, 236] on span "[PERSON_NAME] and [PERSON_NAME] Original 6/10" at bounding box center [641, 235] width 134 height 34
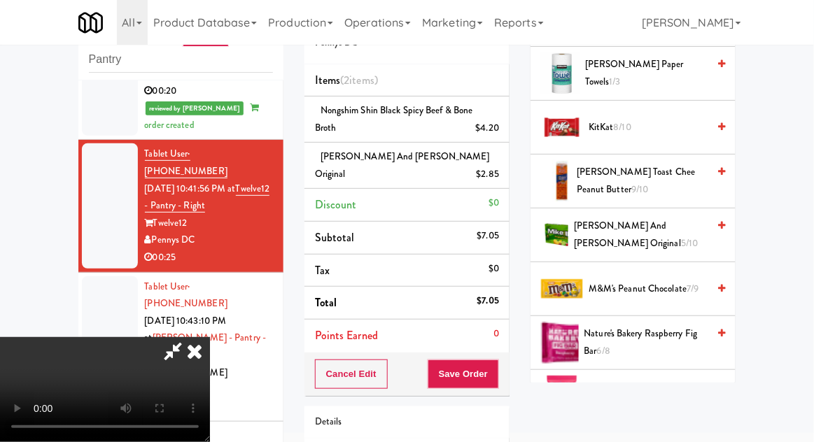
scroll to position [51, 0]
click at [495, 360] on button "Save Order" at bounding box center [462, 374] width 71 height 29
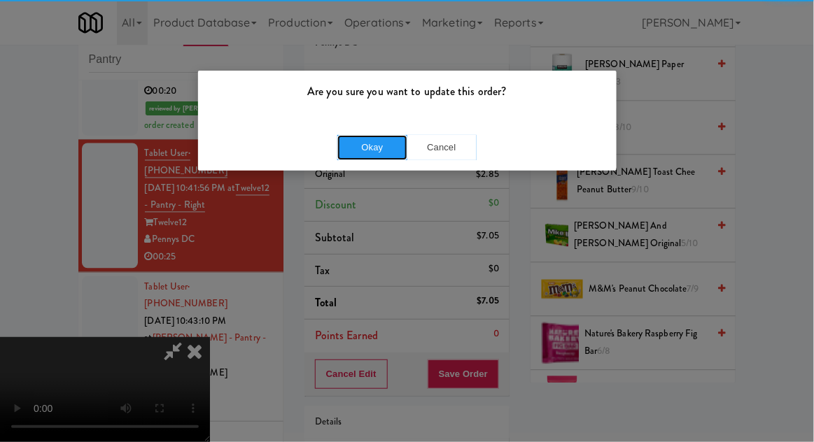
click at [386, 137] on button "Okay" at bounding box center [372, 147] width 70 height 25
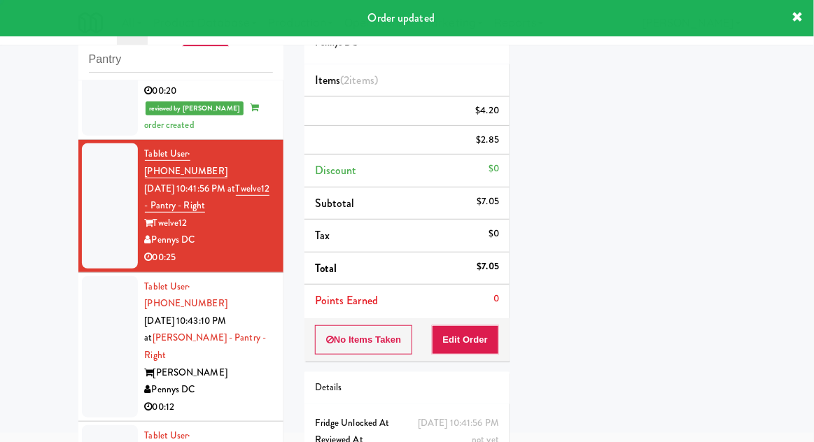
scroll to position [0, 0]
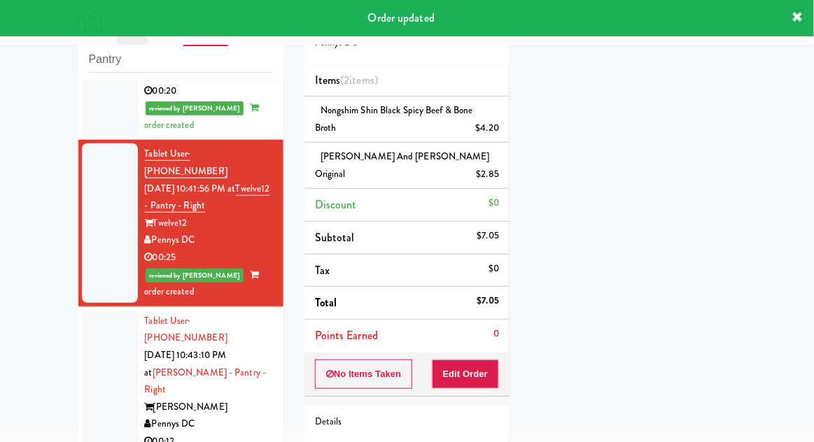
click at [94, 311] on div at bounding box center [110, 382] width 56 height 142
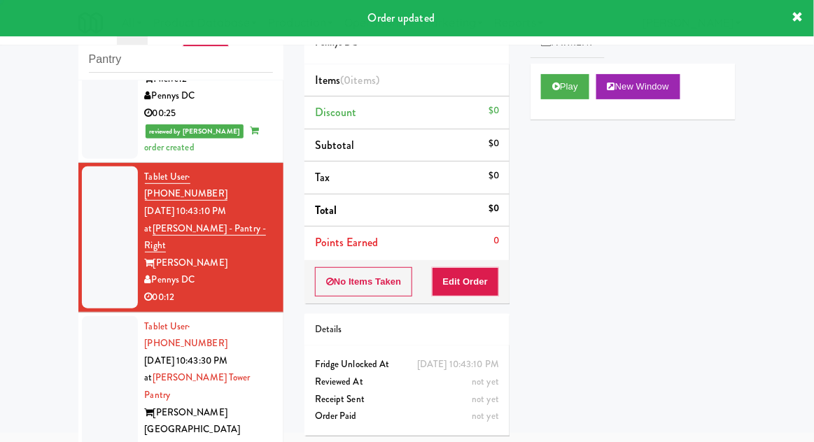
scroll to position [768, 0]
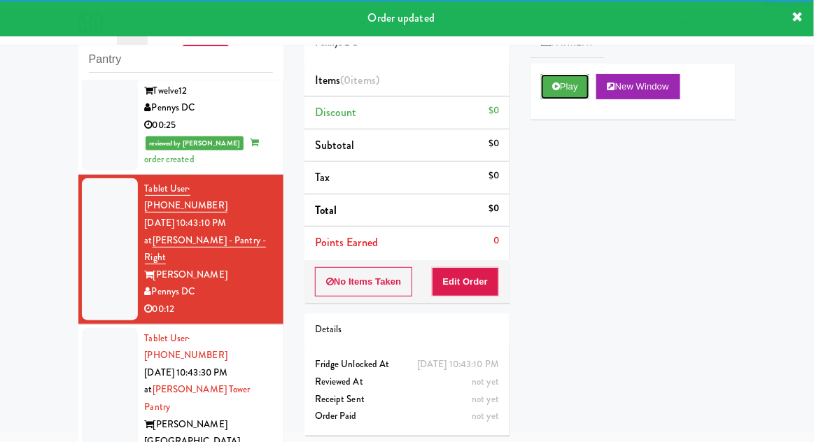
click at [569, 95] on button "Play" at bounding box center [565, 86] width 48 height 25
click at [481, 273] on button "Edit Order" at bounding box center [466, 281] width 68 height 29
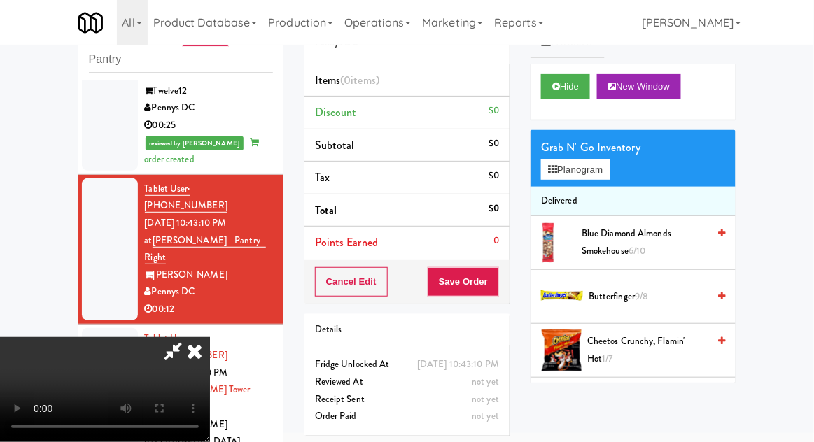
scroll to position [51, 0]
click at [587, 161] on button "Planogram" at bounding box center [575, 169] width 69 height 21
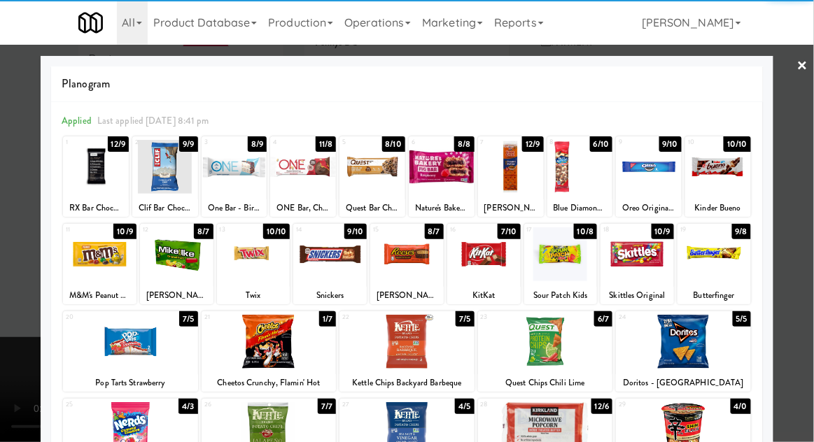
click at [439, 169] on div at bounding box center [442, 167] width 66 height 54
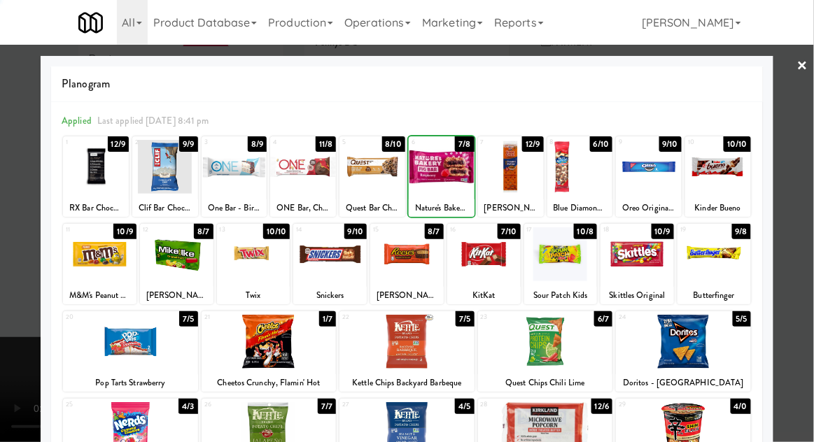
click at [20, 239] on div at bounding box center [407, 221] width 814 height 442
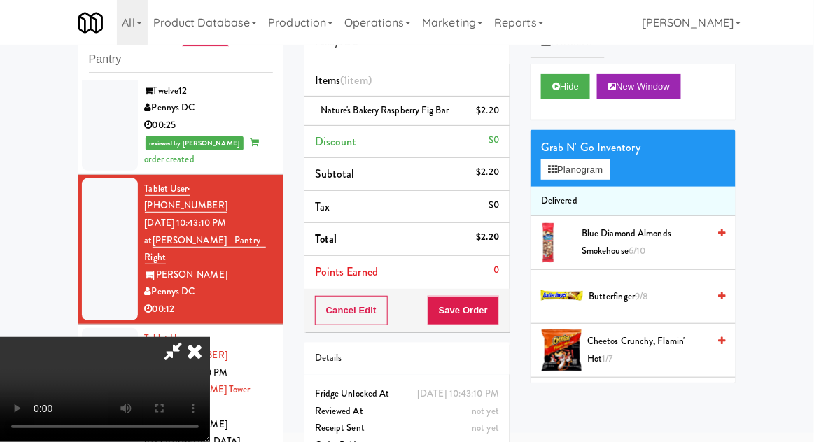
scroll to position [51, 0]
click at [490, 306] on button "Save Order" at bounding box center [462, 310] width 71 height 29
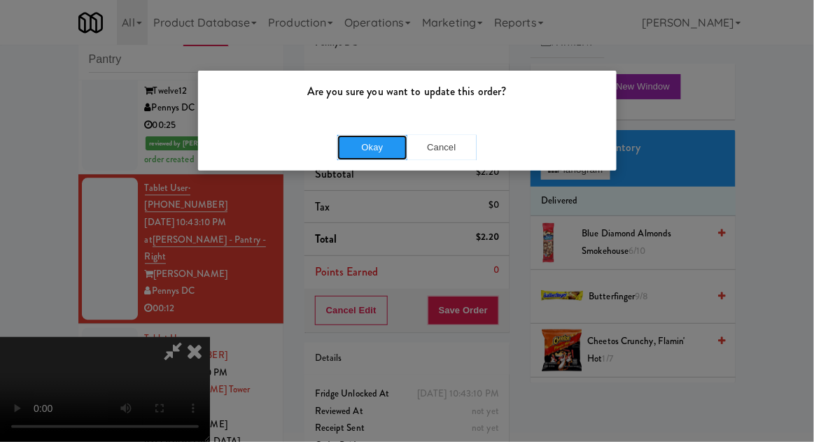
click at [374, 143] on button "Okay" at bounding box center [372, 147] width 70 height 25
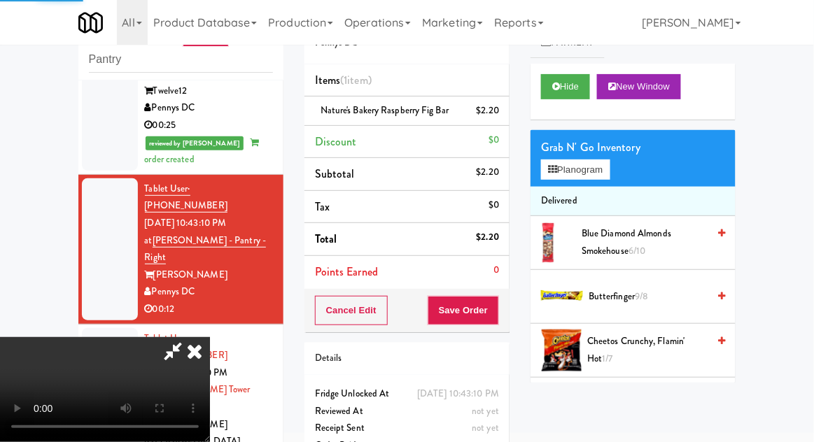
scroll to position [0, 0]
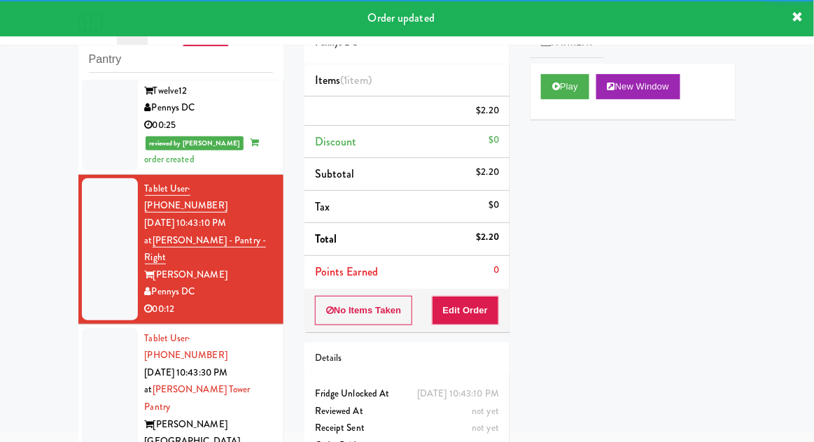
click at [78, 325] on li "Tablet User · (954) 629-6408 [DATE] 10:43:30 PM at [PERSON_NAME][GEOGRAPHIC_DAT…" at bounding box center [180, 408] width 205 height 166
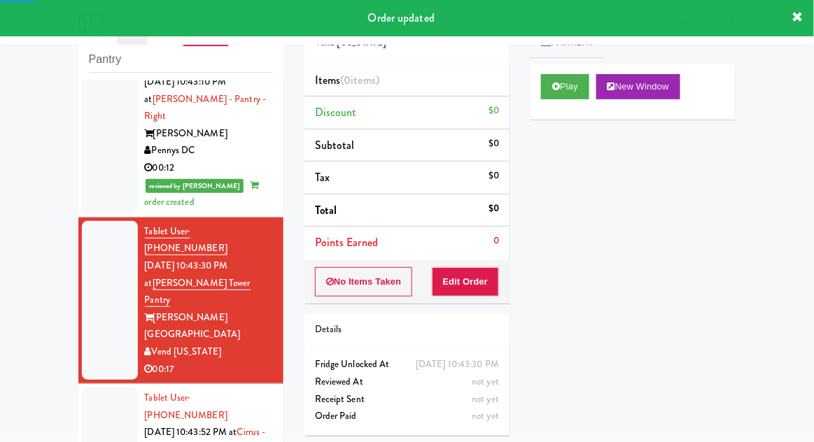
scroll to position [911, 0]
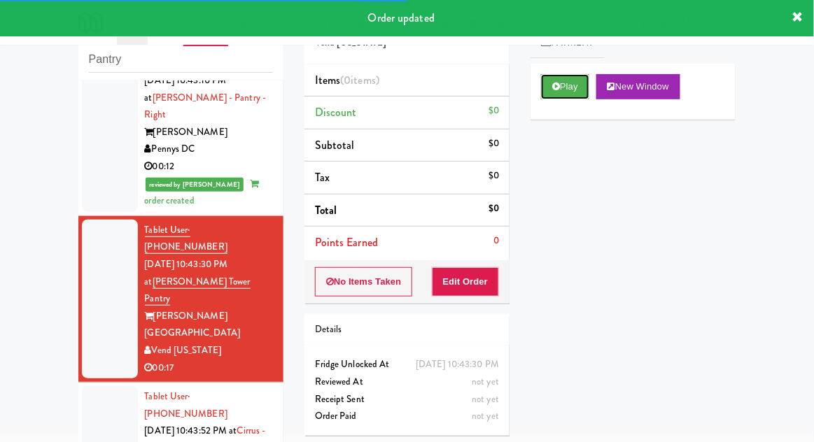
click at [546, 99] on button "Play" at bounding box center [565, 86] width 48 height 25
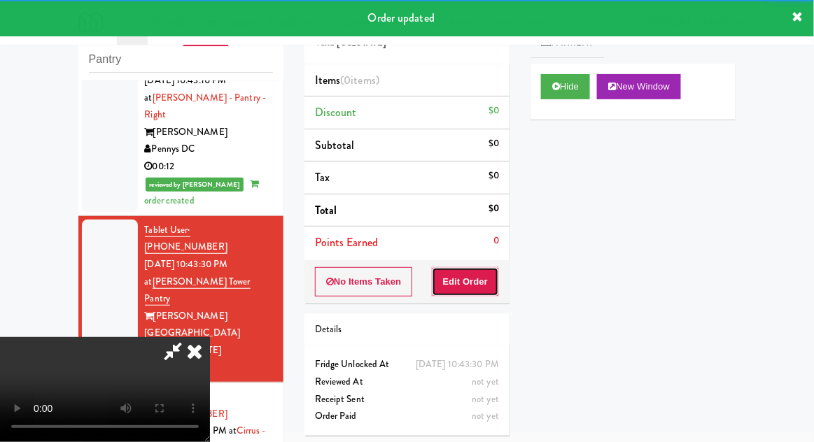
click at [492, 267] on button "Edit Order" at bounding box center [466, 281] width 68 height 29
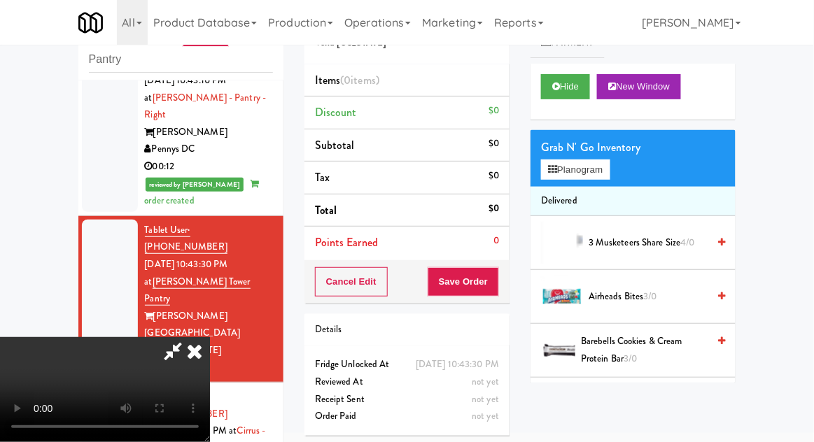
scroll to position [0, 0]
click at [578, 176] on button "Planogram" at bounding box center [575, 169] width 69 height 21
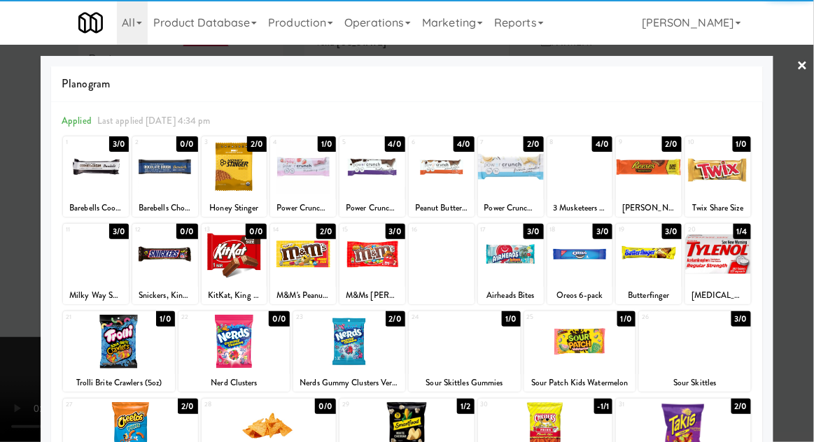
click at [439, 169] on div at bounding box center [442, 167] width 66 height 54
click at [9, 306] on div at bounding box center [407, 221] width 814 height 442
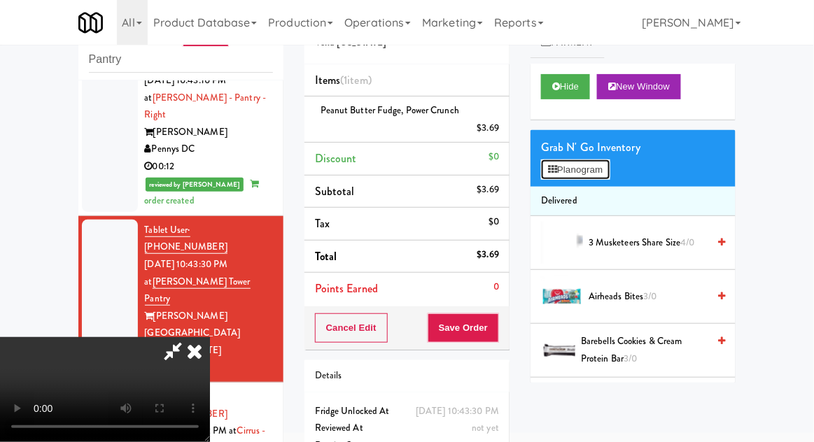
click at [560, 170] on button "Planogram" at bounding box center [575, 169] width 69 height 21
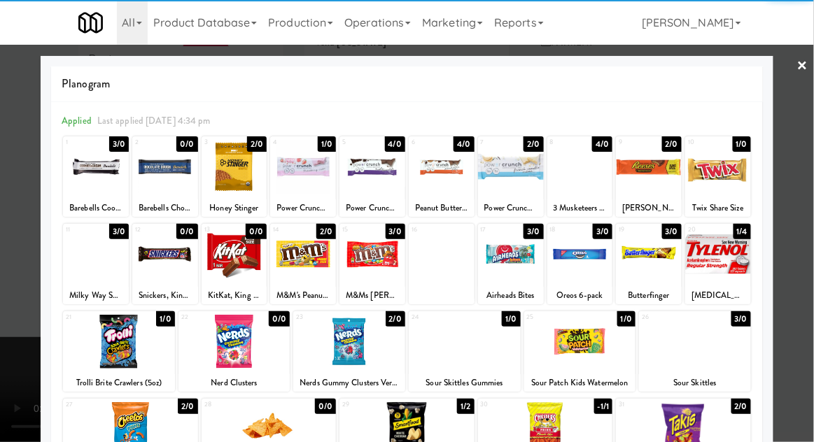
click at [308, 256] on div at bounding box center [303, 254] width 66 height 54
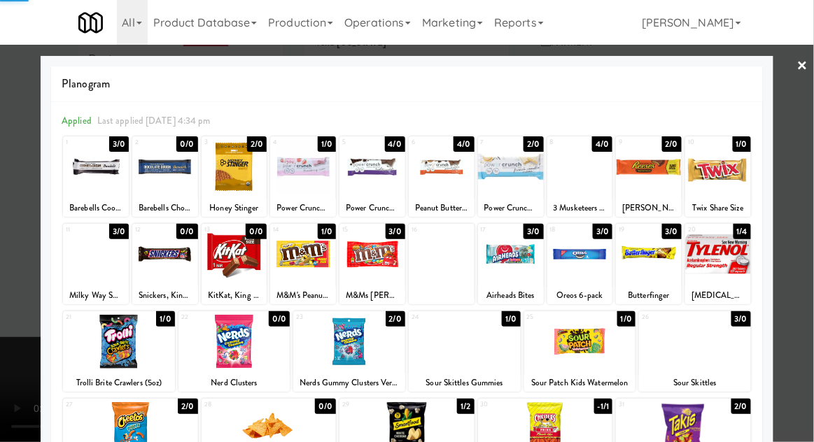
click at [1, 352] on div at bounding box center [407, 221] width 814 height 442
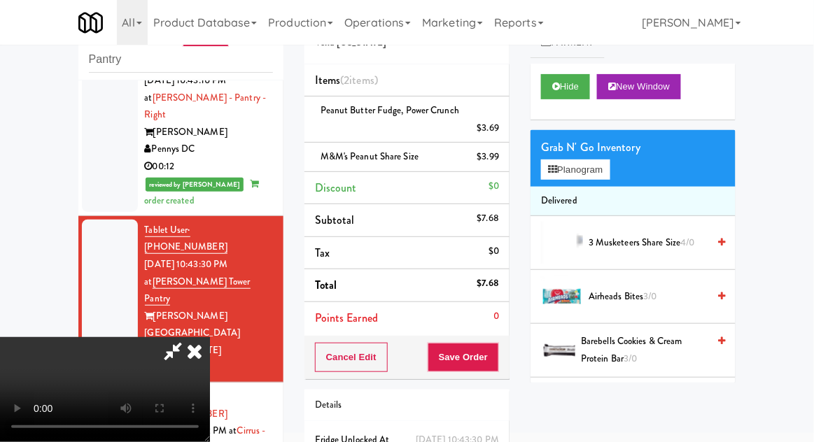
scroll to position [51, 0]
click at [497, 356] on button "Save Order" at bounding box center [462, 357] width 71 height 29
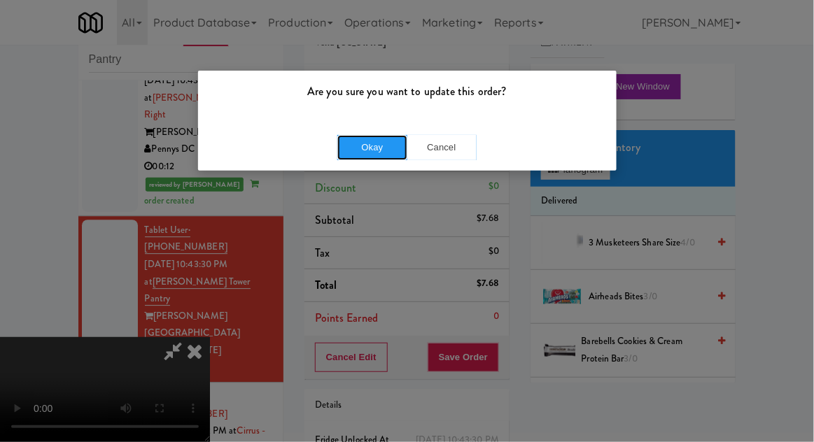
click at [360, 147] on button "Okay" at bounding box center [372, 147] width 70 height 25
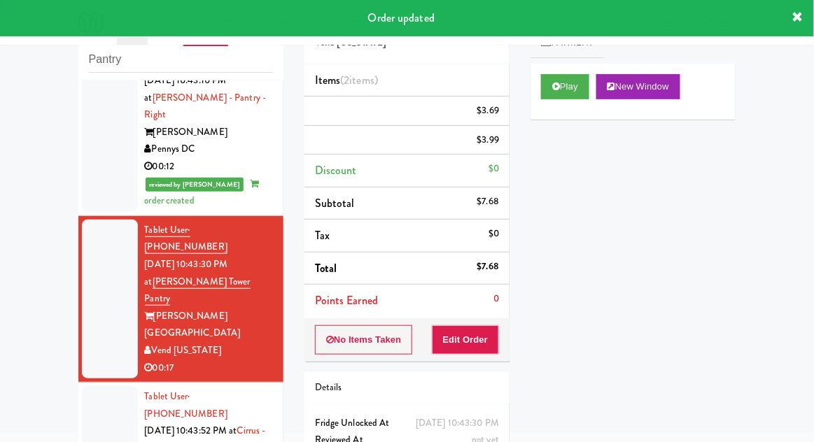
scroll to position [0, 0]
click at [85, 386] on div at bounding box center [110, 448] width 56 height 125
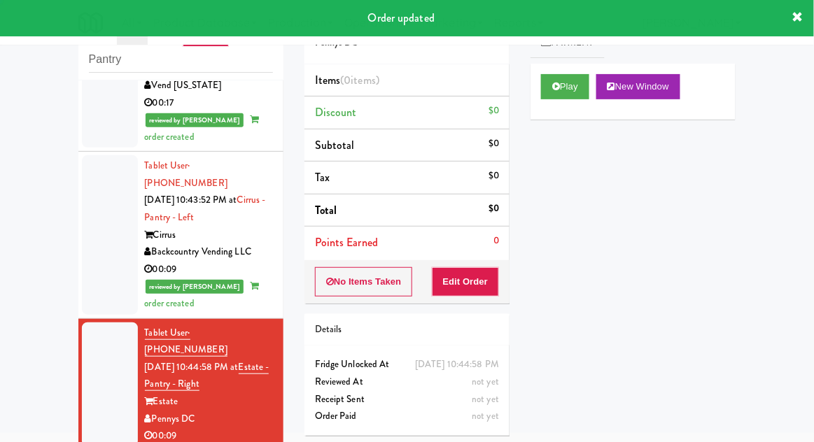
scroll to position [1180, 0]
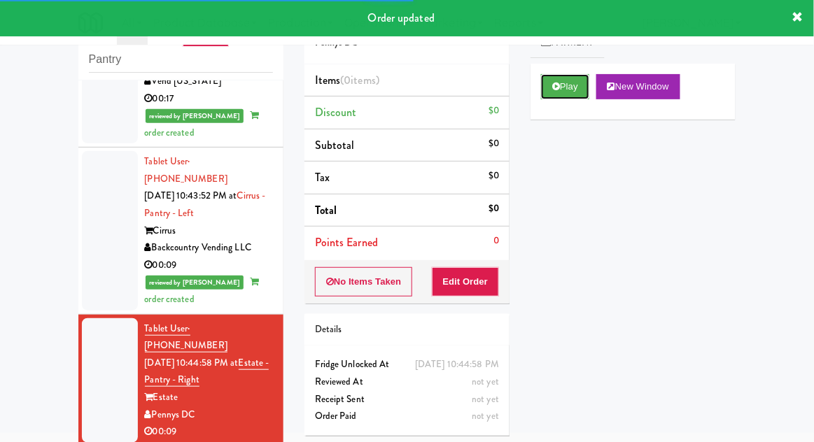
click at [552, 91] on button "Play" at bounding box center [565, 86] width 48 height 25
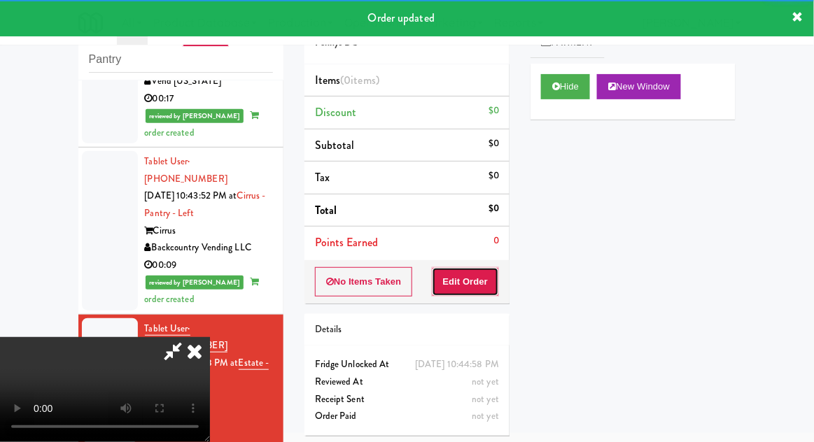
click at [481, 277] on button "Edit Order" at bounding box center [466, 281] width 68 height 29
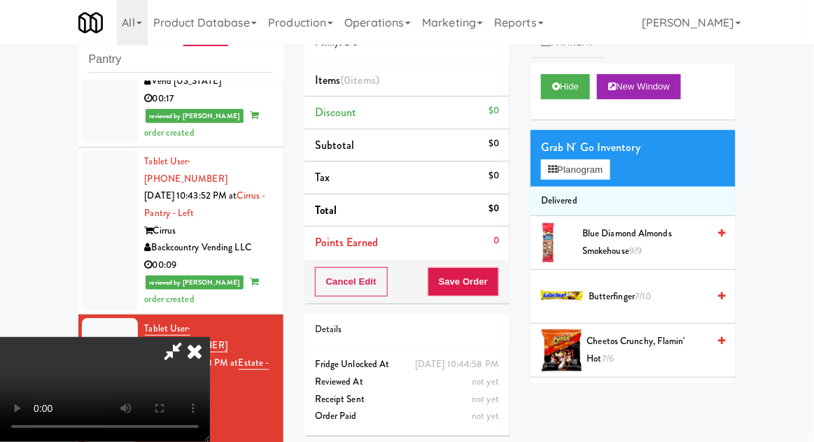
scroll to position [0, 0]
click at [571, 167] on button "Planogram" at bounding box center [575, 169] width 69 height 21
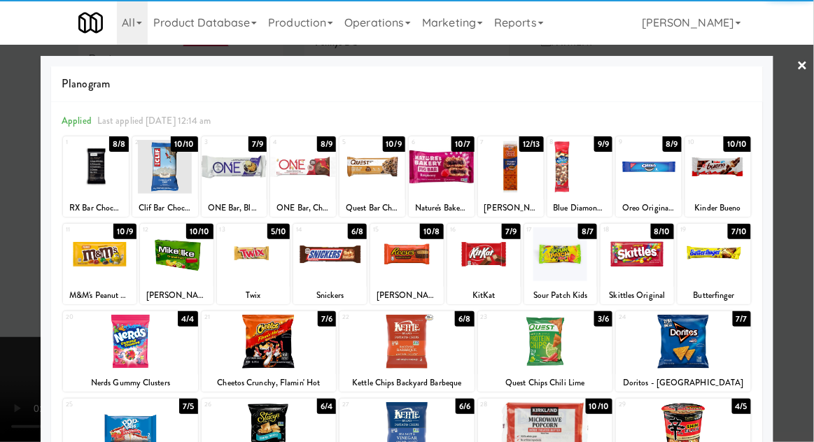
click at [570, 256] on div at bounding box center [560, 254] width 73 height 54
click at [11, 336] on div at bounding box center [407, 221] width 814 height 442
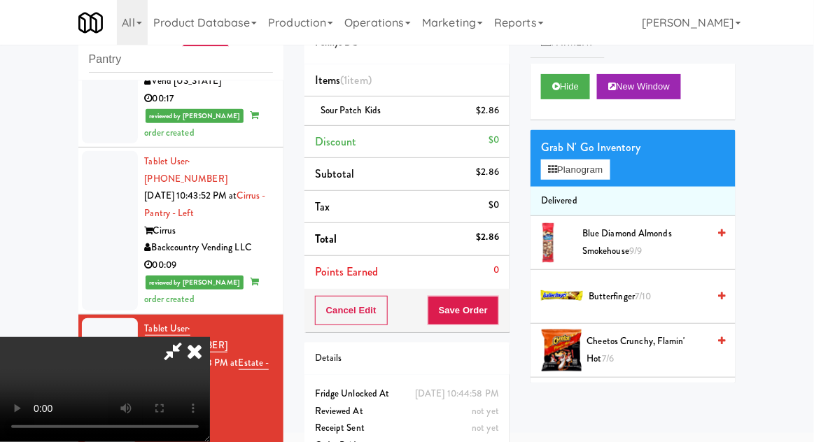
scroll to position [51, 0]
click at [495, 308] on button "Save Order" at bounding box center [462, 310] width 71 height 29
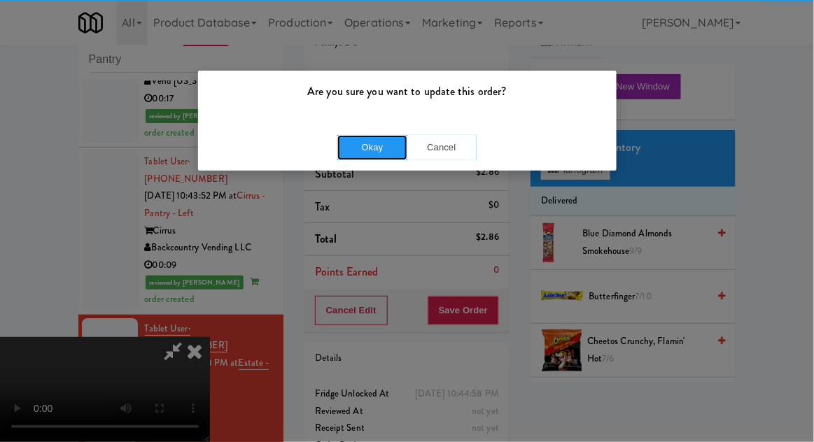
click at [373, 141] on button "Okay" at bounding box center [372, 147] width 70 height 25
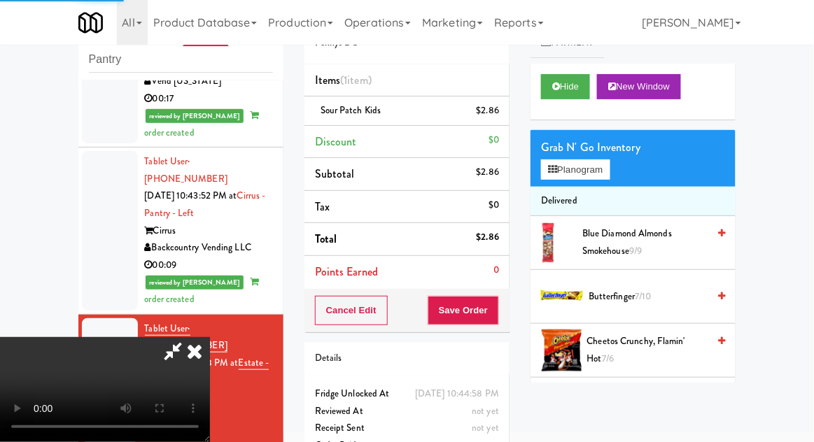
scroll to position [0, 0]
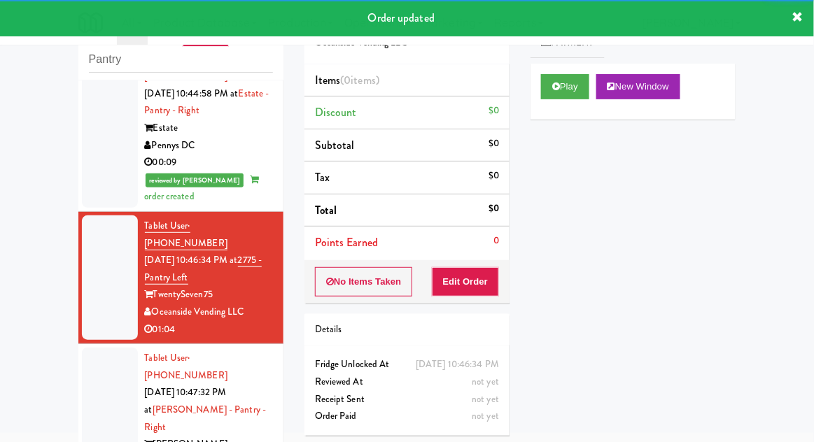
scroll to position [1452, 0]
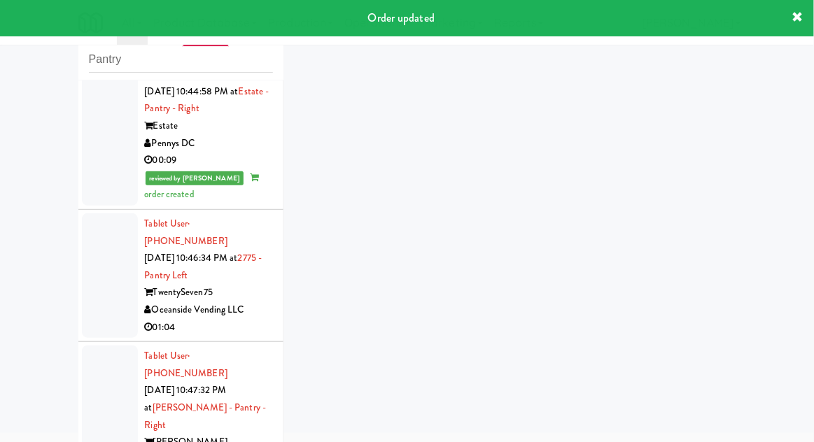
click at [90, 346] on div at bounding box center [110, 417] width 56 height 142
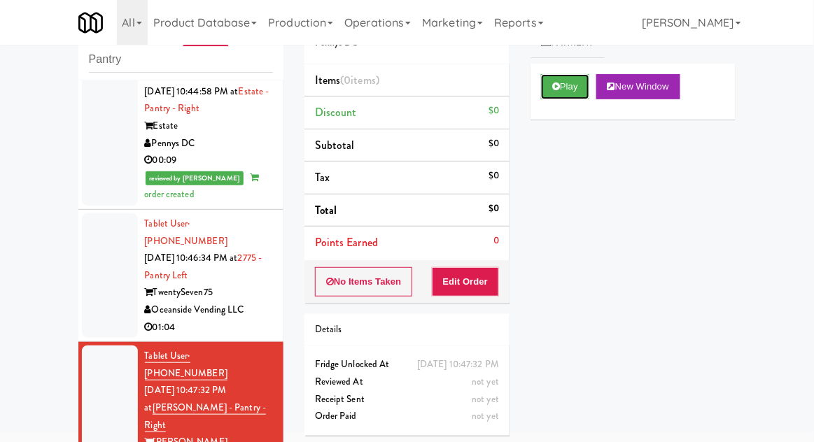
click at [556, 84] on icon at bounding box center [556, 86] width 8 height 9
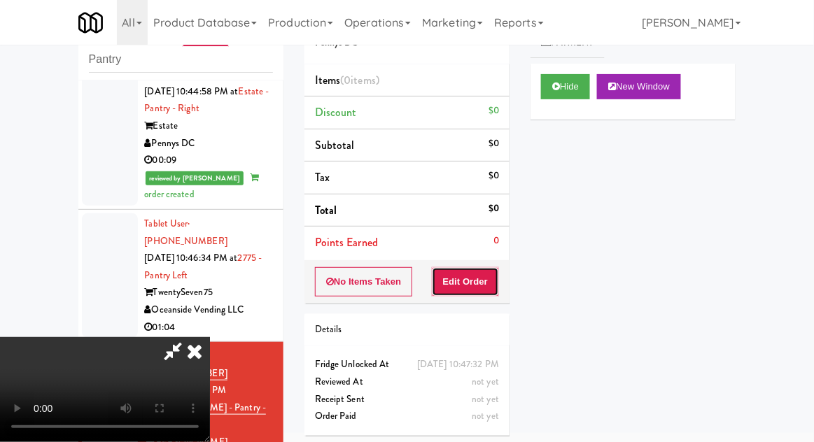
click at [469, 277] on button "Edit Order" at bounding box center [466, 281] width 68 height 29
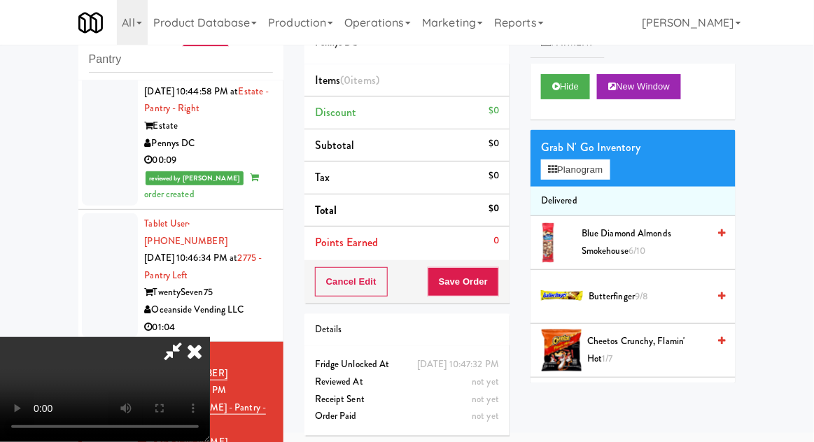
scroll to position [51, 0]
click at [559, 169] on button "Planogram" at bounding box center [575, 169] width 69 height 21
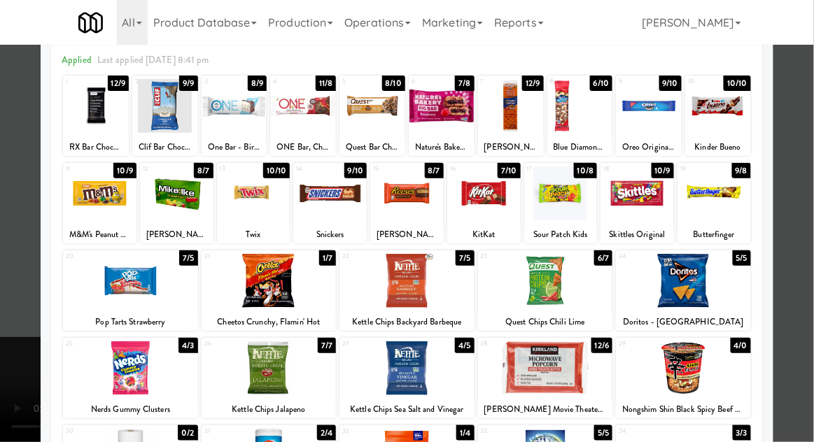
scroll to position [62, 0]
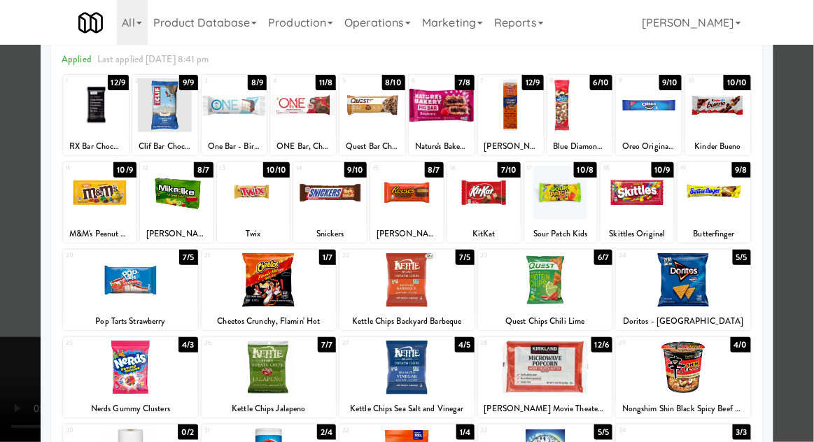
click at [562, 121] on div at bounding box center [580, 105] width 66 height 54
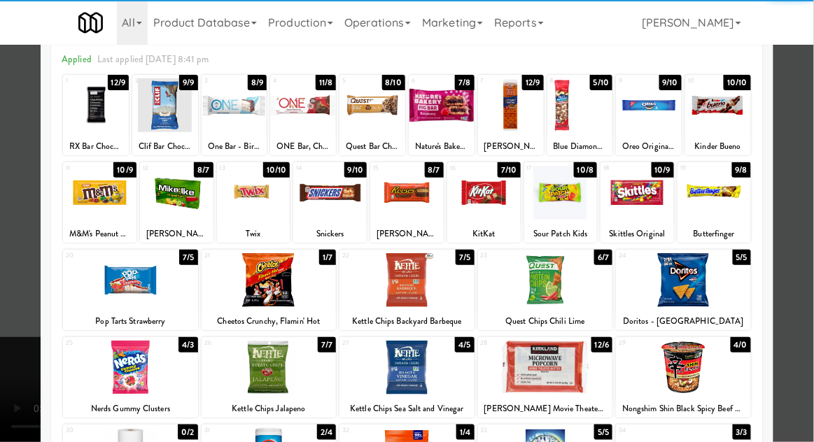
click at [3, 305] on div at bounding box center [407, 221] width 814 height 442
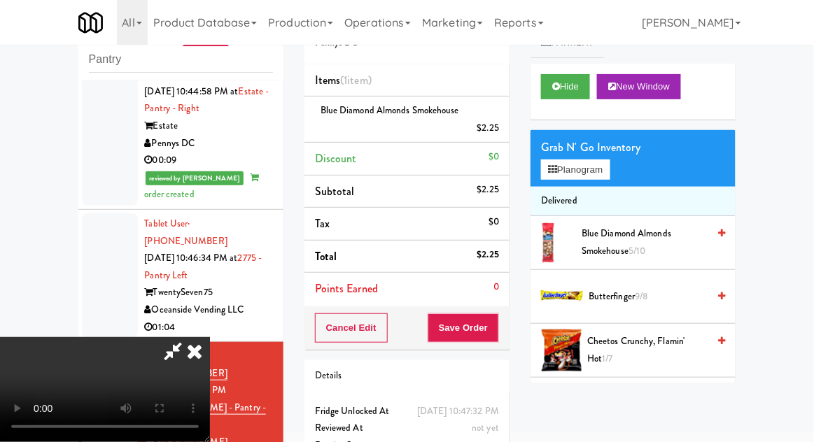
click at [504, 120] on li "Blue Diamond Almonds Smokehouse $2.25" at bounding box center [406, 120] width 205 height 46
click at [502, 134] on icon at bounding box center [500, 133] width 7 height 9
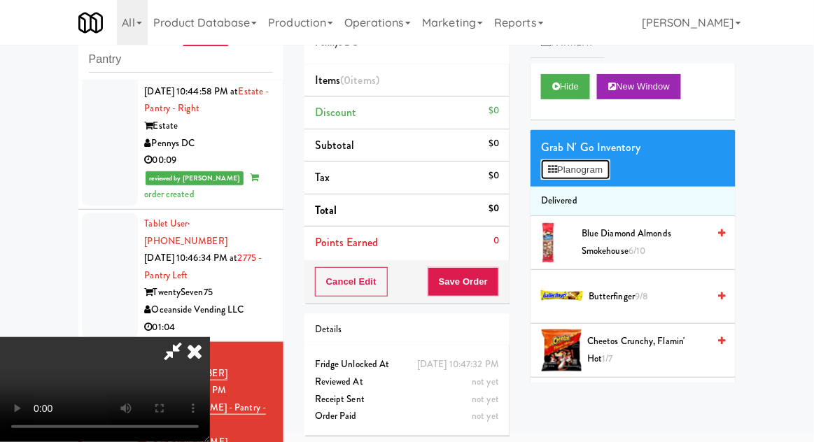
click at [557, 166] on icon at bounding box center [552, 169] width 9 height 9
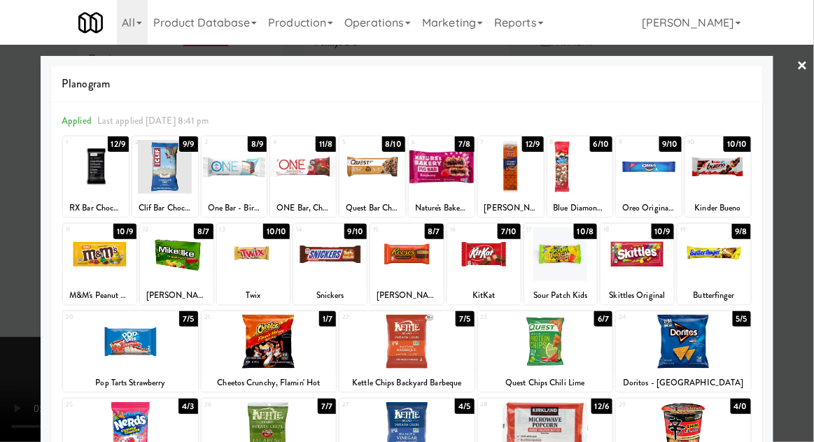
click at [411, 249] on div at bounding box center [406, 254] width 73 height 54
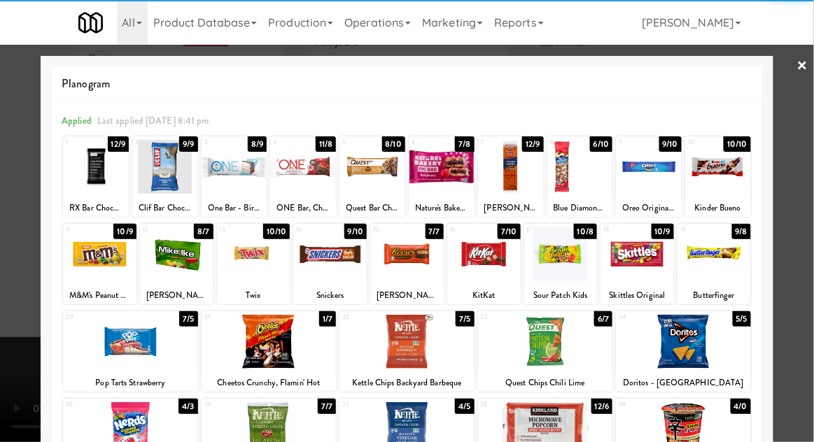
click at [6, 319] on div at bounding box center [407, 221] width 814 height 442
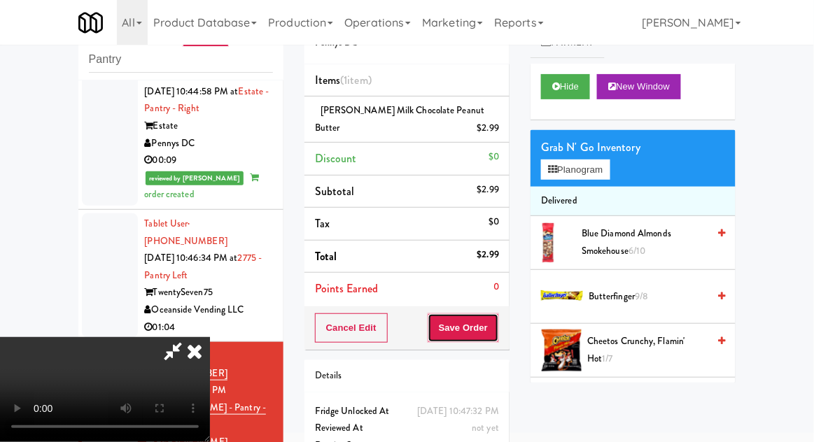
click at [498, 320] on button "Save Order" at bounding box center [462, 327] width 71 height 29
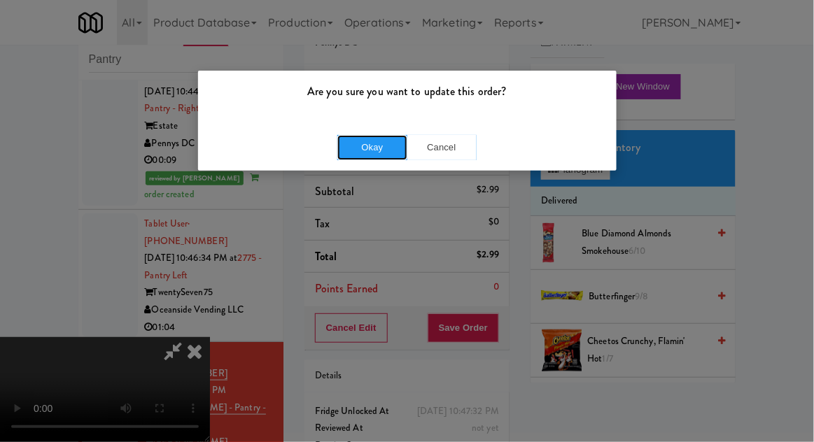
click at [372, 147] on button "Okay" at bounding box center [372, 147] width 70 height 25
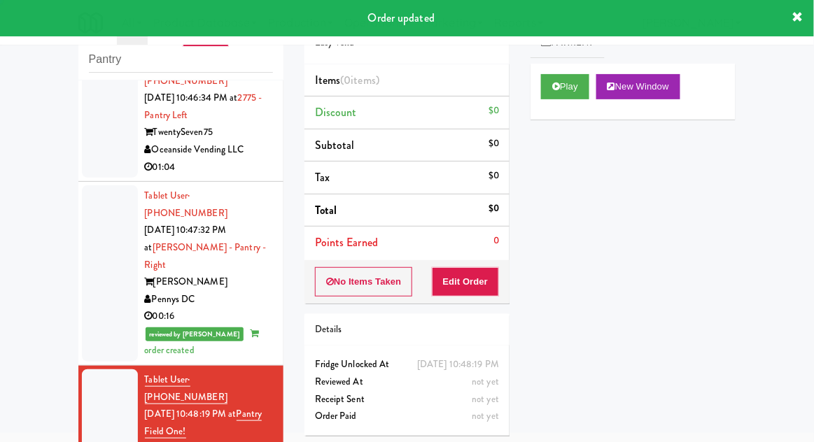
scroll to position [1614, 0]
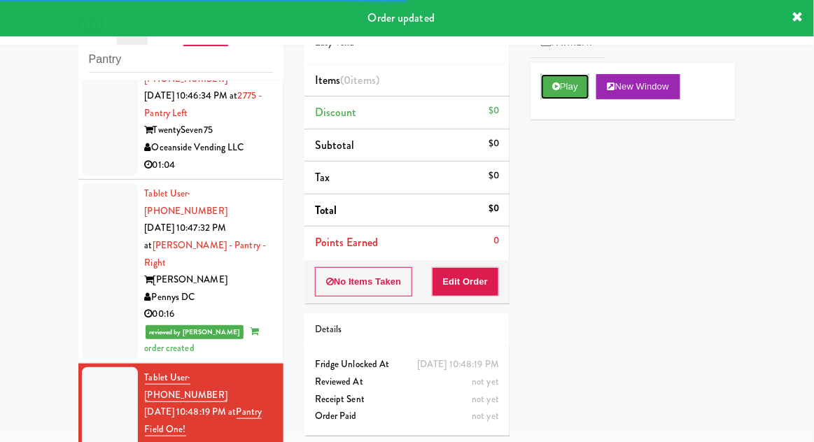
click at [547, 92] on button "Play" at bounding box center [565, 86] width 48 height 25
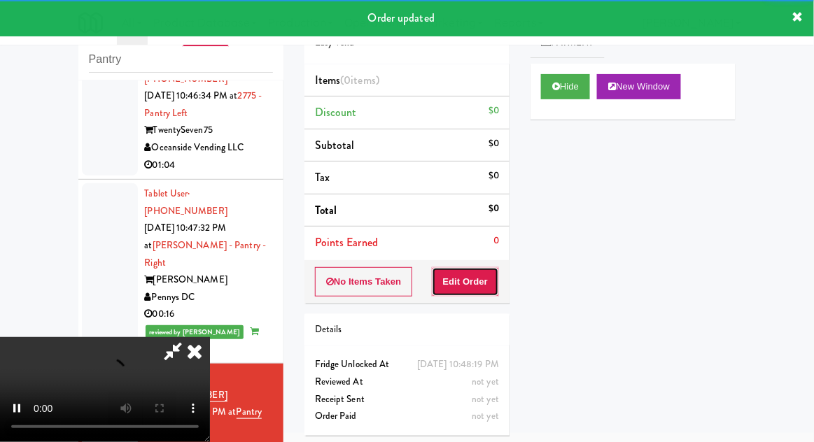
click at [480, 278] on button "Edit Order" at bounding box center [466, 281] width 68 height 29
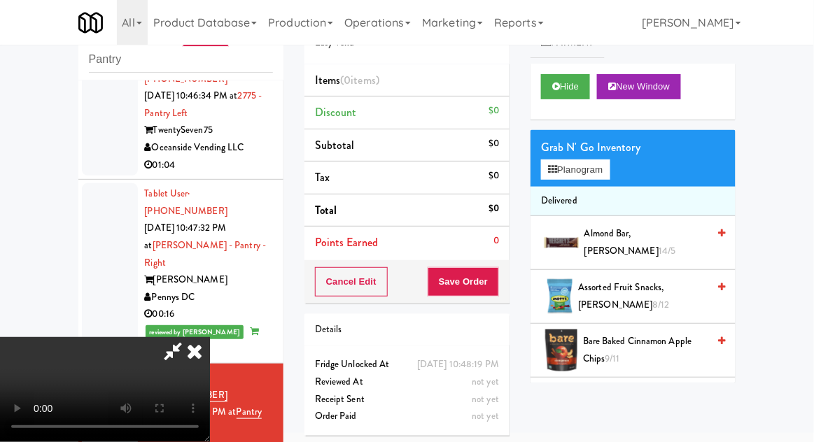
scroll to position [0, 0]
click at [569, 171] on button "Planogram" at bounding box center [575, 169] width 69 height 21
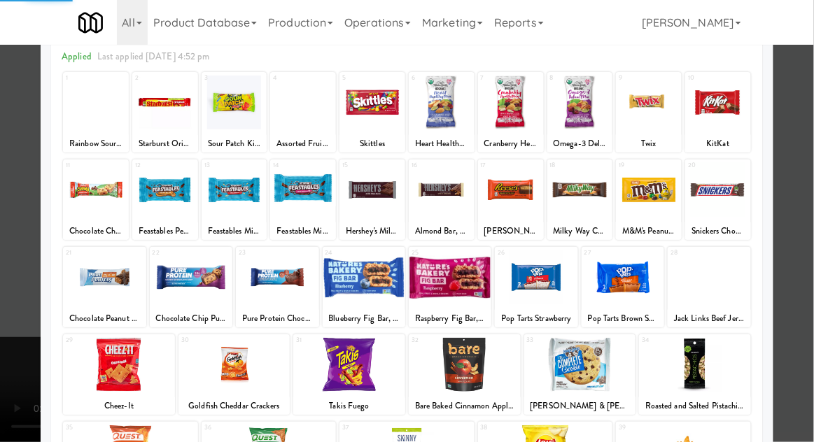
scroll to position [88, 0]
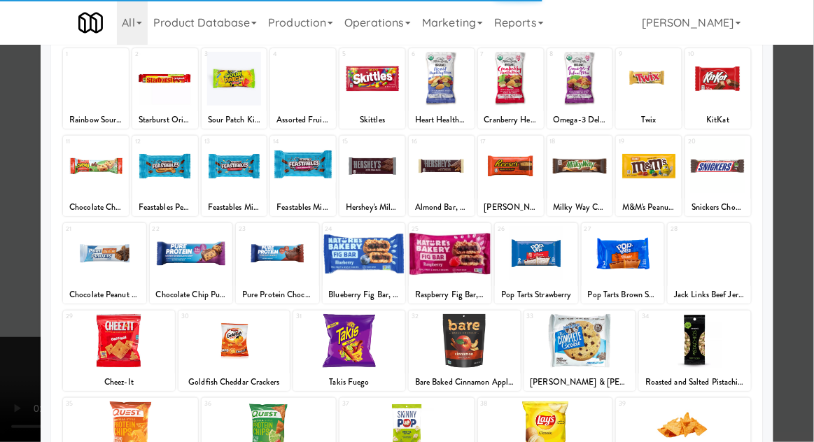
click at [729, 264] on div at bounding box center [708, 254] width 83 height 54
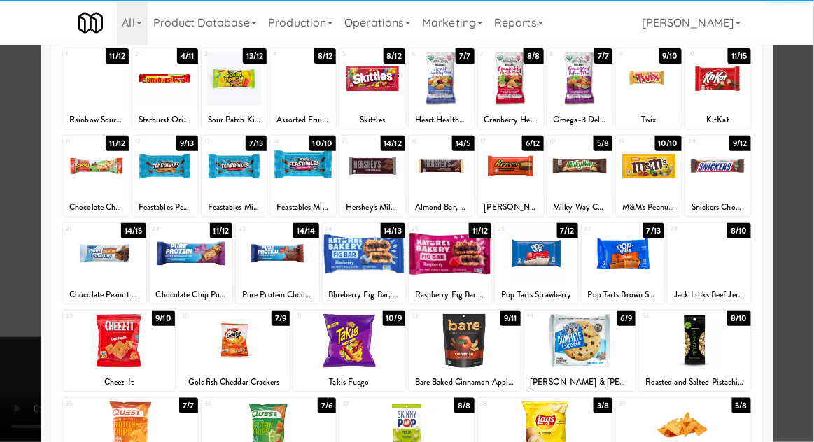
click at [805, 299] on div at bounding box center [407, 221] width 814 height 442
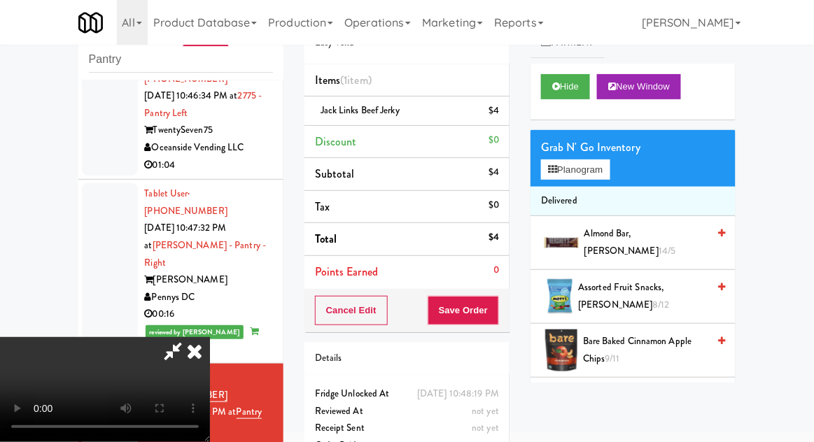
click at [189, 337] on icon at bounding box center [173, 351] width 32 height 28
click at [496, 306] on button "Save Order" at bounding box center [462, 310] width 71 height 29
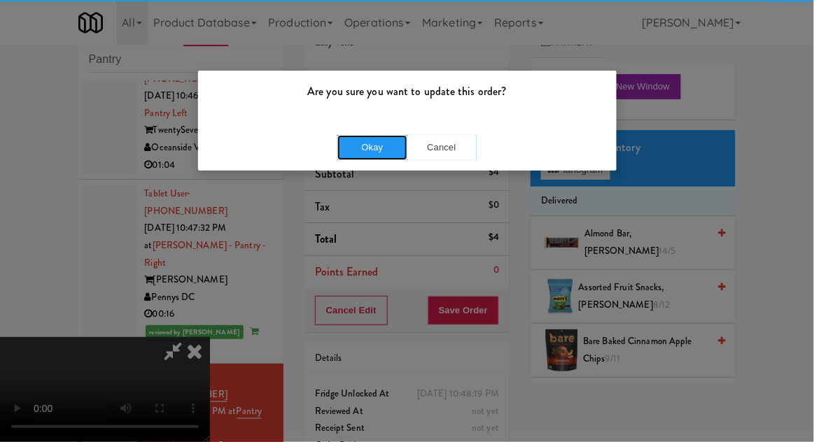
click at [369, 135] on button "Okay" at bounding box center [372, 147] width 70 height 25
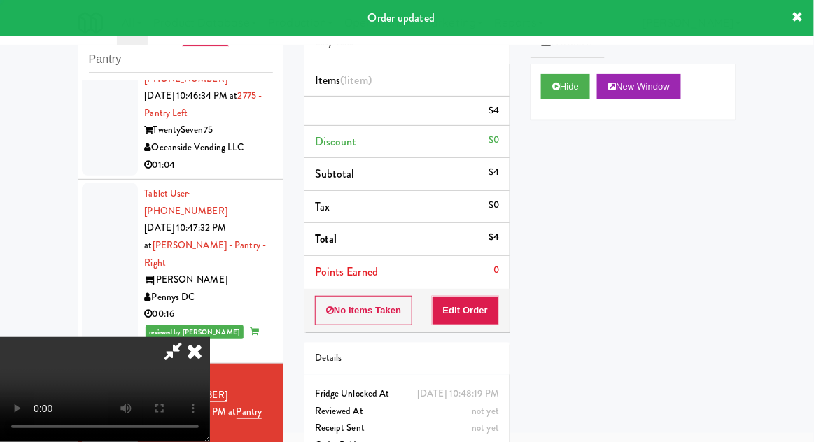
scroll to position [0, 0]
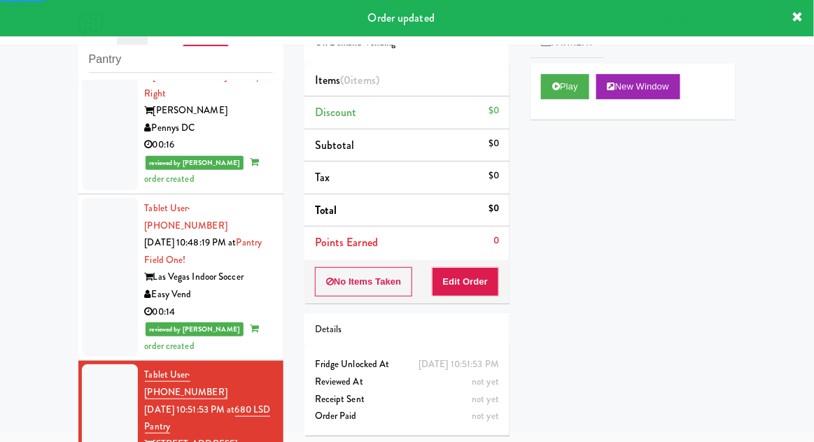
scroll to position [1784, 0]
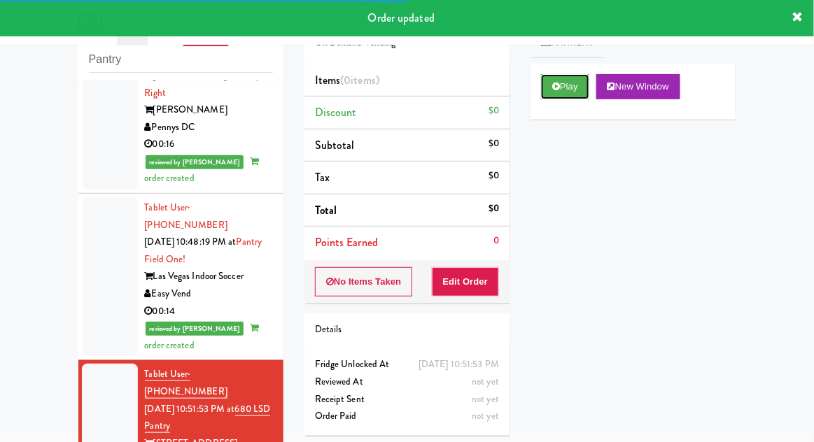
click at [553, 77] on button "Play" at bounding box center [565, 86] width 48 height 25
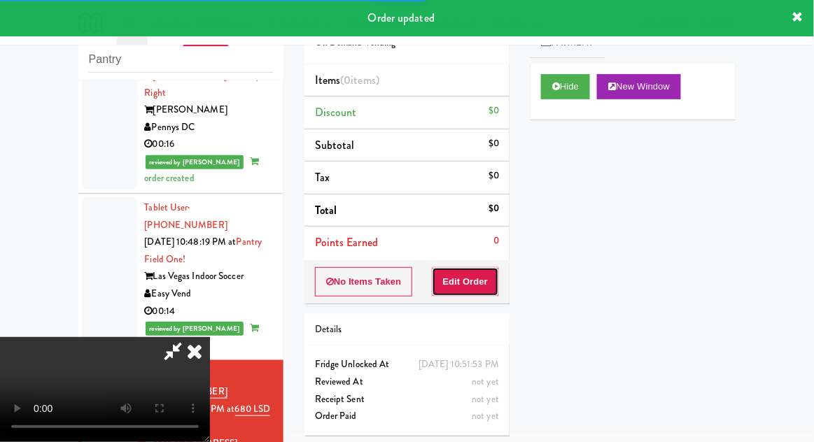
click at [484, 281] on button "Edit Order" at bounding box center [466, 281] width 68 height 29
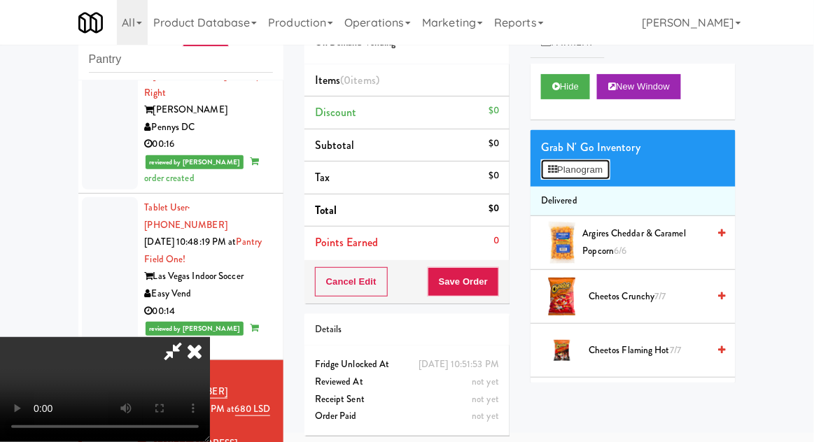
click at [567, 159] on button "Planogram" at bounding box center [575, 169] width 69 height 21
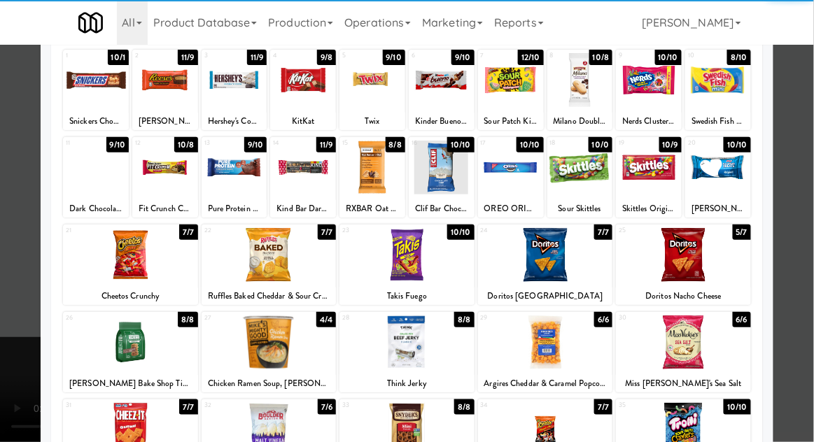
scroll to position [86, 0]
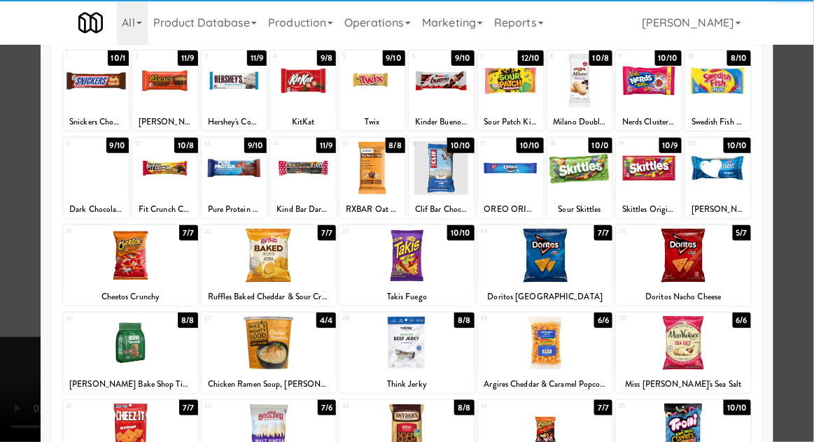
click at [697, 345] on div at bounding box center [683, 343] width 135 height 54
click at [12, 346] on div at bounding box center [407, 221] width 814 height 442
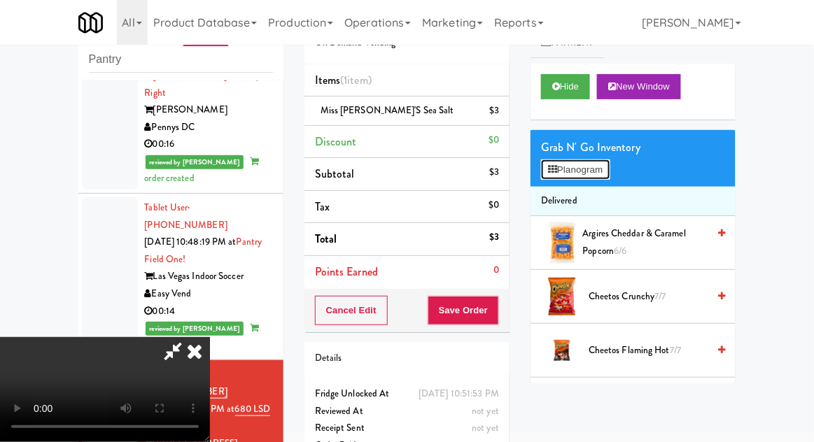
click at [557, 170] on icon at bounding box center [552, 169] width 9 height 9
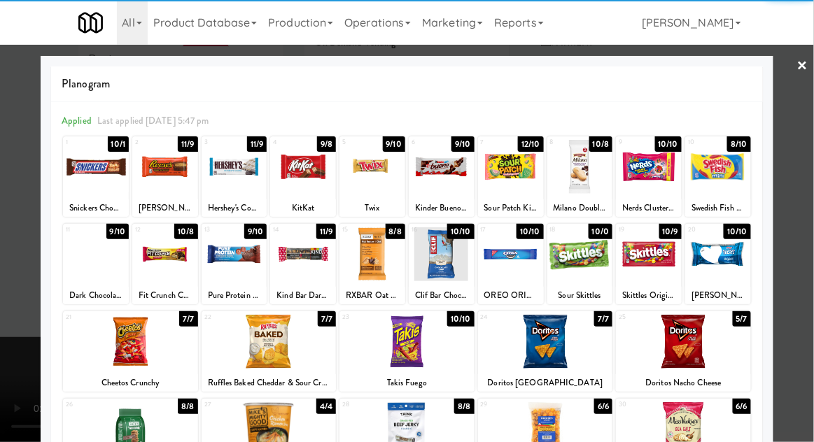
click at [648, 173] on div at bounding box center [649, 167] width 66 height 54
click at [7, 341] on div at bounding box center [407, 221] width 814 height 442
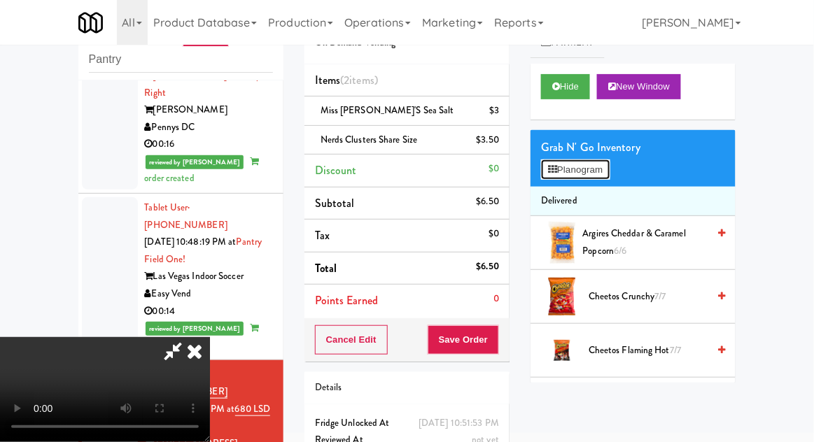
click at [561, 159] on button "Planogram" at bounding box center [575, 169] width 69 height 21
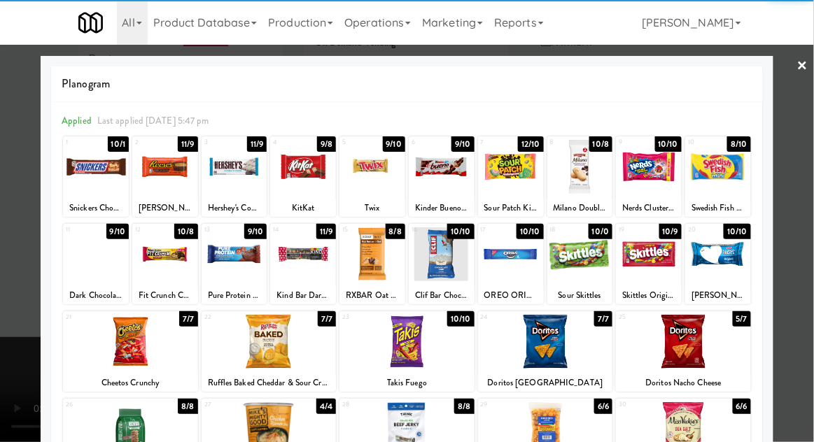
click at [586, 251] on div at bounding box center [580, 254] width 66 height 54
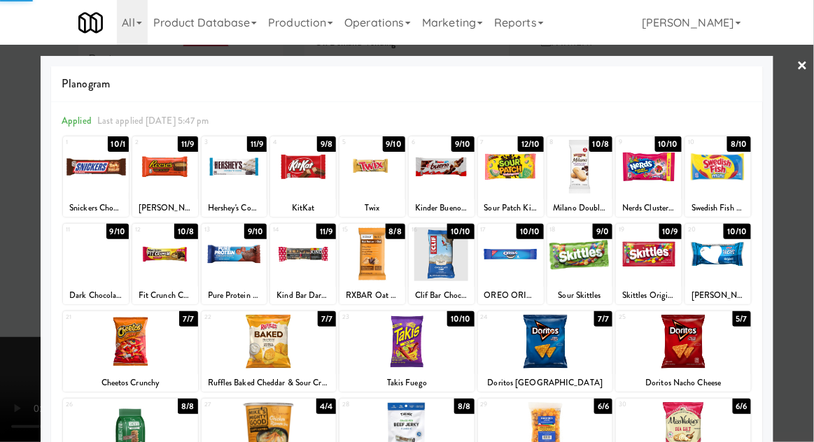
click at [3, 375] on div at bounding box center [407, 221] width 814 height 442
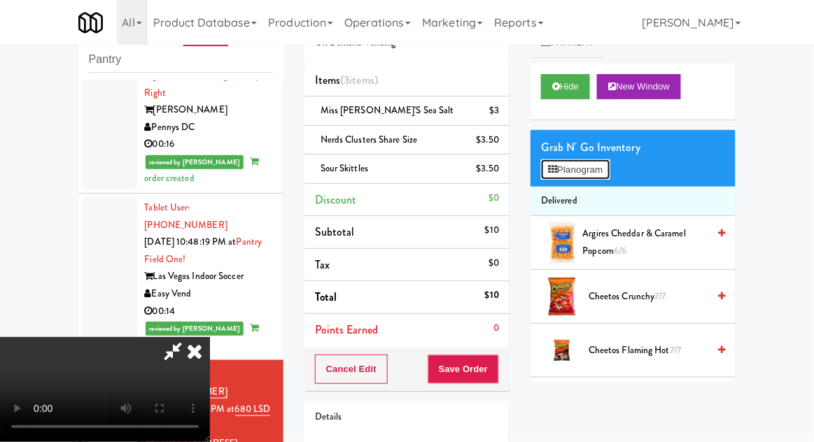
click at [568, 169] on button "Planogram" at bounding box center [575, 169] width 69 height 21
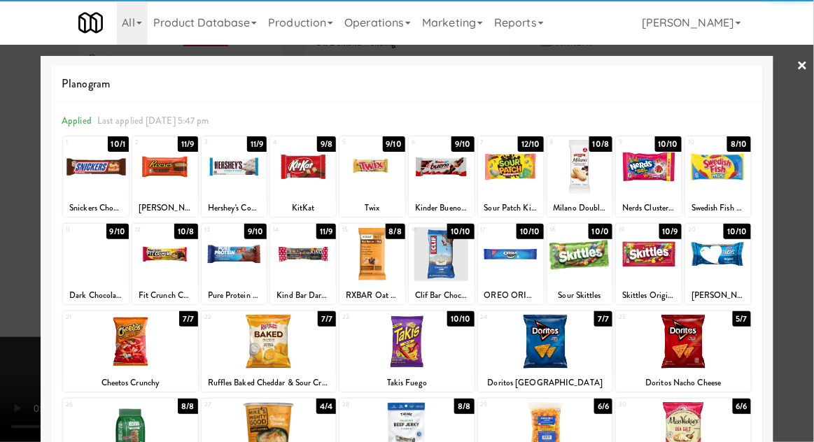
click at [658, 172] on div at bounding box center [649, 167] width 66 height 54
click at [13, 333] on div at bounding box center [407, 221] width 814 height 442
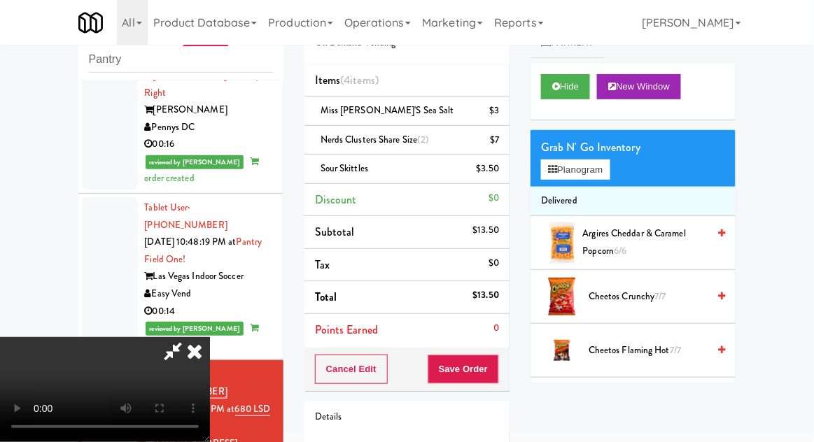
click at [511, 371] on div "Order # 7910174 On Demand Vending Items (4 items ) Miss [PERSON_NAME]'s Sea Sal…" at bounding box center [407, 265] width 226 height 537
click at [496, 374] on button "Save Order" at bounding box center [462, 369] width 71 height 29
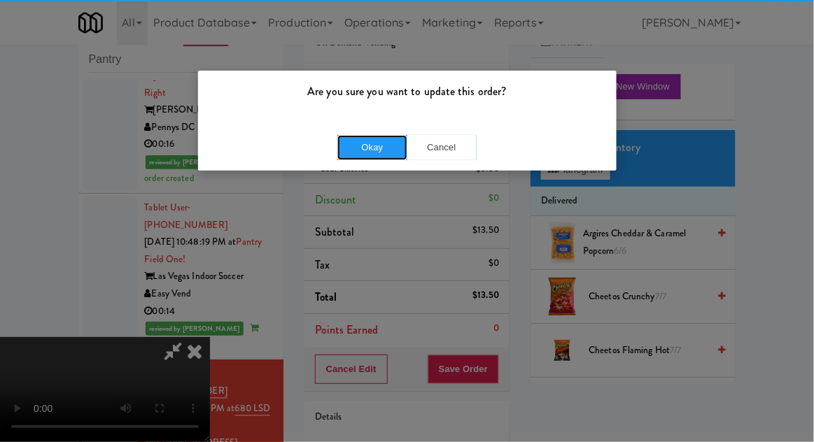
click at [367, 154] on button "Okay" at bounding box center [372, 147] width 70 height 25
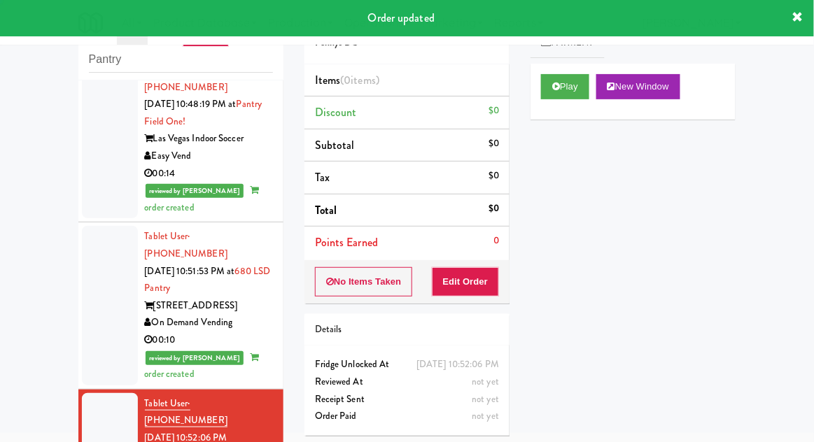
scroll to position [1929, 0]
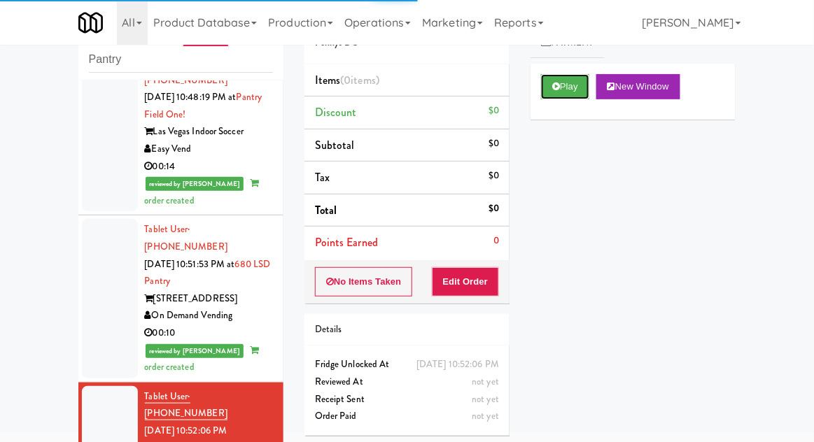
click at [565, 90] on button "Play" at bounding box center [565, 86] width 48 height 25
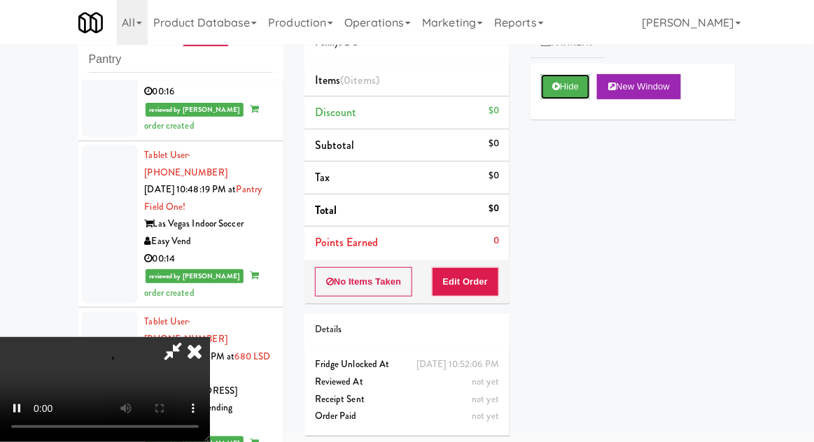
scroll to position [1838, 0]
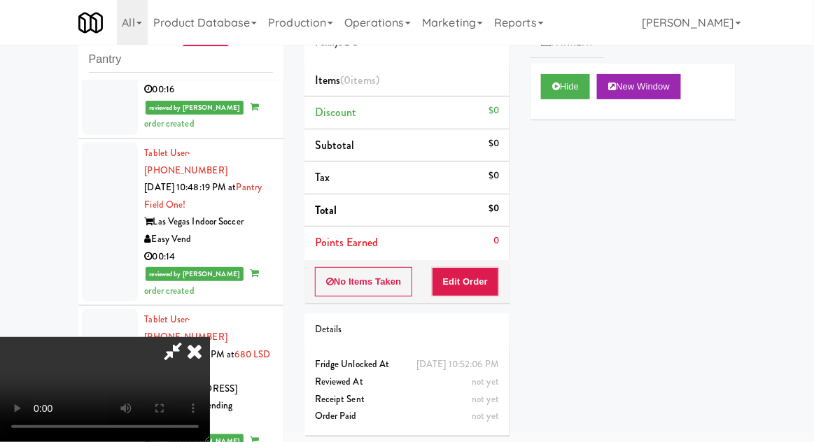
click at [99, 309] on div at bounding box center [110, 388] width 56 height 159
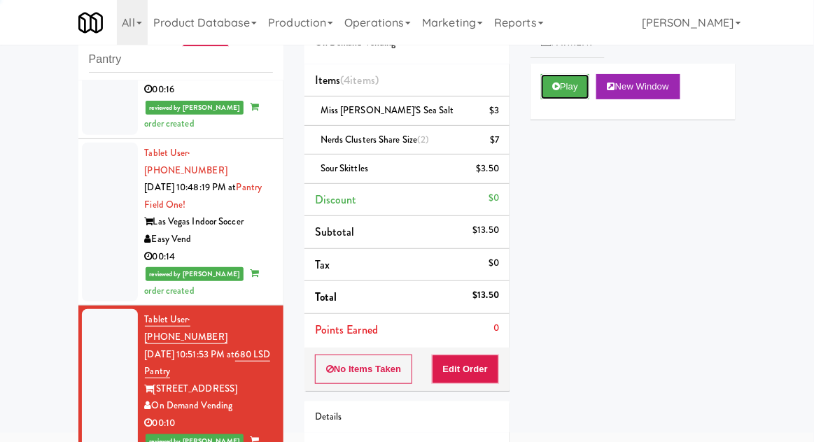
click at [558, 96] on button "Play" at bounding box center [565, 86] width 48 height 25
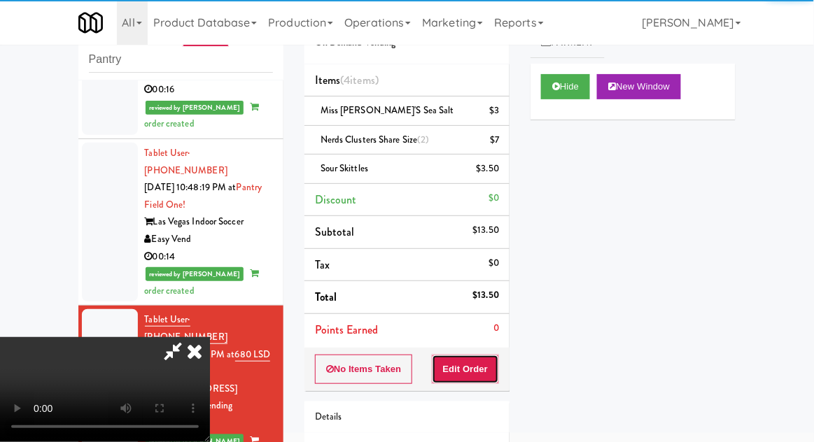
click at [471, 363] on button "Edit Order" at bounding box center [466, 369] width 68 height 29
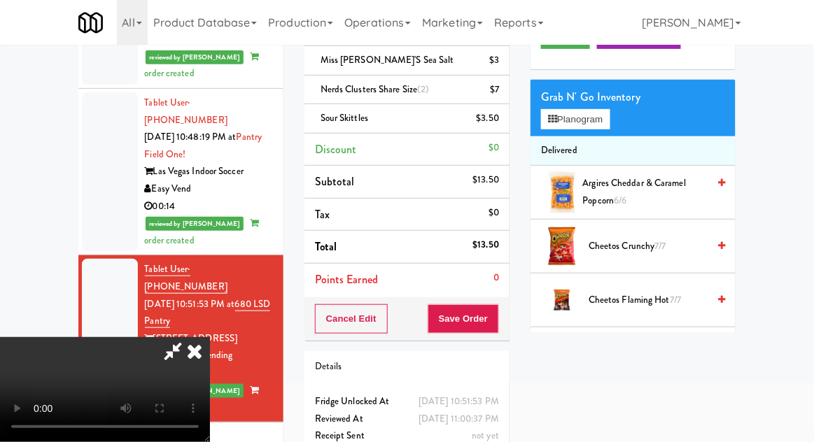
scroll to position [121, 0]
